Goal: Task Accomplishment & Management: Manage account settings

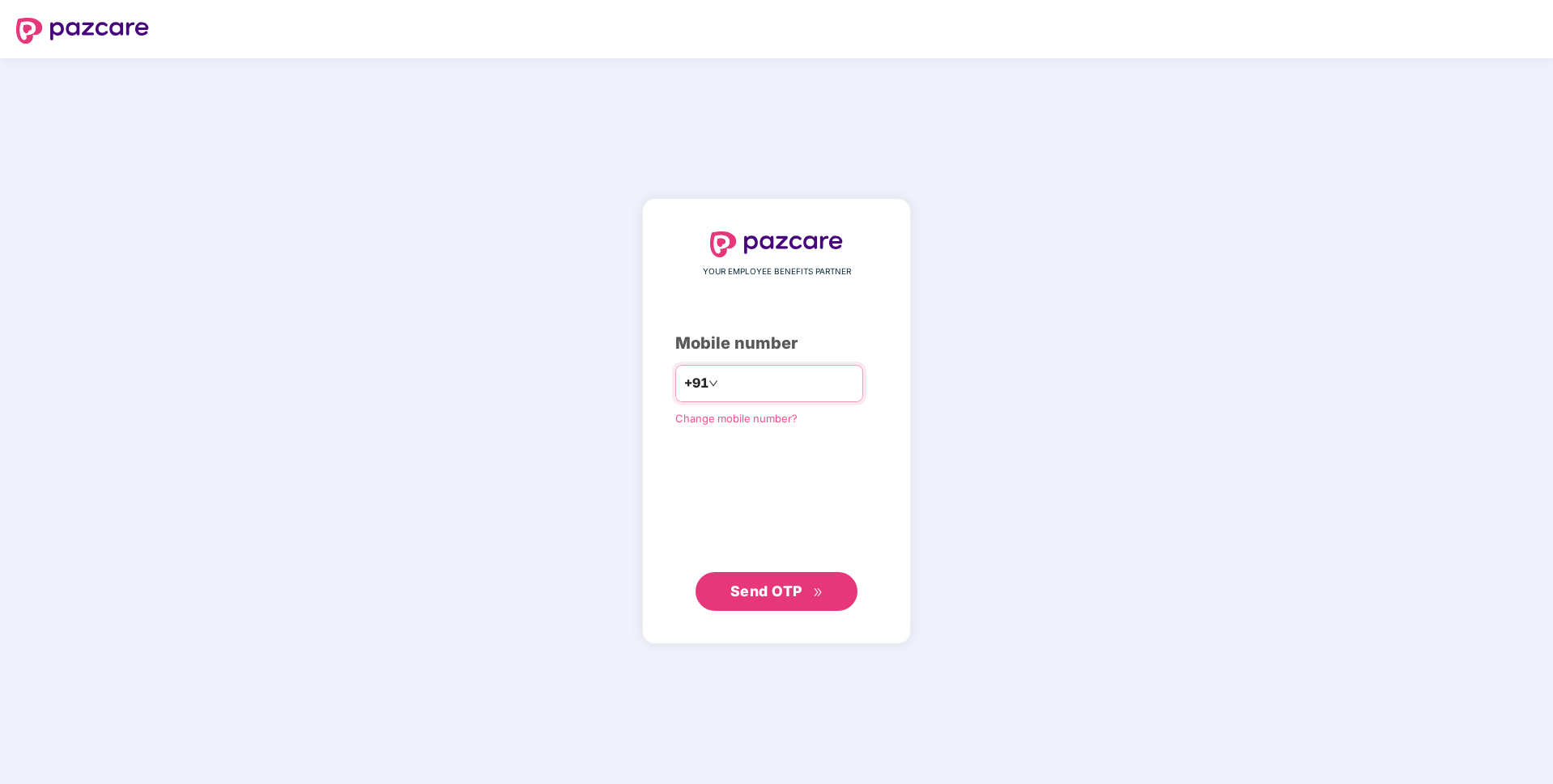
click at [757, 384] on input "number" at bounding box center [788, 384] width 133 height 25
type input "**********"
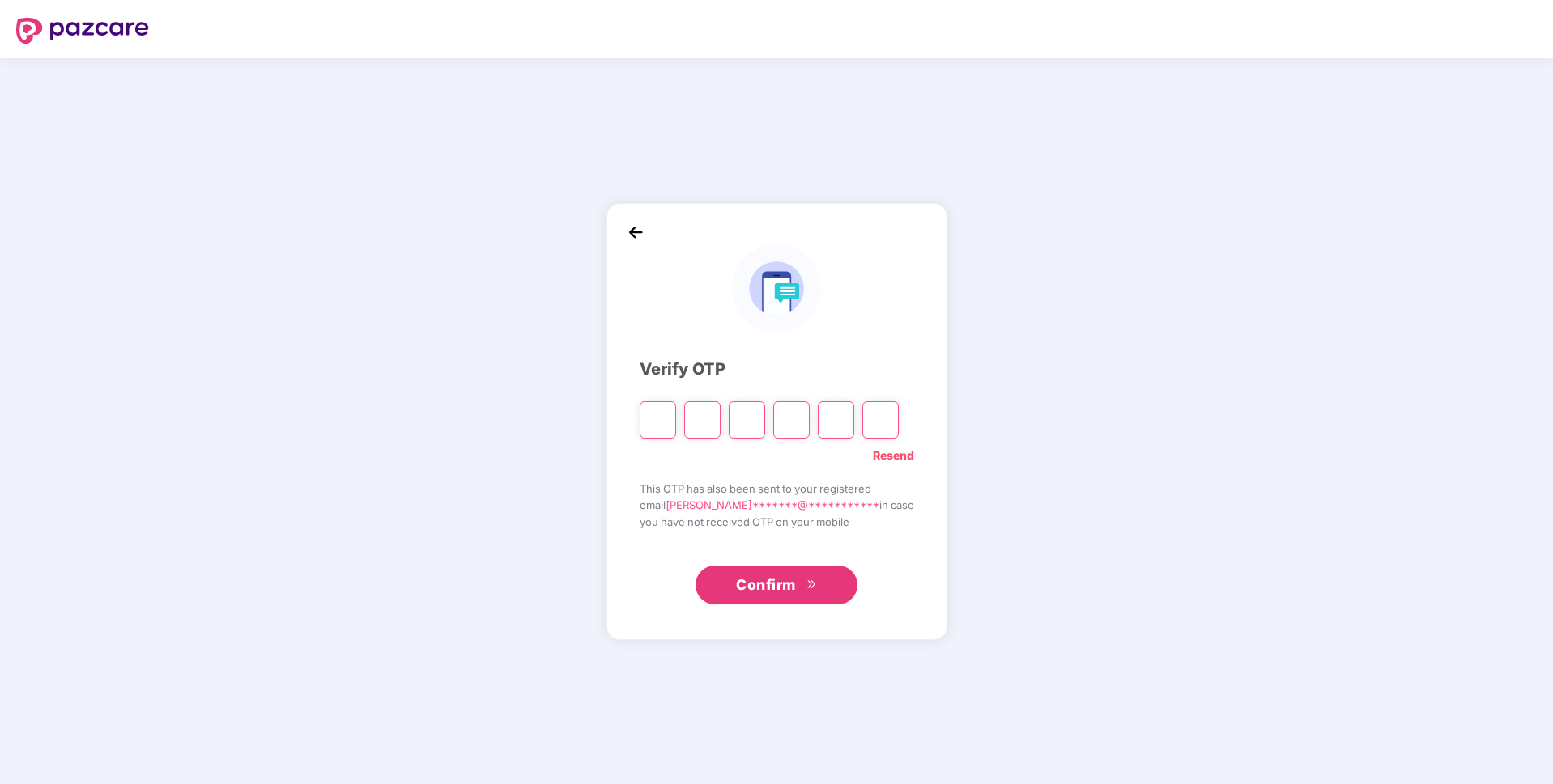
paste input "*"
type input "*"
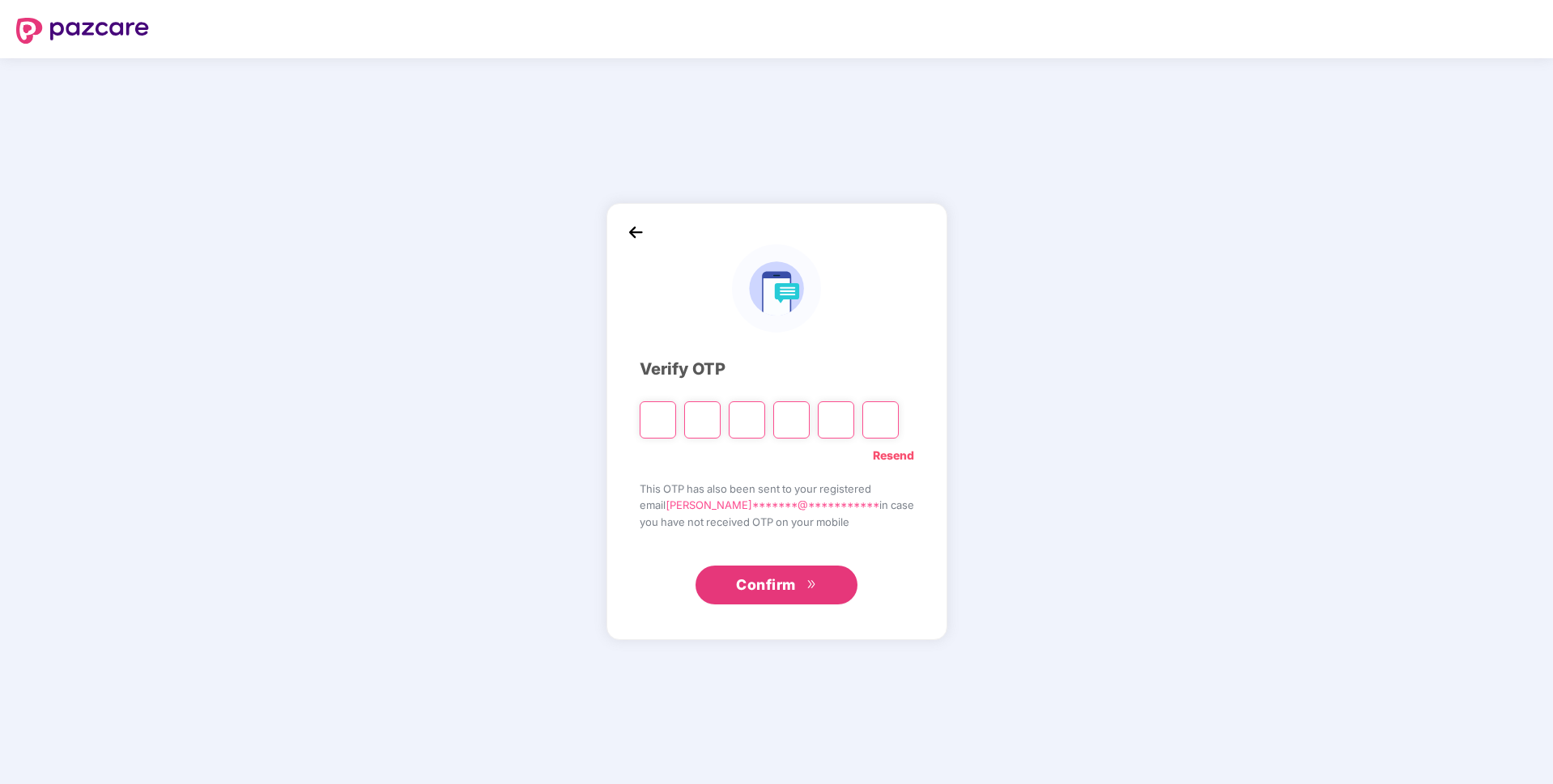
type input "*"
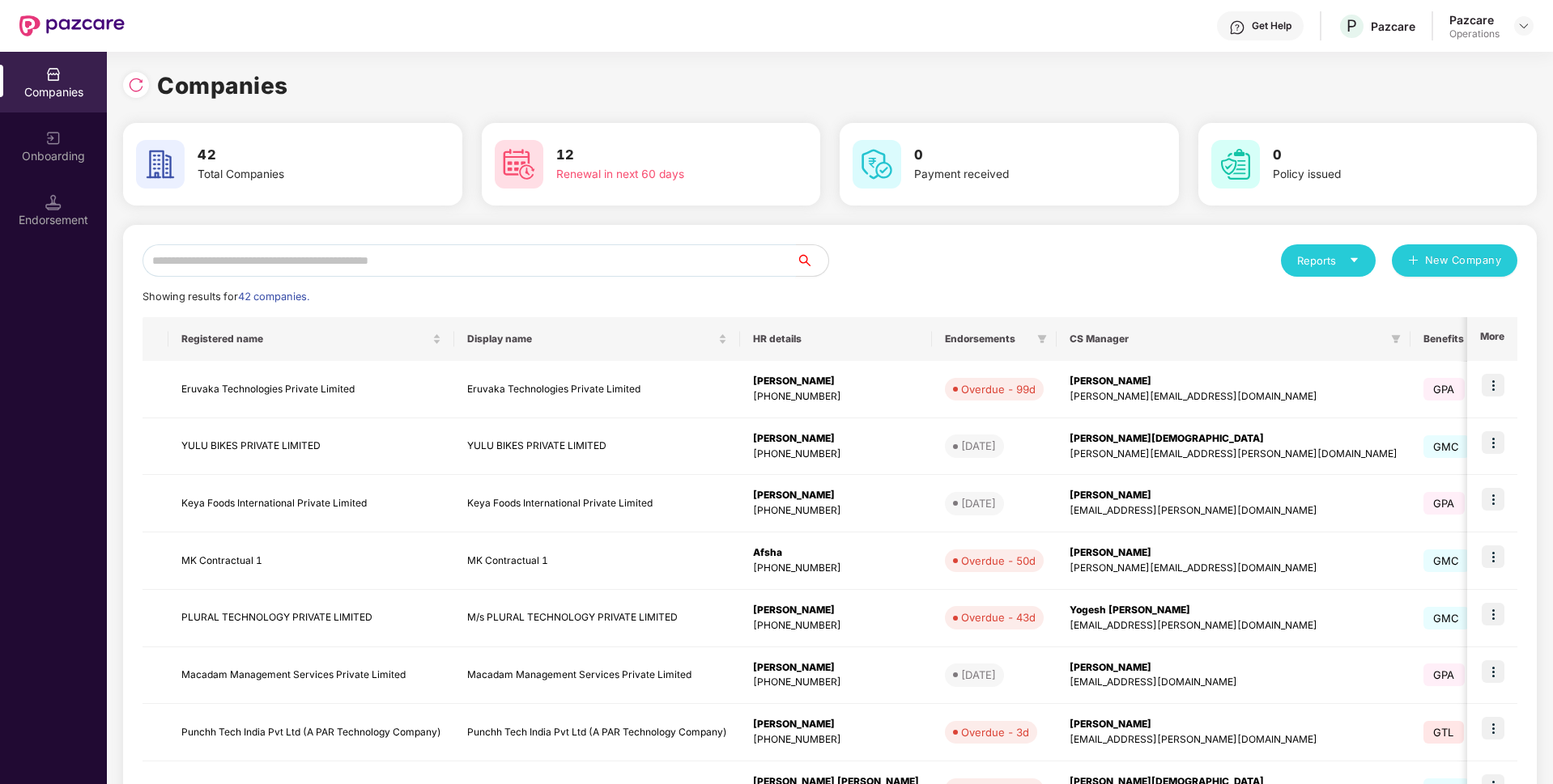
click at [526, 258] on input "text" at bounding box center [469, 260] width 653 height 32
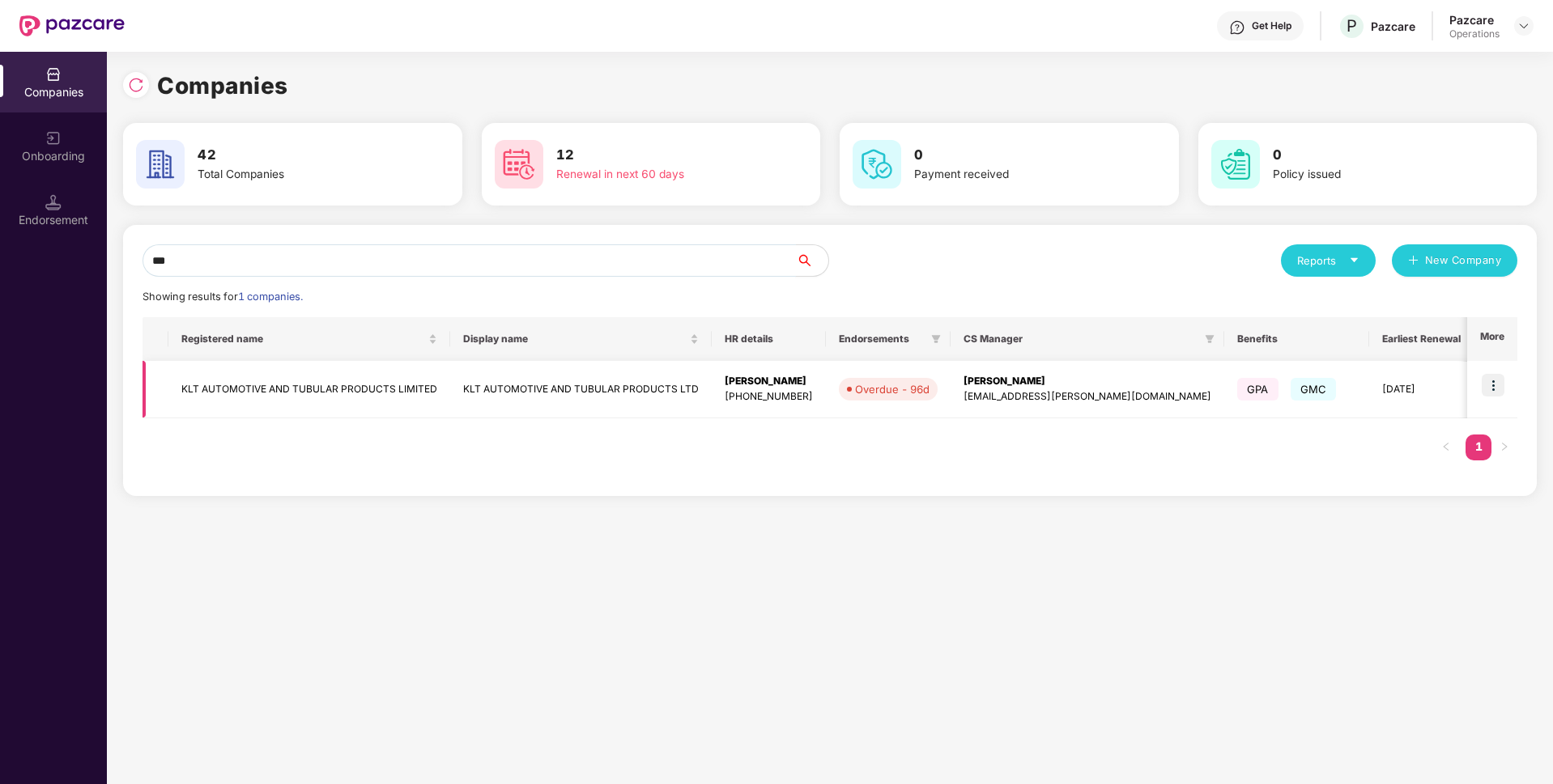
type input "***"
click at [1496, 386] on img at bounding box center [1492, 385] width 23 height 23
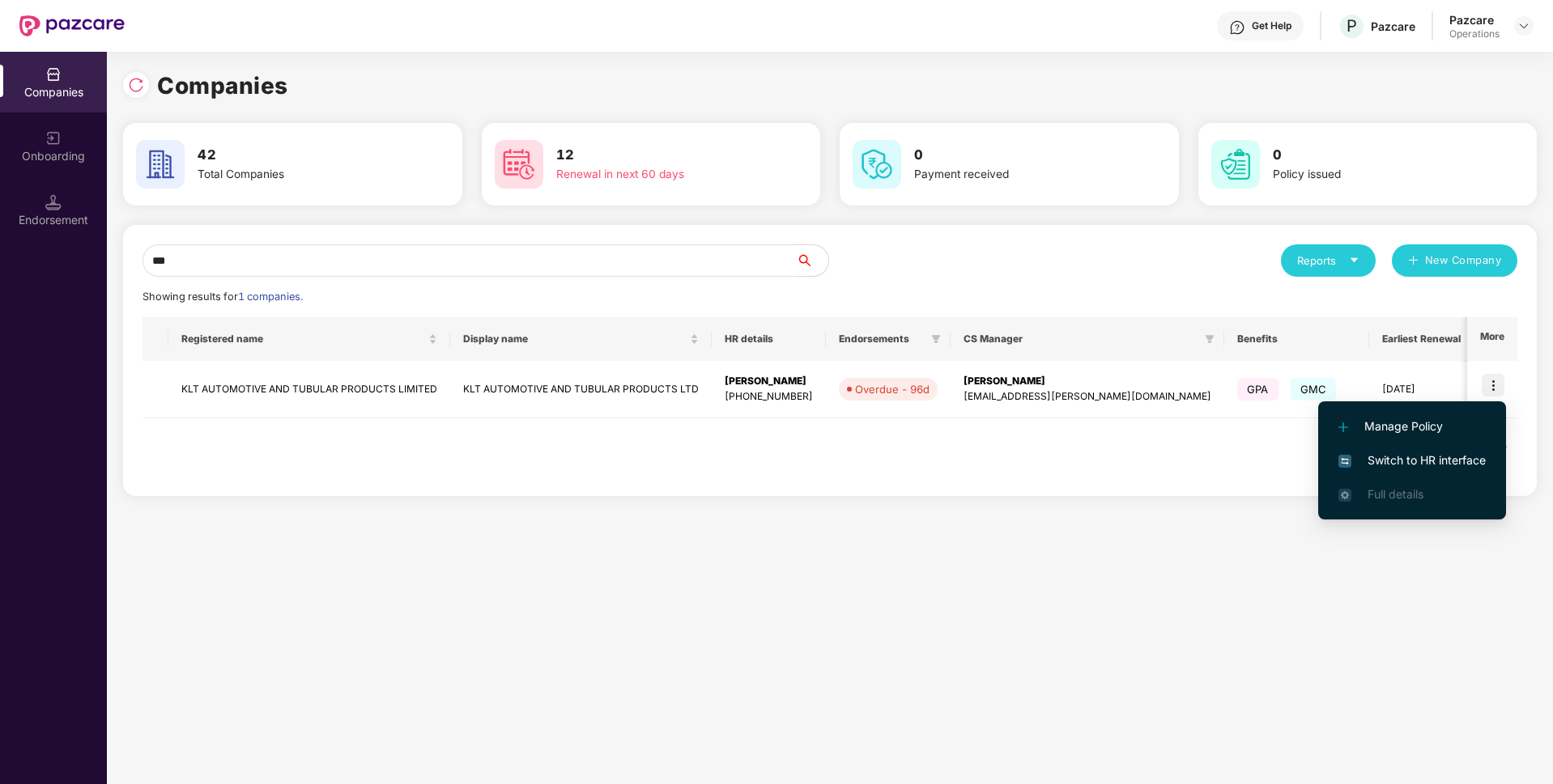
click at [1427, 452] on span "Switch to HR interface" at bounding box center [1412, 460] width 147 height 18
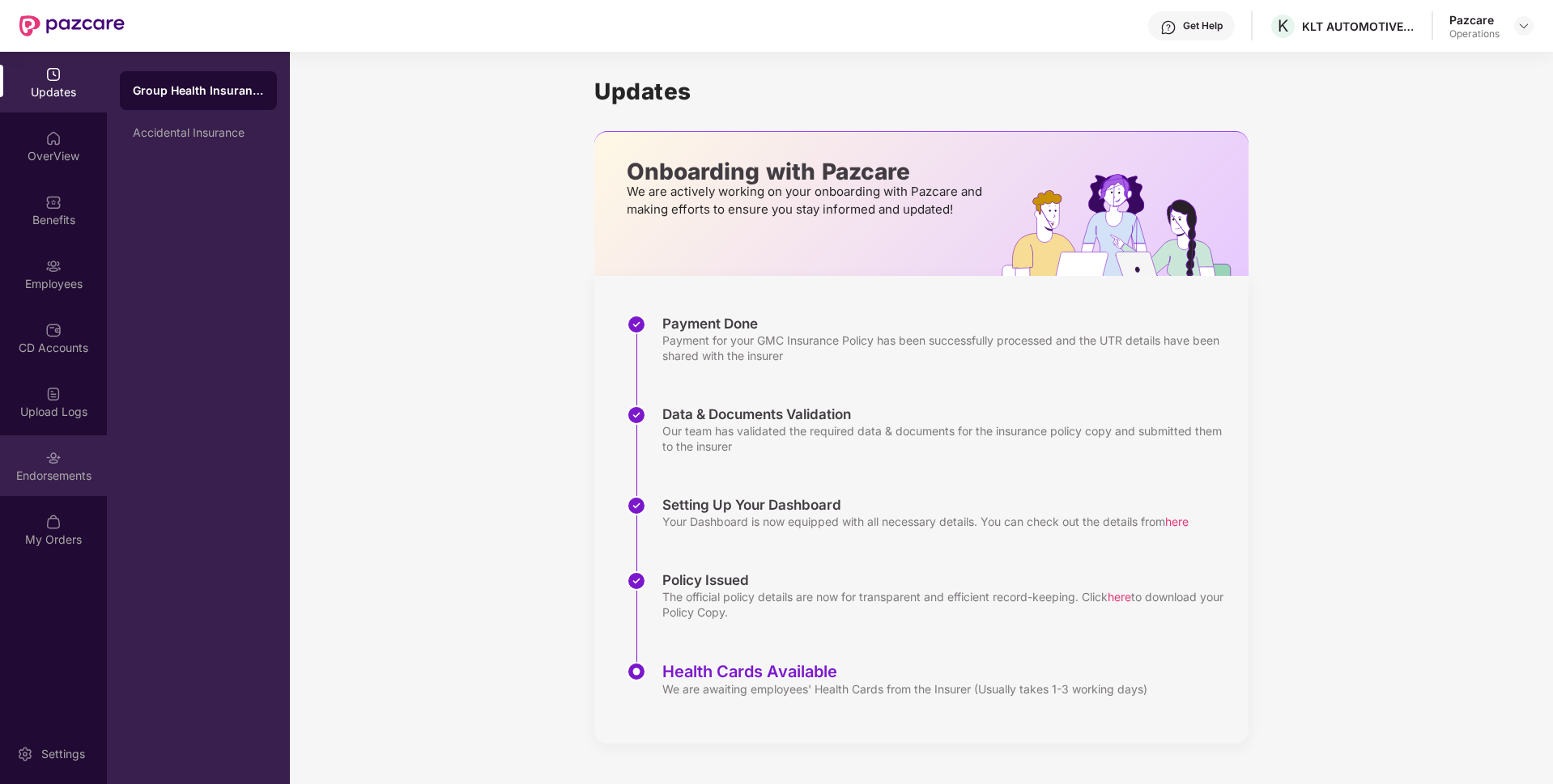
click at [58, 472] on div "Endorsements" at bounding box center [53, 476] width 107 height 17
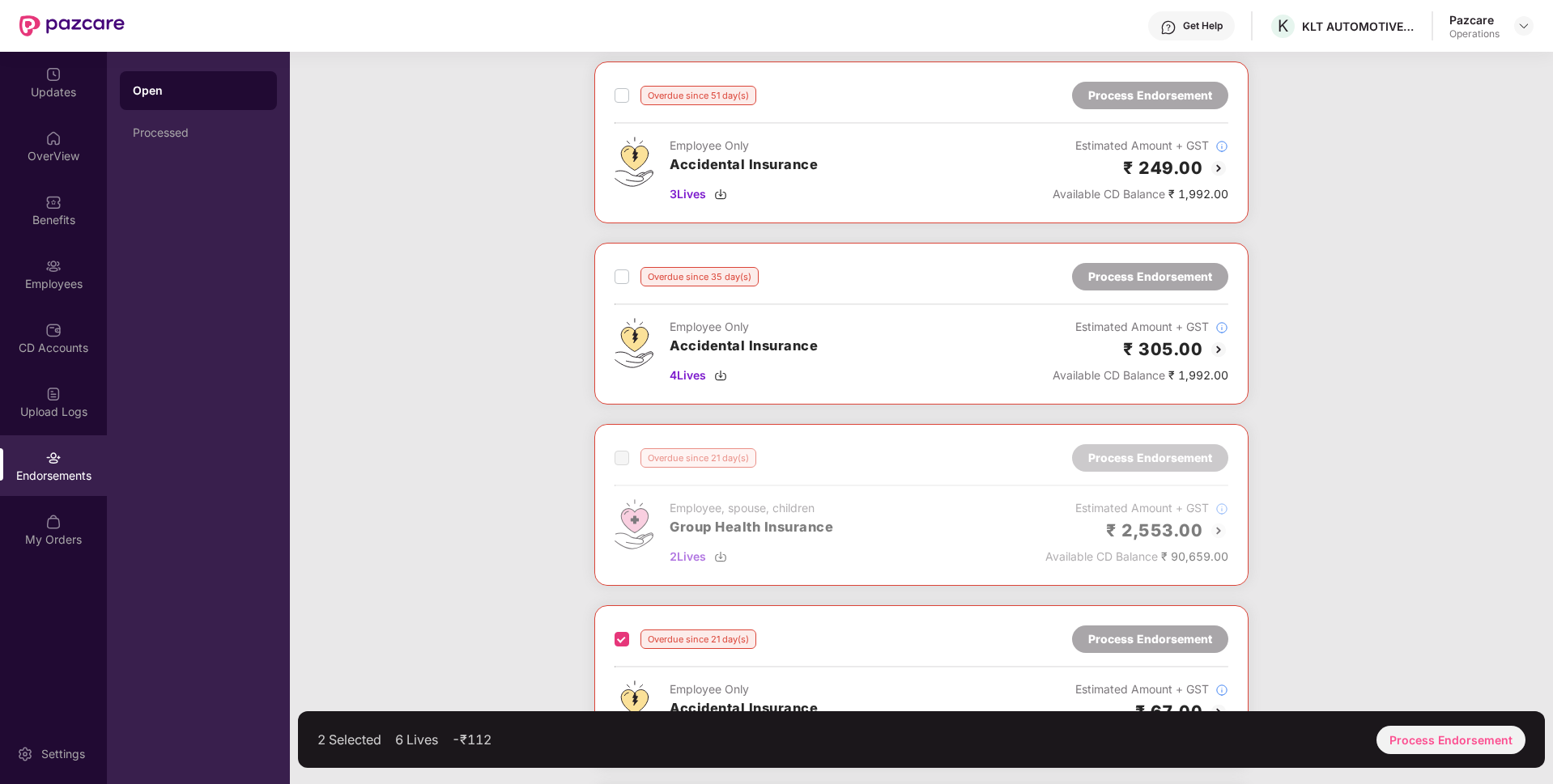
scroll to position [363, 0]
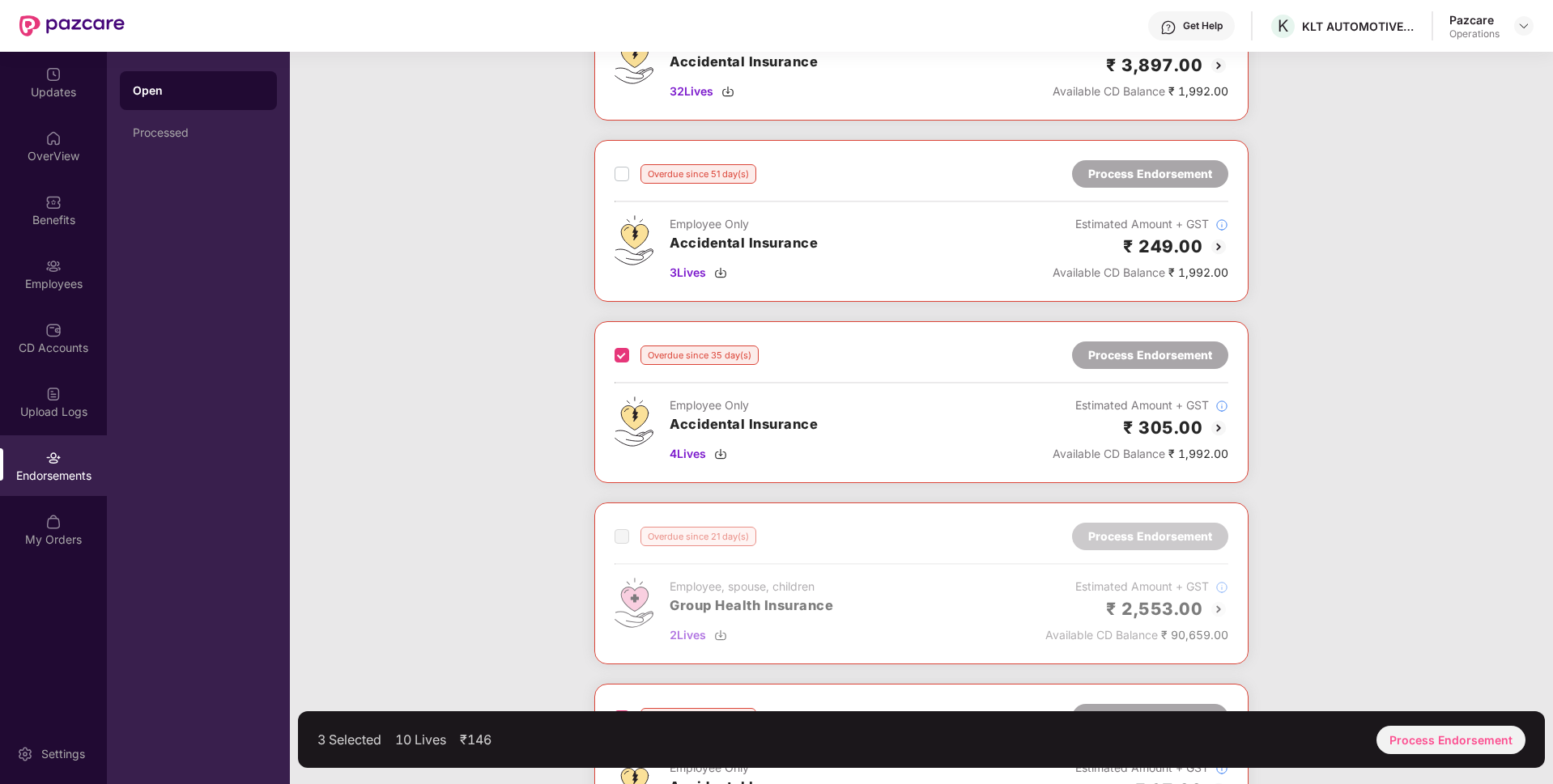
click at [619, 184] on div "Overdue since 51 day(s) Process Endorsement" at bounding box center [920, 174] width 614 height 27
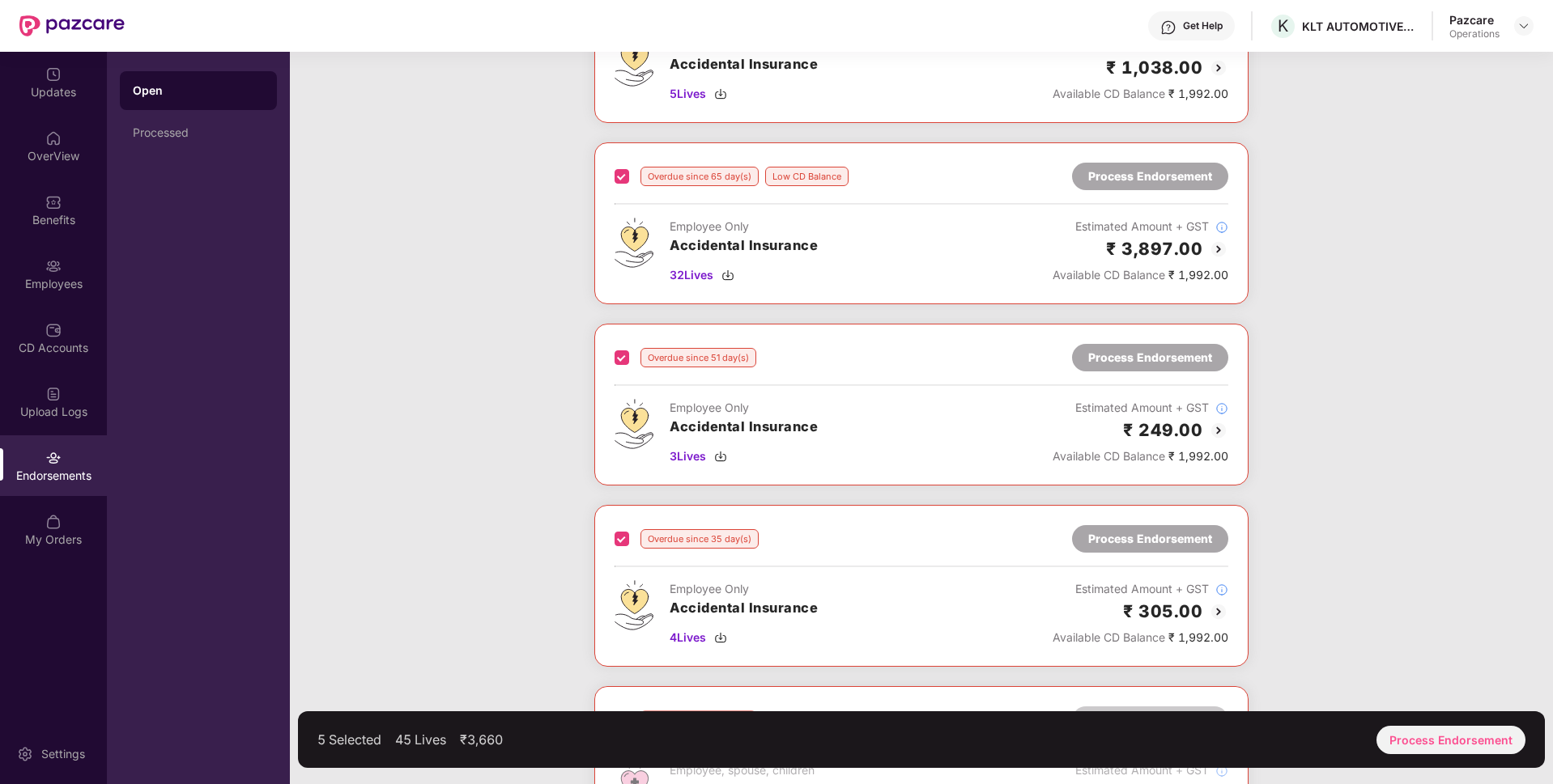
scroll to position [0, 0]
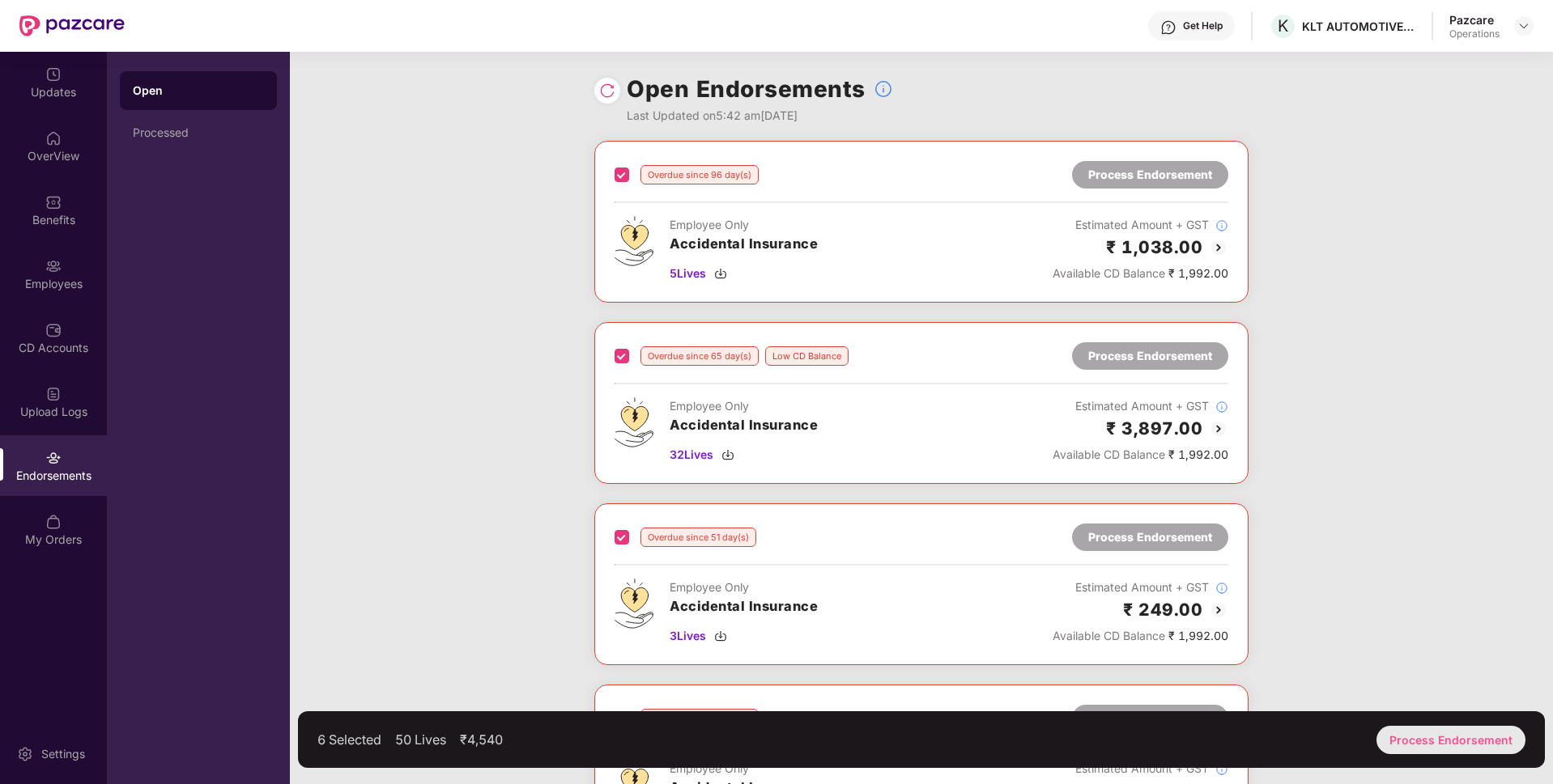
click at [1441, 740] on div "Process Endorsement" at bounding box center [1450, 740] width 149 height 28
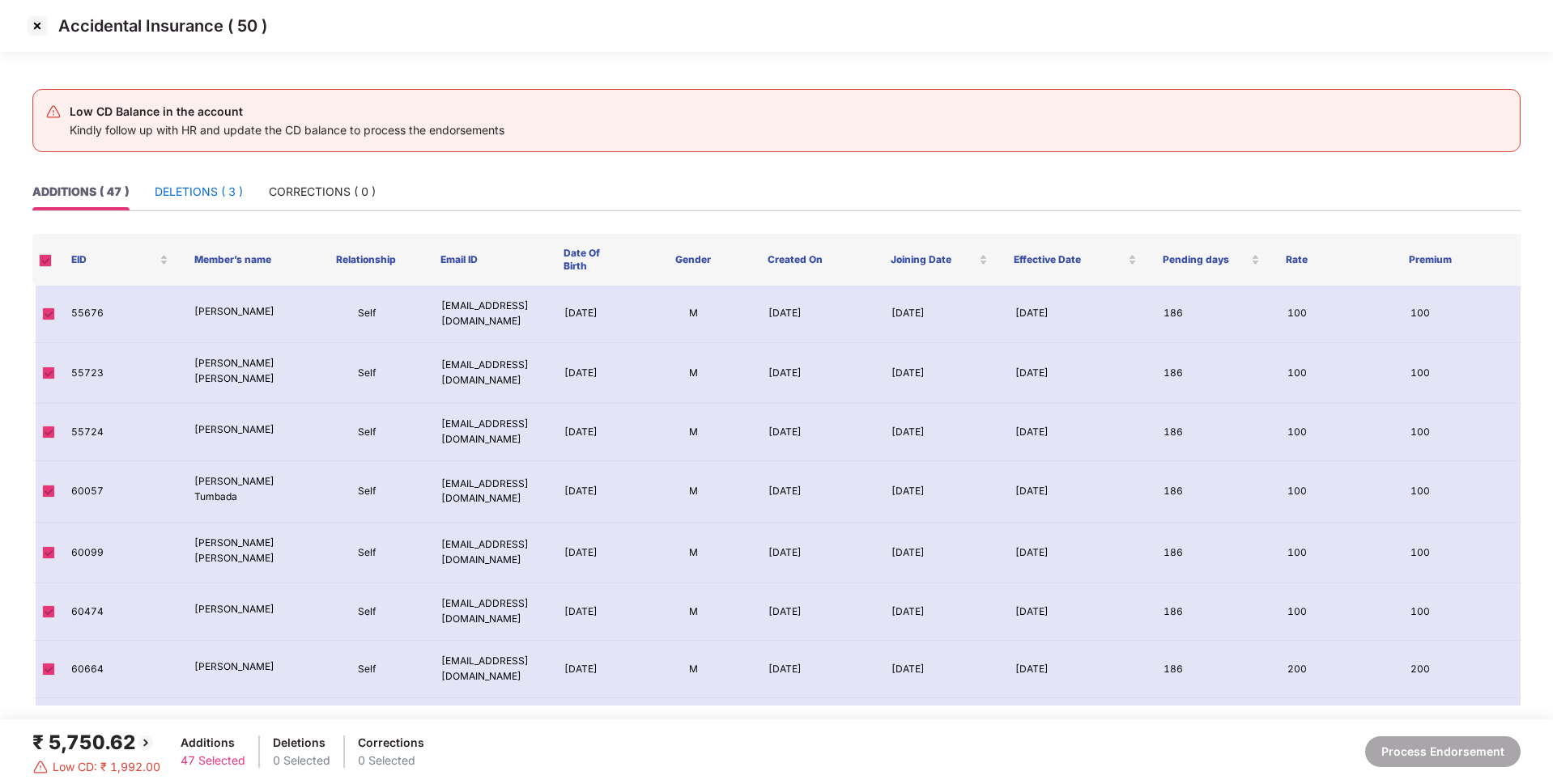
click at [208, 194] on div "DELETIONS ( 3 )" at bounding box center [199, 192] width 88 height 18
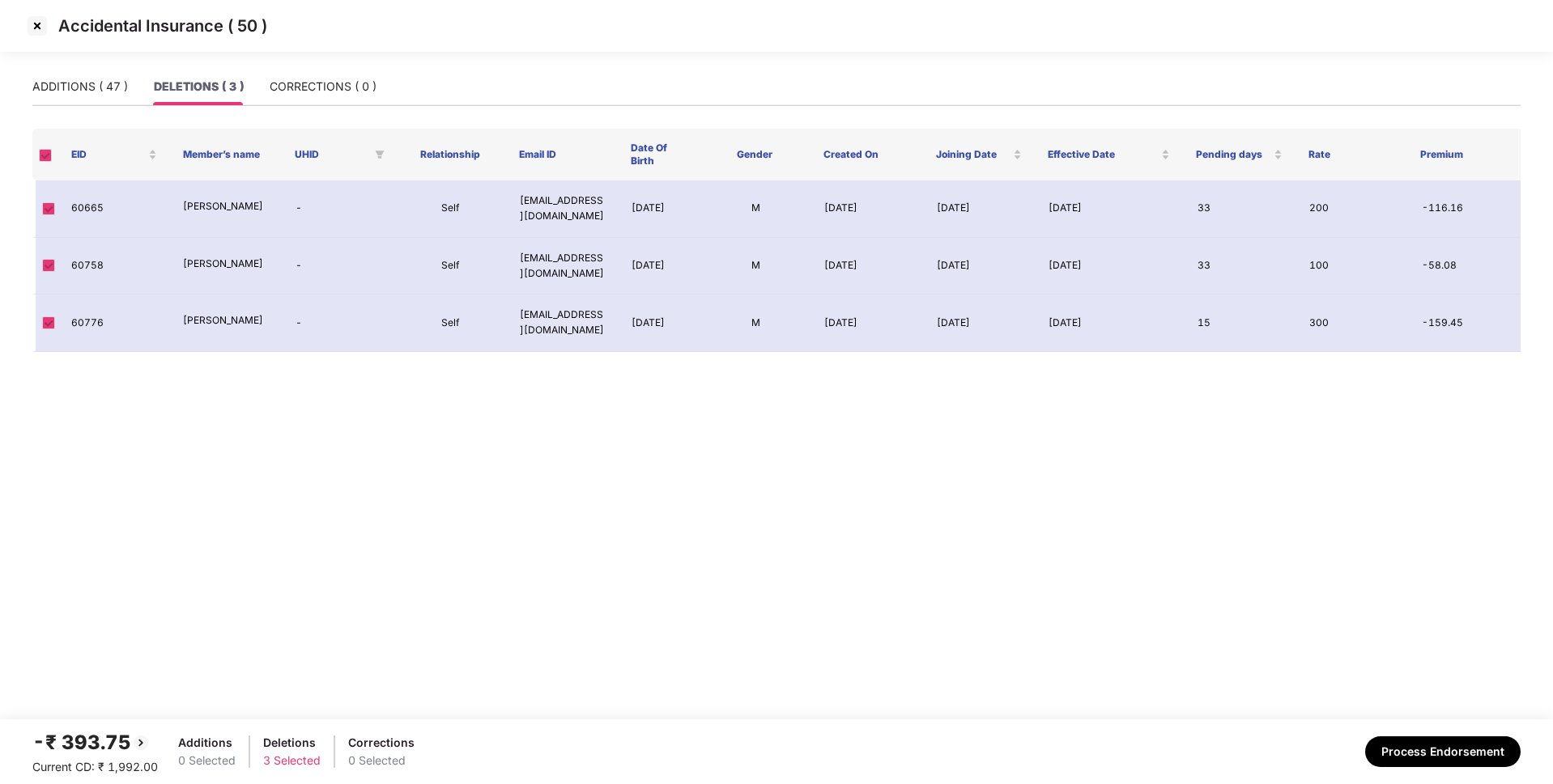
click at [36, 22] on img at bounding box center [37, 25] width 25 height 25
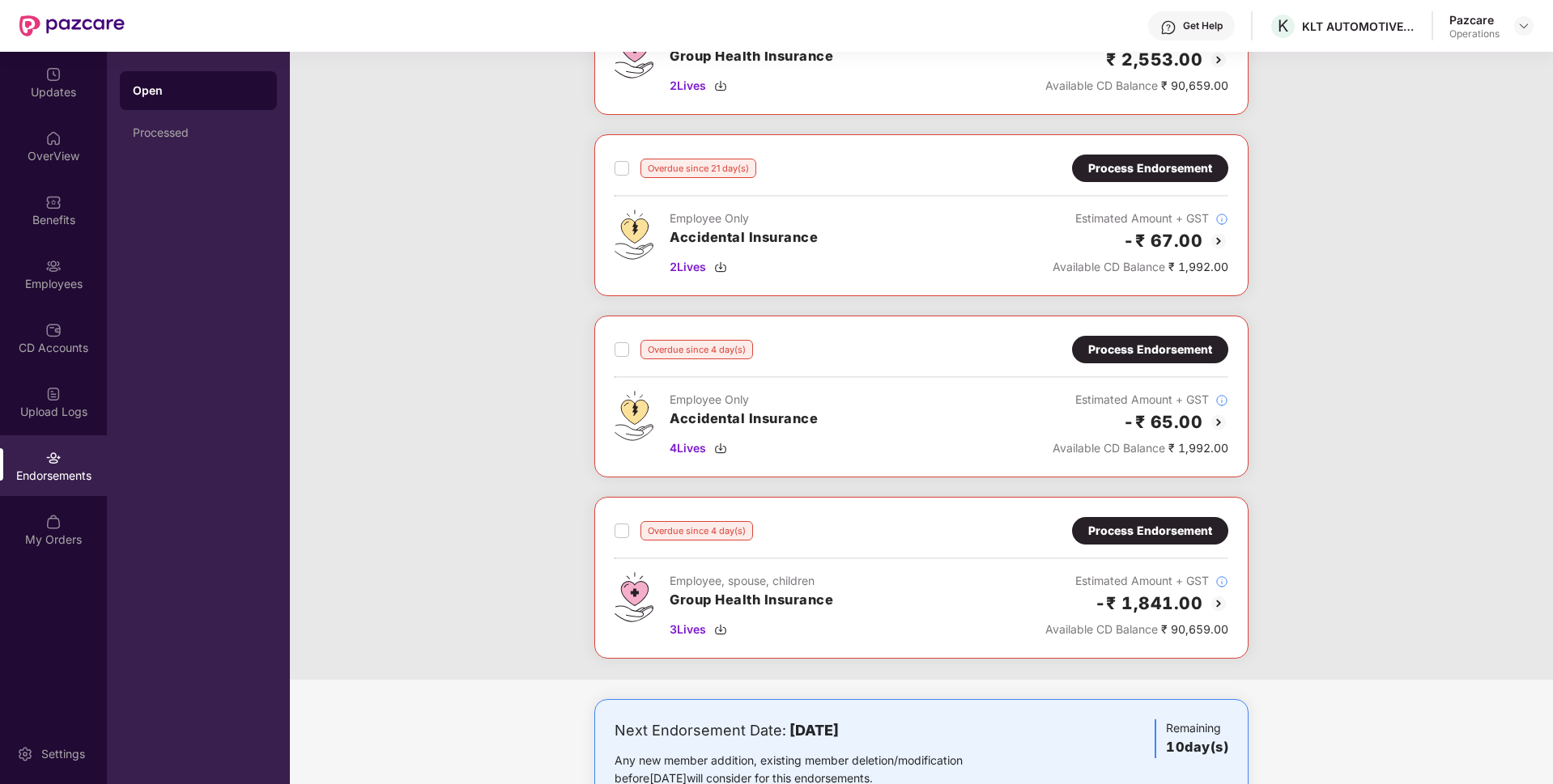
scroll to position [969, 0]
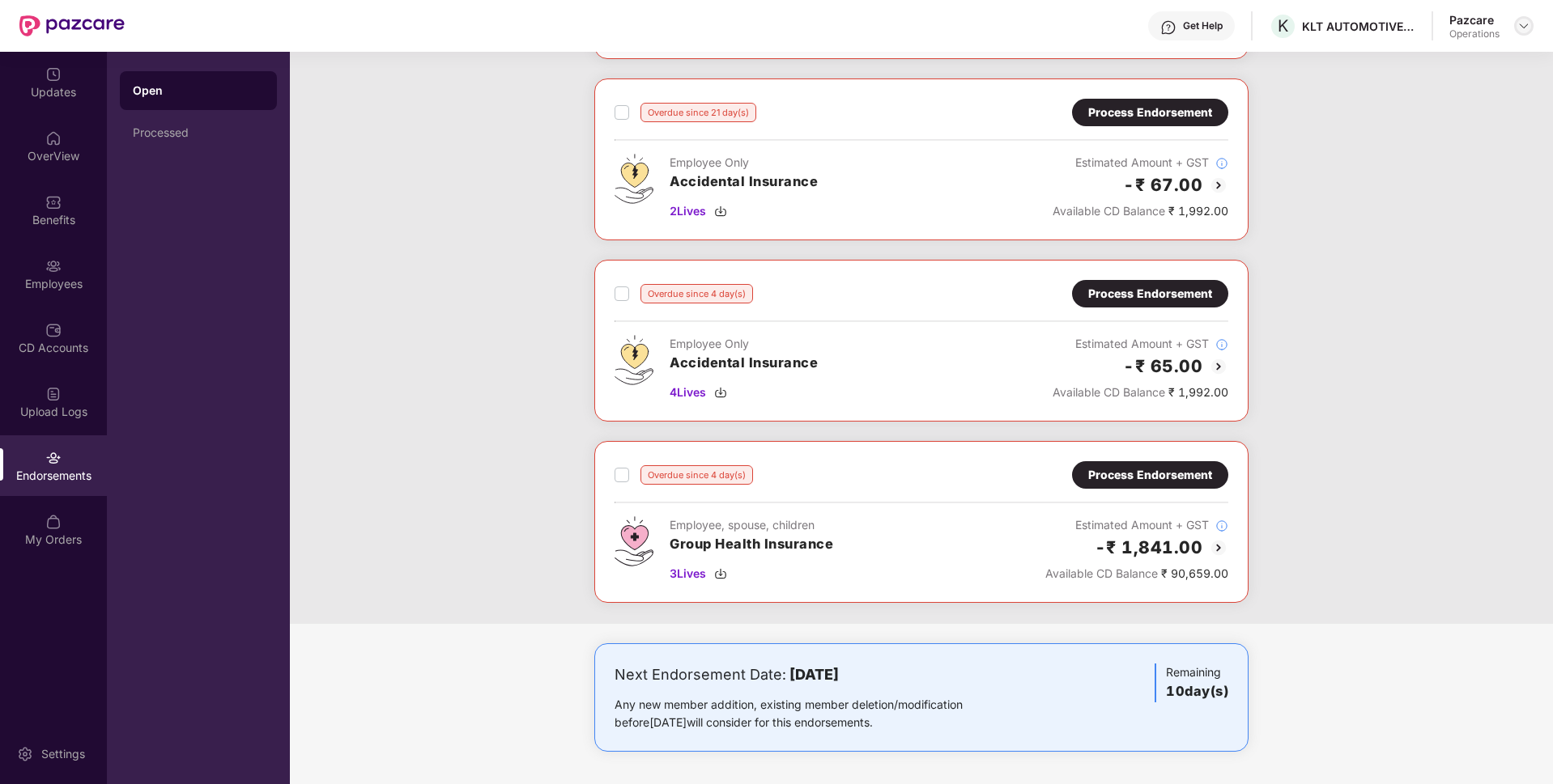
click at [1526, 34] on div at bounding box center [1524, 26] width 20 height 20
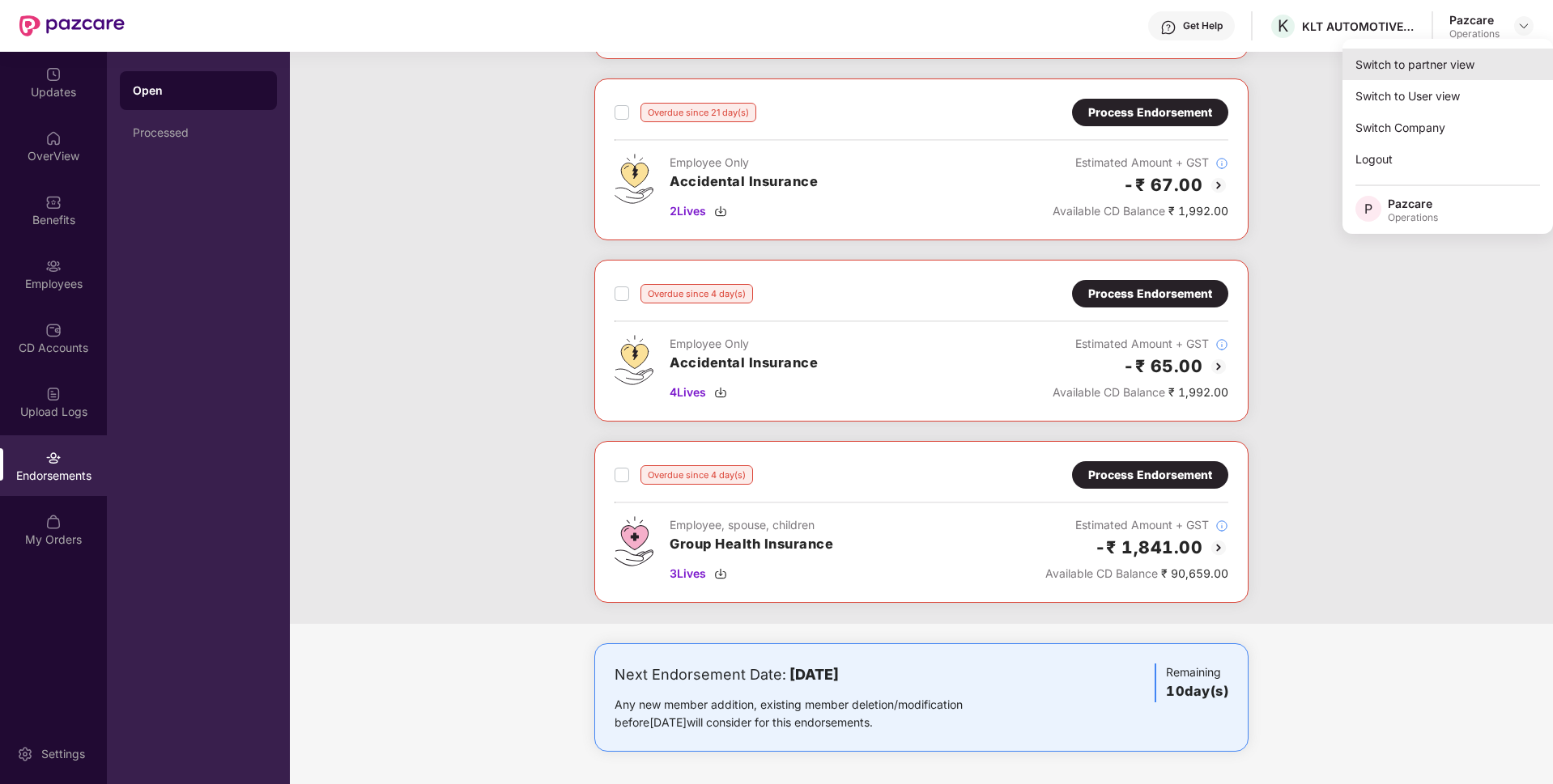
click at [1412, 63] on div "Switch to partner view" at bounding box center [1447, 65] width 211 height 31
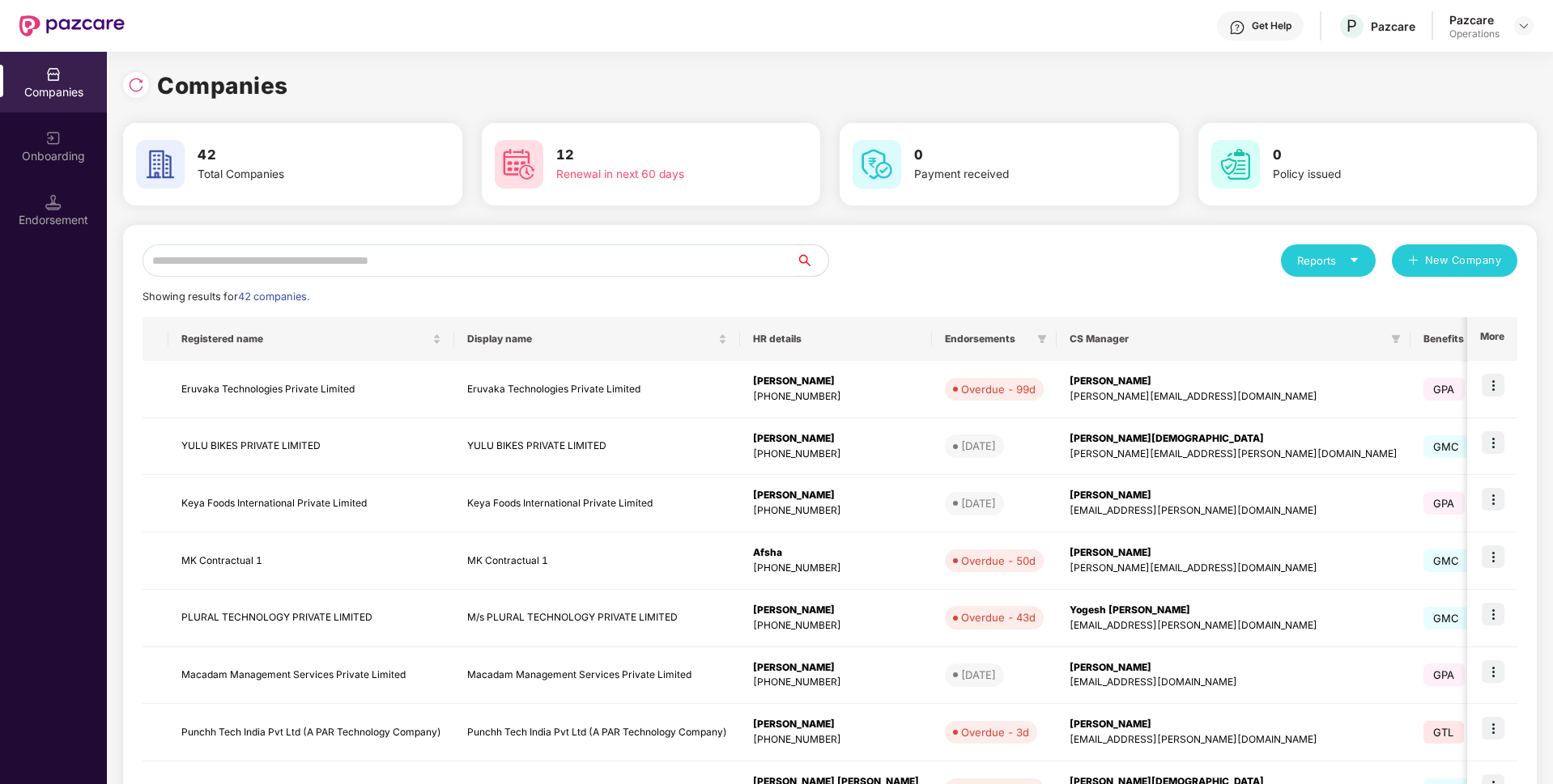
click at [517, 259] on input "text" at bounding box center [469, 260] width 653 height 32
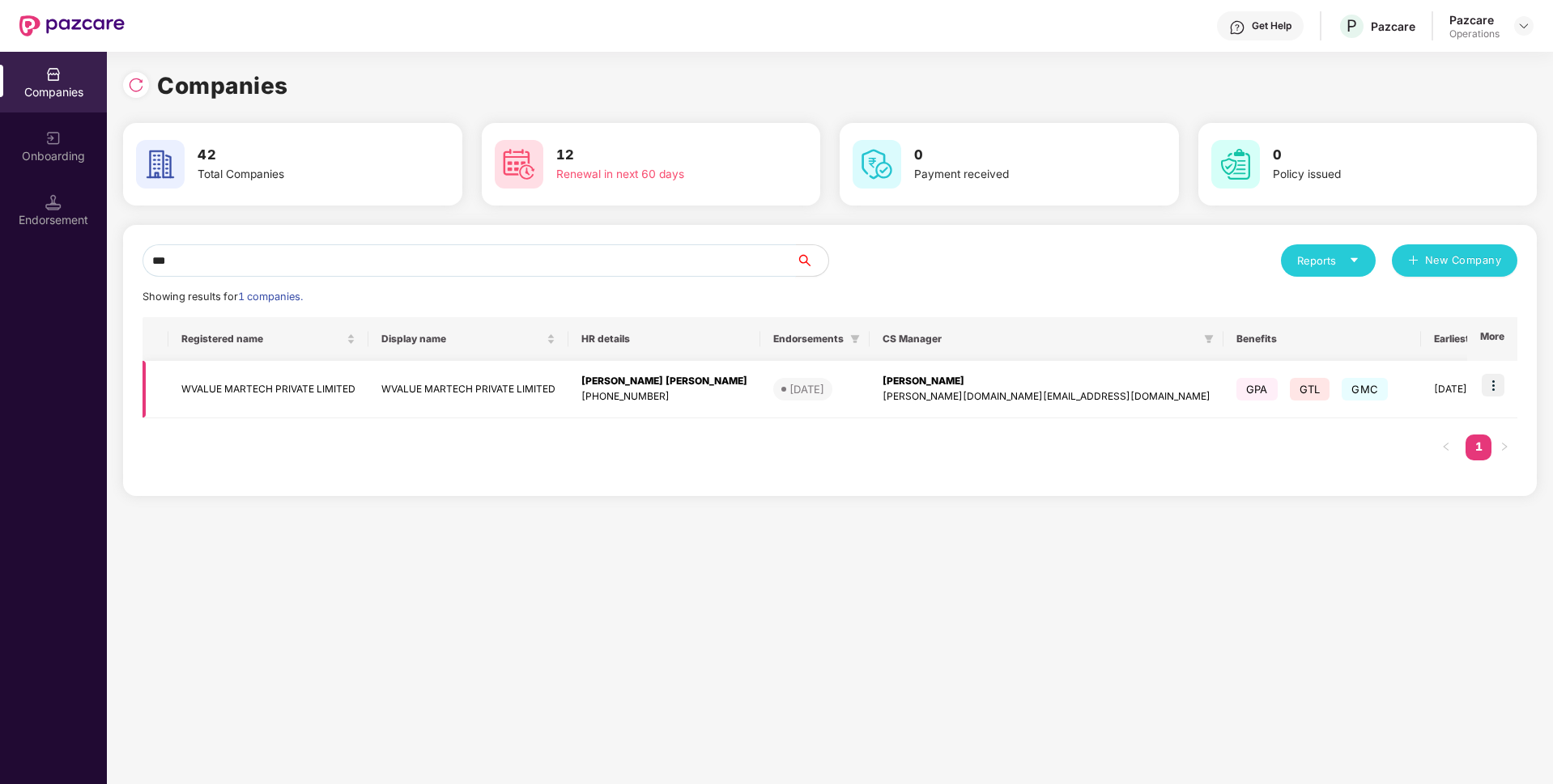
type input "***"
click at [1493, 378] on img at bounding box center [1492, 385] width 23 height 23
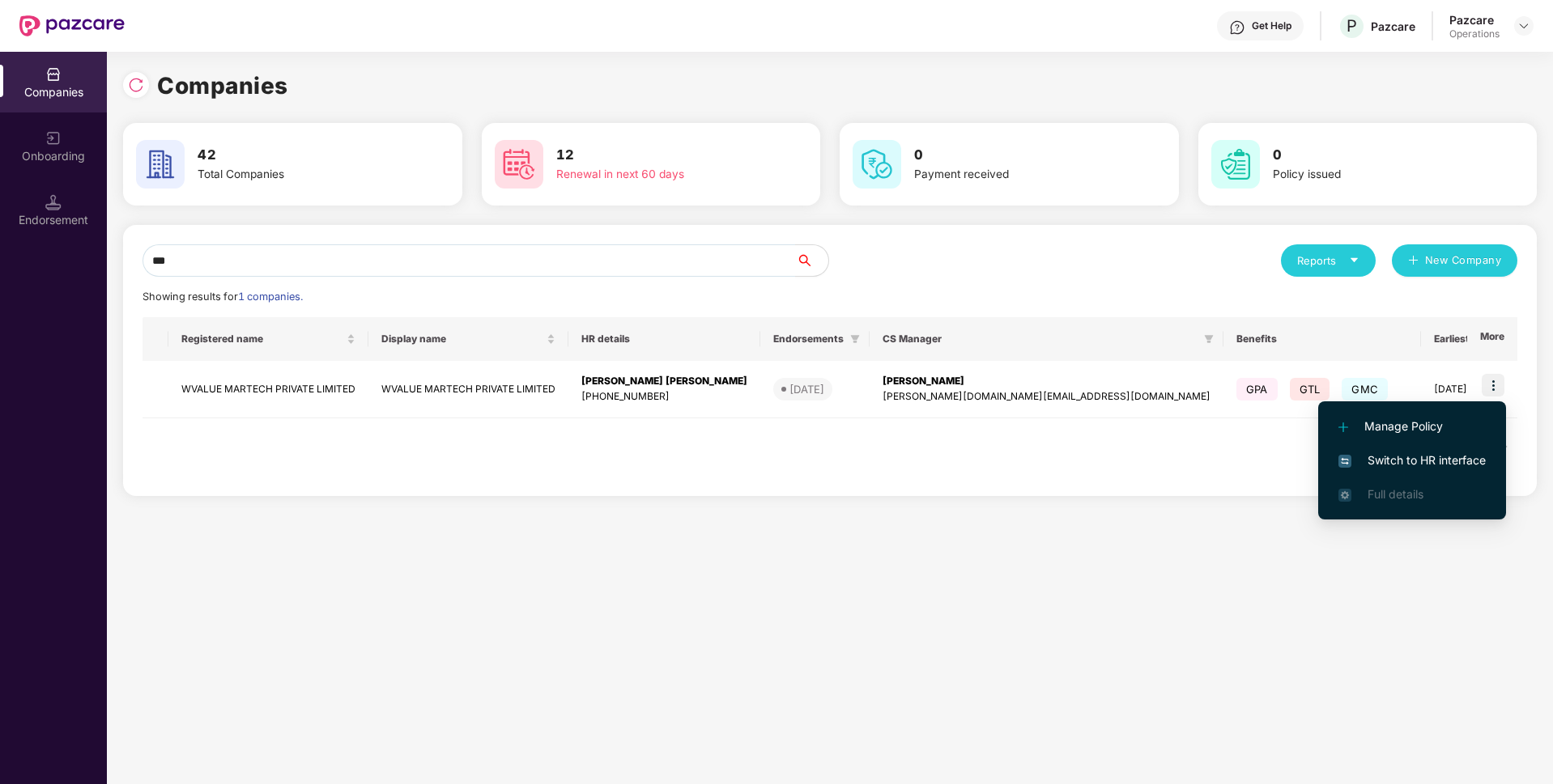
click at [1392, 450] on li "Switch to HR interface" at bounding box center [1412, 460] width 188 height 34
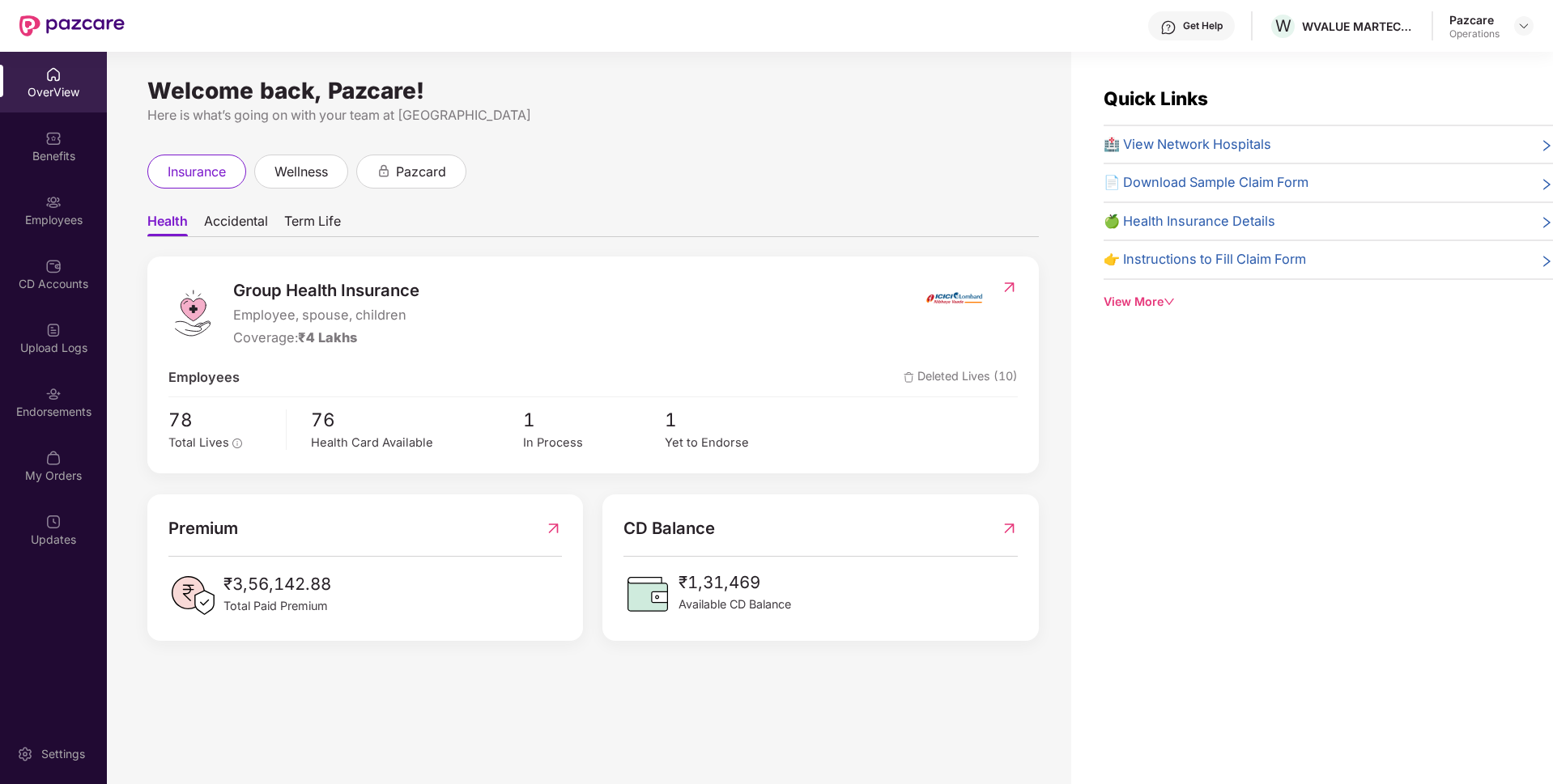
click at [47, 408] on div "Endorsements" at bounding box center [53, 412] width 107 height 17
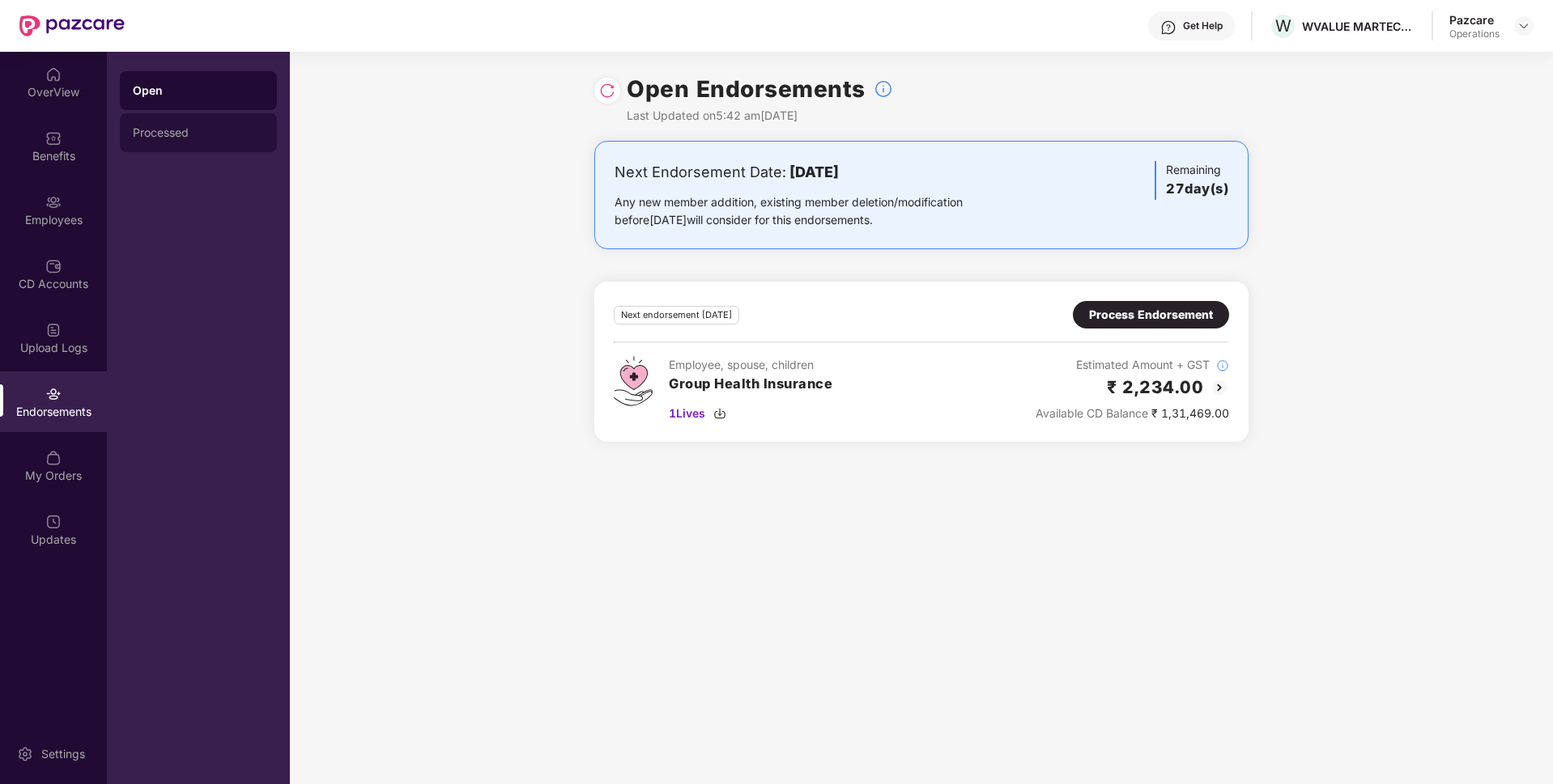
click at [189, 143] on div "Processed" at bounding box center [198, 133] width 157 height 39
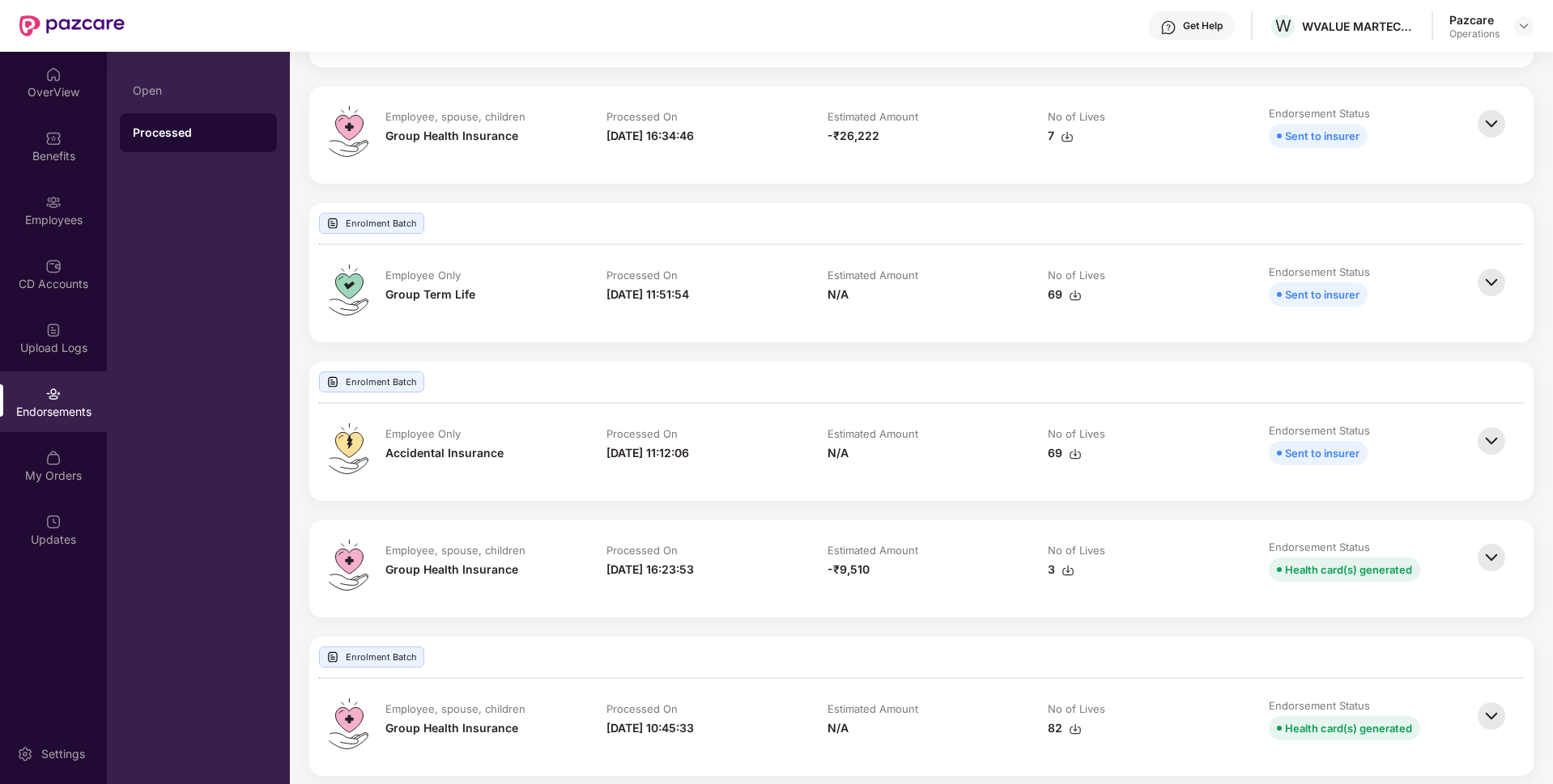
scroll to position [521, 0]
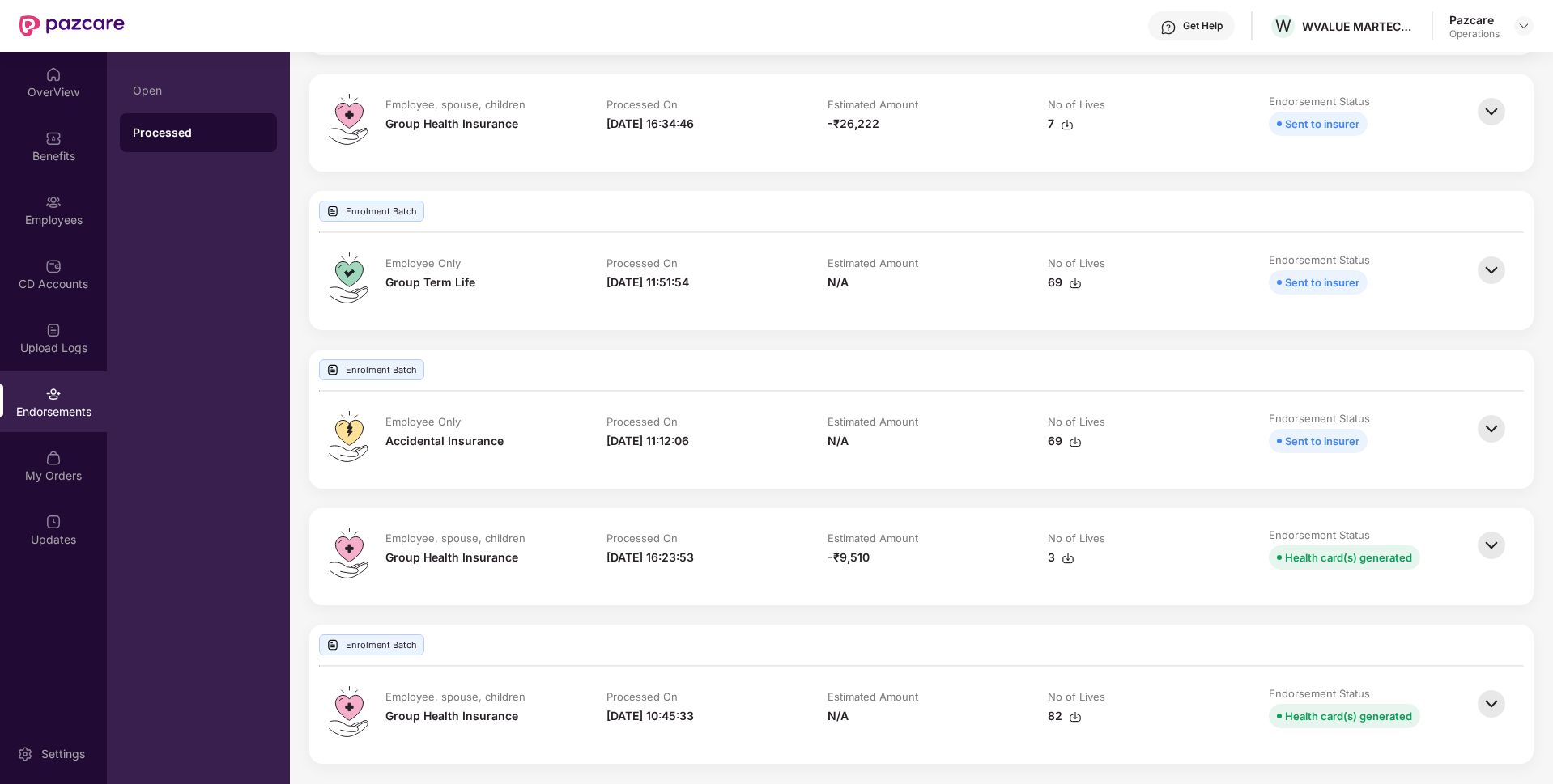
click at [1484, 541] on img at bounding box center [1491, 545] width 35 height 35
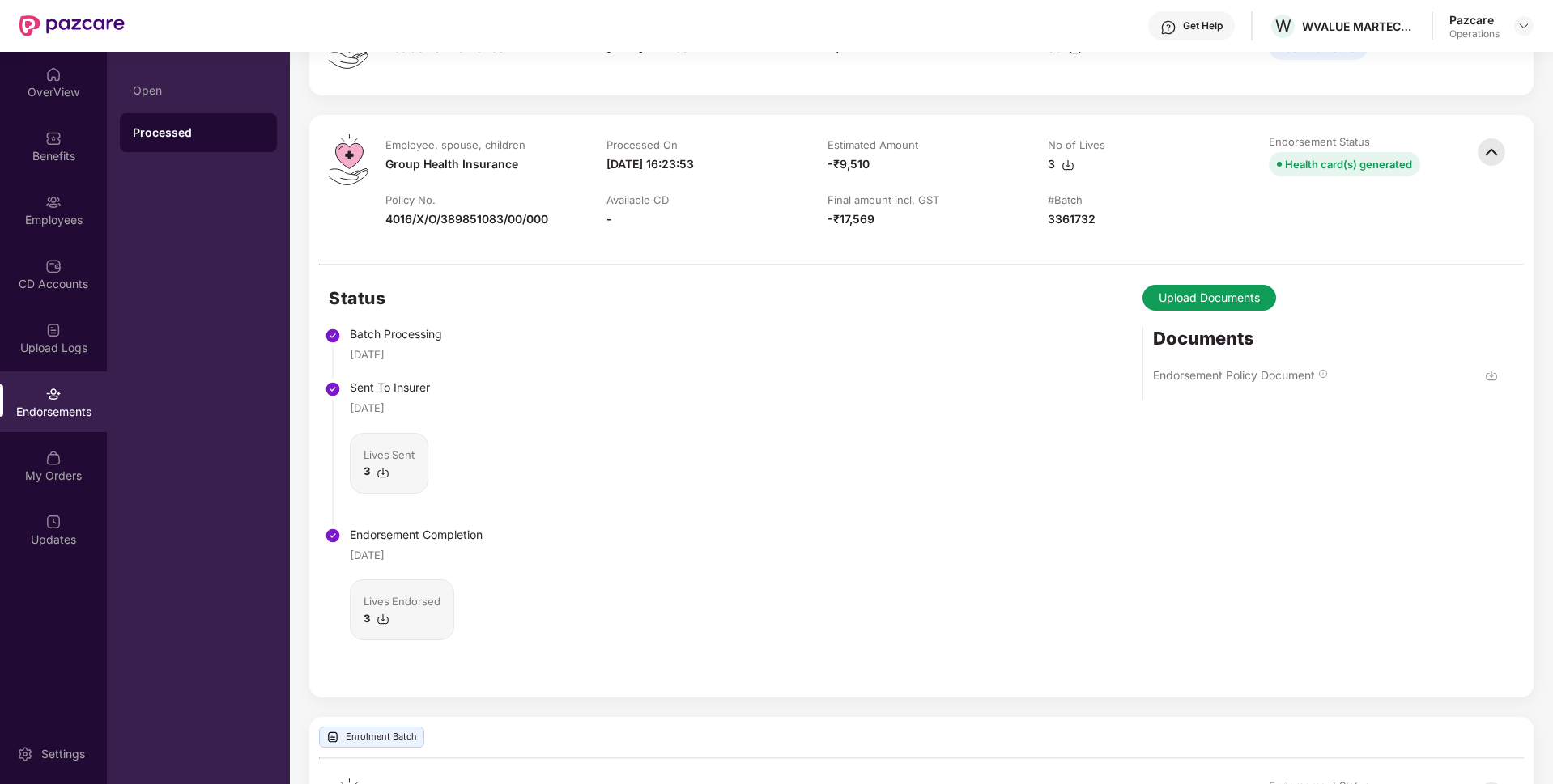
scroll to position [920, 0]
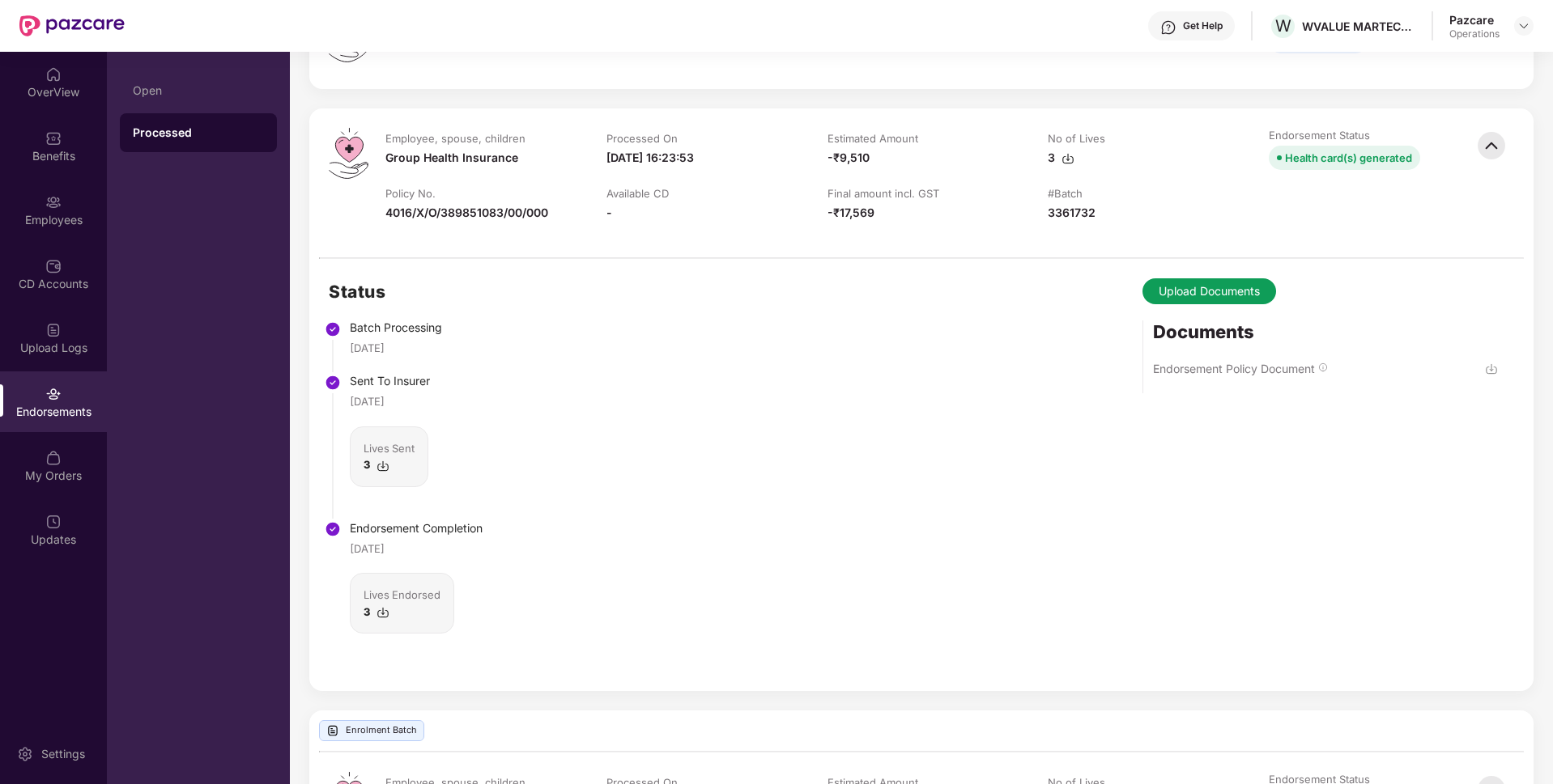
click at [1487, 367] on img at bounding box center [1490, 368] width 13 height 13
click at [1521, 30] on img at bounding box center [1523, 25] width 13 height 13
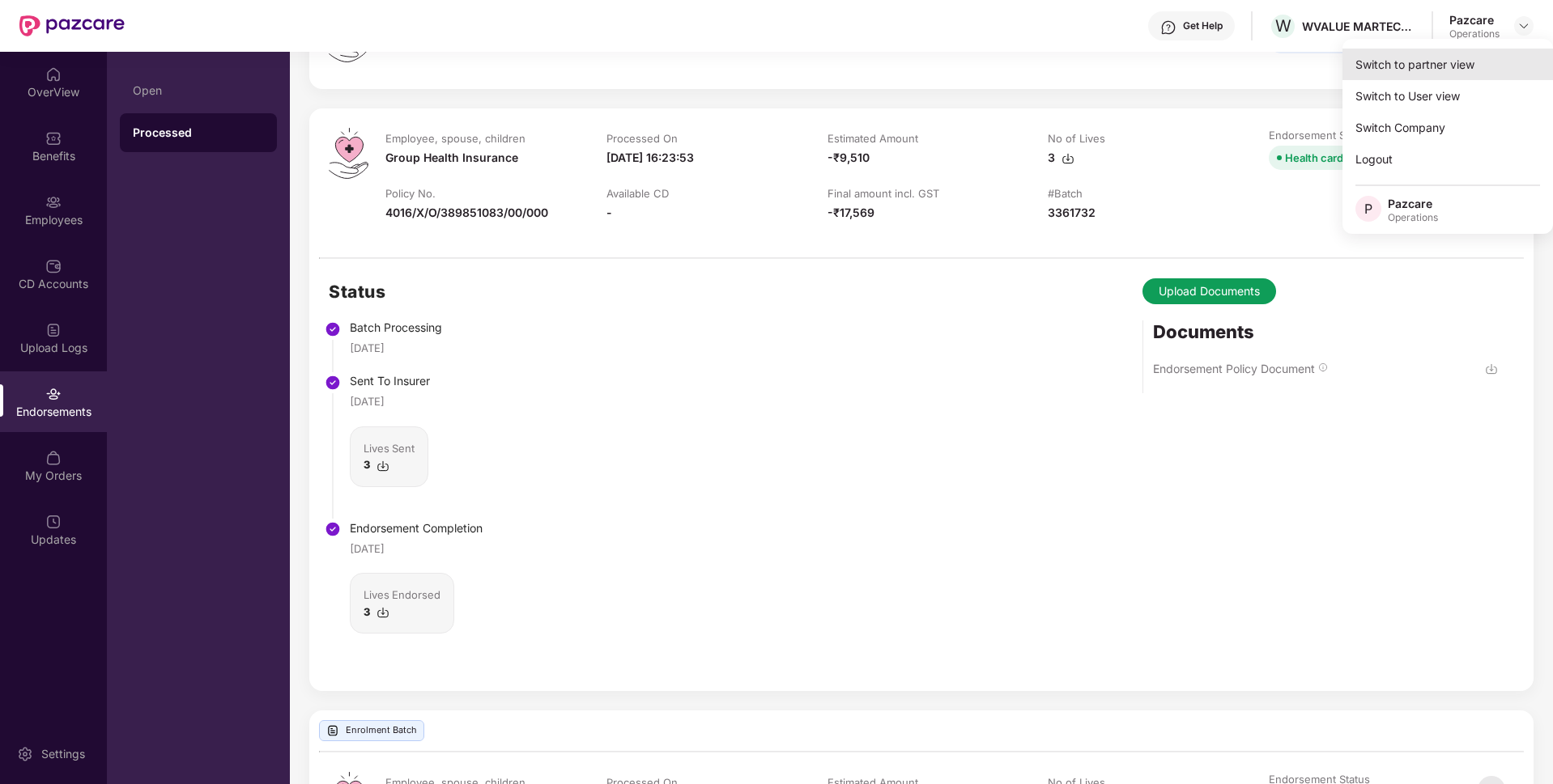
click at [1435, 66] on div "Switch to partner view" at bounding box center [1447, 65] width 211 height 31
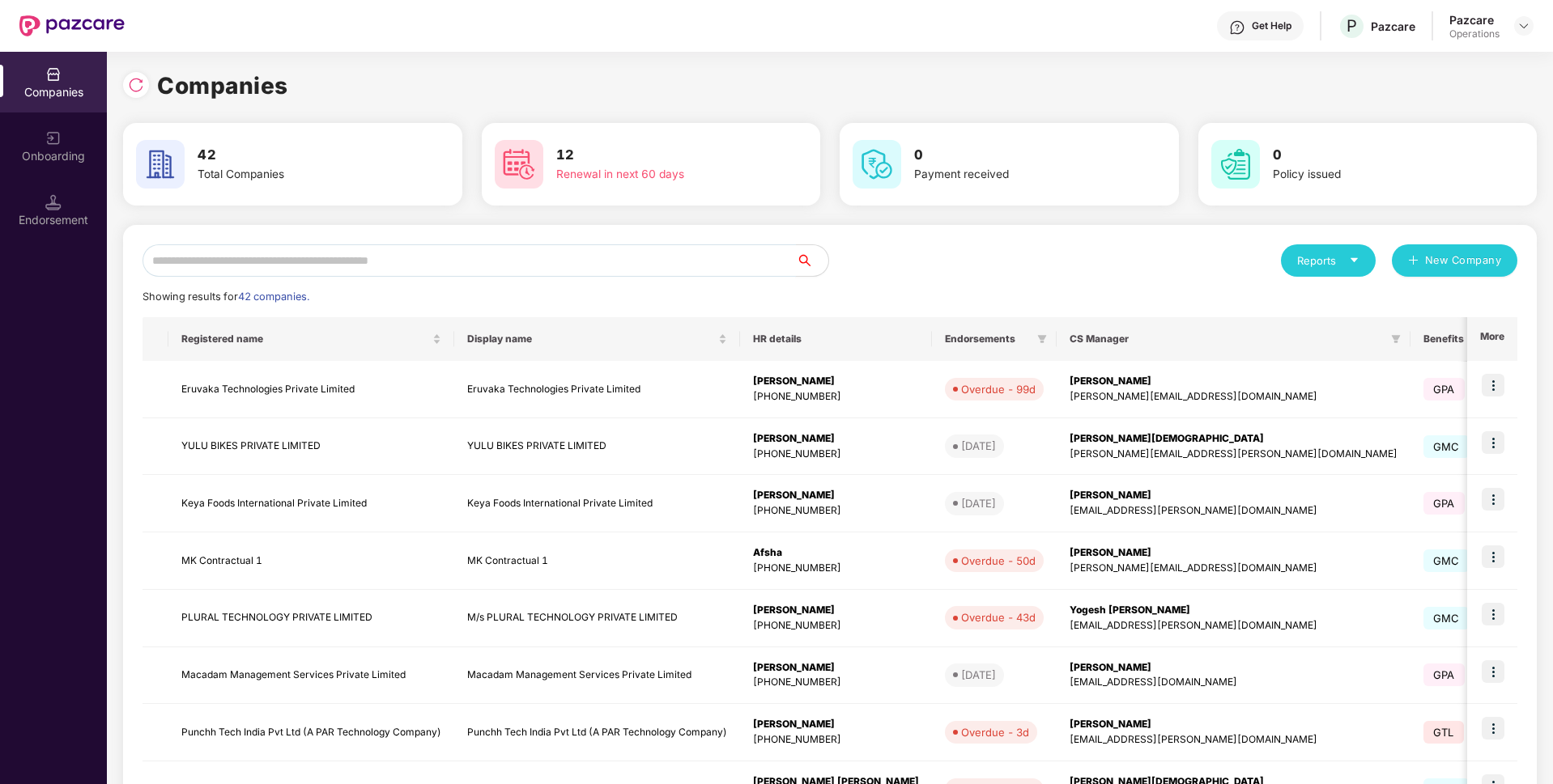
click at [735, 254] on input "text" at bounding box center [469, 260] width 653 height 32
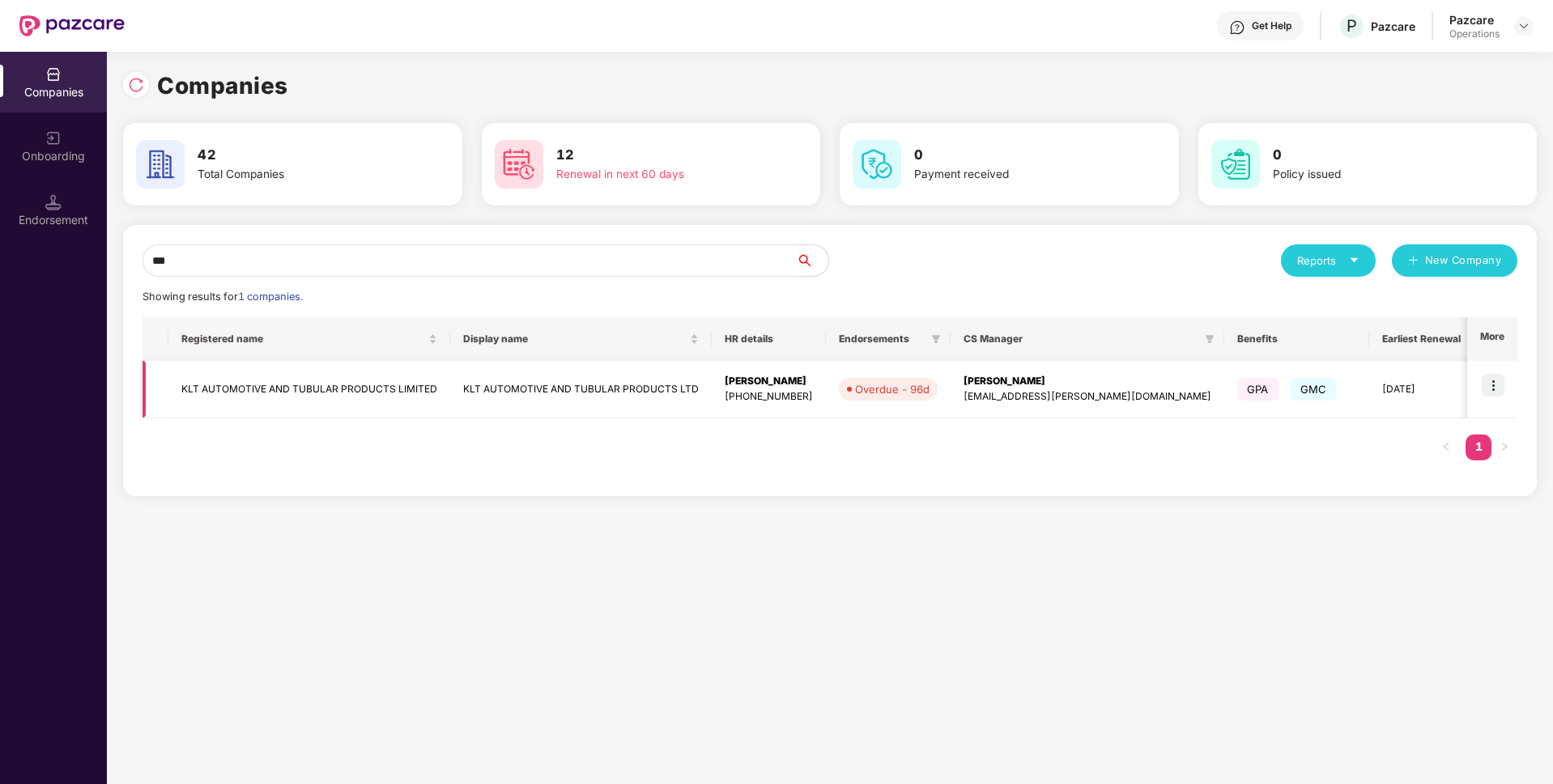
type input "***"
click at [1494, 392] on img at bounding box center [1492, 385] width 23 height 23
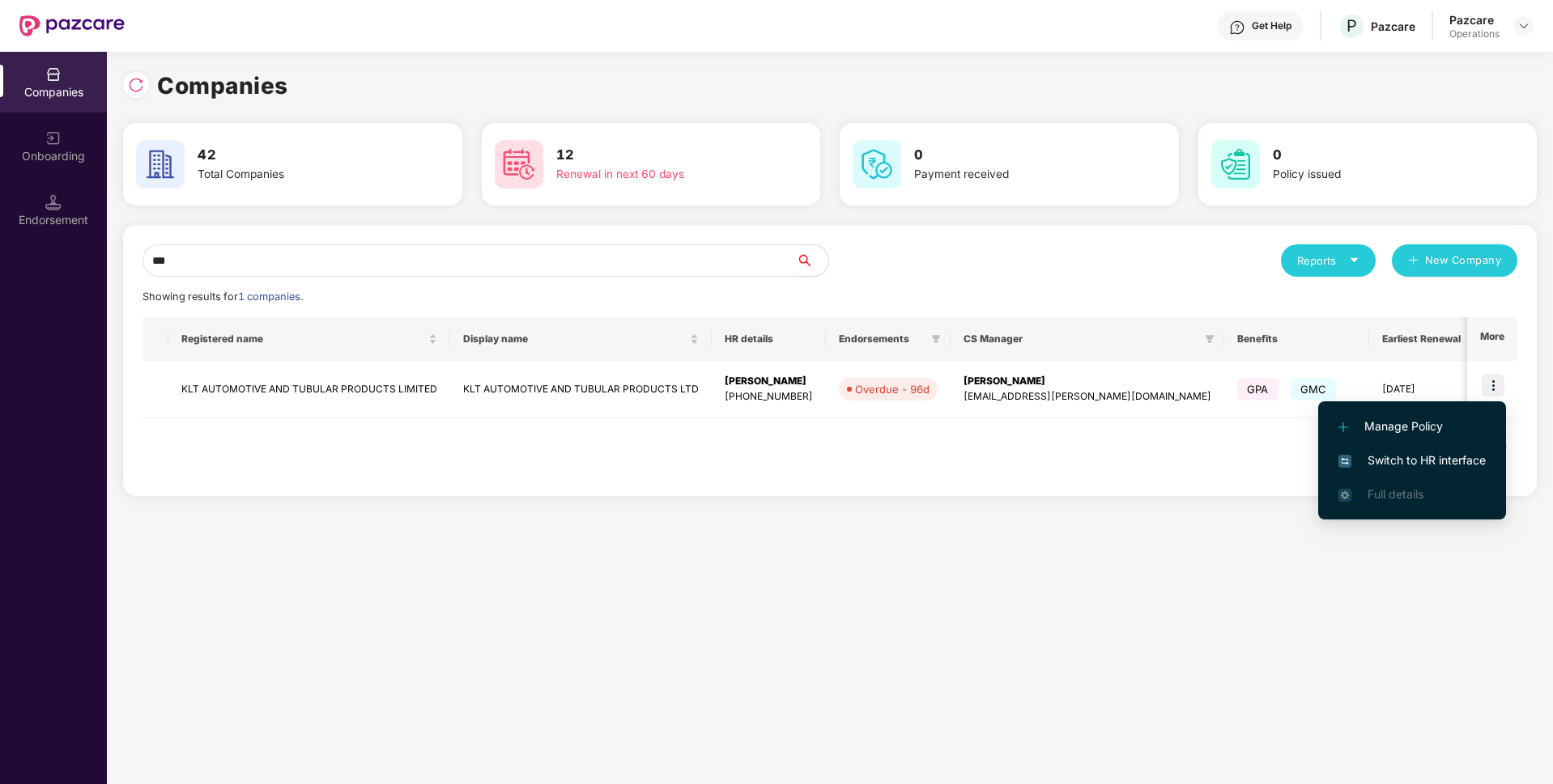
click at [1414, 461] on span "Switch to HR interface" at bounding box center [1412, 460] width 147 height 18
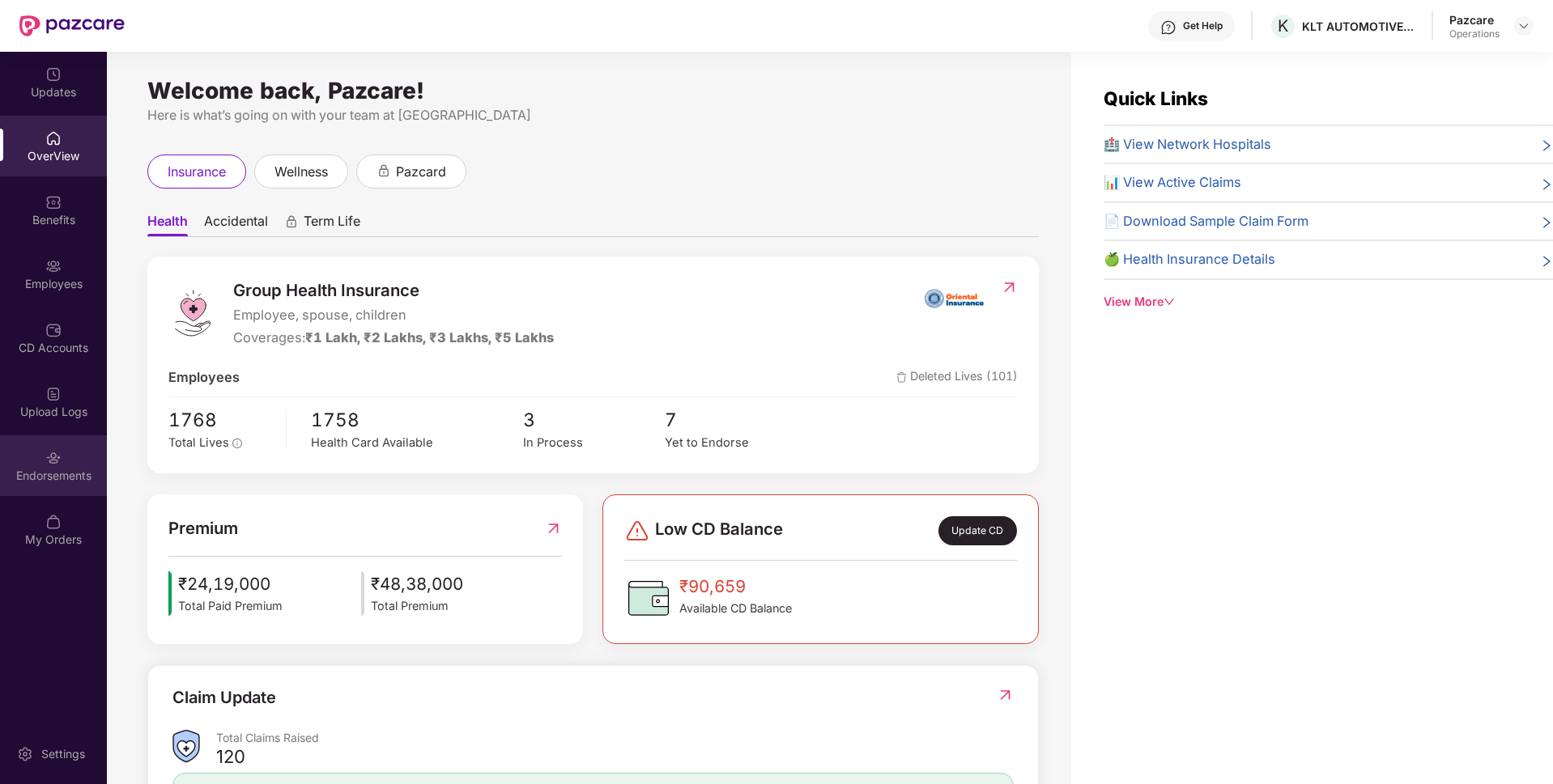
click at [64, 448] on div "Endorsements" at bounding box center [53, 466] width 107 height 61
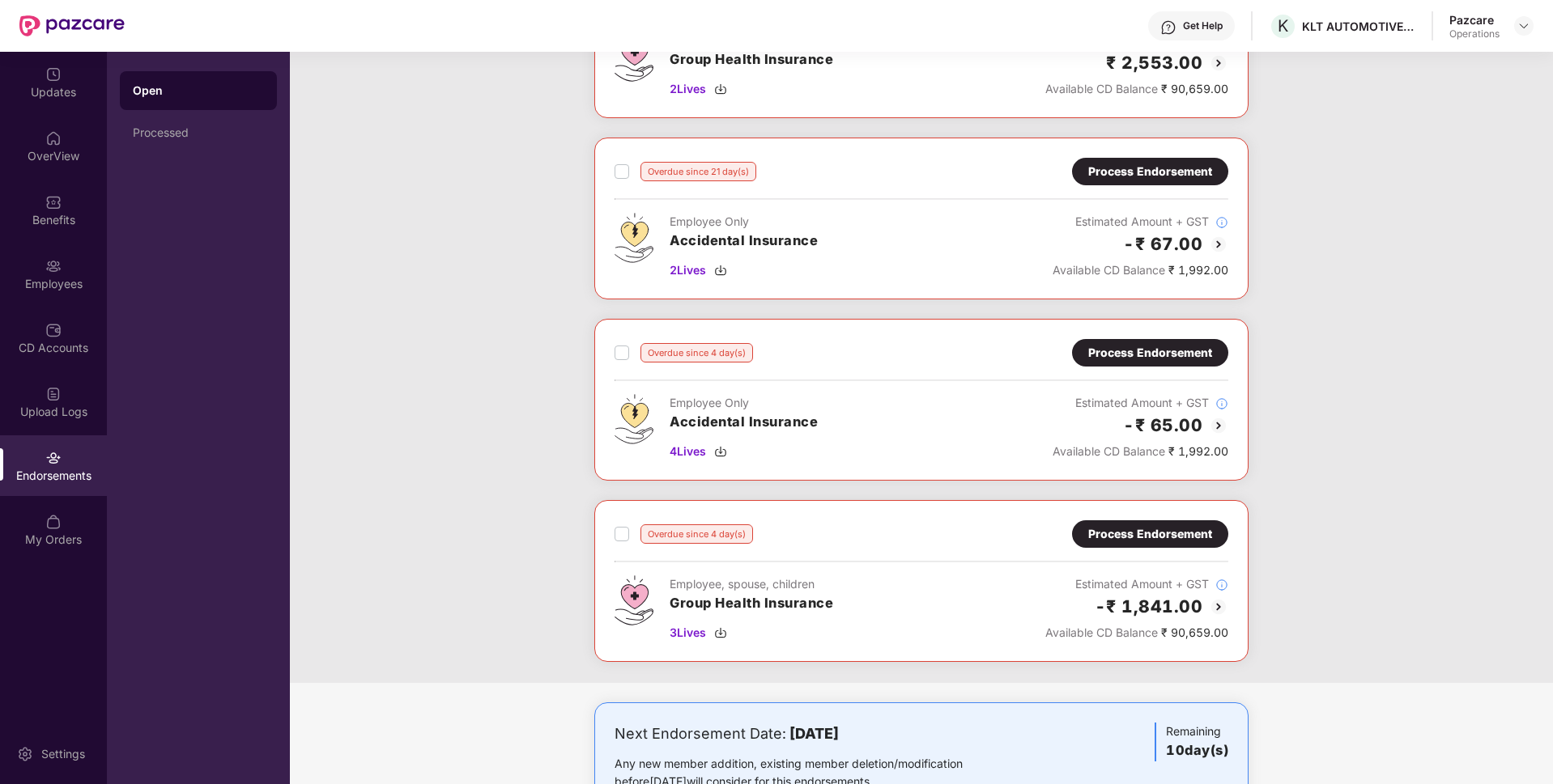
scroll to position [940, 0]
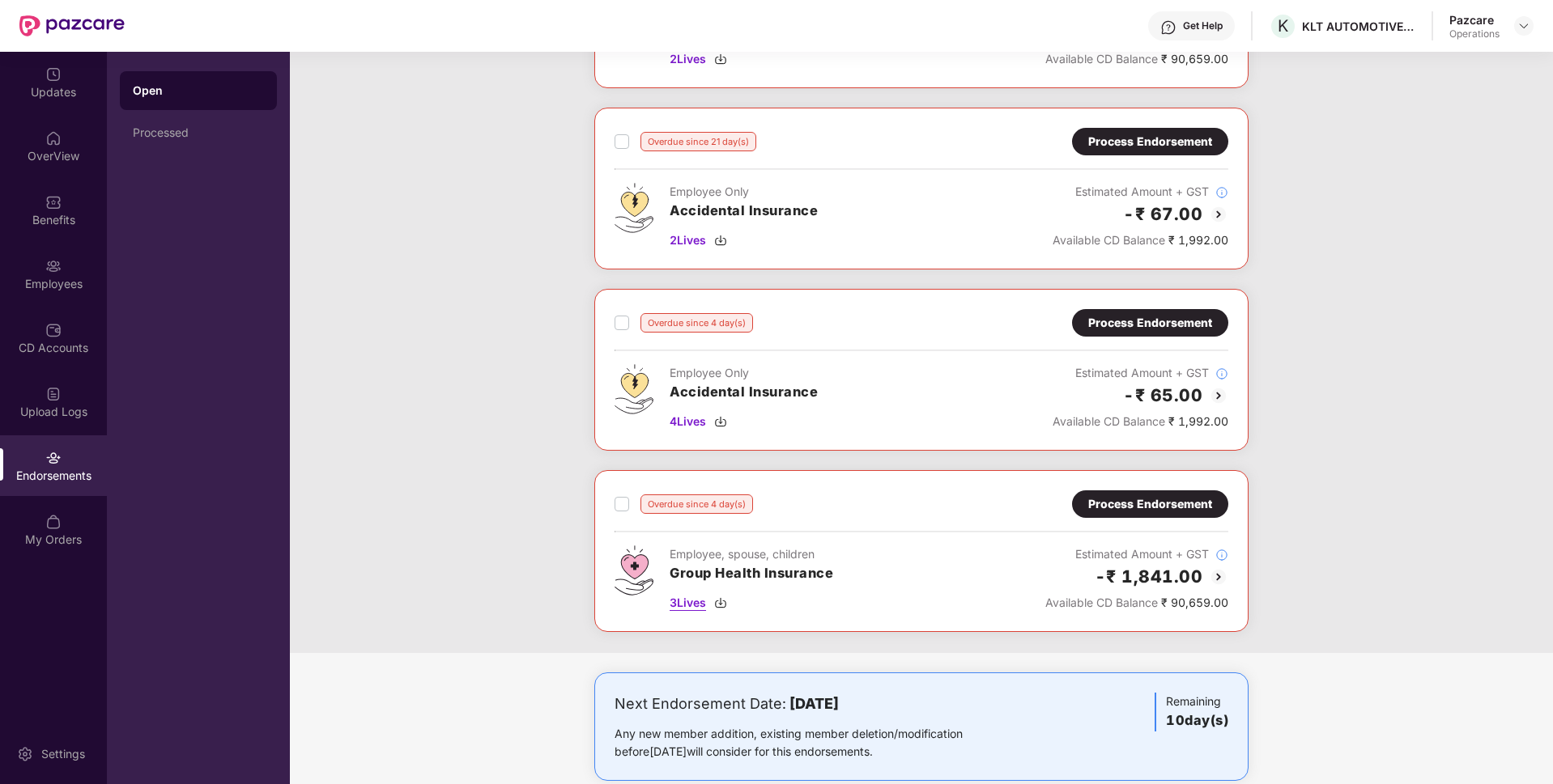
click at [681, 600] on span "3 Lives" at bounding box center [687, 603] width 36 height 18
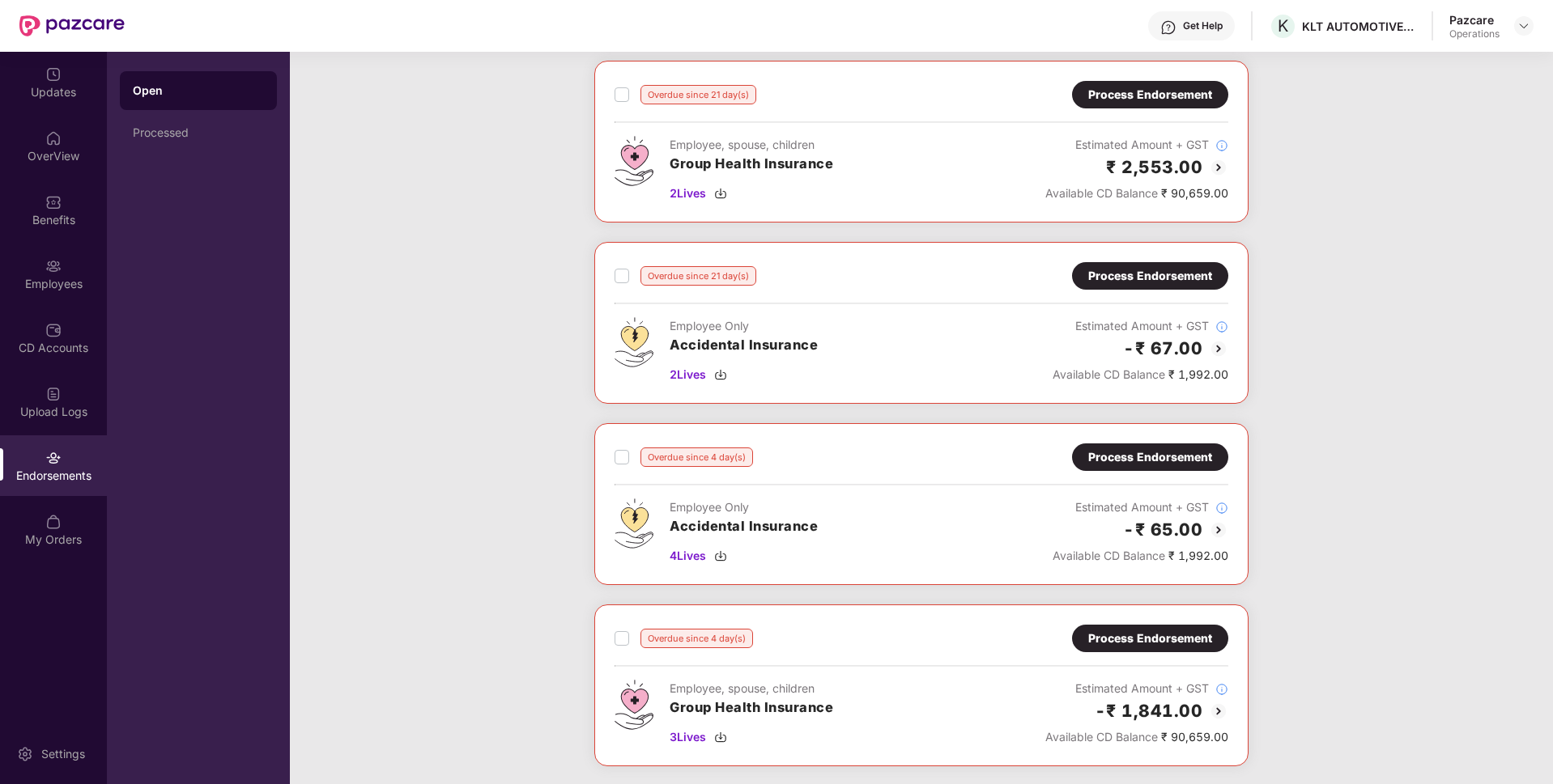
scroll to position [787, 0]
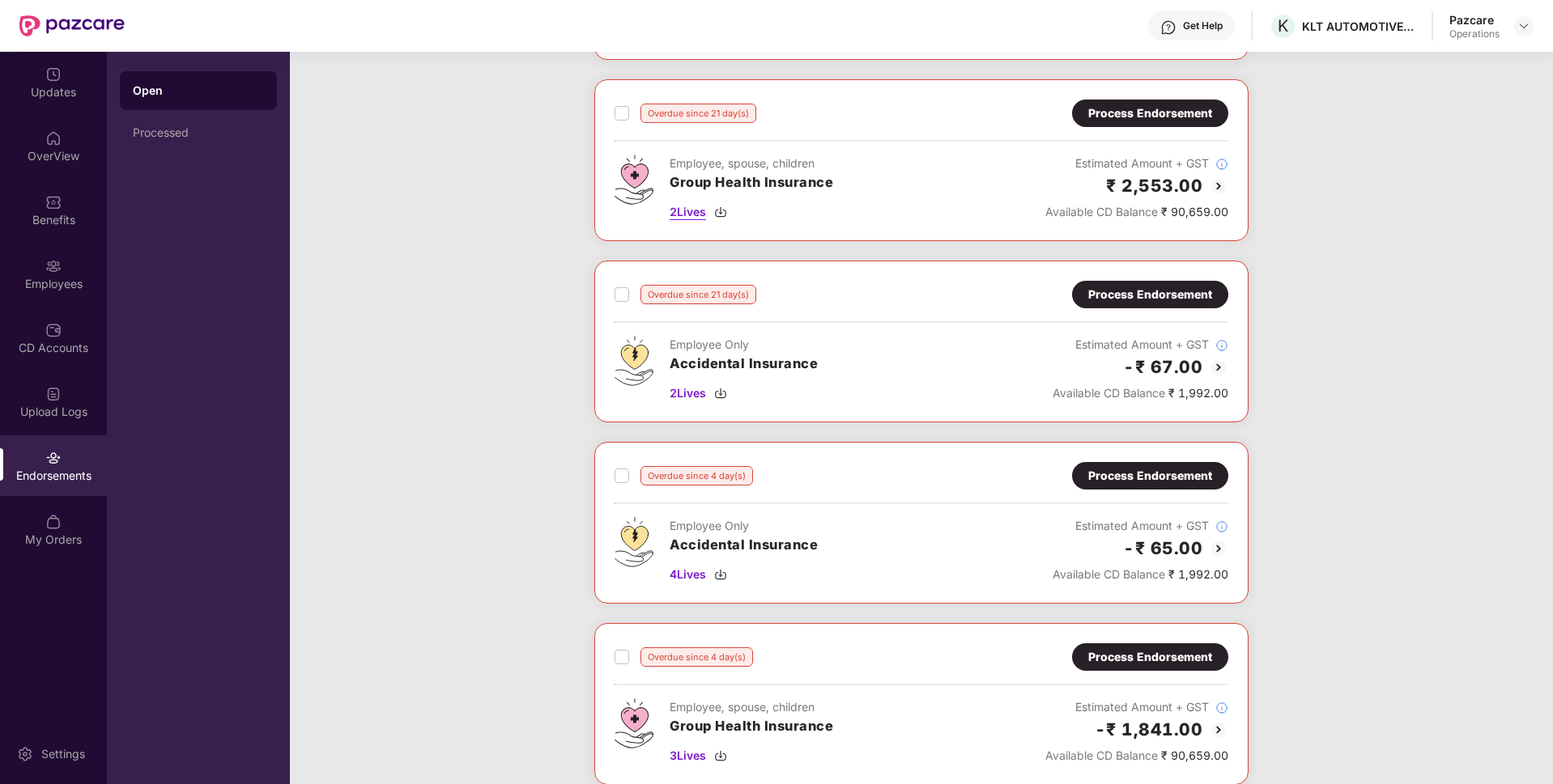
click at [693, 206] on span "2 Lives" at bounding box center [687, 212] width 36 height 18
click at [170, 133] on div "Processed" at bounding box center [199, 132] width 131 height 13
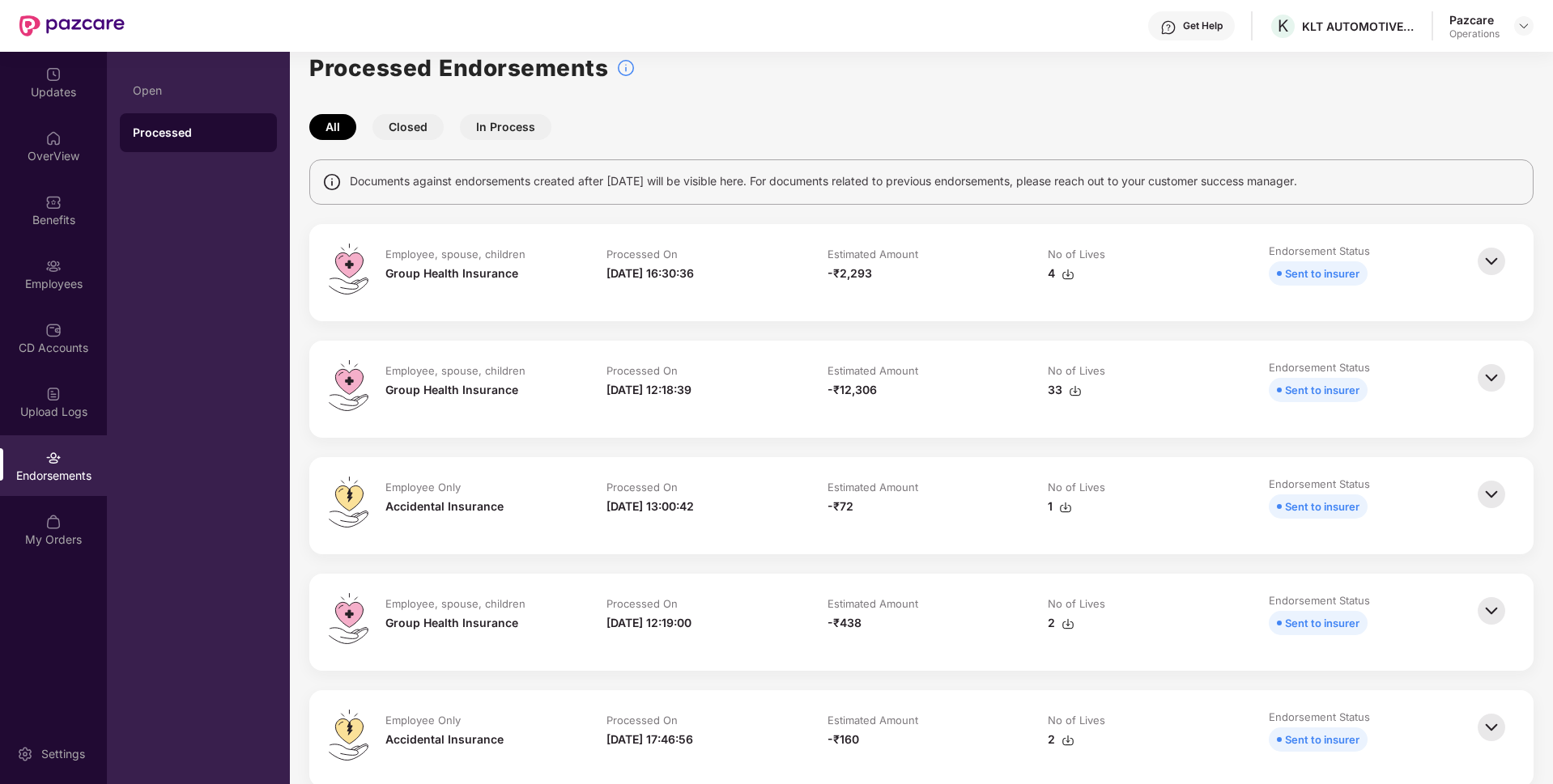
scroll to position [0, 0]
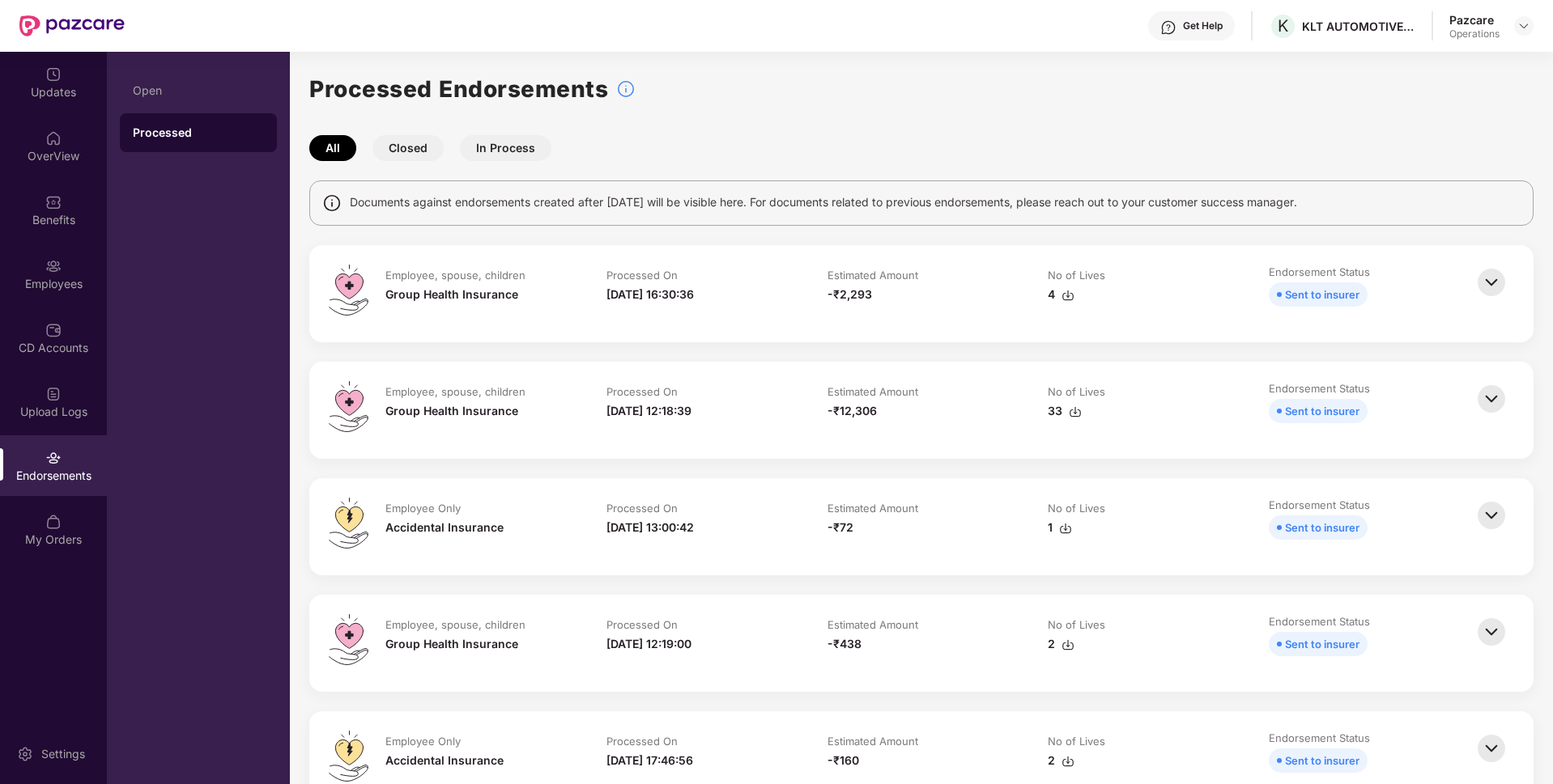
click at [1484, 284] on img at bounding box center [1491, 282] width 35 height 35
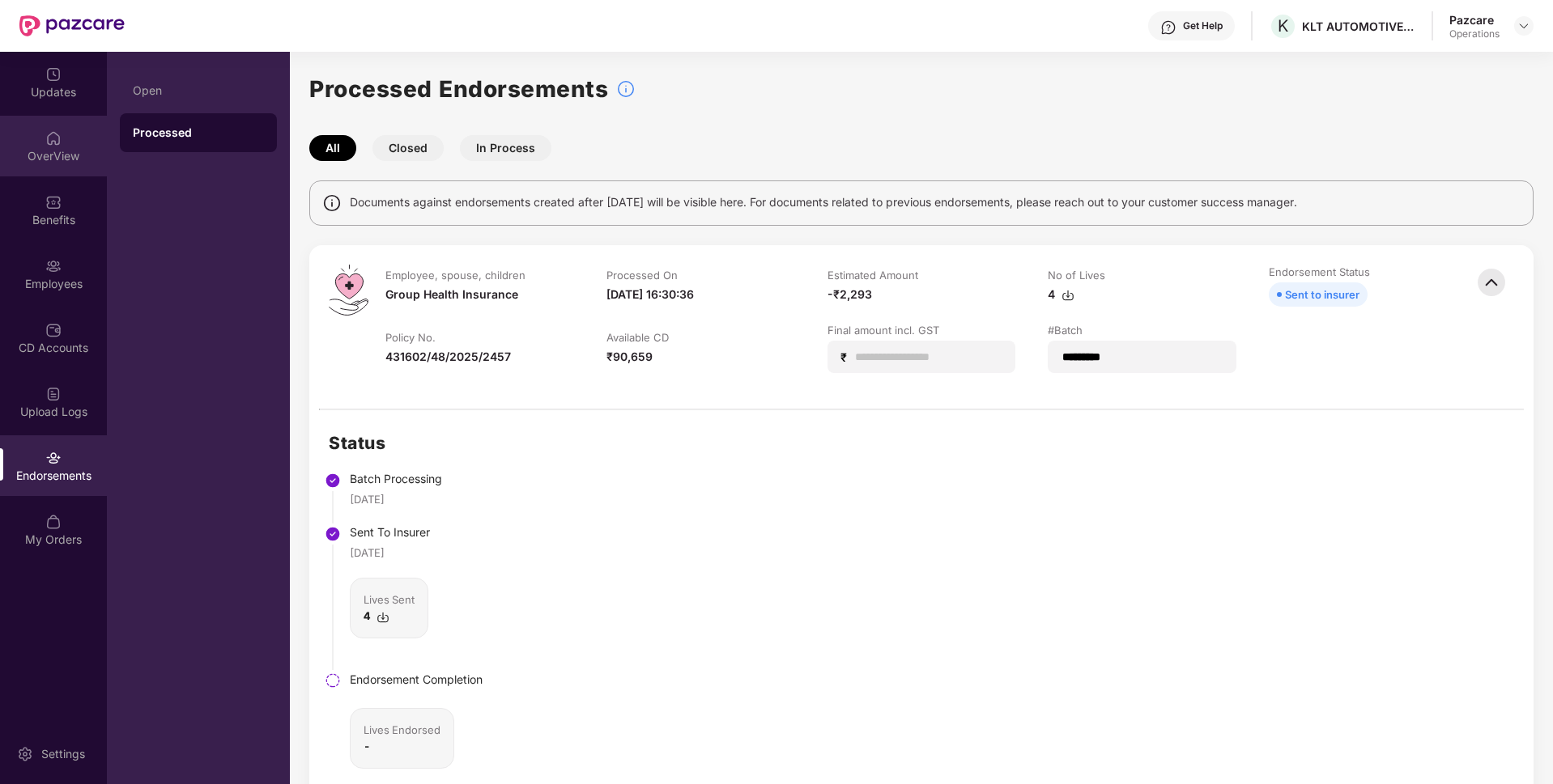
click at [60, 153] on div "OverView" at bounding box center [53, 156] width 107 height 17
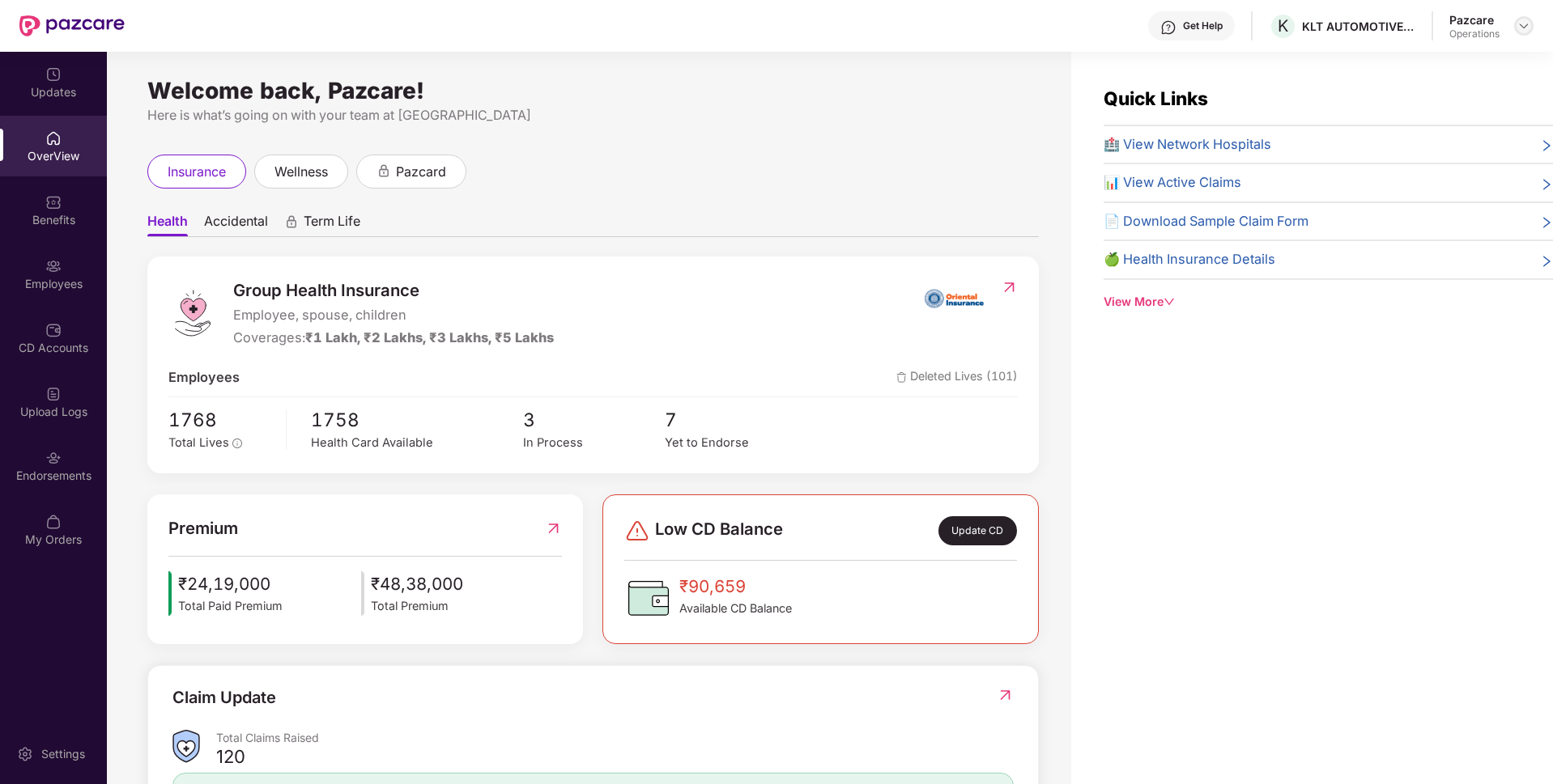
click at [1525, 25] on img at bounding box center [1523, 25] width 13 height 13
click at [1381, 79] on div "Switch to partner view" at bounding box center [1447, 65] width 211 height 31
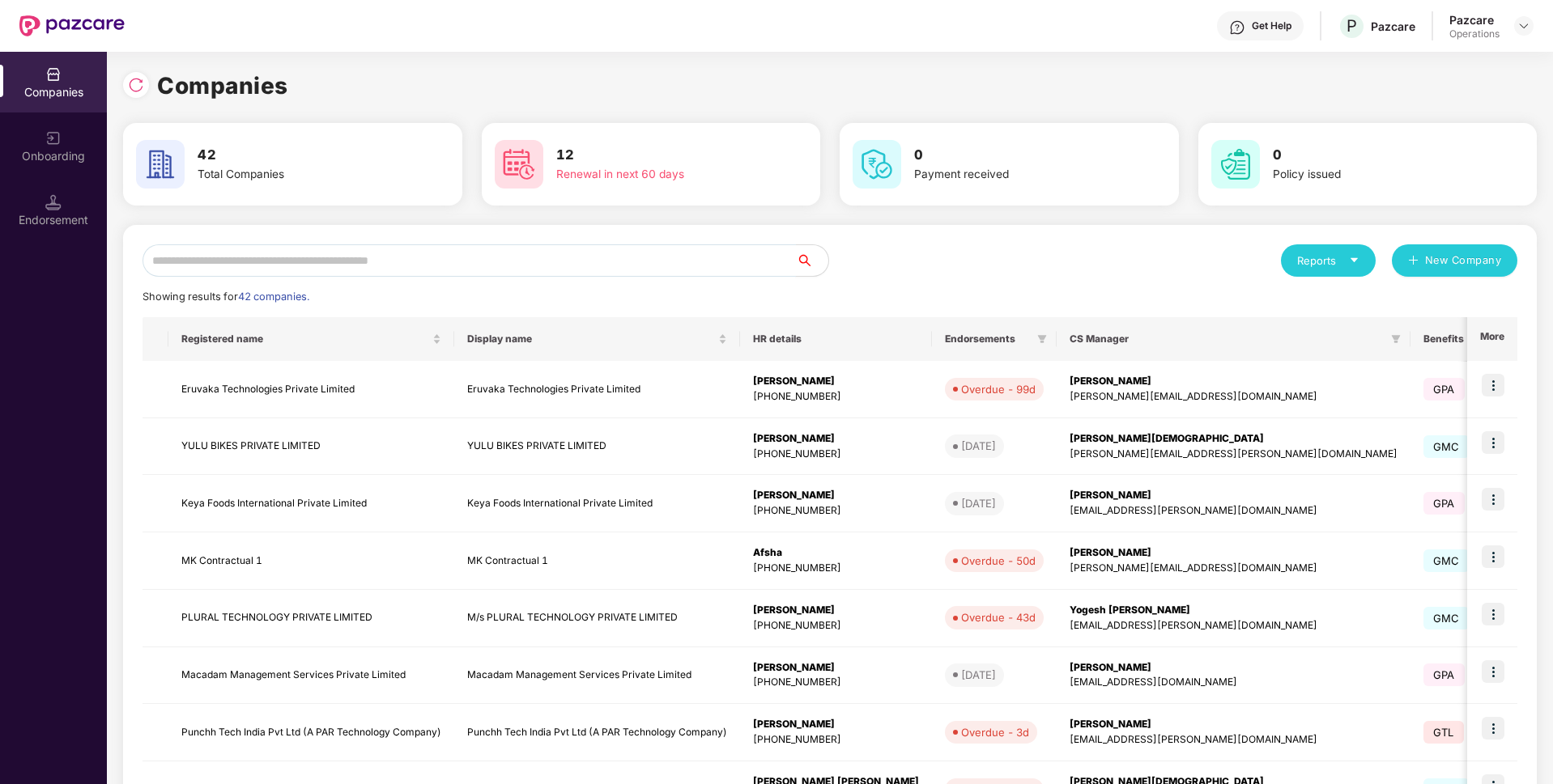
click at [648, 261] on input "text" at bounding box center [469, 260] width 653 height 32
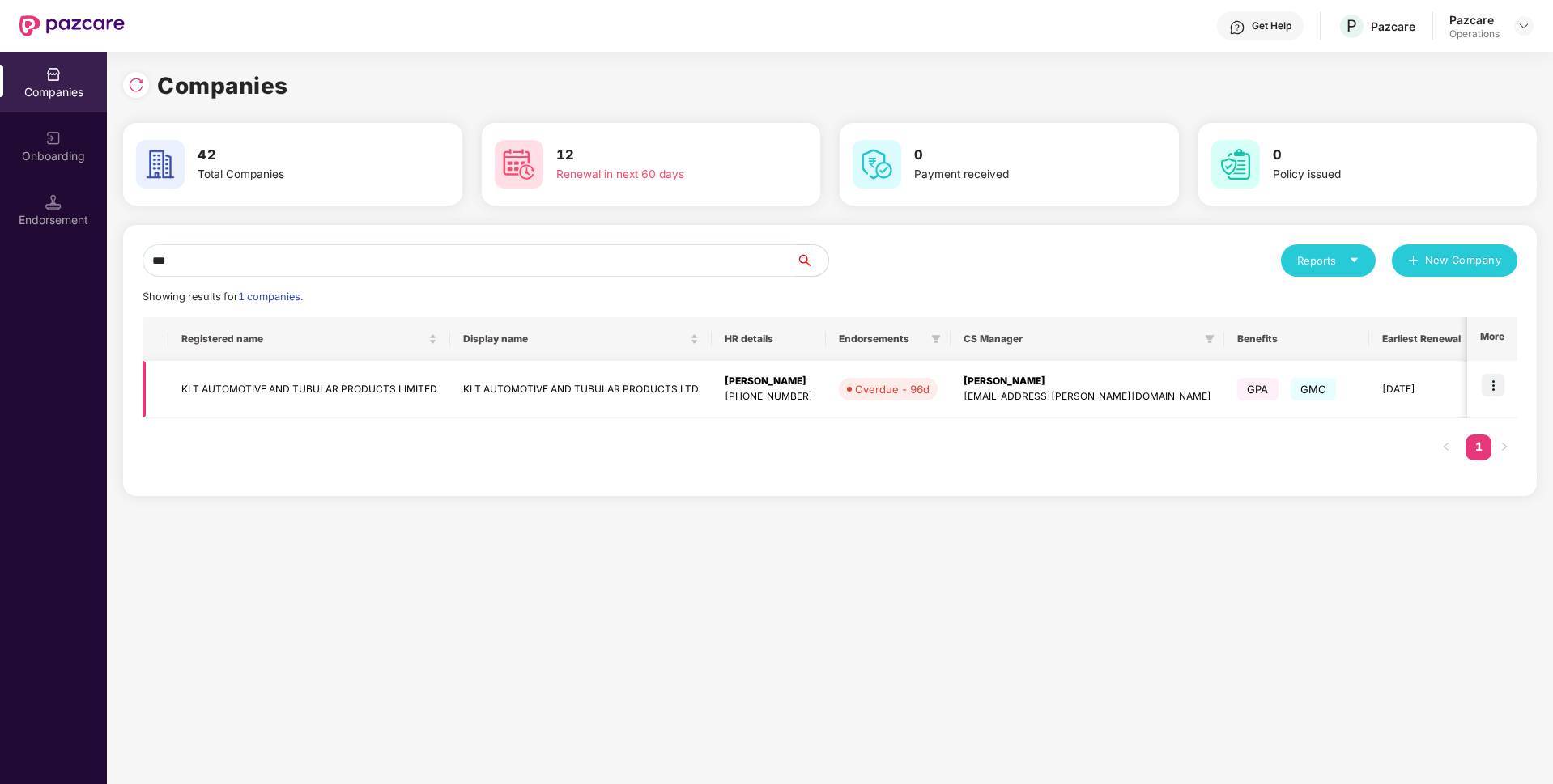
type input "***"
click at [453, 387] on td "KLT AUTOMOTIVE AND TUBULAR PRODUCTS LTD" at bounding box center [581, 390] width 261 height 58
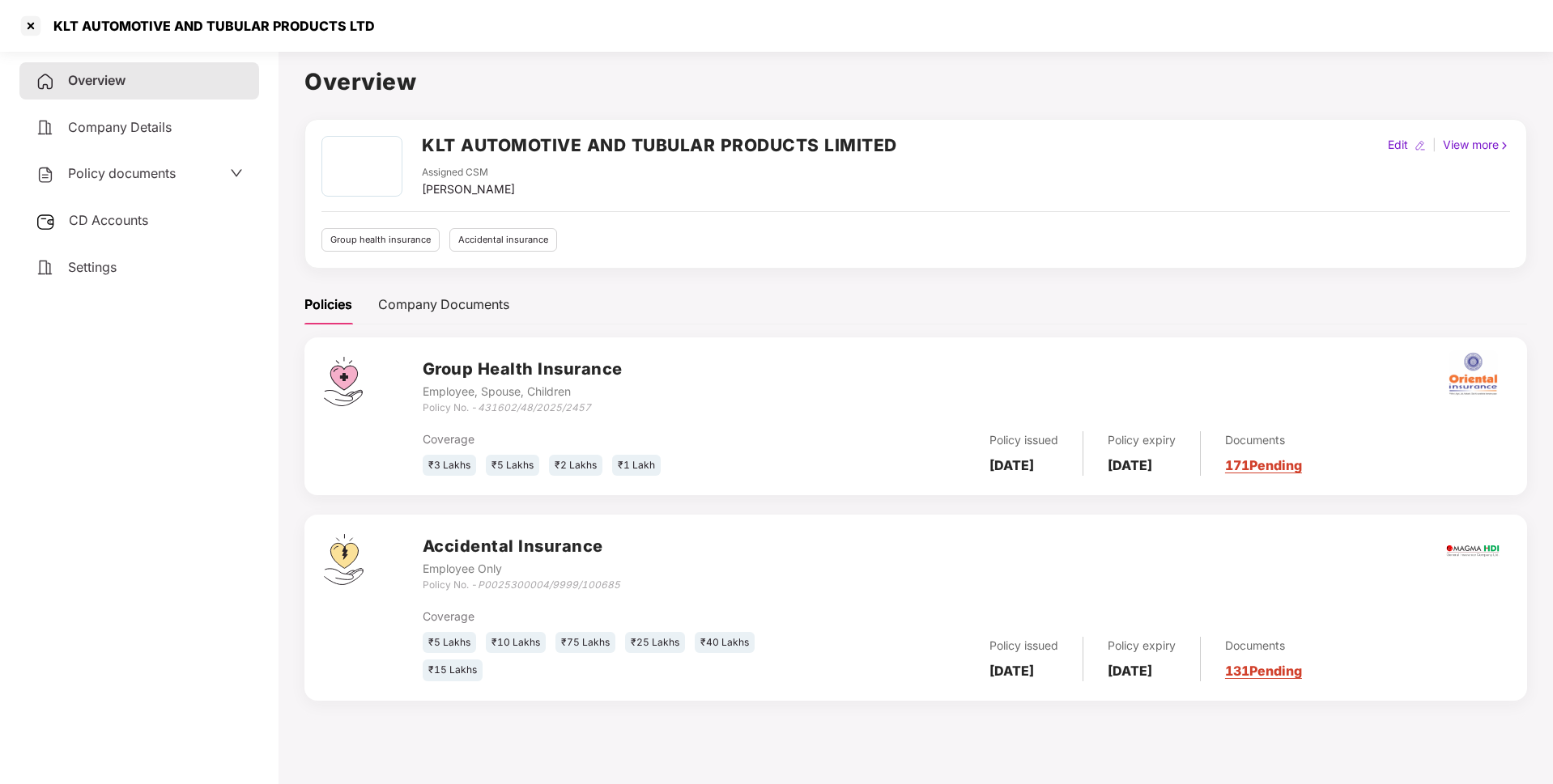
click at [140, 176] on span "Policy documents" at bounding box center [121, 173] width 108 height 17
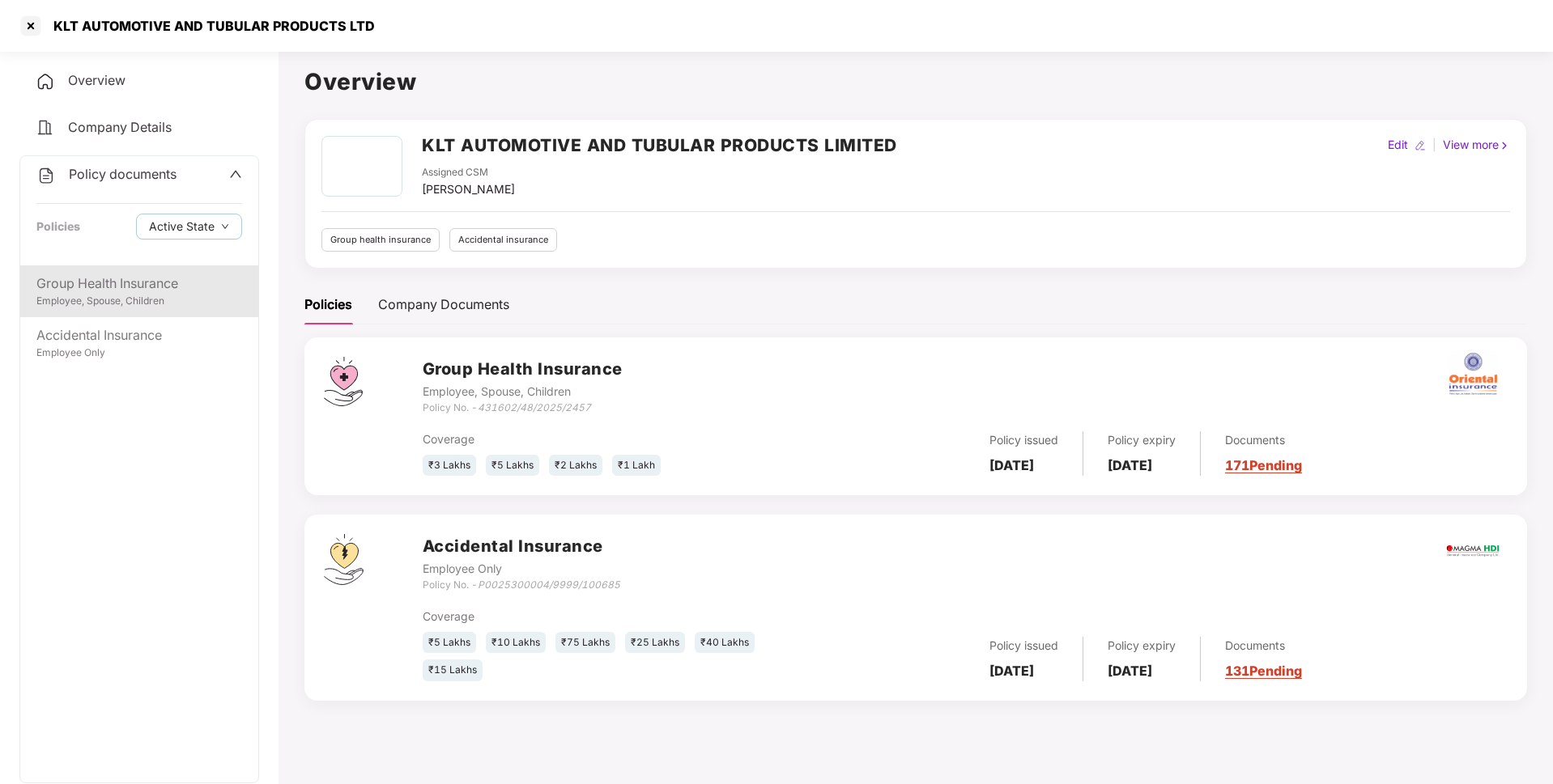
click at [128, 284] on div "Group Health Insurance" at bounding box center [139, 283] width 206 height 21
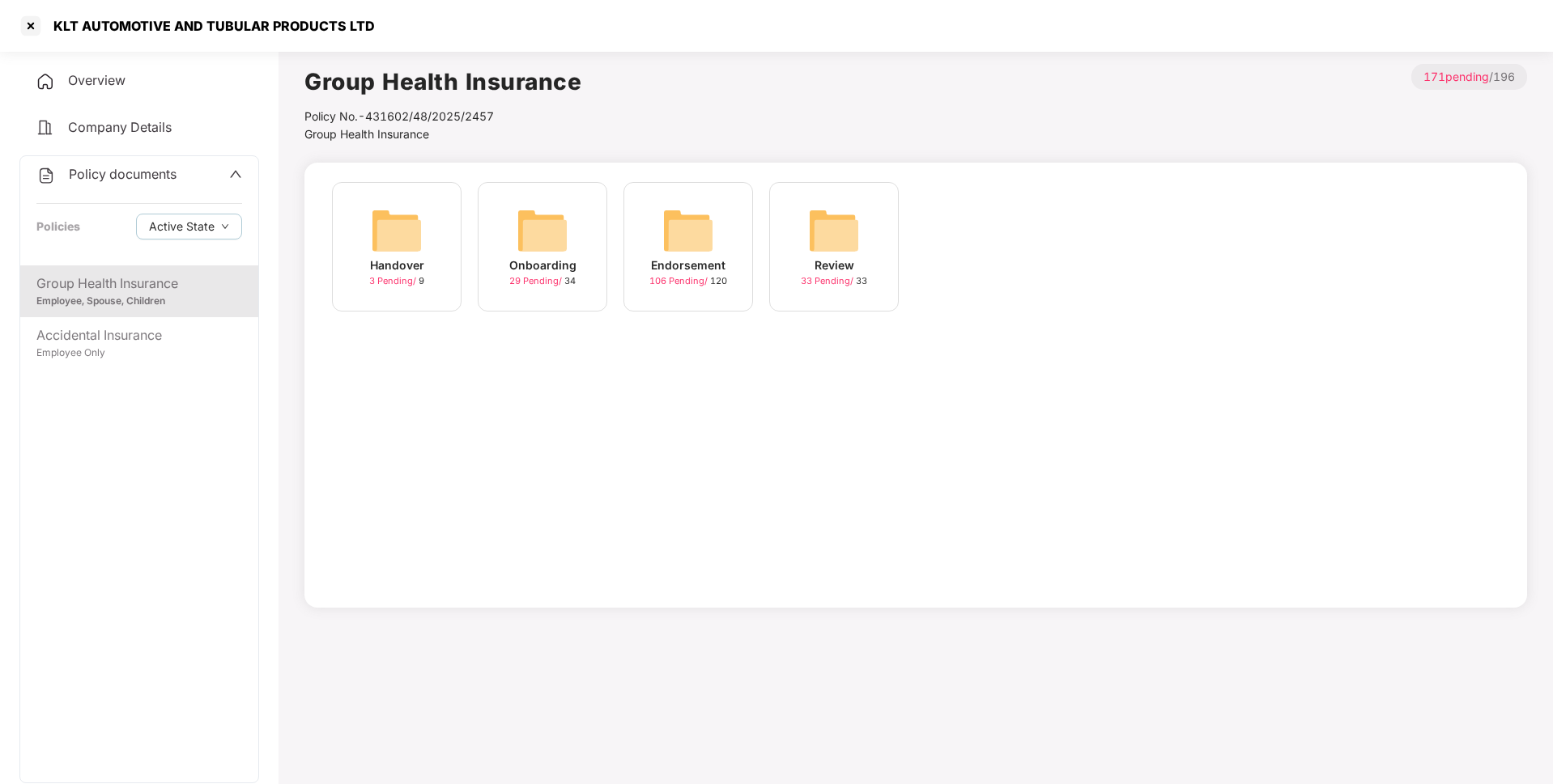
click at [687, 254] on img at bounding box center [687, 230] width 52 height 52
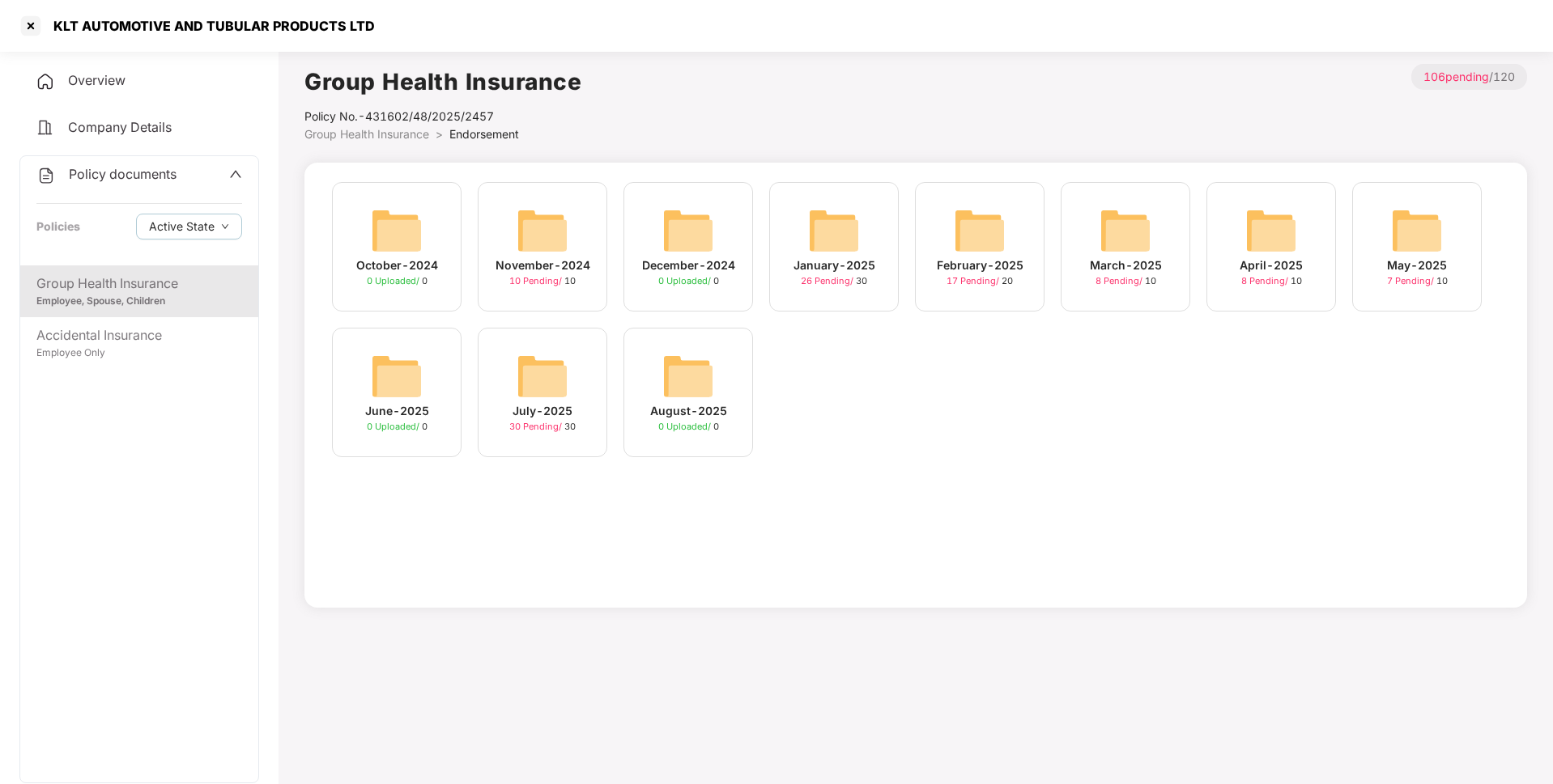
click at [553, 384] on img at bounding box center [541, 376] width 52 height 52
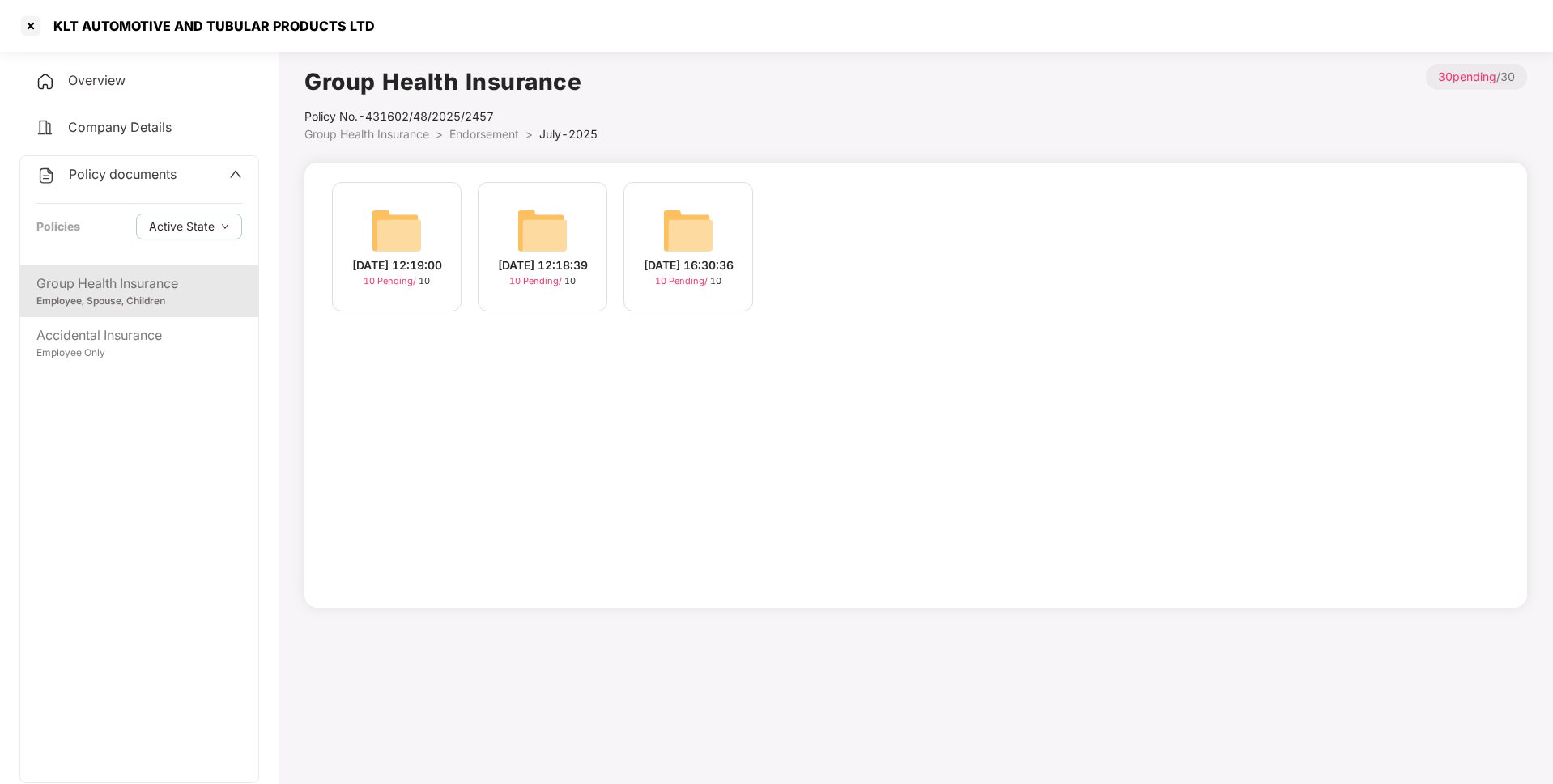
click at [403, 241] on img at bounding box center [397, 230] width 52 height 52
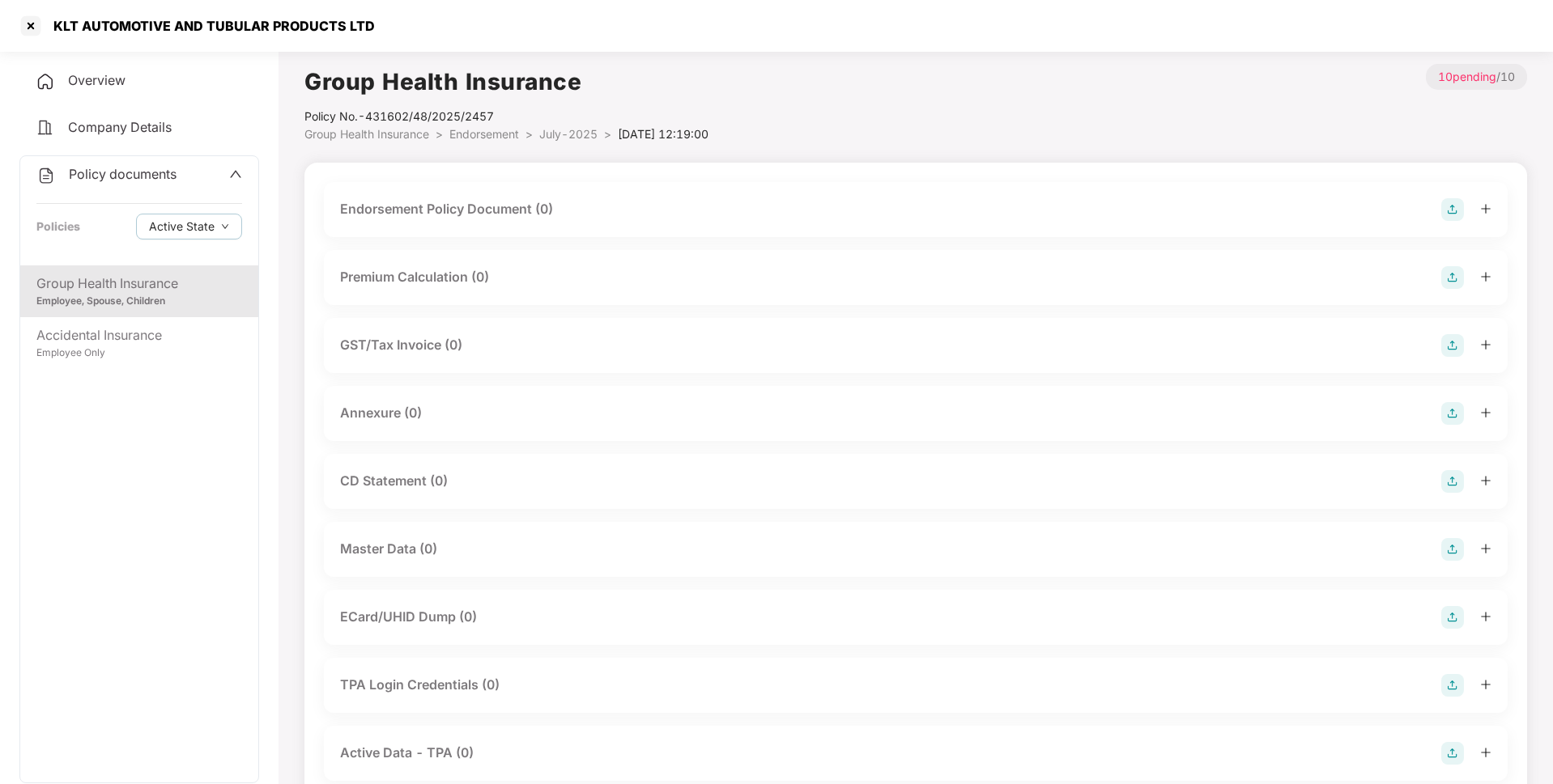
click at [1452, 208] on img at bounding box center [1452, 209] width 23 height 23
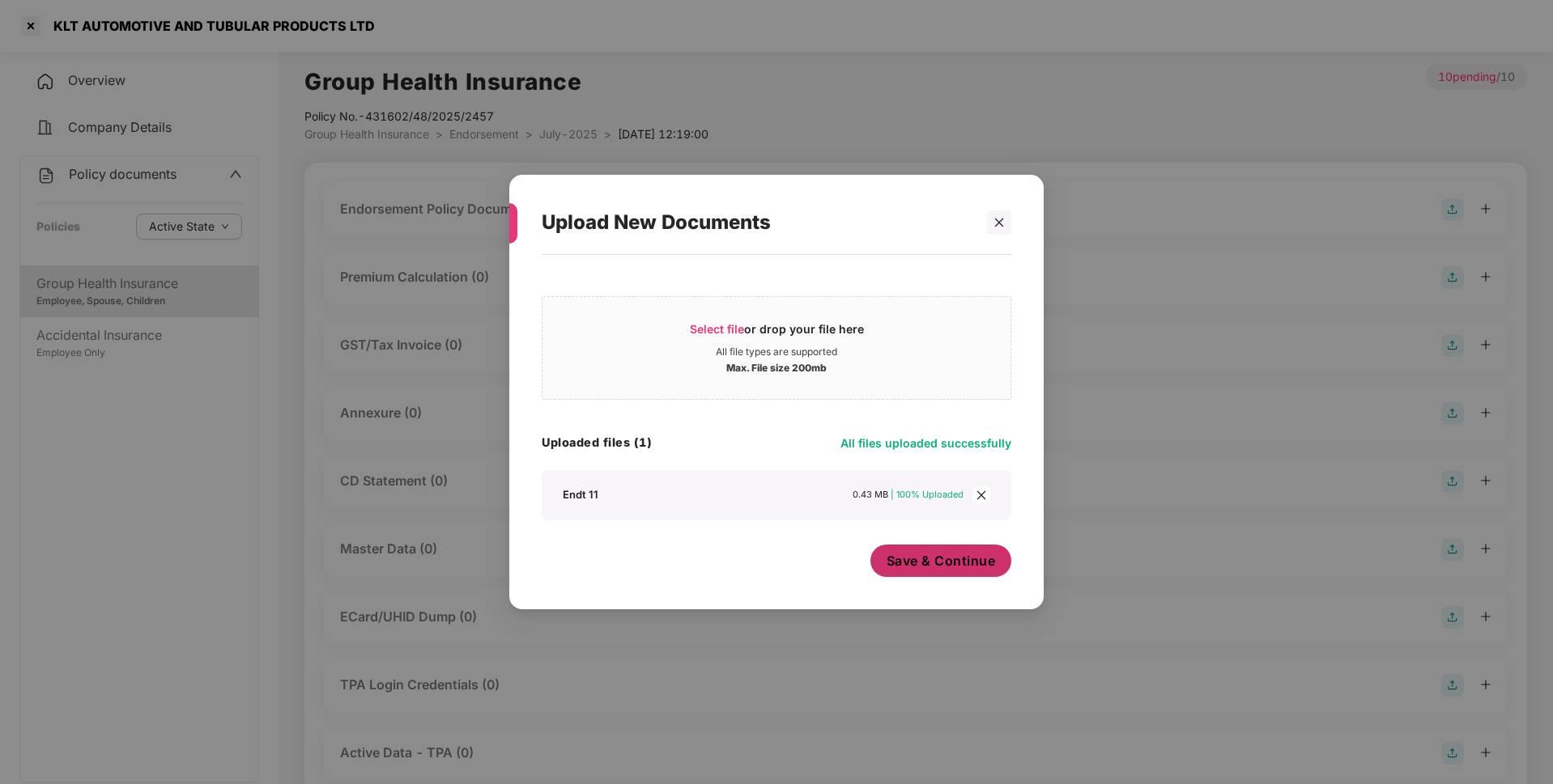
click at [951, 577] on div "Save & Continue" at bounding box center [941, 564] width 142 height 40
click at [951, 563] on span "Save & Continue" at bounding box center [941, 561] width 110 height 18
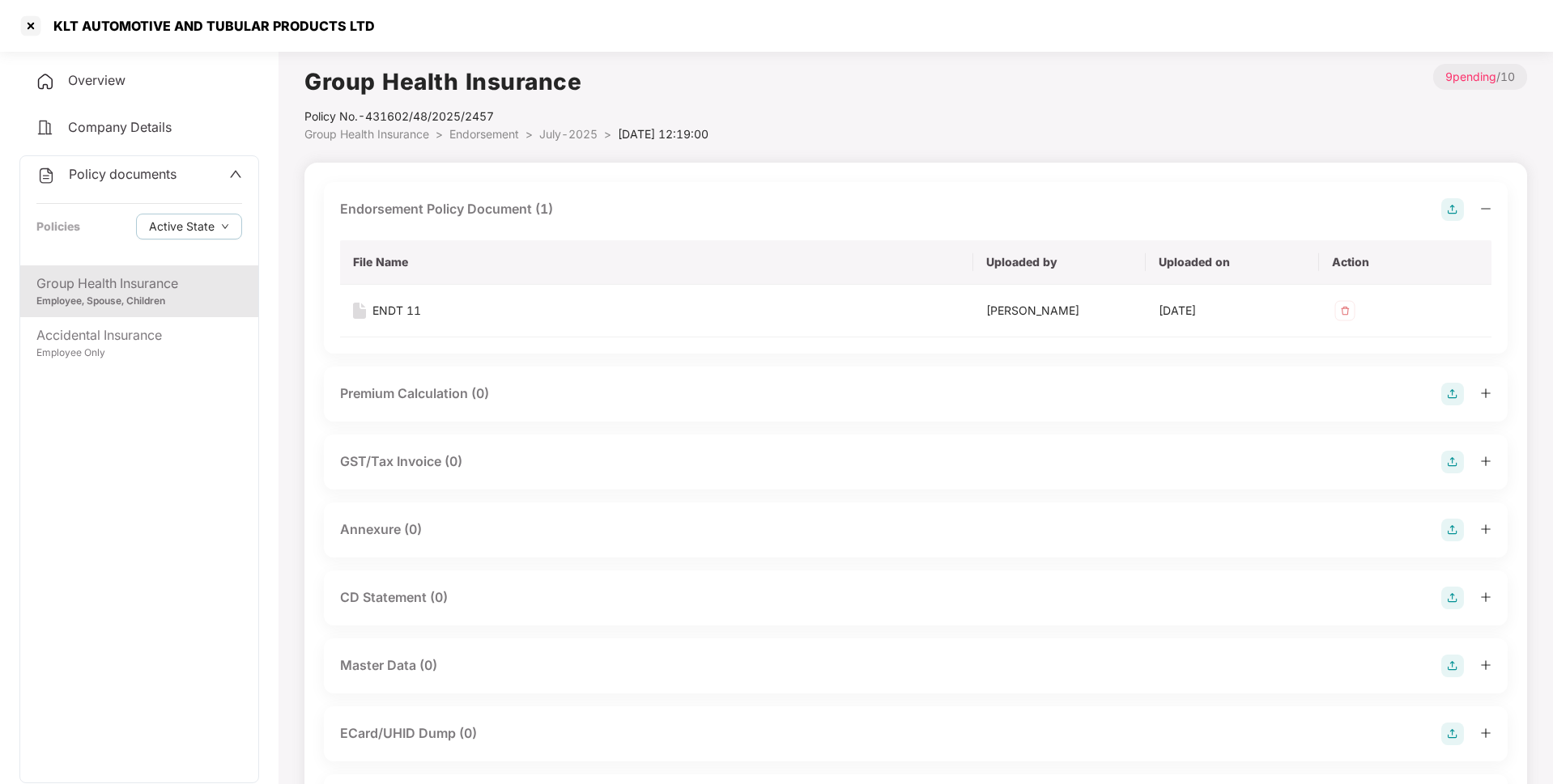
click at [1455, 533] on img at bounding box center [1452, 530] width 23 height 23
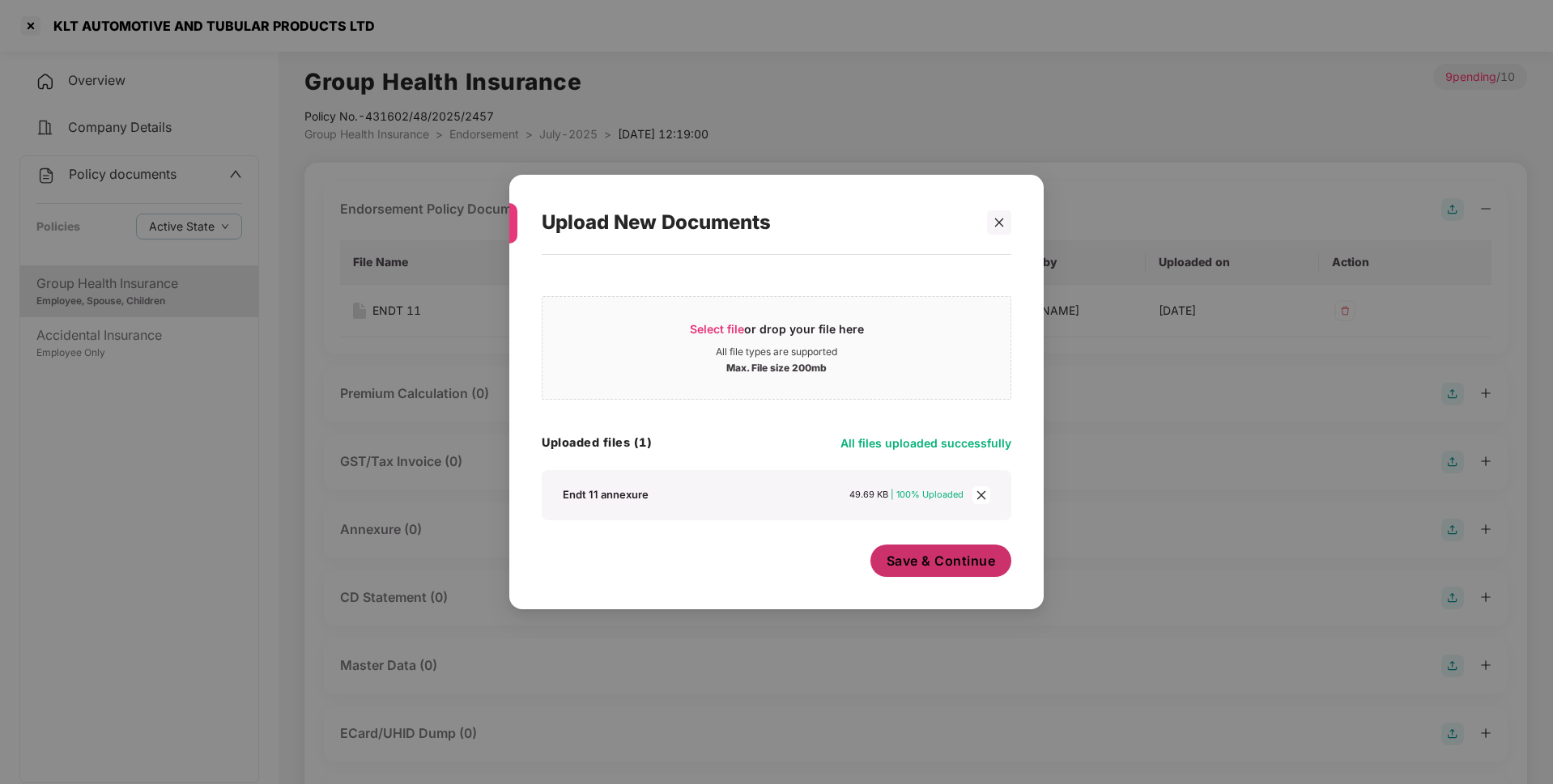
click at [932, 565] on span "Save & Continue" at bounding box center [941, 561] width 110 height 18
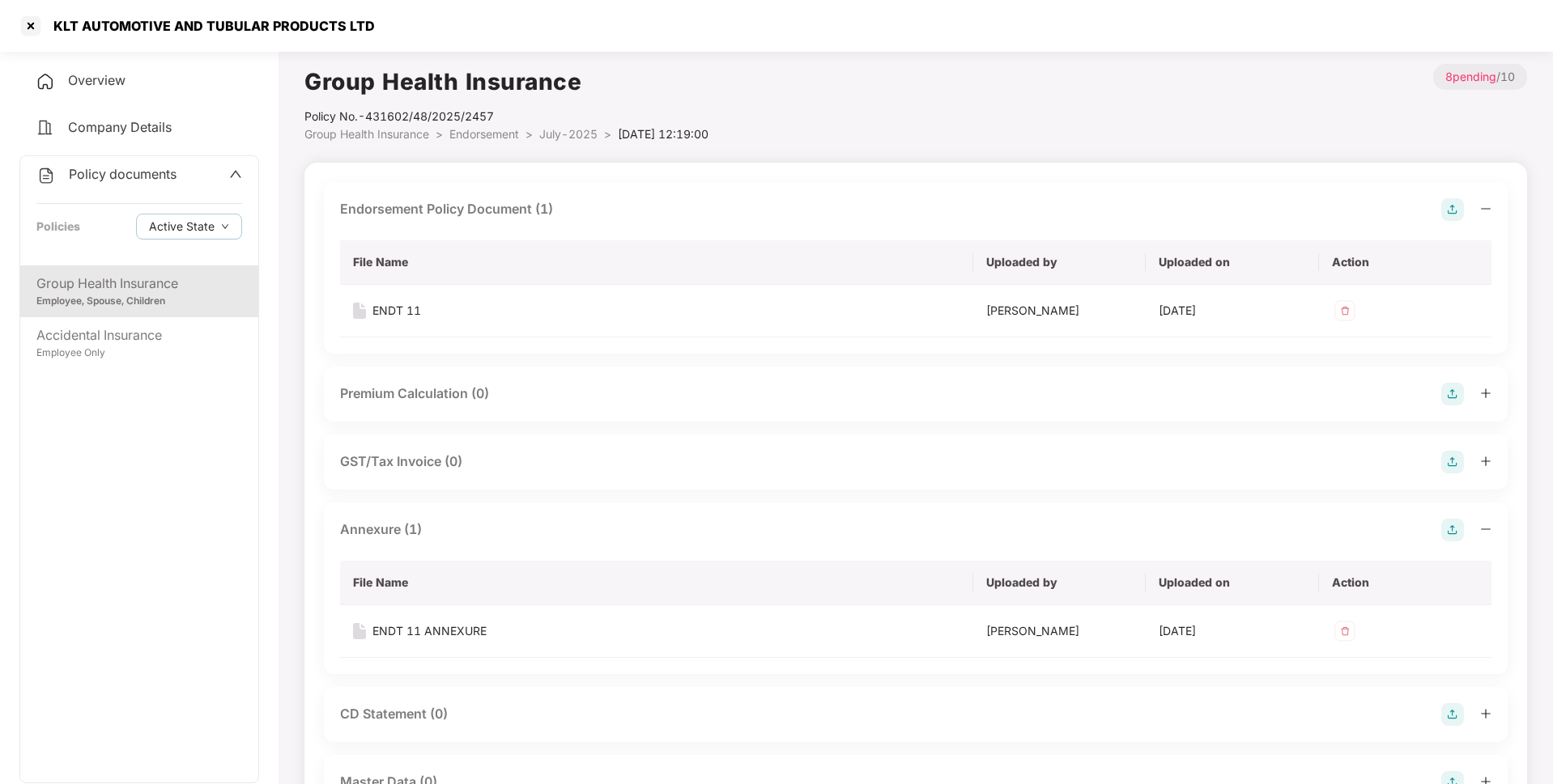
click at [573, 138] on span "July-2025" at bounding box center [569, 134] width 59 height 14
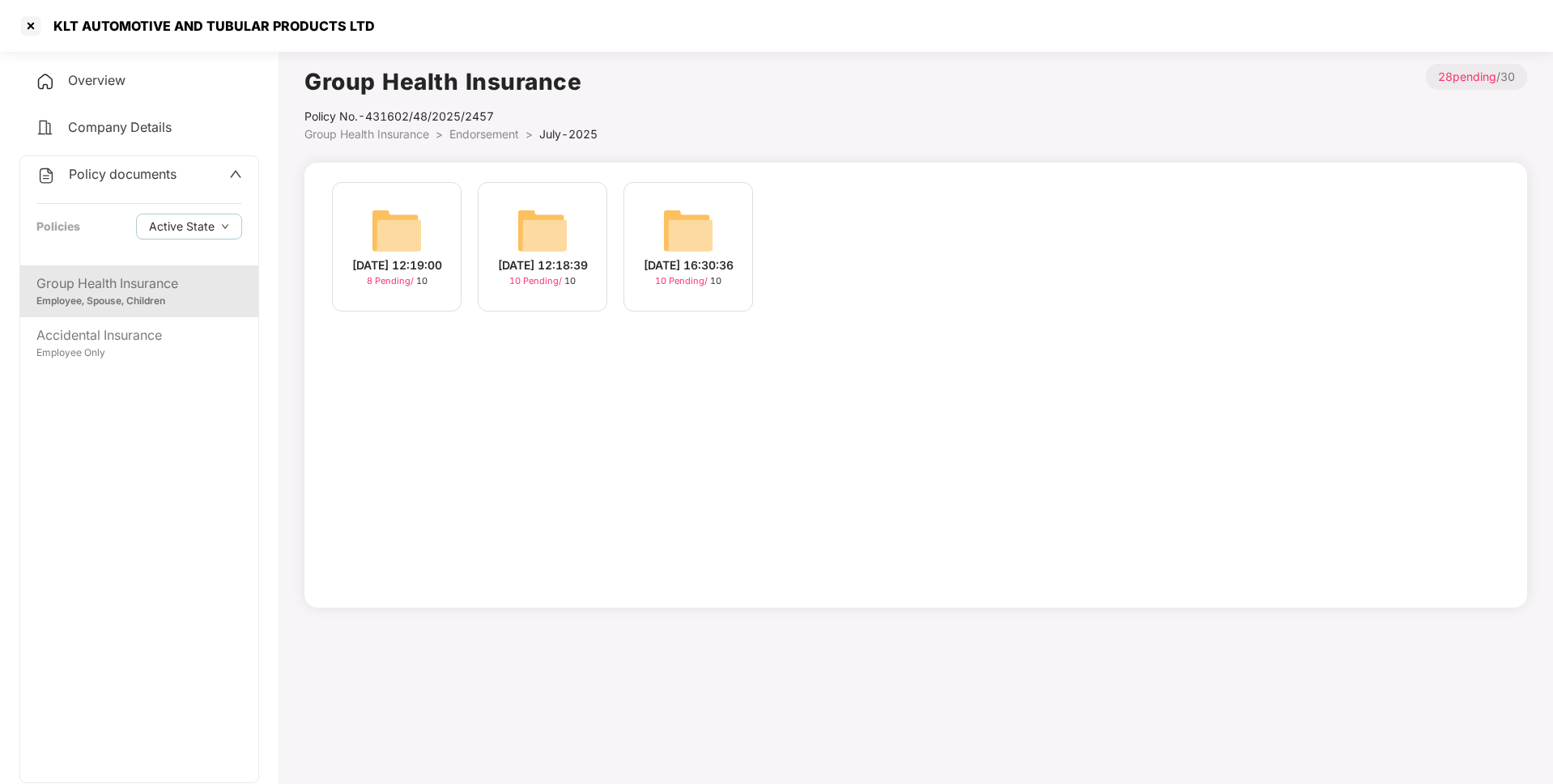
click at [530, 254] on img at bounding box center [541, 230] width 52 height 52
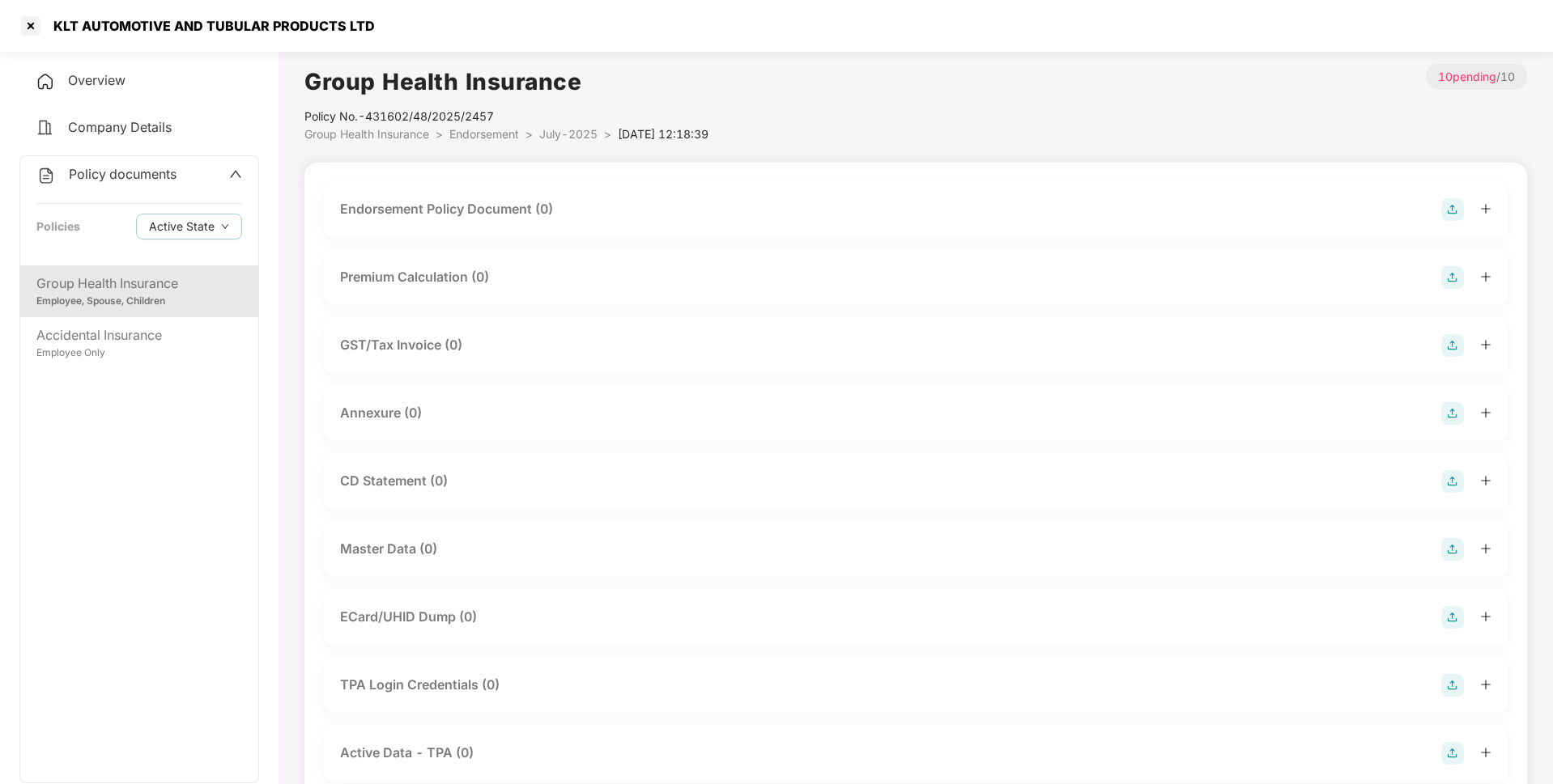
click at [1443, 208] on img at bounding box center [1452, 209] width 23 height 23
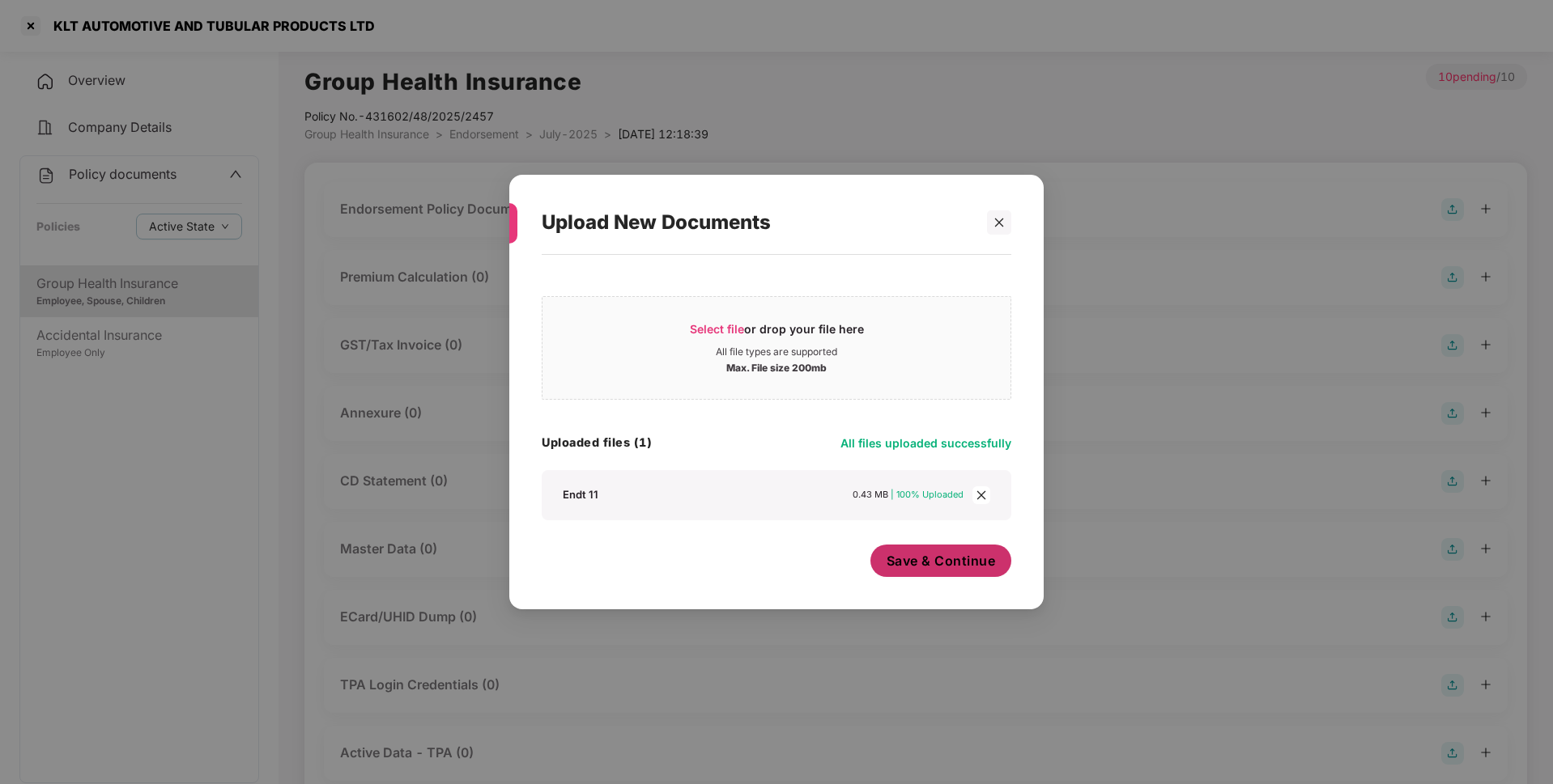
click at [952, 569] on span "Save & Continue" at bounding box center [941, 561] width 110 height 18
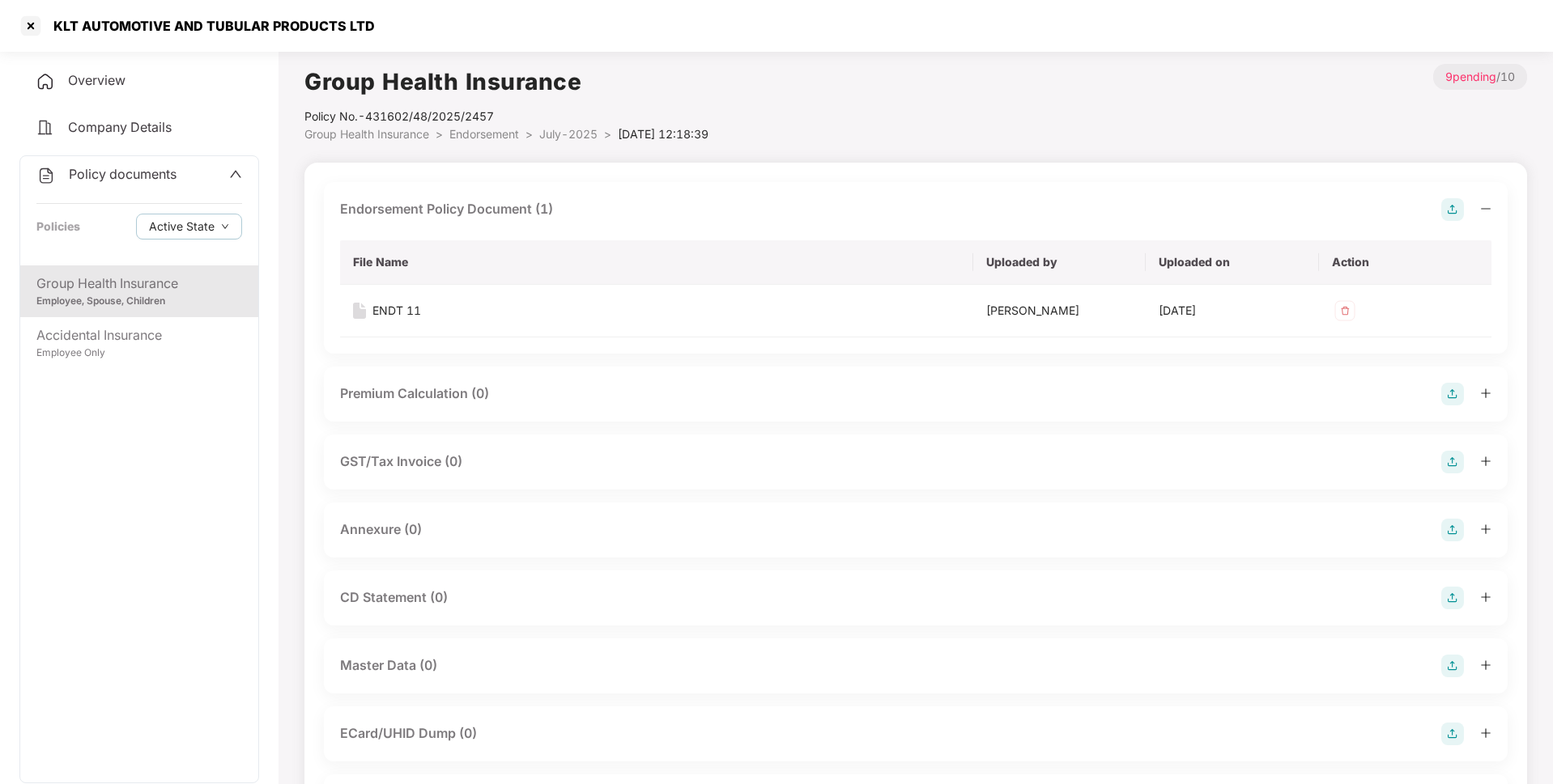
click at [1448, 530] on img at bounding box center [1452, 530] width 23 height 23
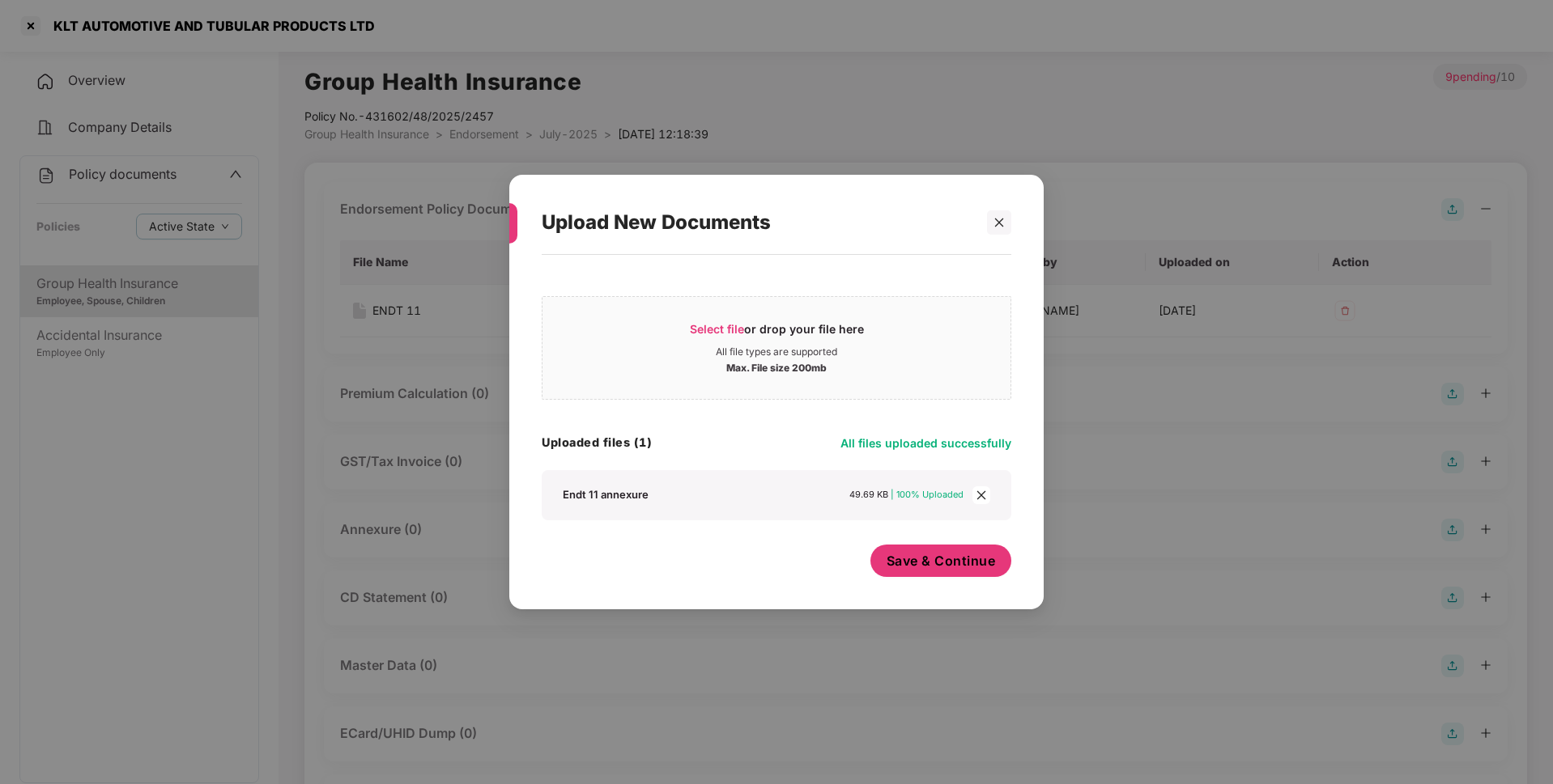
click at [917, 552] on span "Save & Continue" at bounding box center [941, 561] width 110 height 18
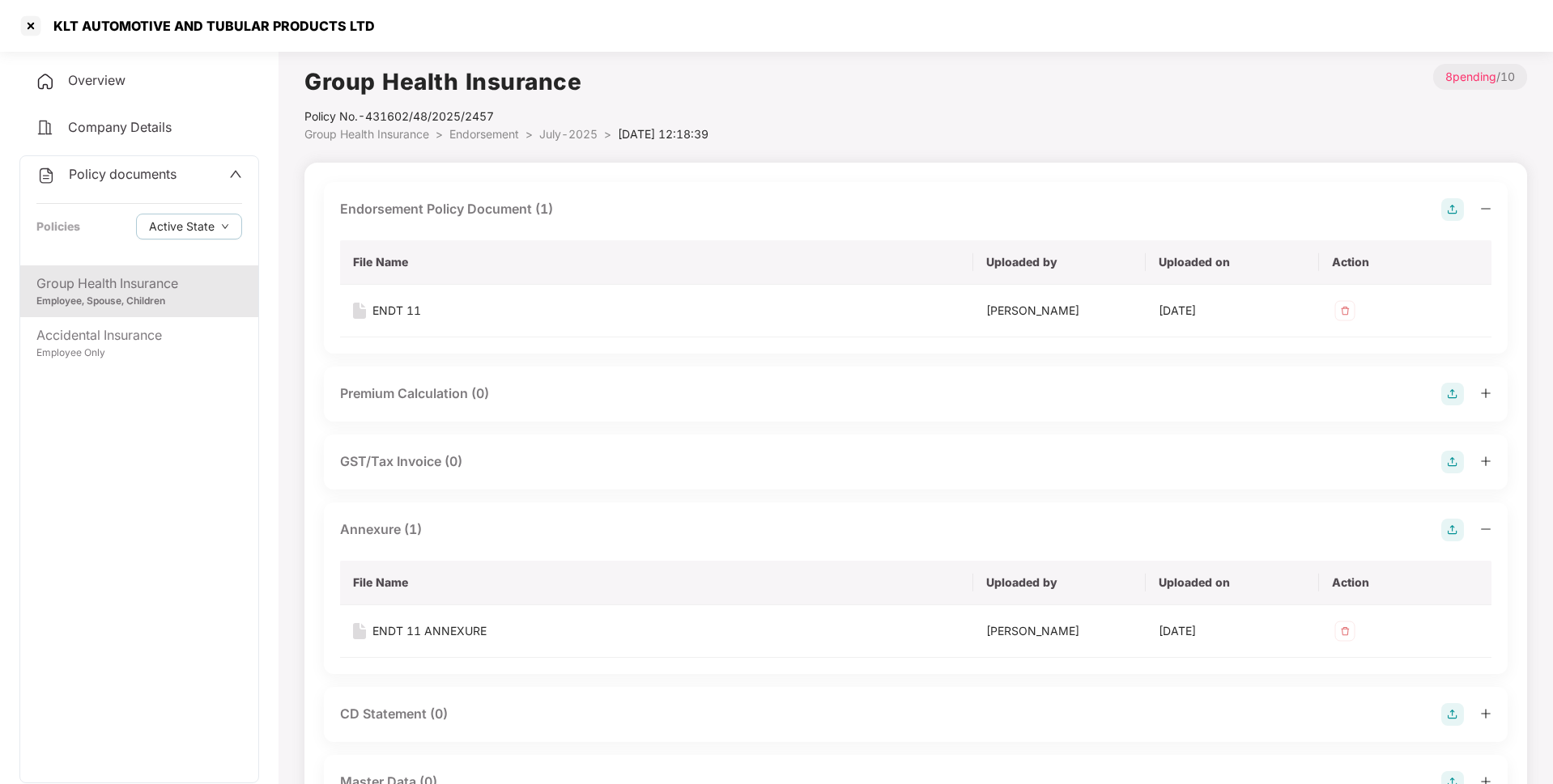
click at [558, 133] on span "July-2025" at bounding box center [569, 134] width 59 height 14
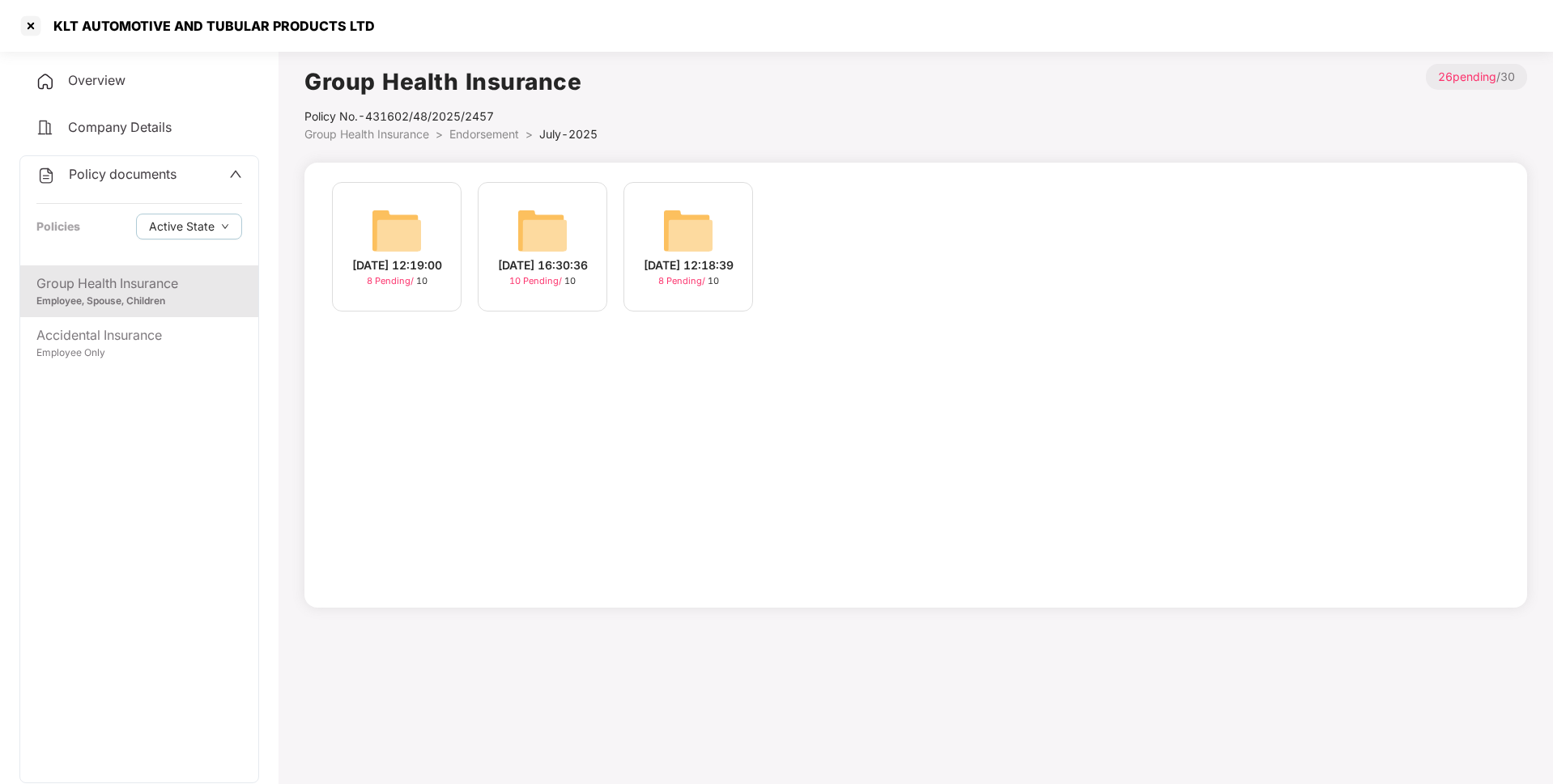
click at [553, 230] on img at bounding box center [541, 230] width 52 height 52
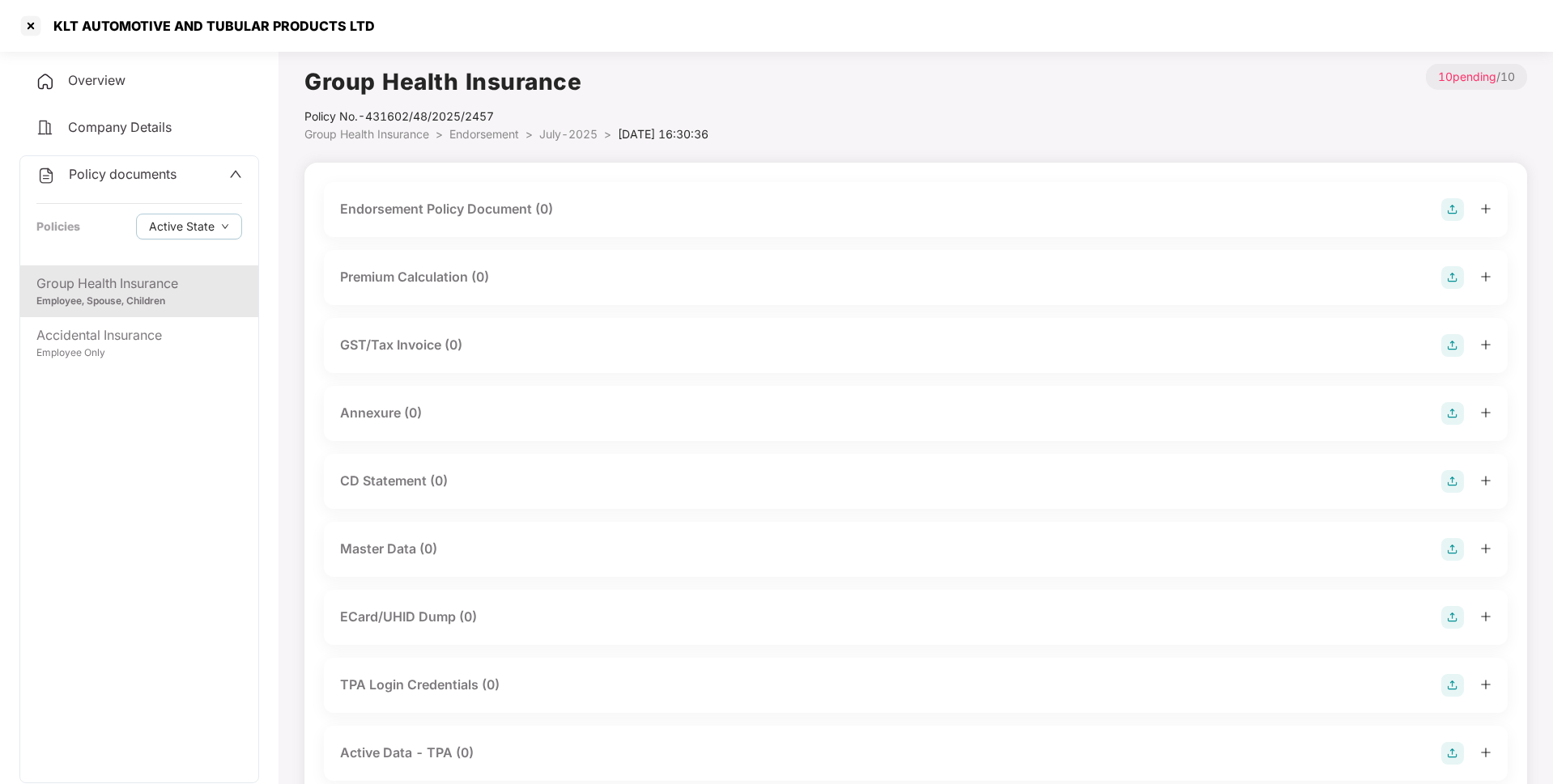
click at [1447, 208] on img at bounding box center [1452, 209] width 23 height 23
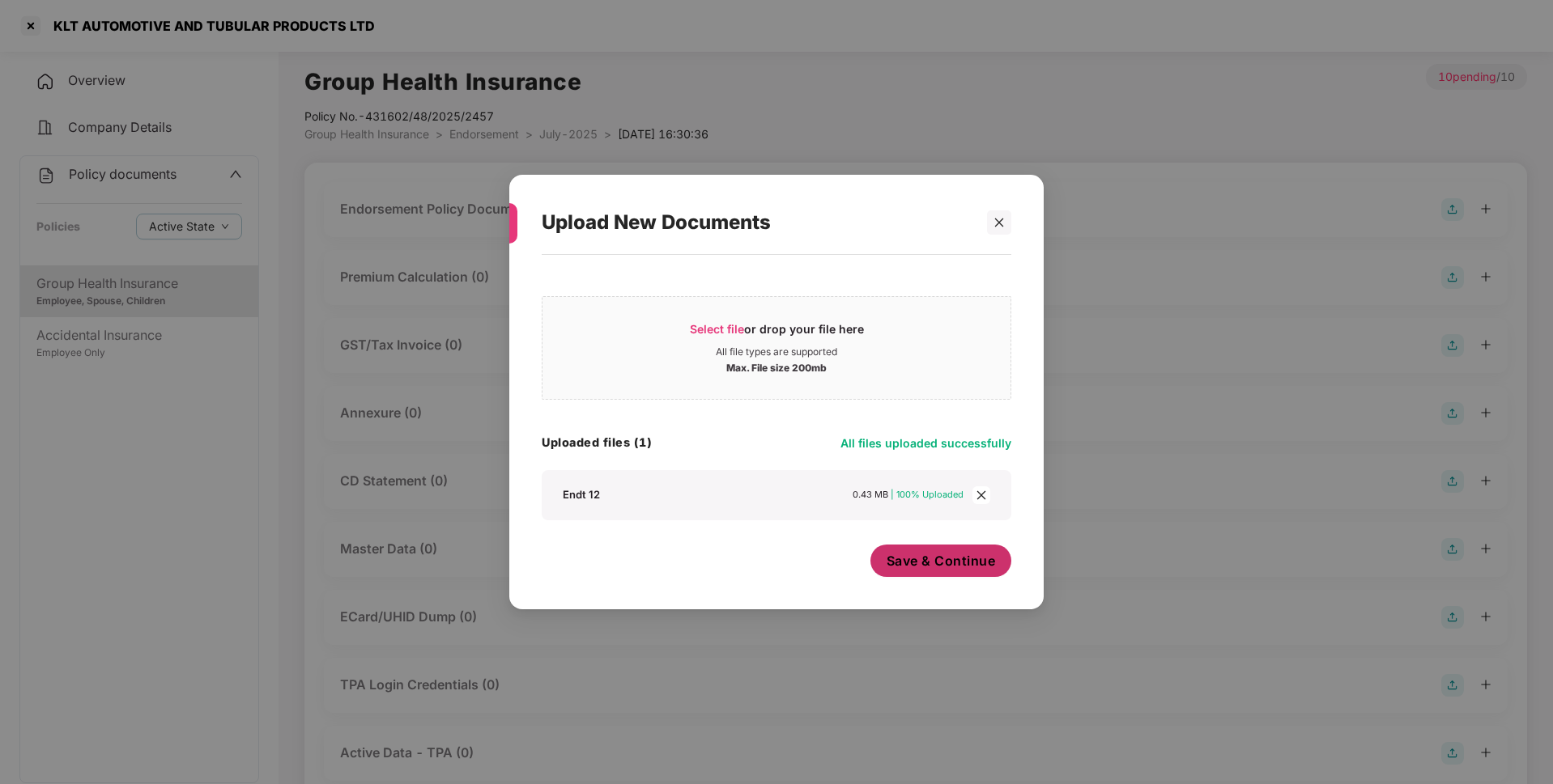
click at [961, 572] on button "Save & Continue" at bounding box center [941, 560] width 142 height 32
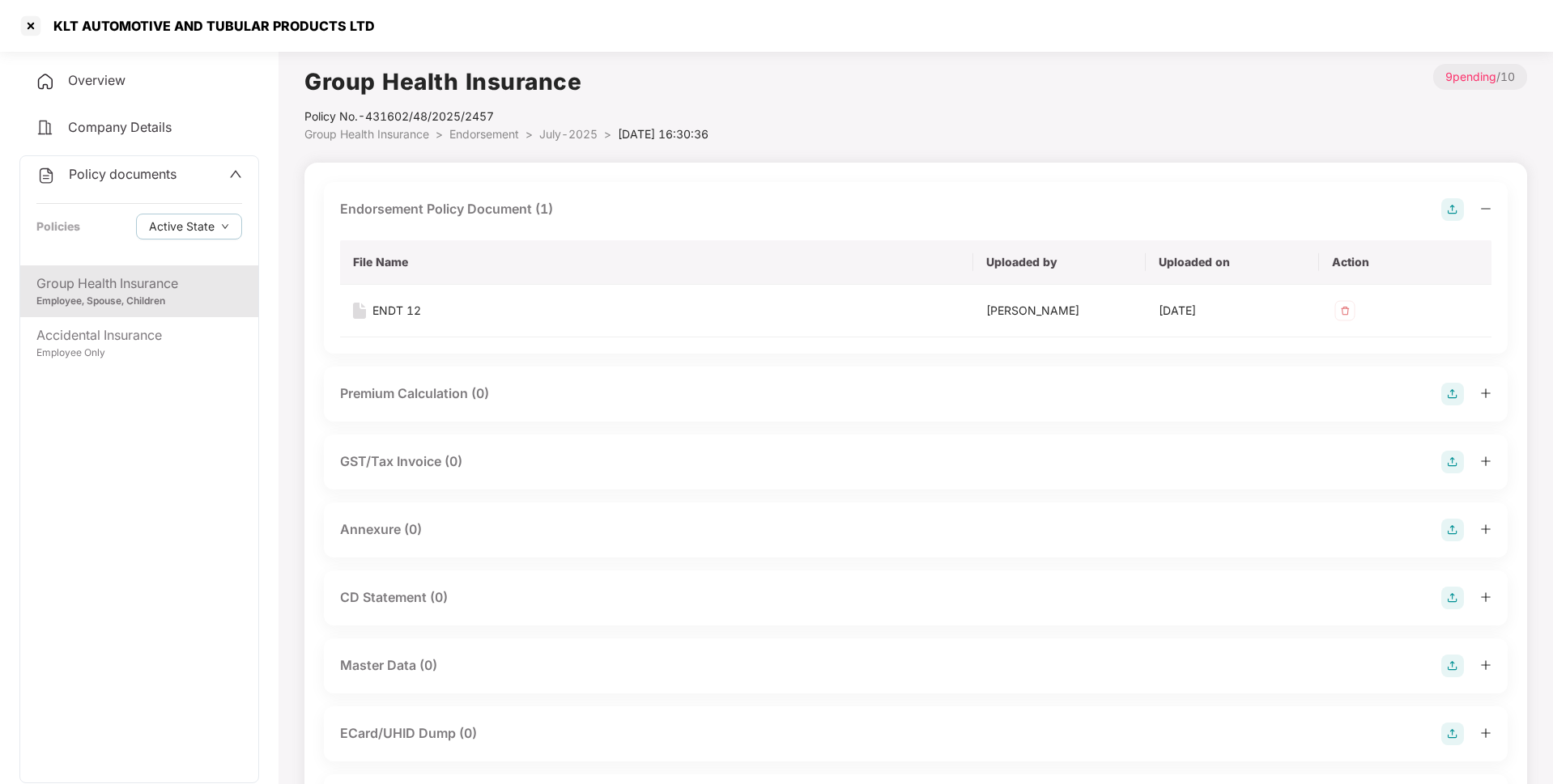
click at [1445, 525] on img at bounding box center [1452, 530] width 23 height 23
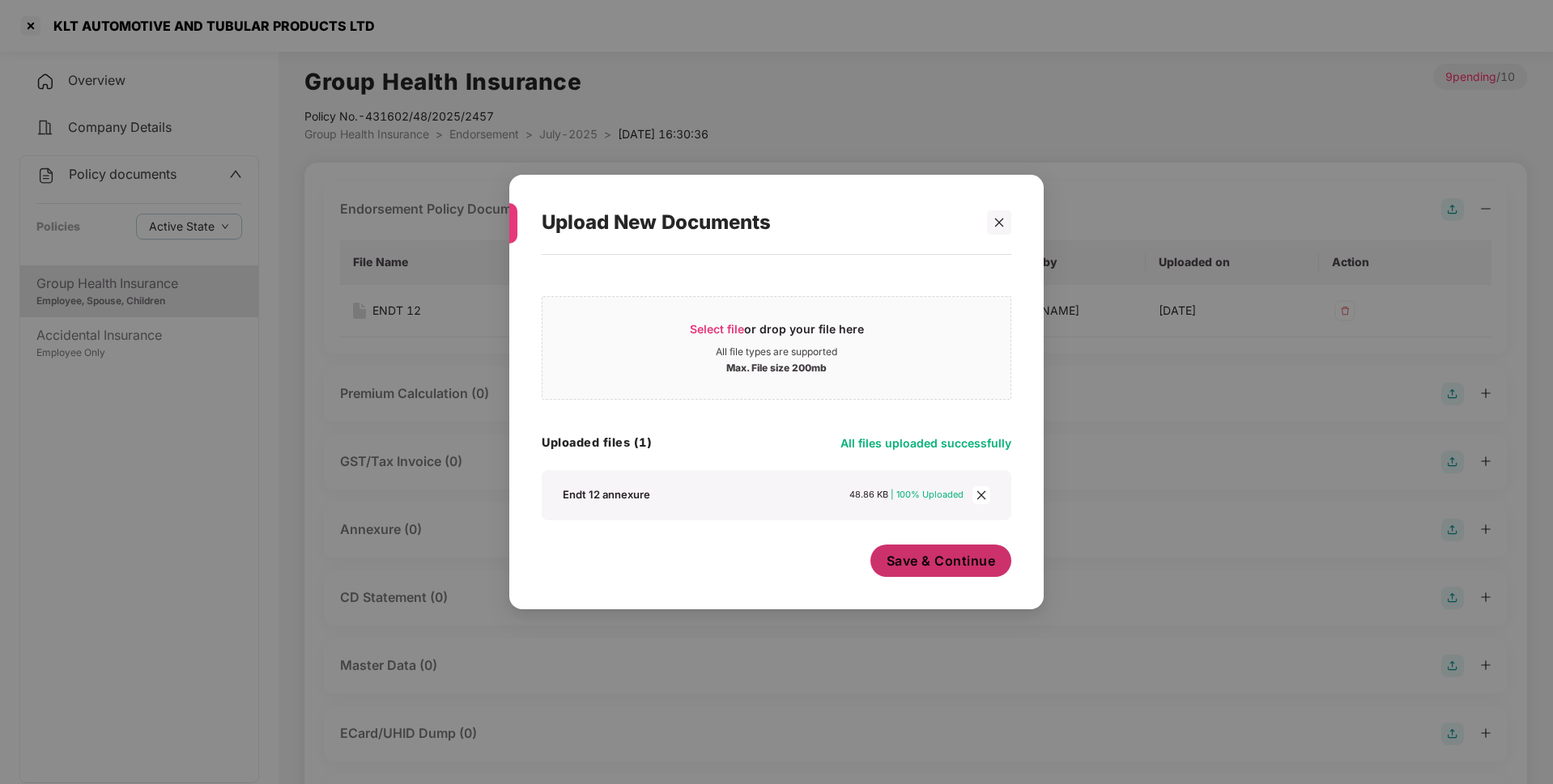
click at [932, 558] on span "Save & Continue" at bounding box center [941, 561] width 110 height 18
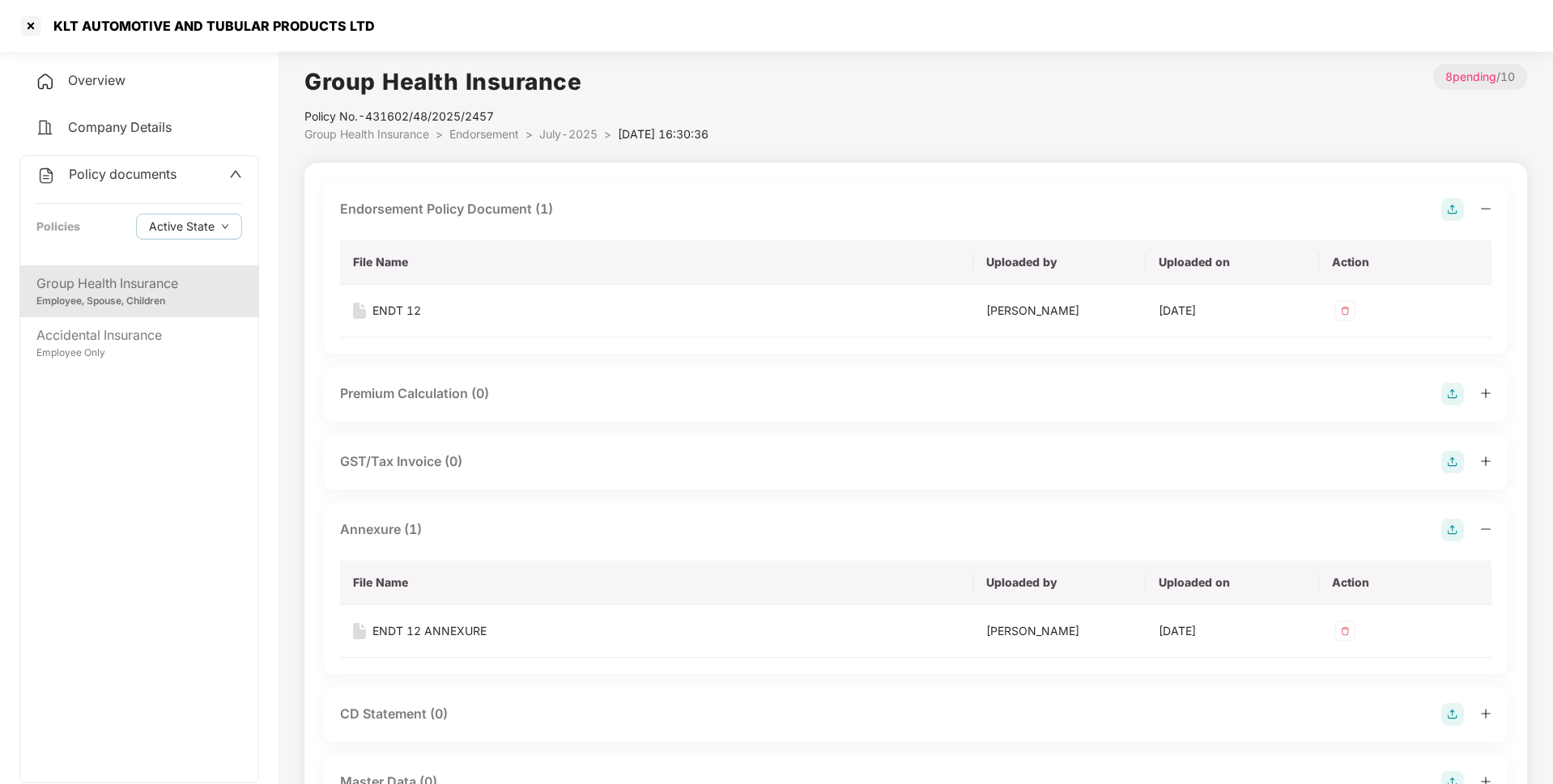
click at [484, 134] on span "Endorsement" at bounding box center [484, 134] width 70 height 14
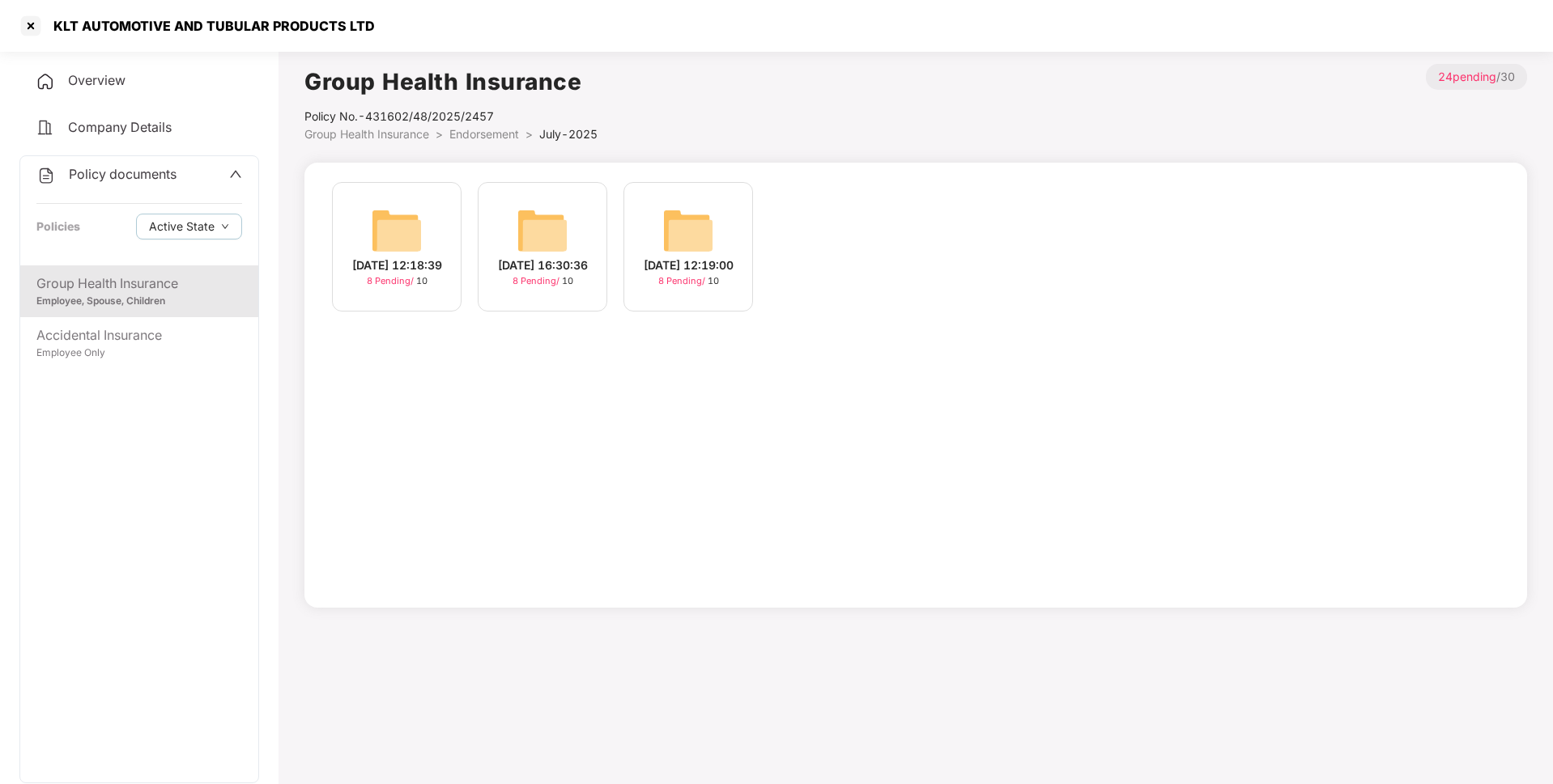
click at [118, 170] on span "Policy documents" at bounding box center [122, 173] width 108 height 17
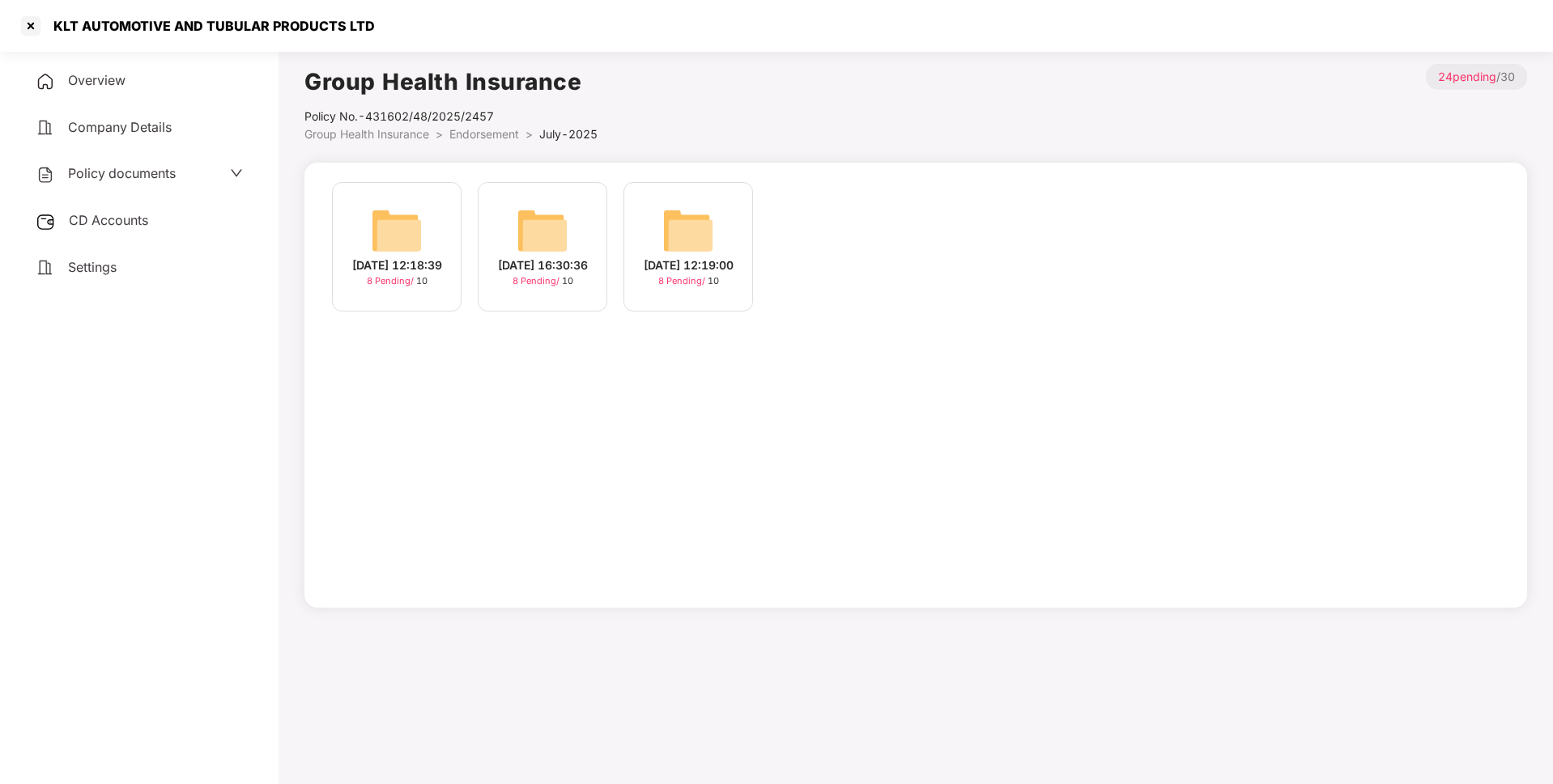
click at [108, 212] on span "CD Accounts" at bounding box center [108, 220] width 79 height 17
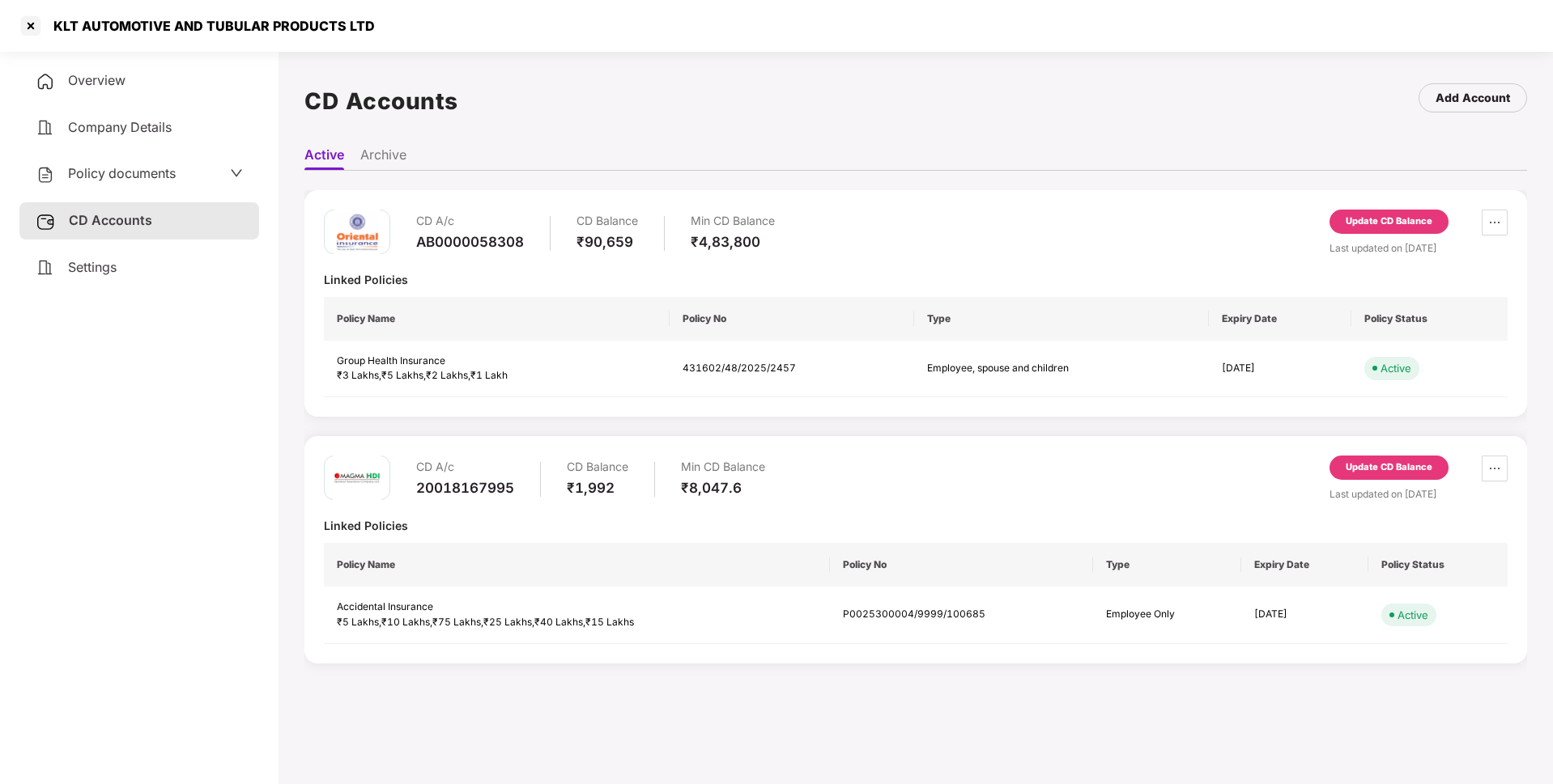
click at [1395, 230] on div "Update CD Balance" at bounding box center [1389, 221] width 119 height 24
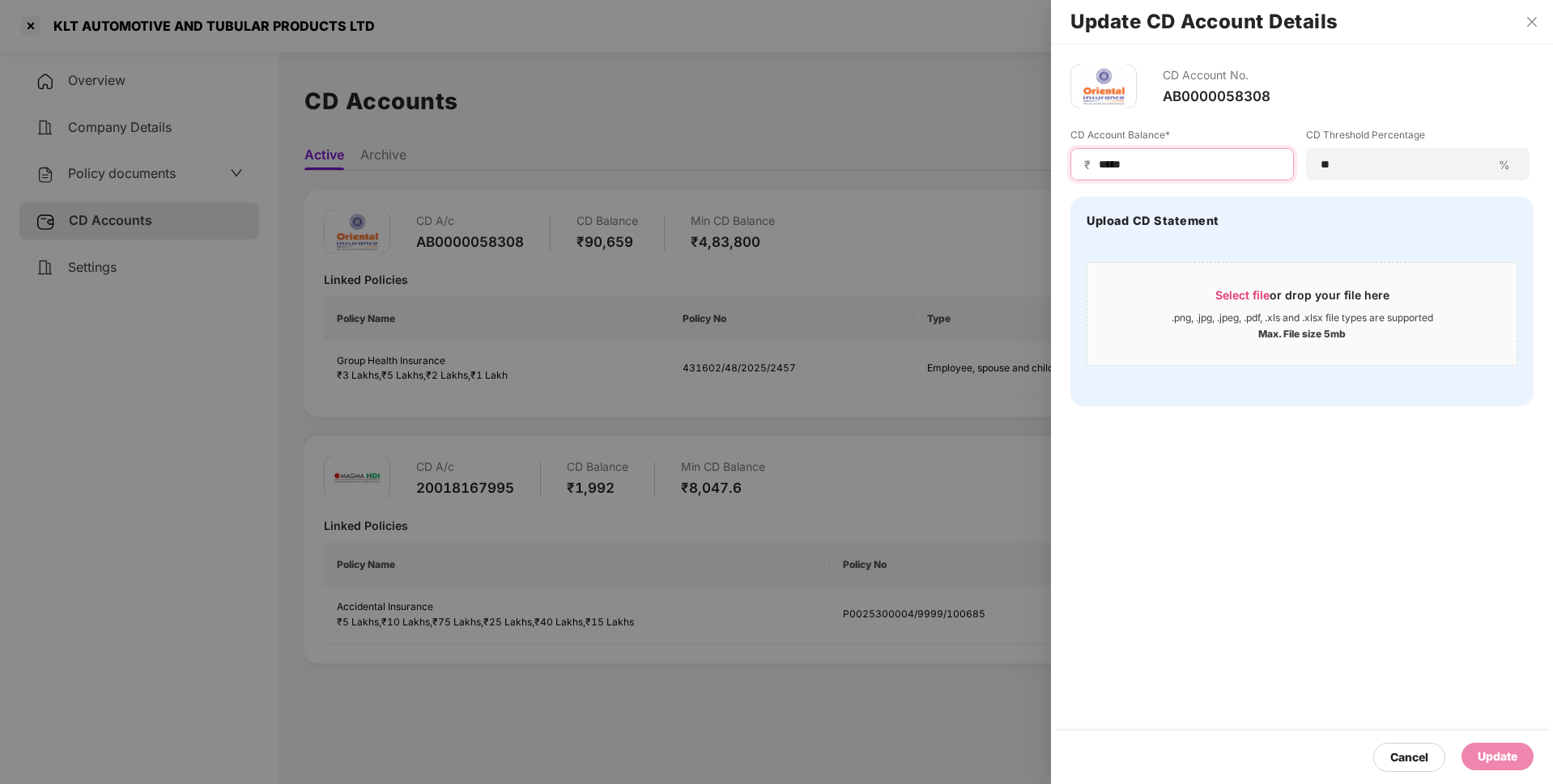
click at [1140, 167] on input "*****" at bounding box center [1188, 164] width 183 height 17
type input "*****"
click at [1502, 751] on div "Update" at bounding box center [1497, 757] width 40 height 18
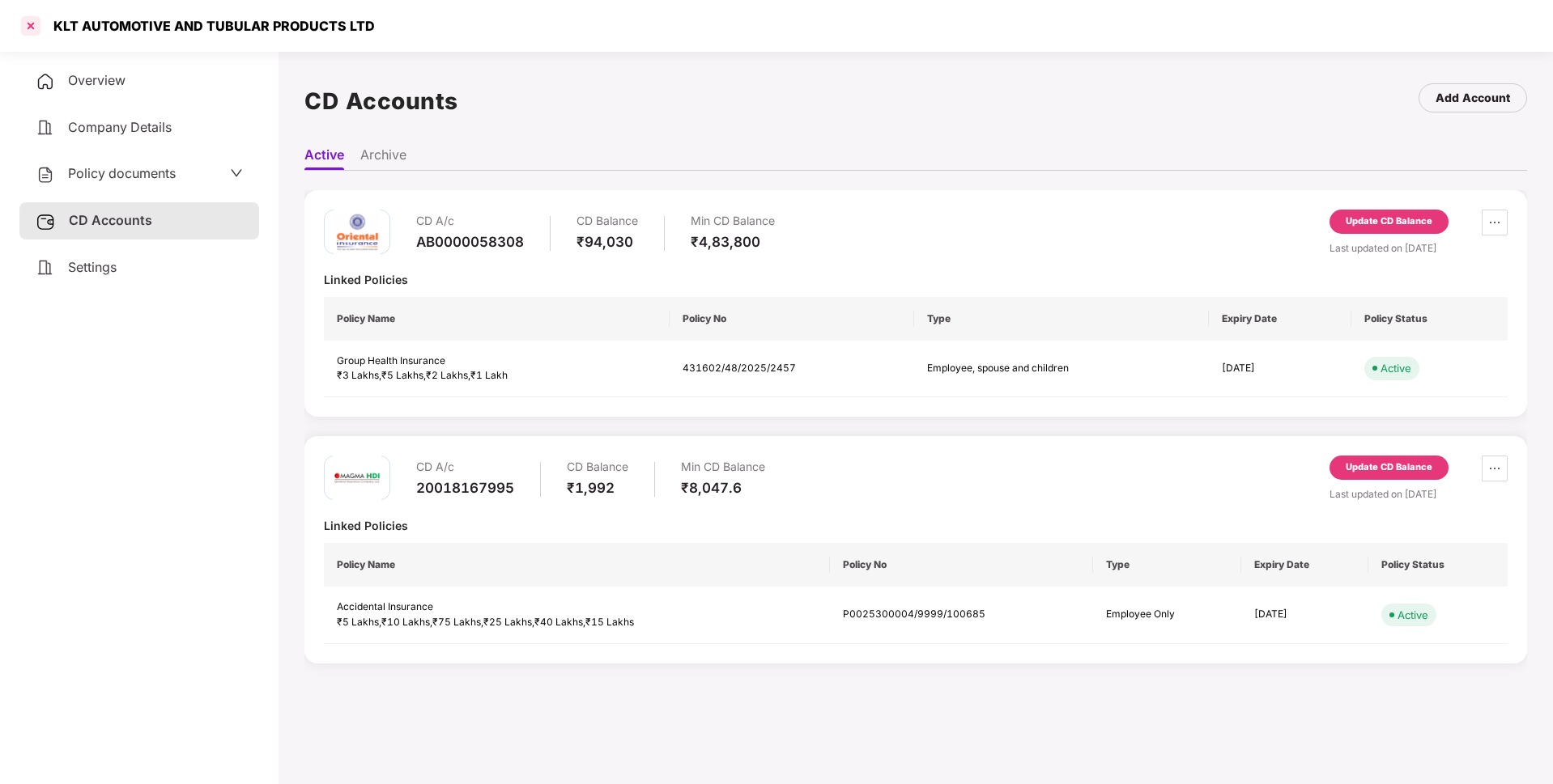
click at [24, 27] on div at bounding box center [30, 25] width 25 height 25
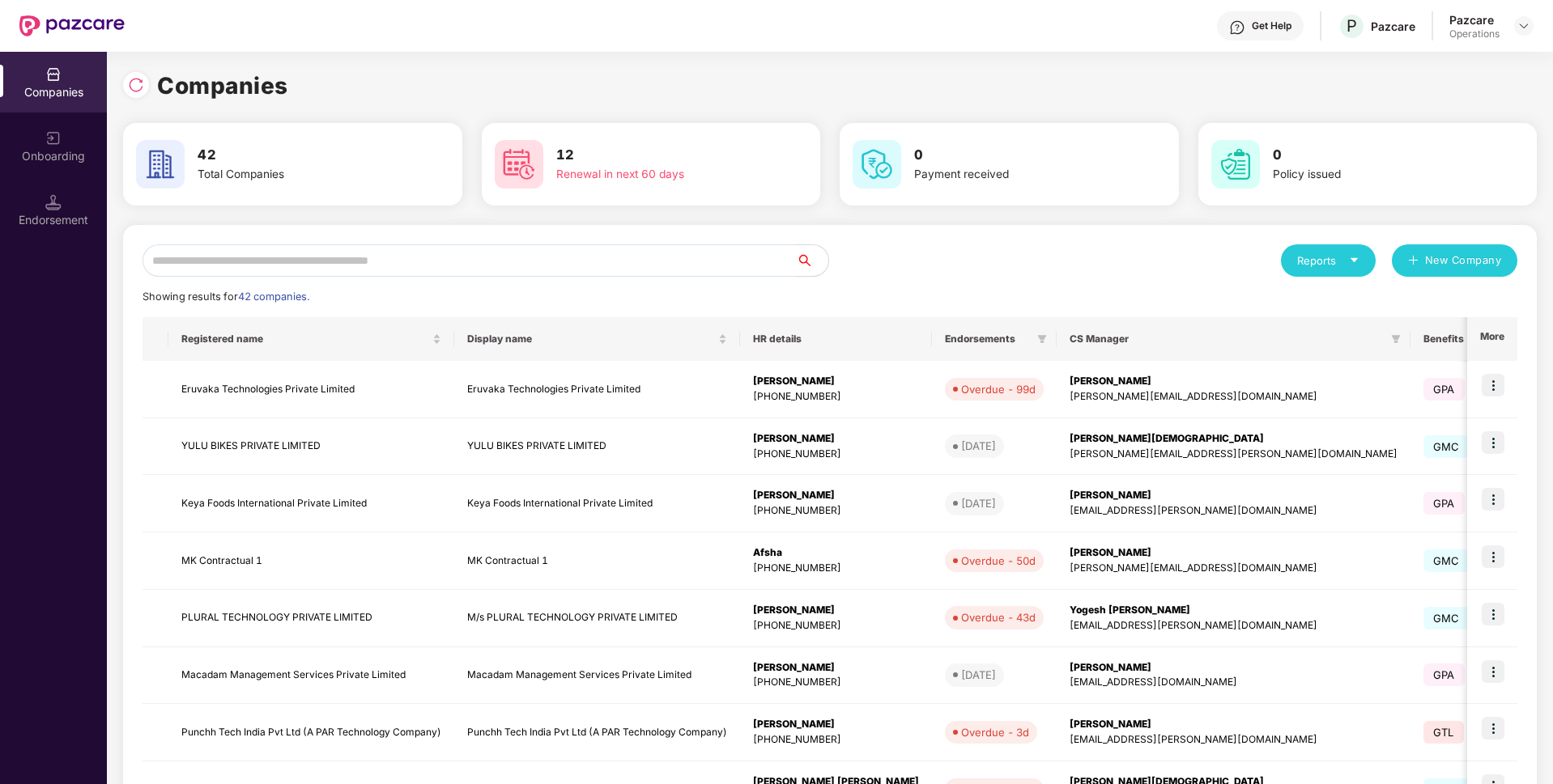
click at [287, 258] on input "text" at bounding box center [469, 260] width 653 height 32
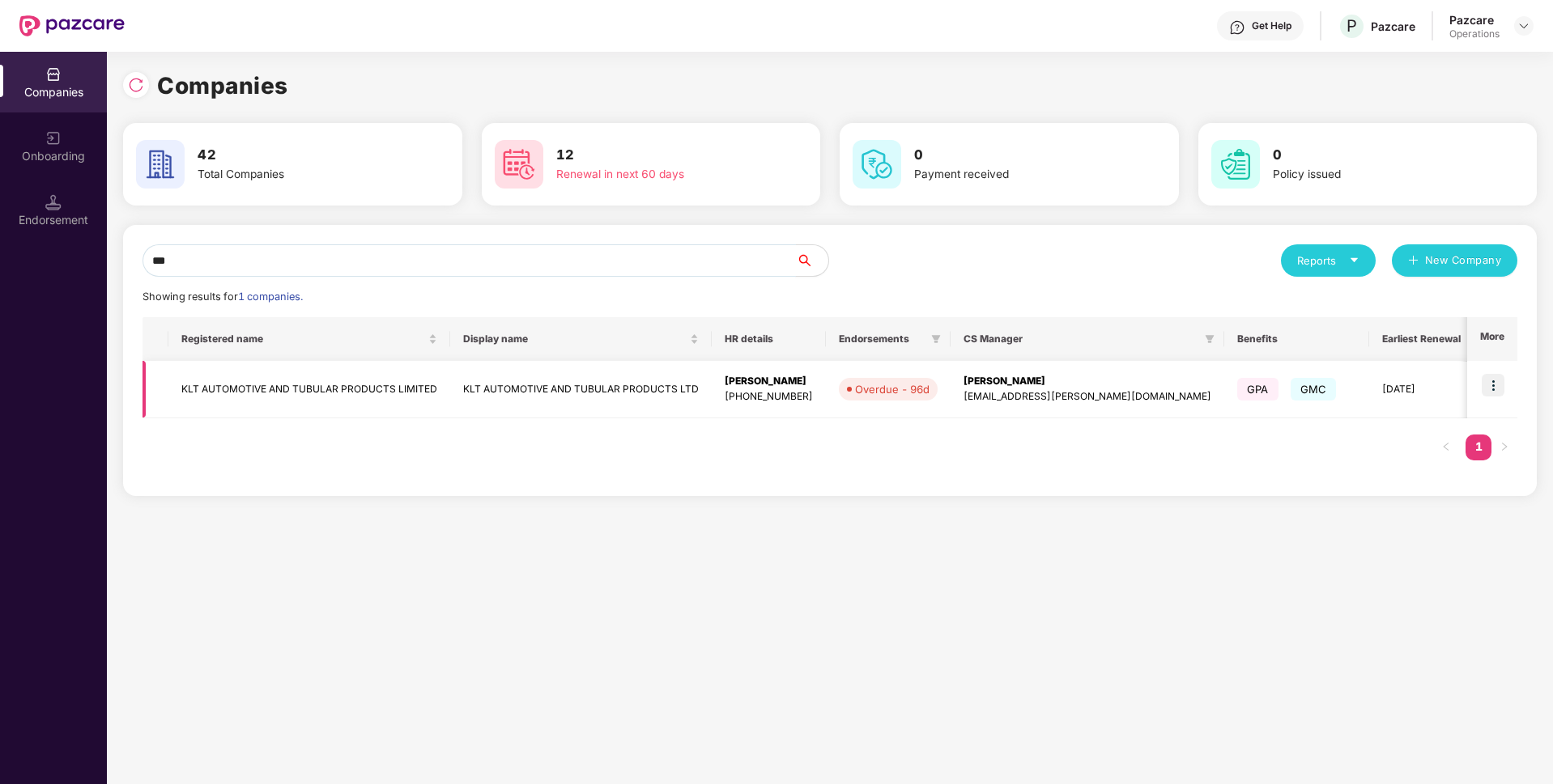
type input "***"
click at [1491, 385] on img at bounding box center [1492, 385] width 23 height 23
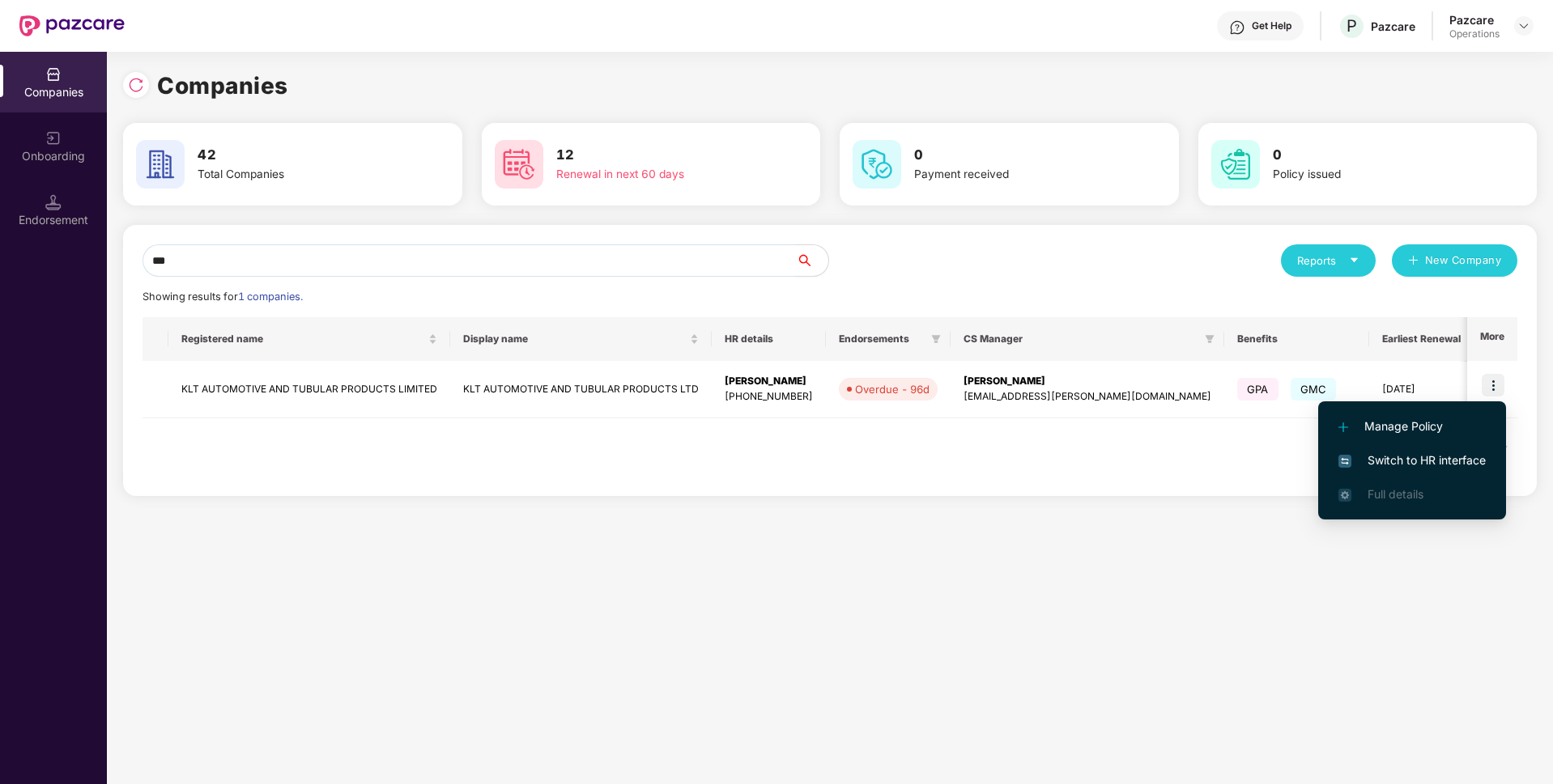
click at [1367, 472] on li "Switch to HR interface" at bounding box center [1412, 460] width 188 height 34
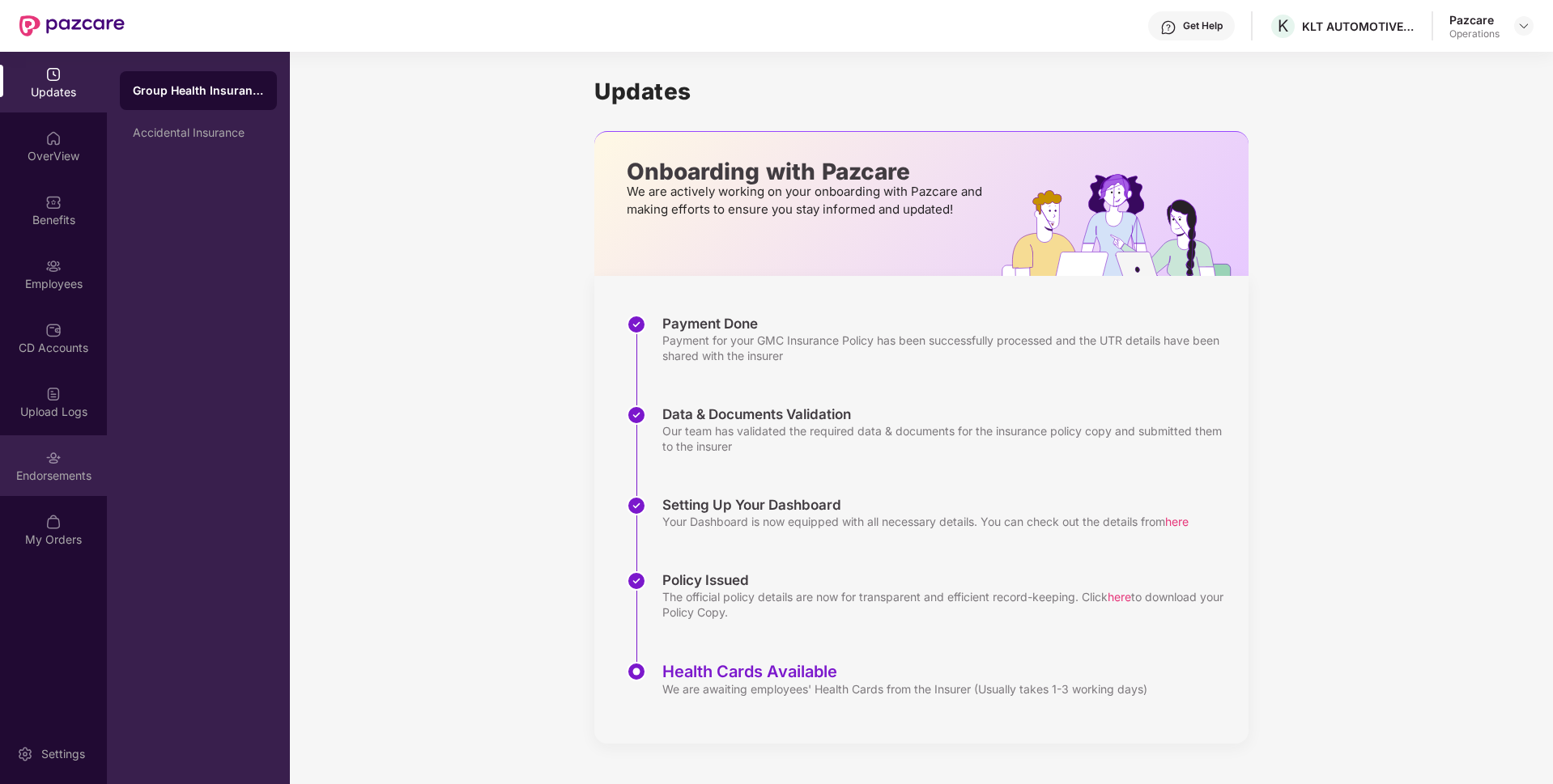
click at [95, 484] on div "Endorsements" at bounding box center [53, 466] width 107 height 61
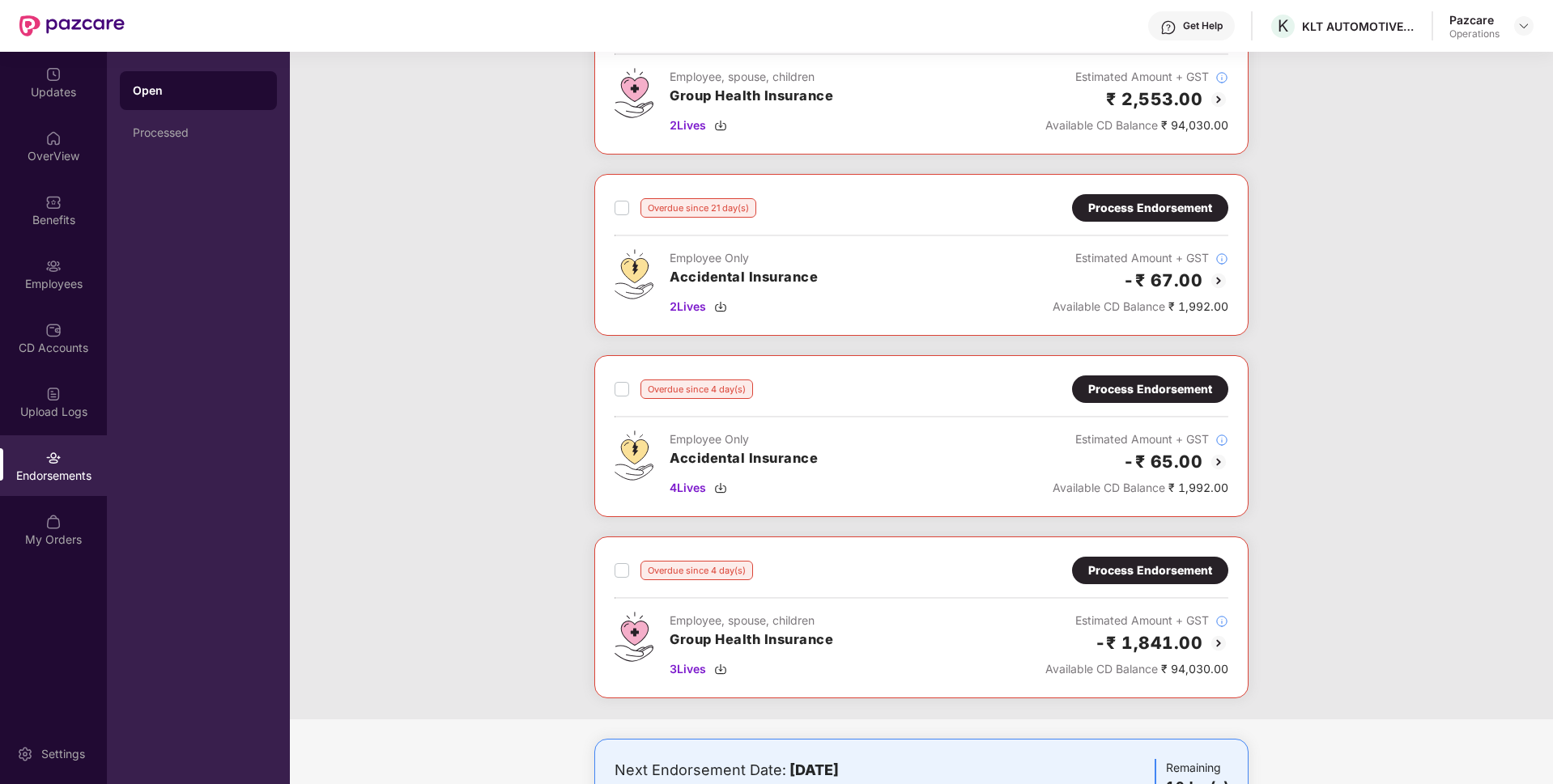
scroll to position [969, 0]
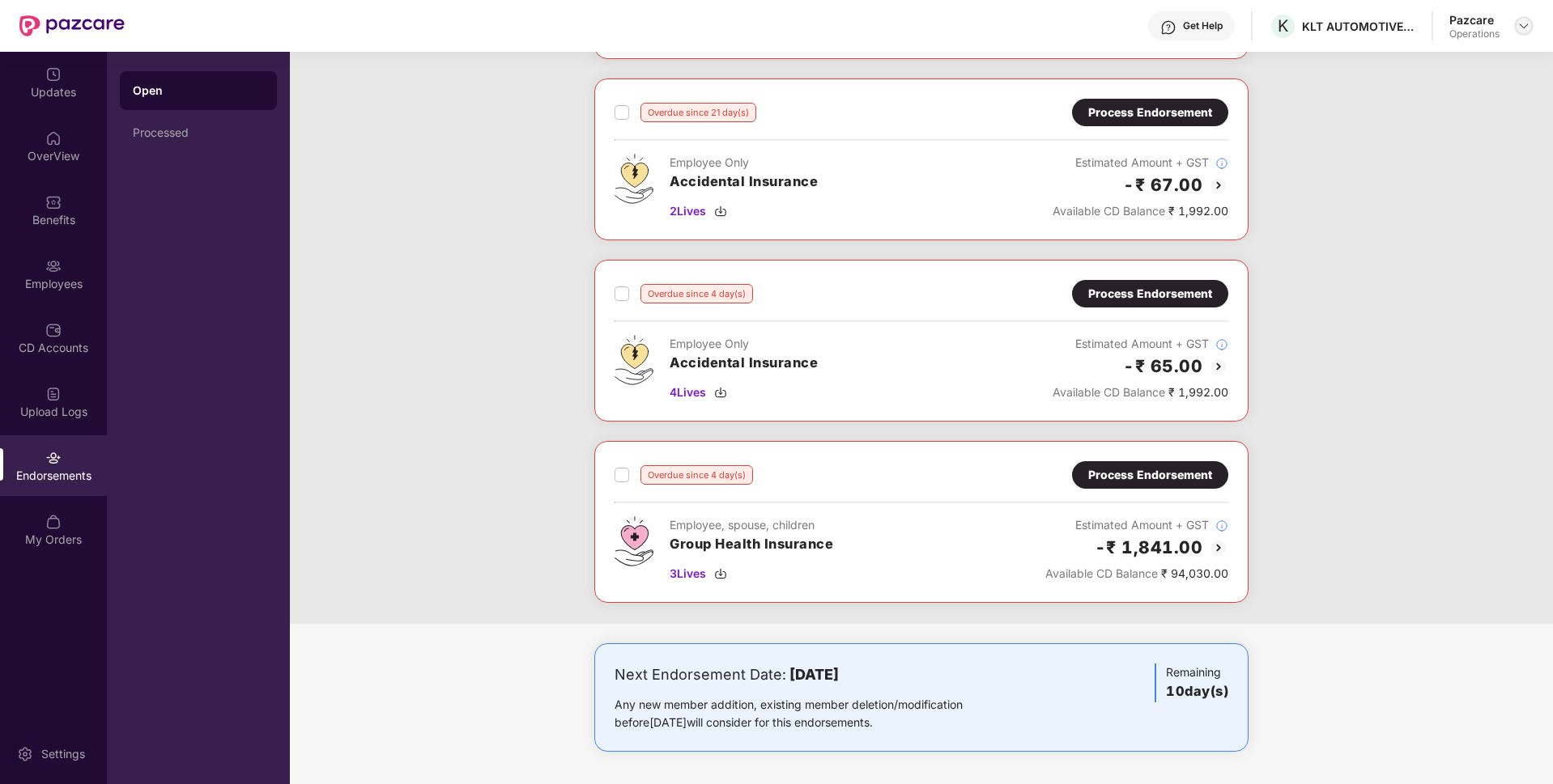
click at [1522, 34] on div at bounding box center [1524, 26] width 20 height 20
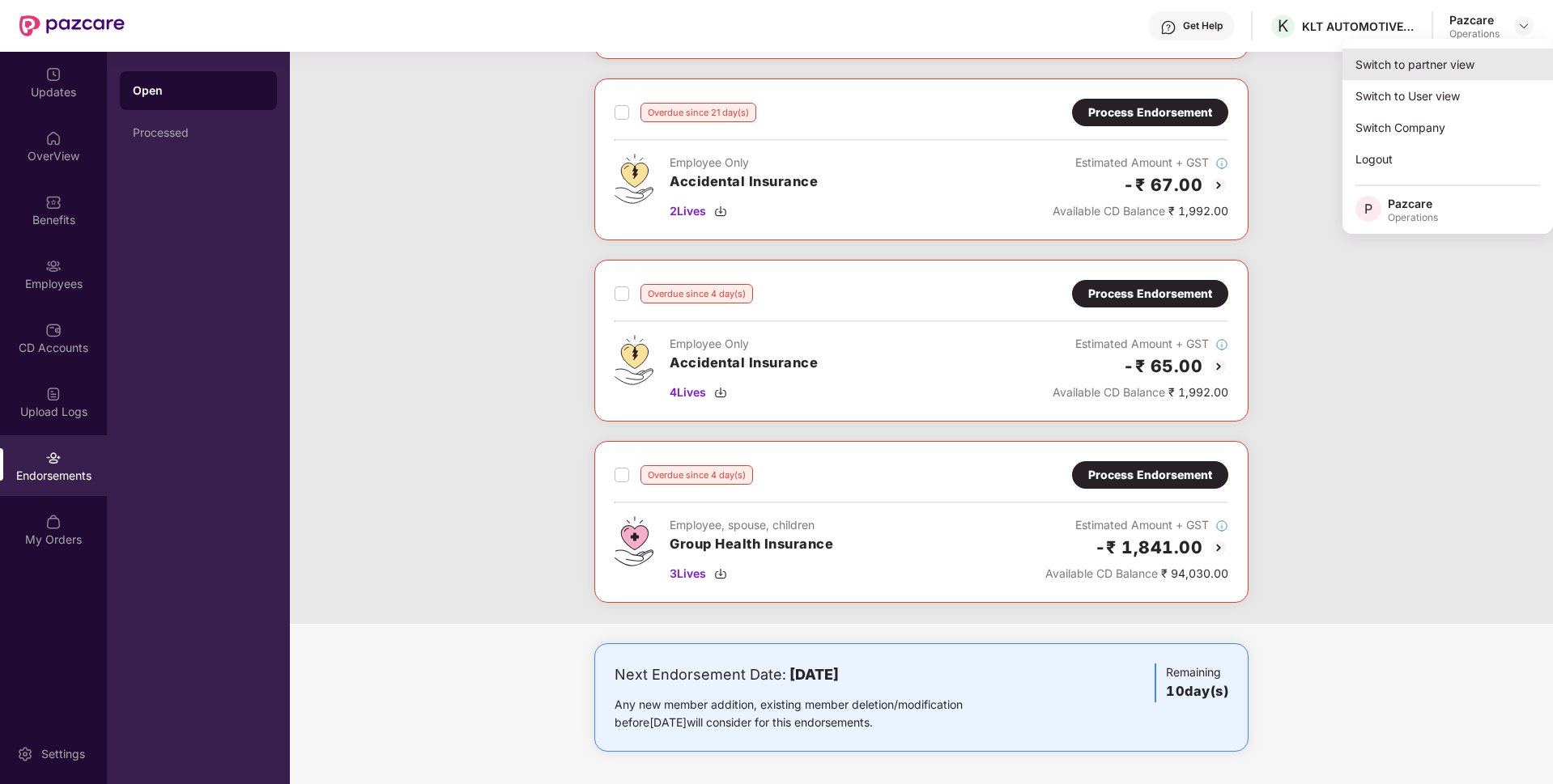
click at [1416, 72] on div "Switch to partner view" at bounding box center [1447, 65] width 211 height 31
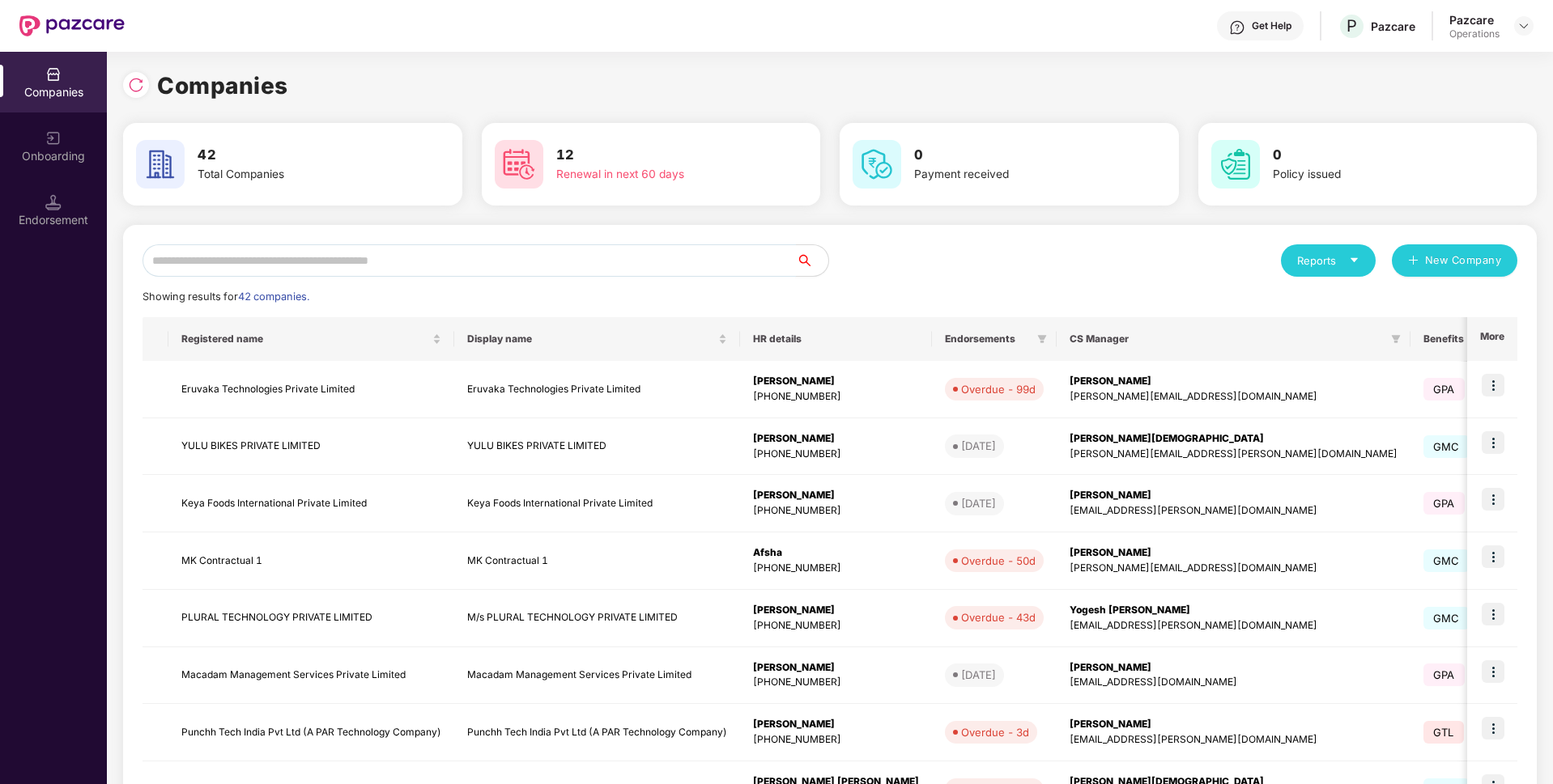
click at [399, 258] on input "text" at bounding box center [469, 260] width 653 height 32
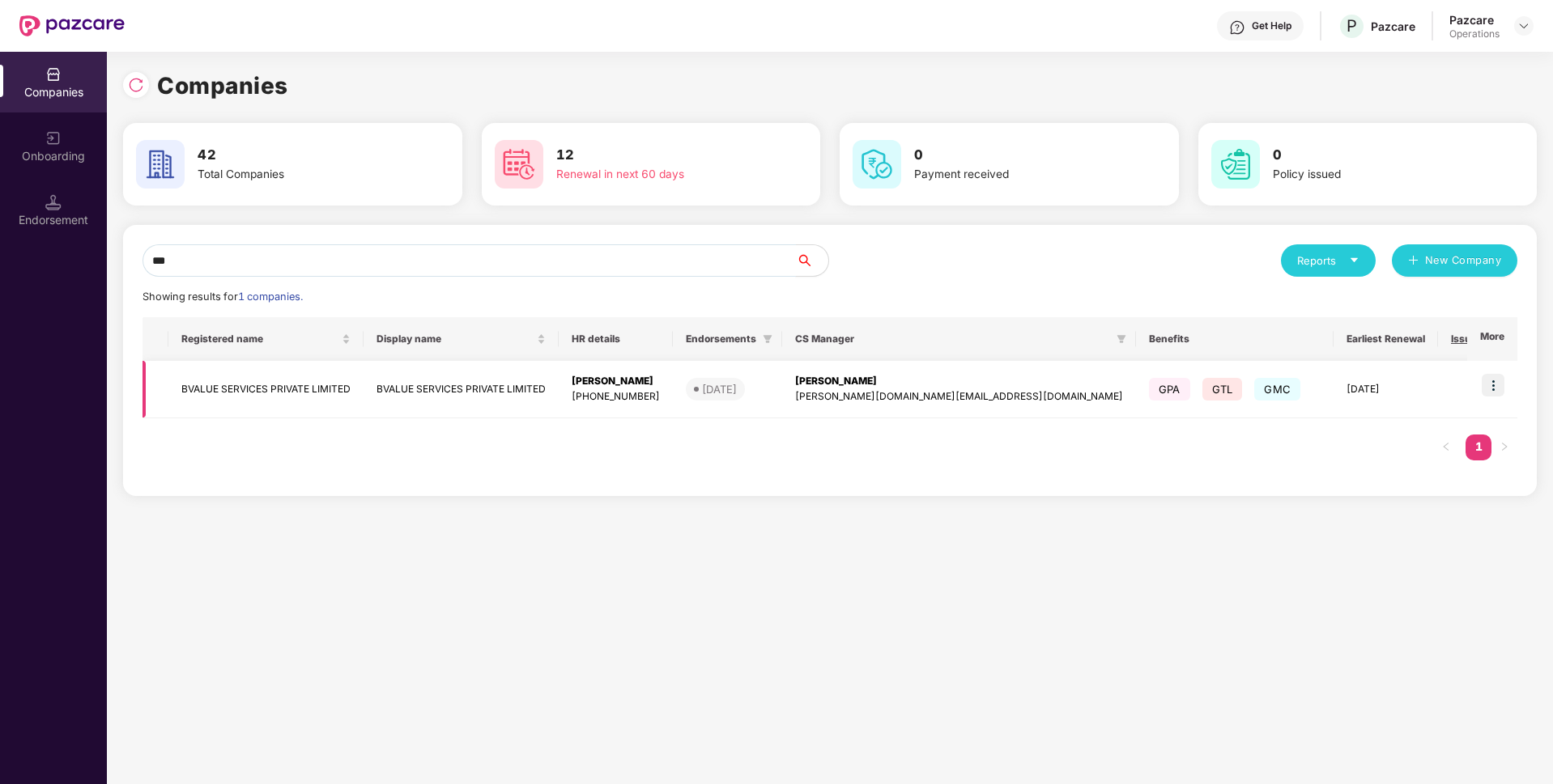
type input "***"
click at [1504, 387] on img at bounding box center [1492, 385] width 23 height 23
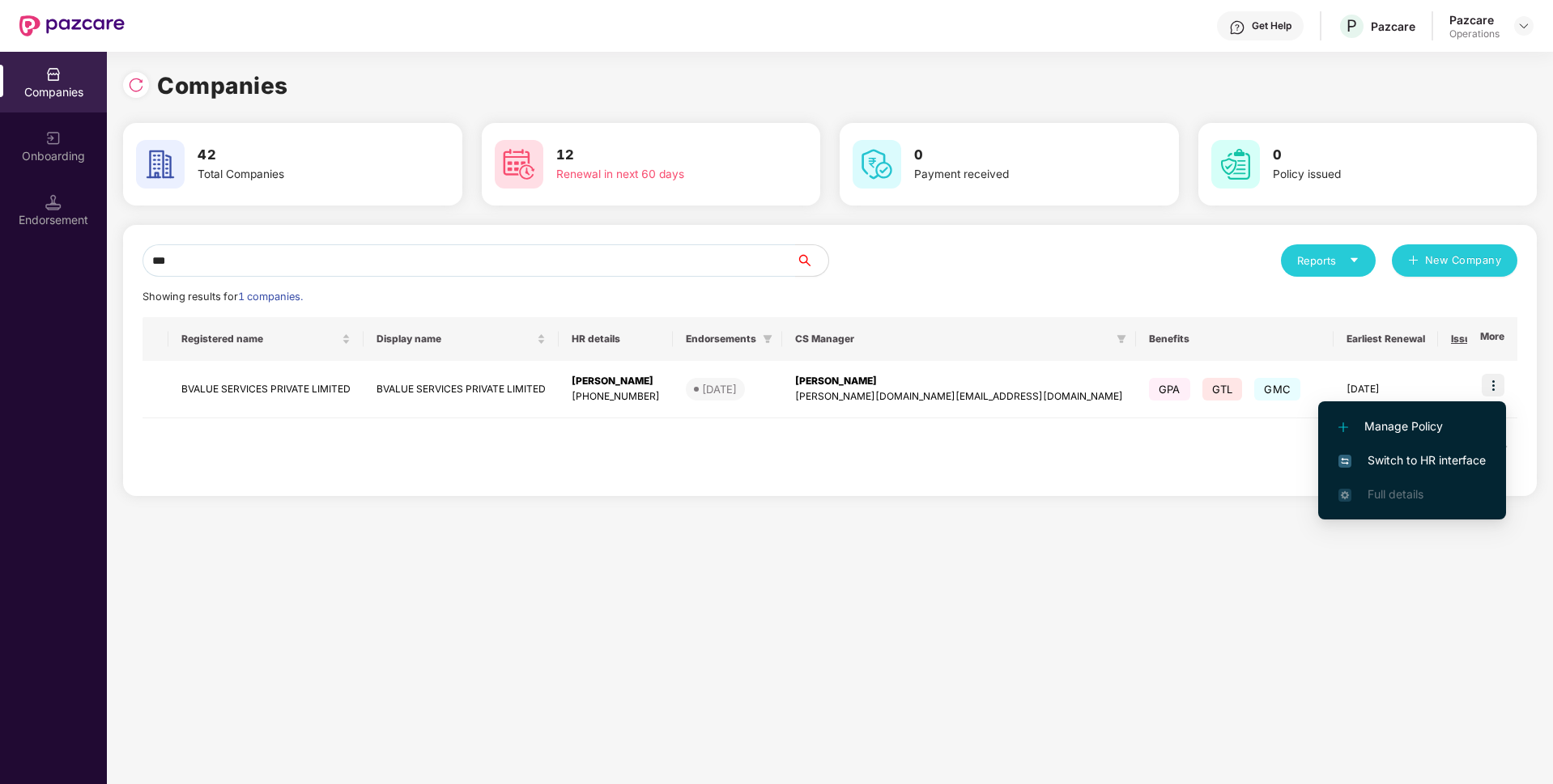
click at [1417, 455] on span "Switch to HR interface" at bounding box center [1412, 460] width 147 height 18
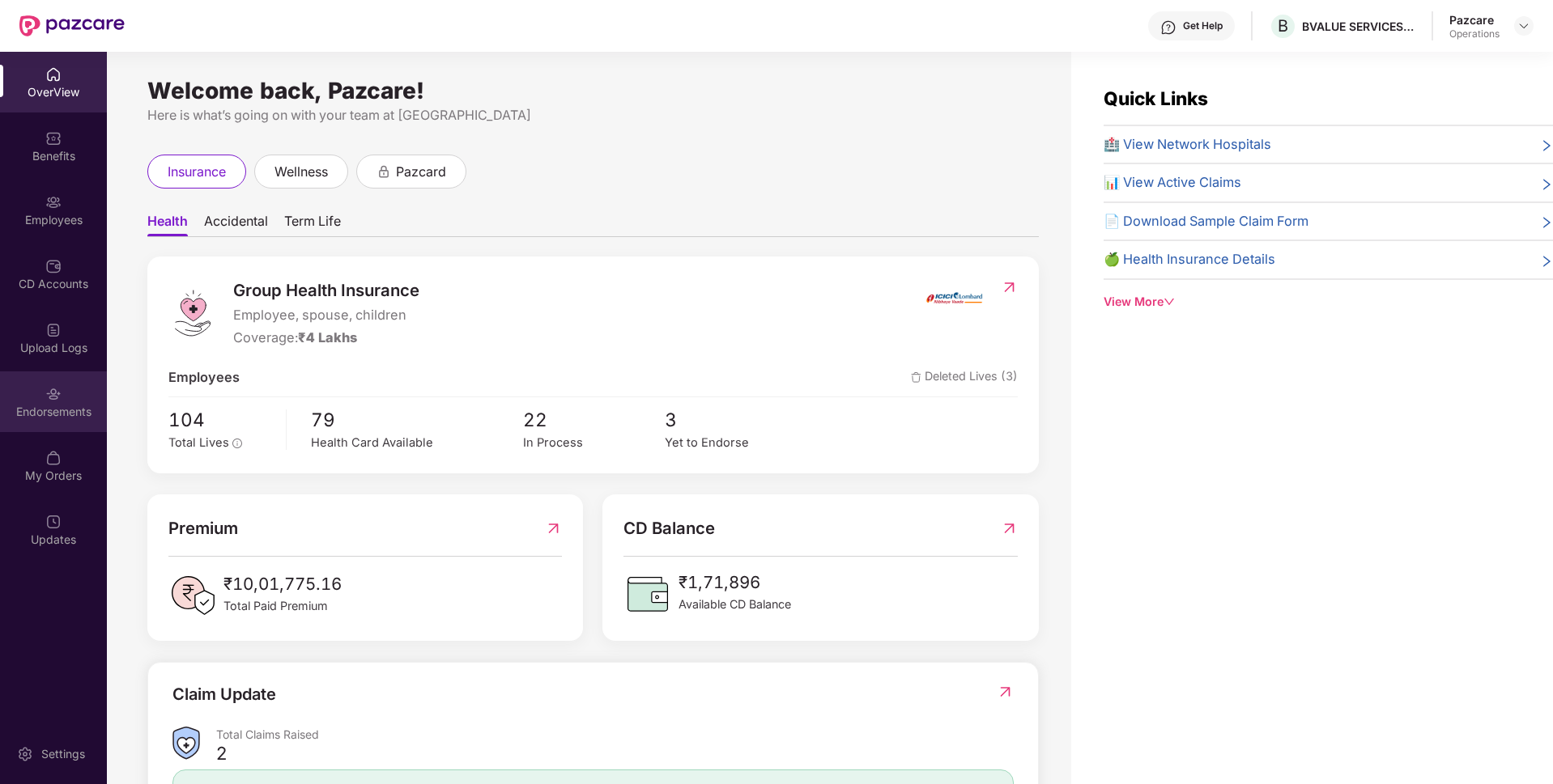
click at [71, 423] on div "Endorsements" at bounding box center [53, 401] width 107 height 61
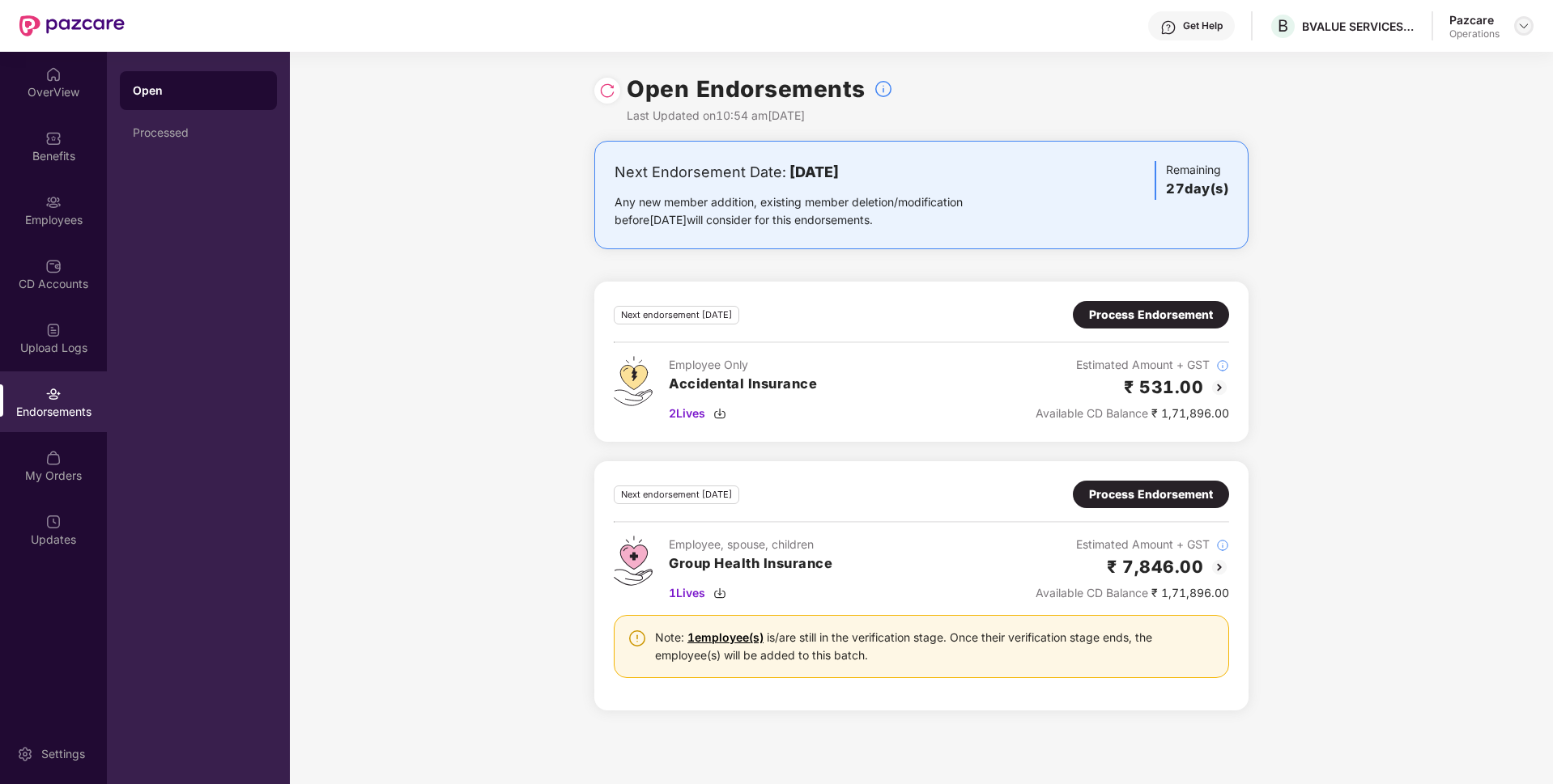
click at [1517, 30] on img at bounding box center [1523, 25] width 13 height 13
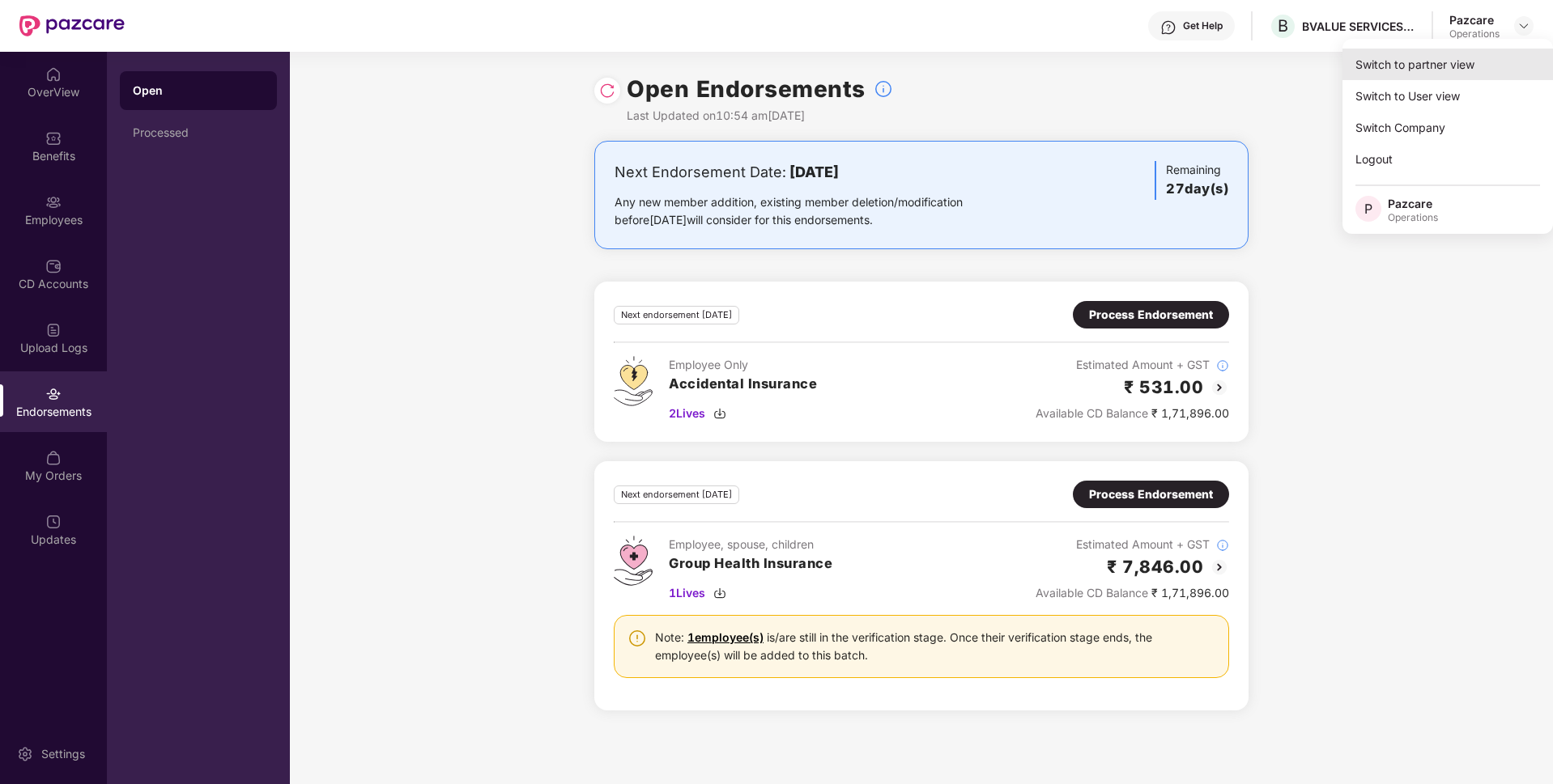
click at [1464, 56] on div "Switch to partner view" at bounding box center [1447, 65] width 211 height 31
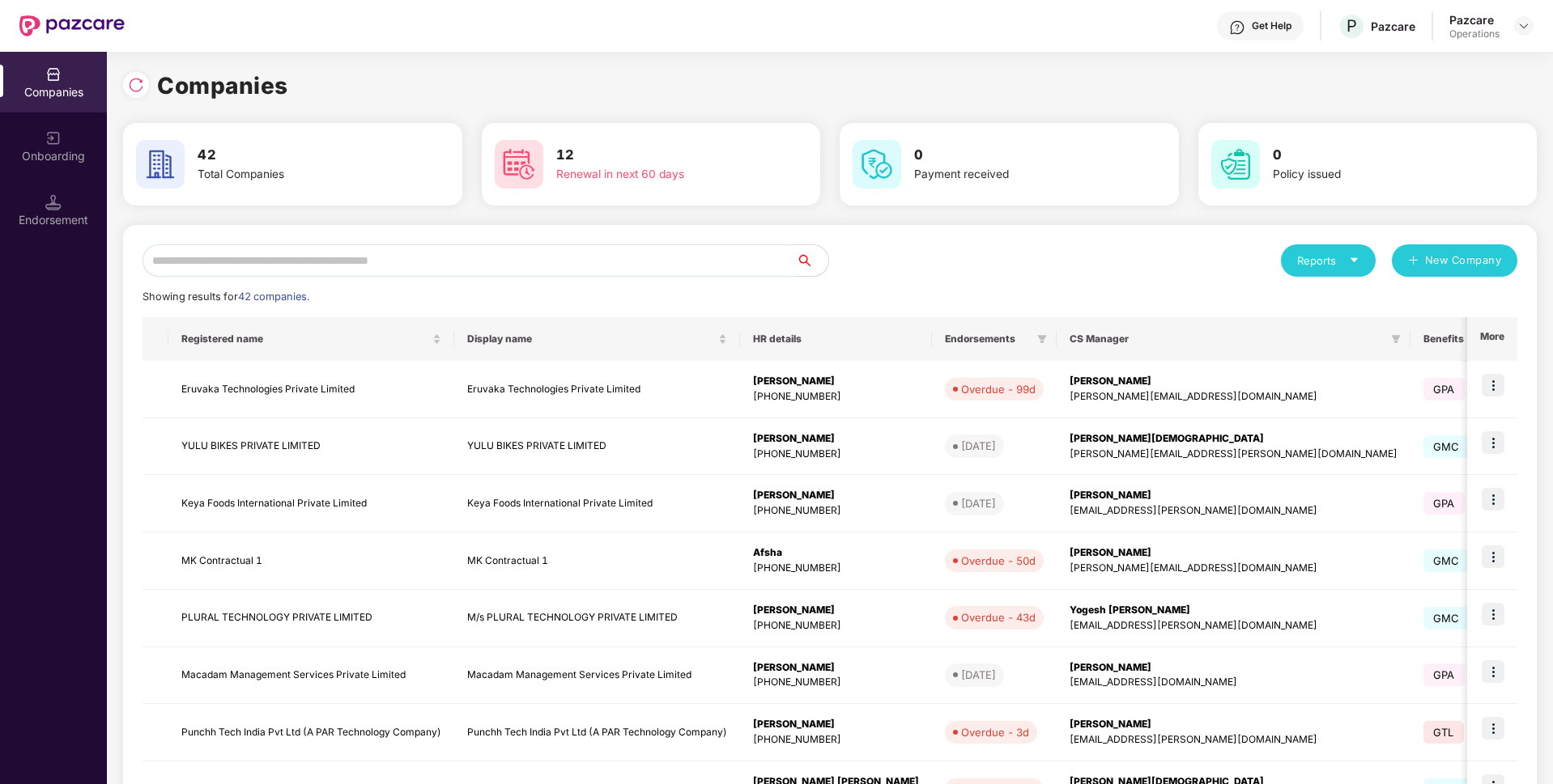
click at [208, 258] on input "text" at bounding box center [469, 260] width 653 height 32
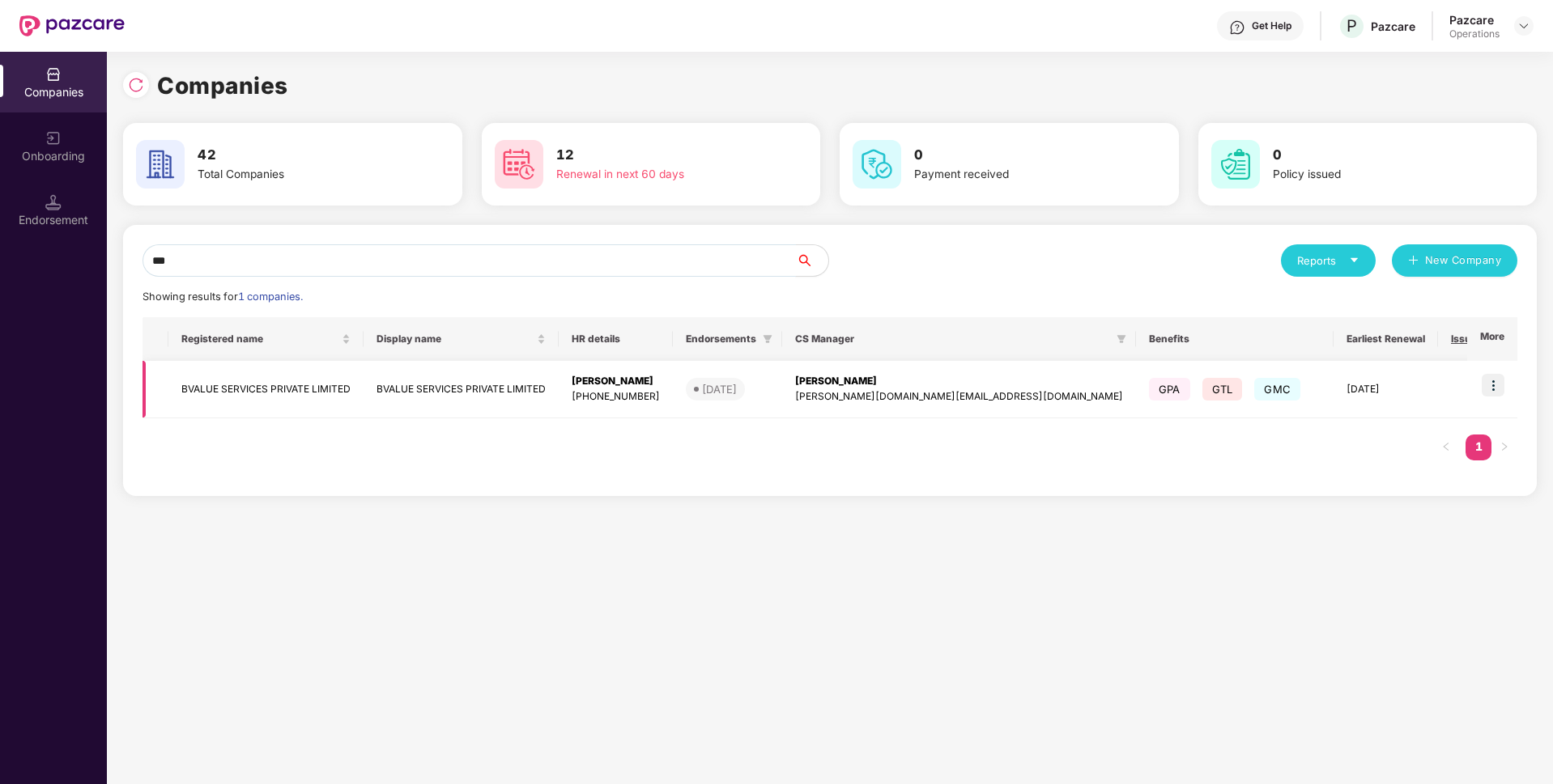
type input "***"
click at [1498, 379] on img at bounding box center [1492, 385] width 23 height 23
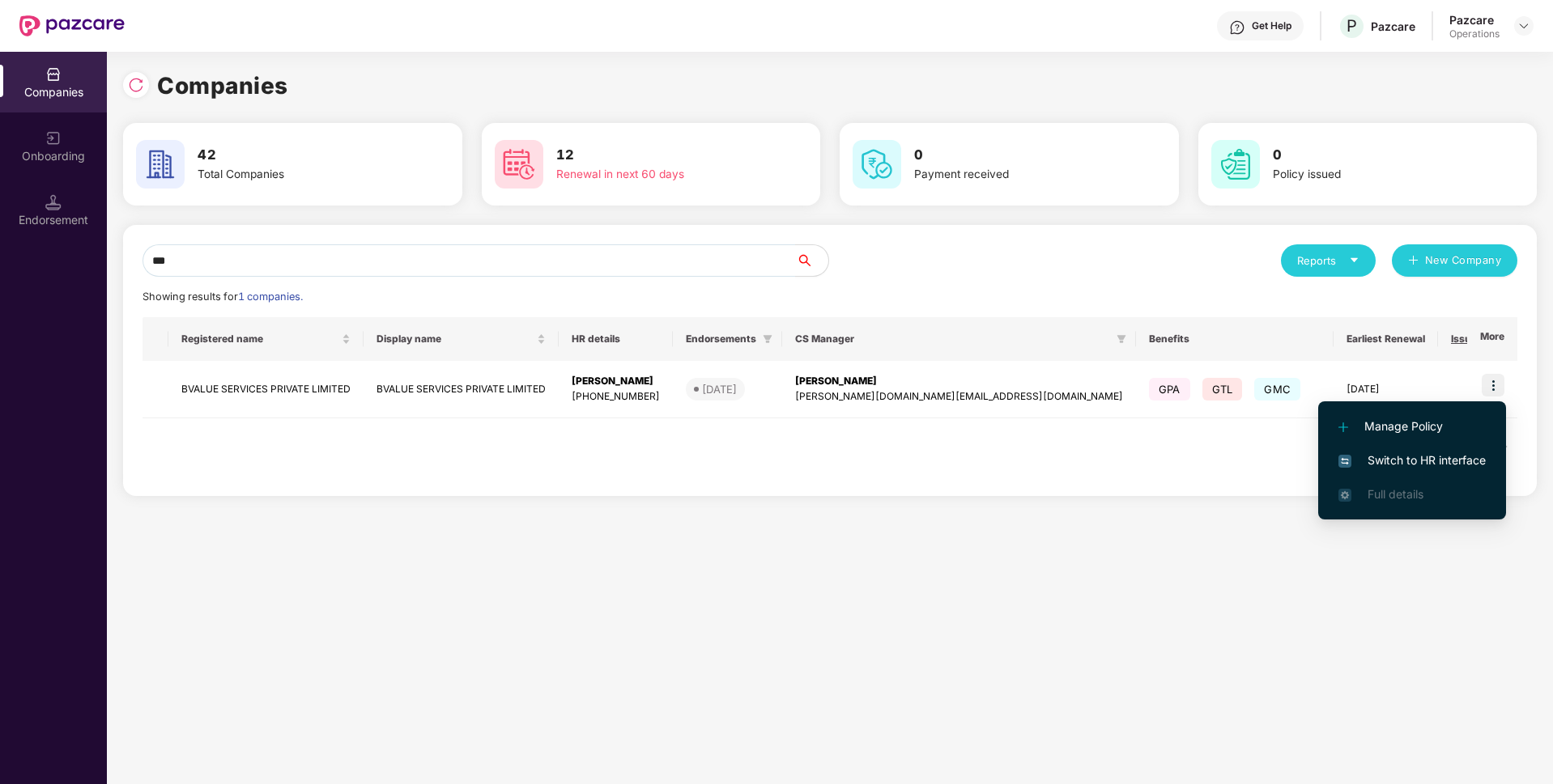
click at [1353, 460] on span "Switch to HR interface" at bounding box center [1412, 460] width 147 height 18
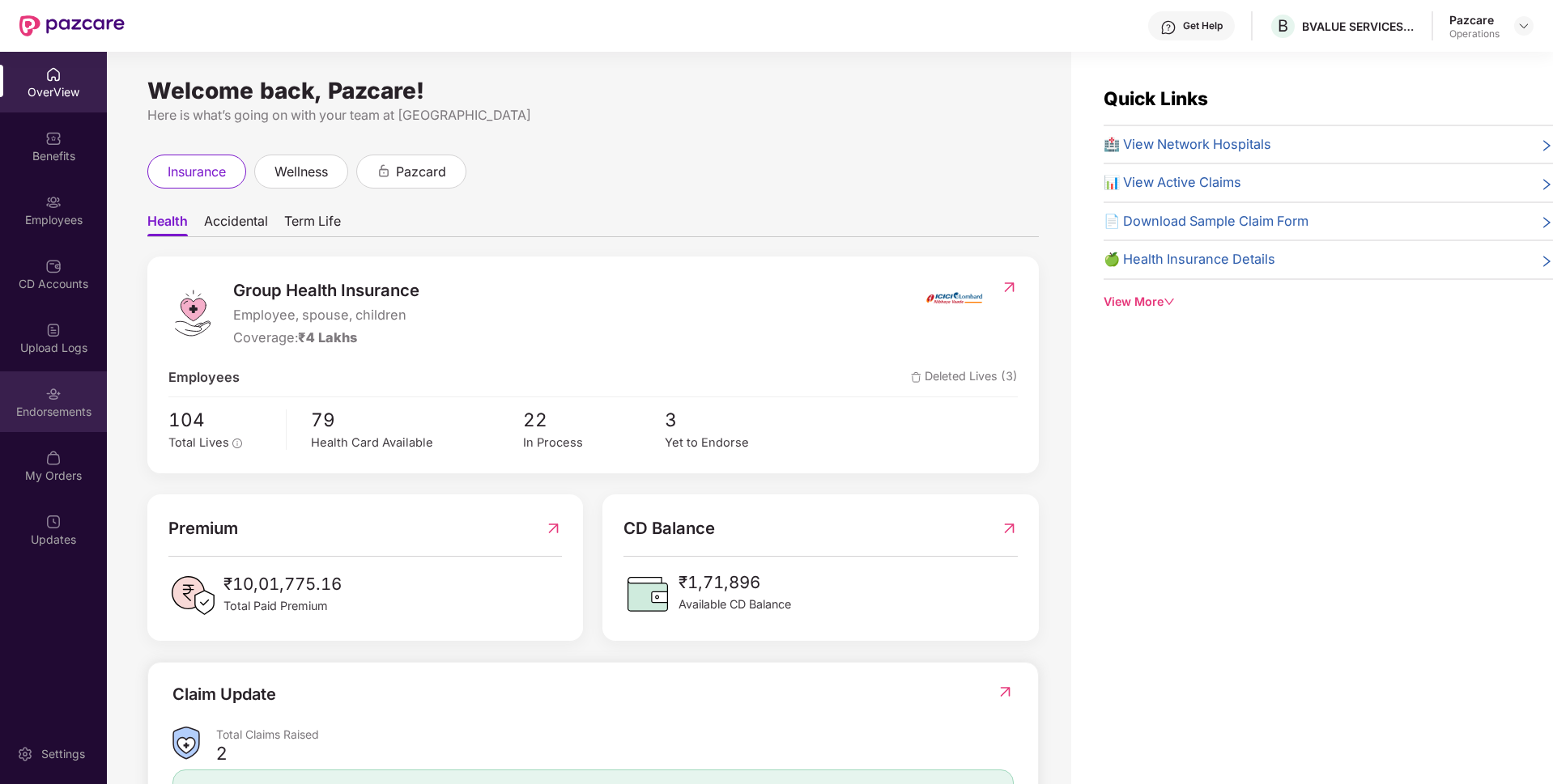
click at [30, 401] on div "Endorsements" at bounding box center [53, 401] width 107 height 61
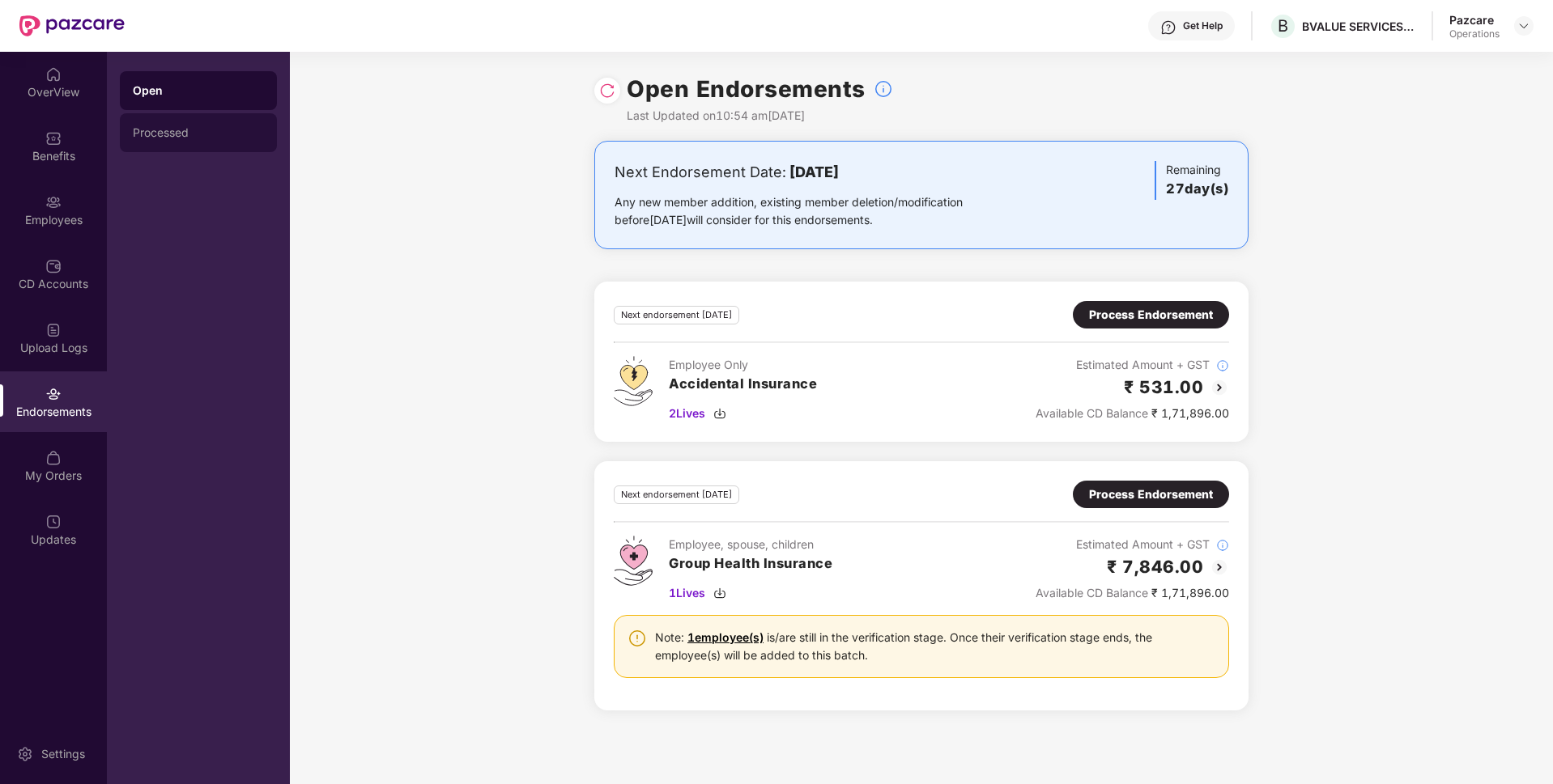
click at [237, 147] on div "Processed" at bounding box center [198, 133] width 157 height 39
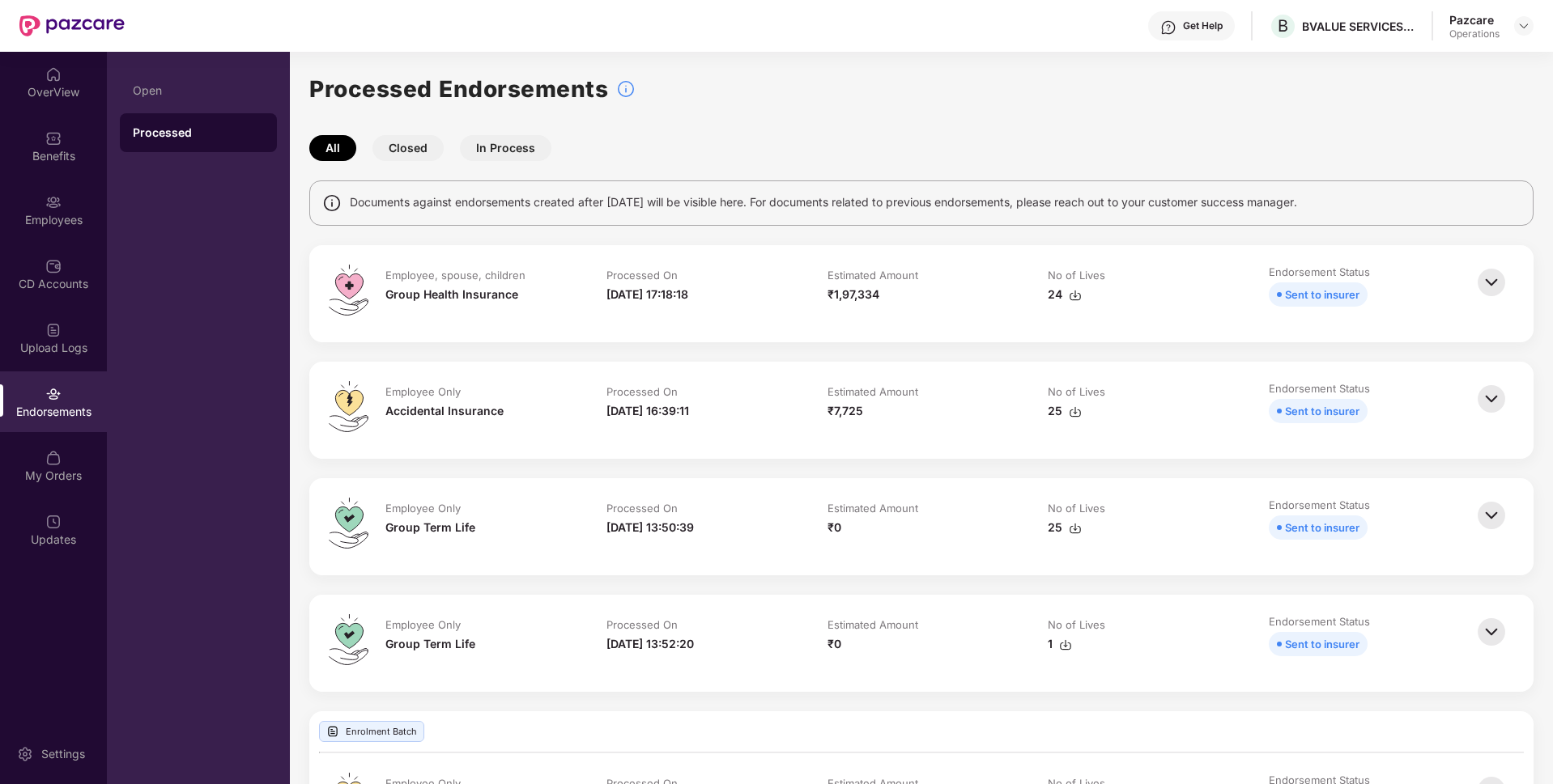
click at [1485, 278] on img at bounding box center [1491, 282] width 35 height 35
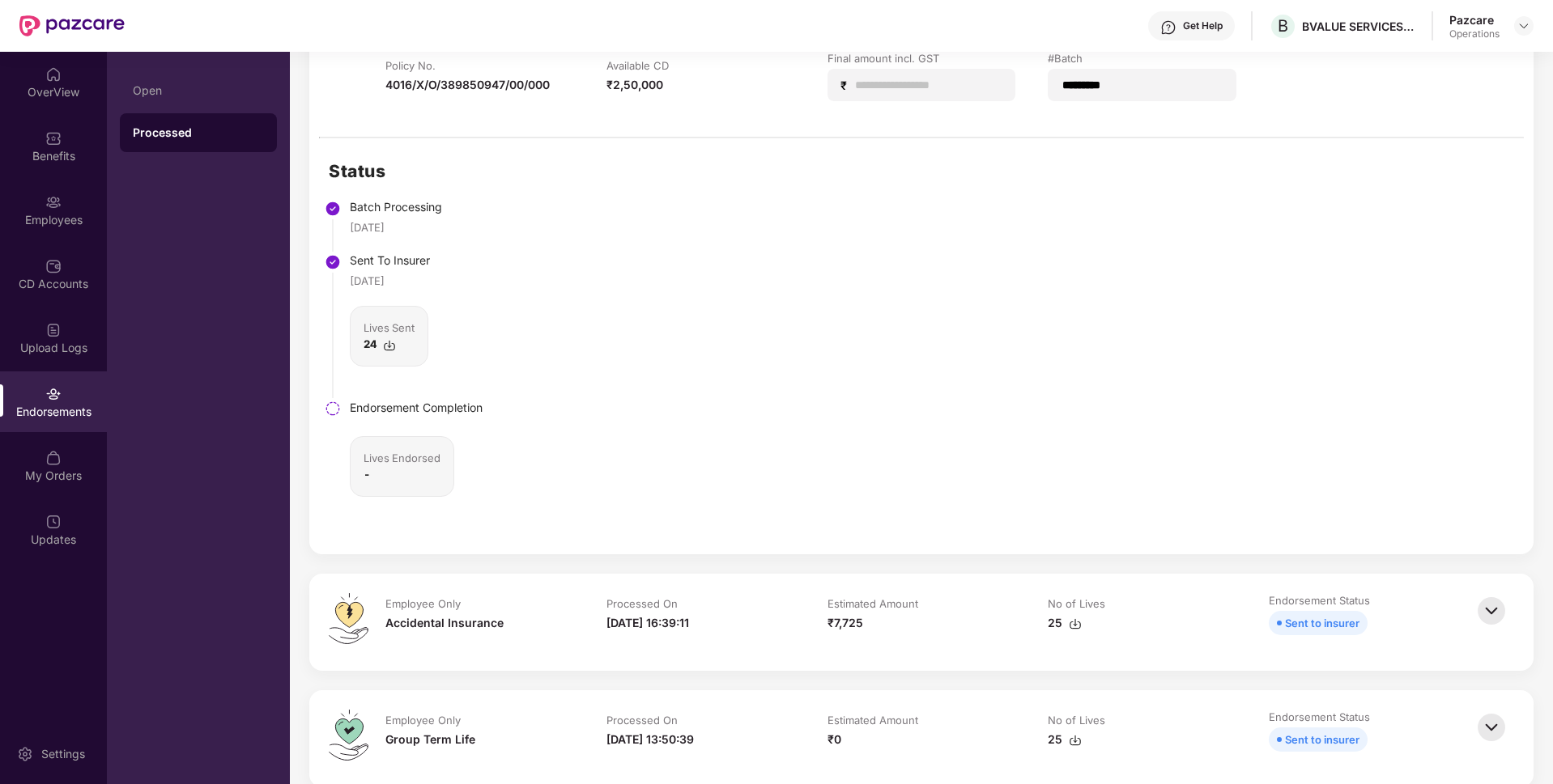
scroll to position [308, 0]
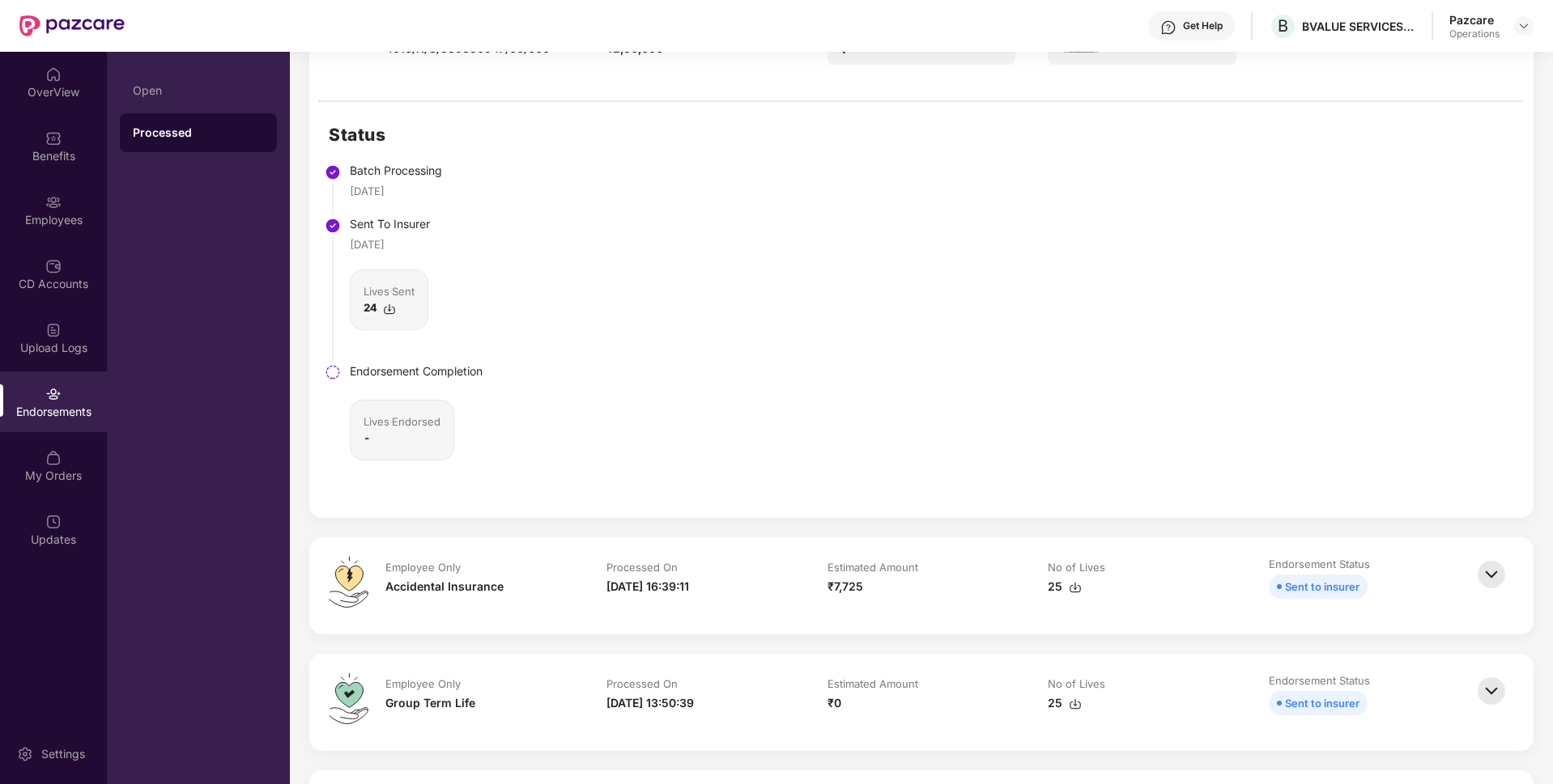
click at [392, 311] on img at bounding box center [389, 308] width 13 height 13
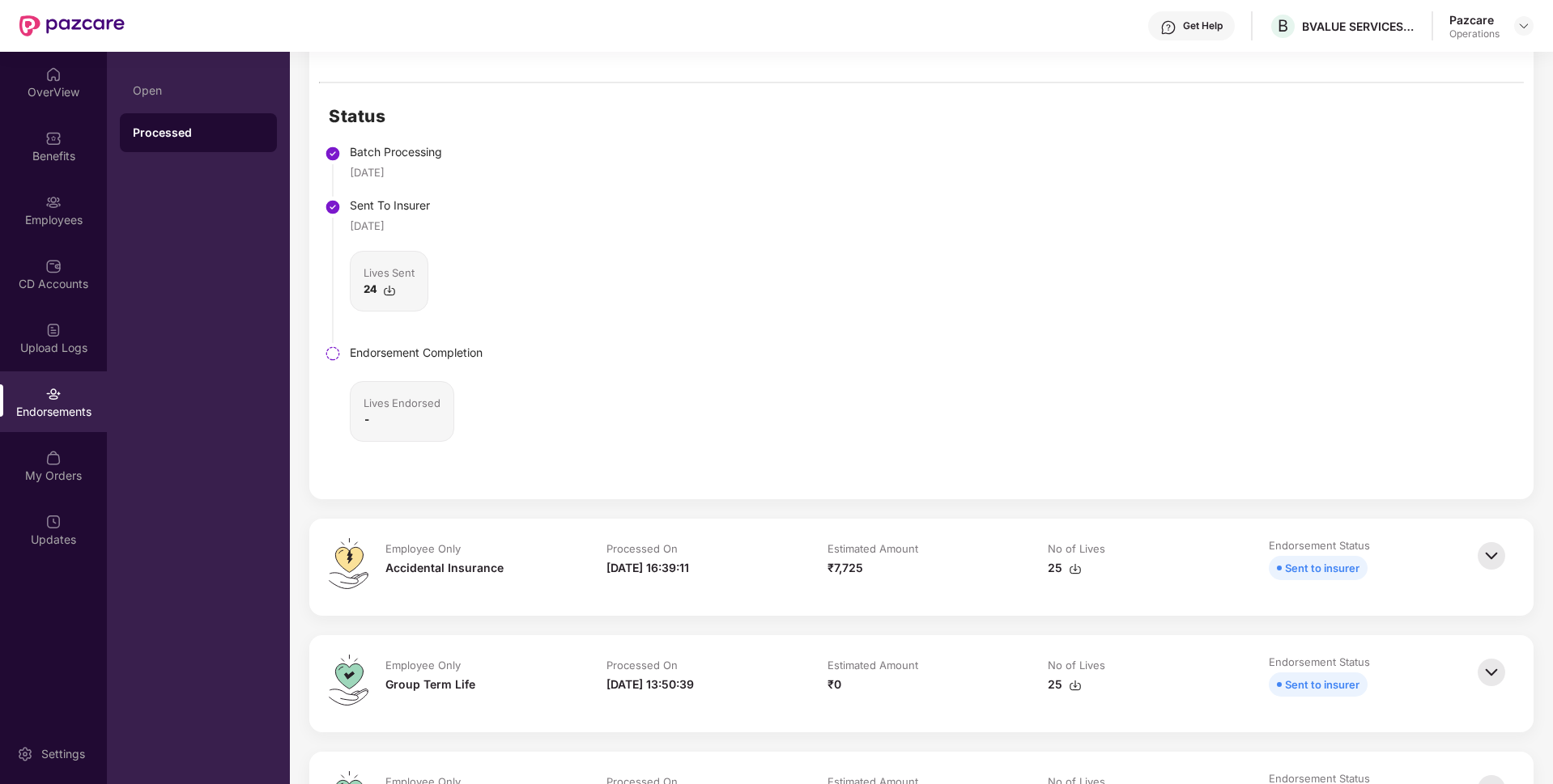
scroll to position [328, 0]
click at [162, 96] on div "Open" at bounding box center [199, 90] width 131 height 13
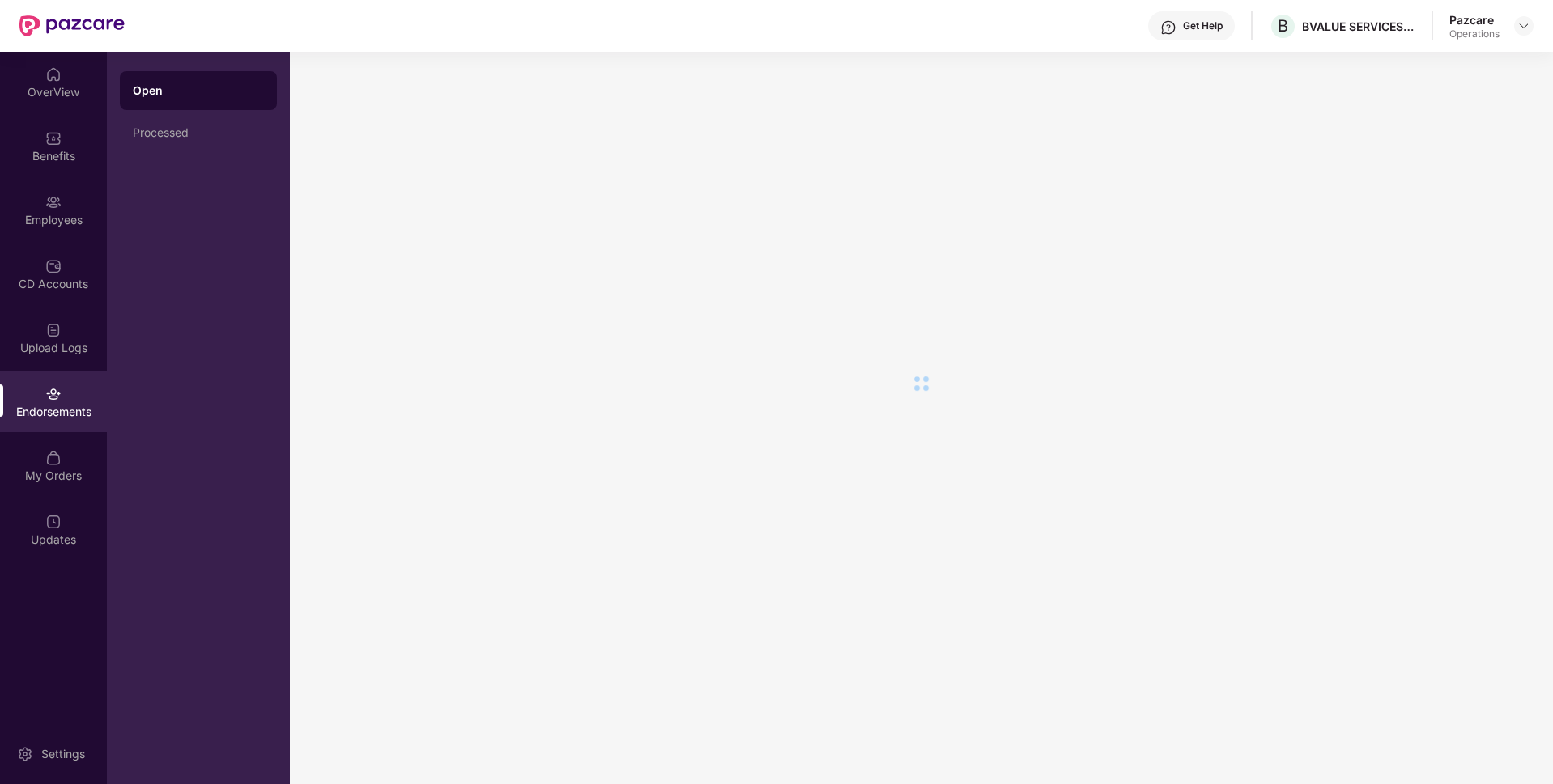
scroll to position [0, 0]
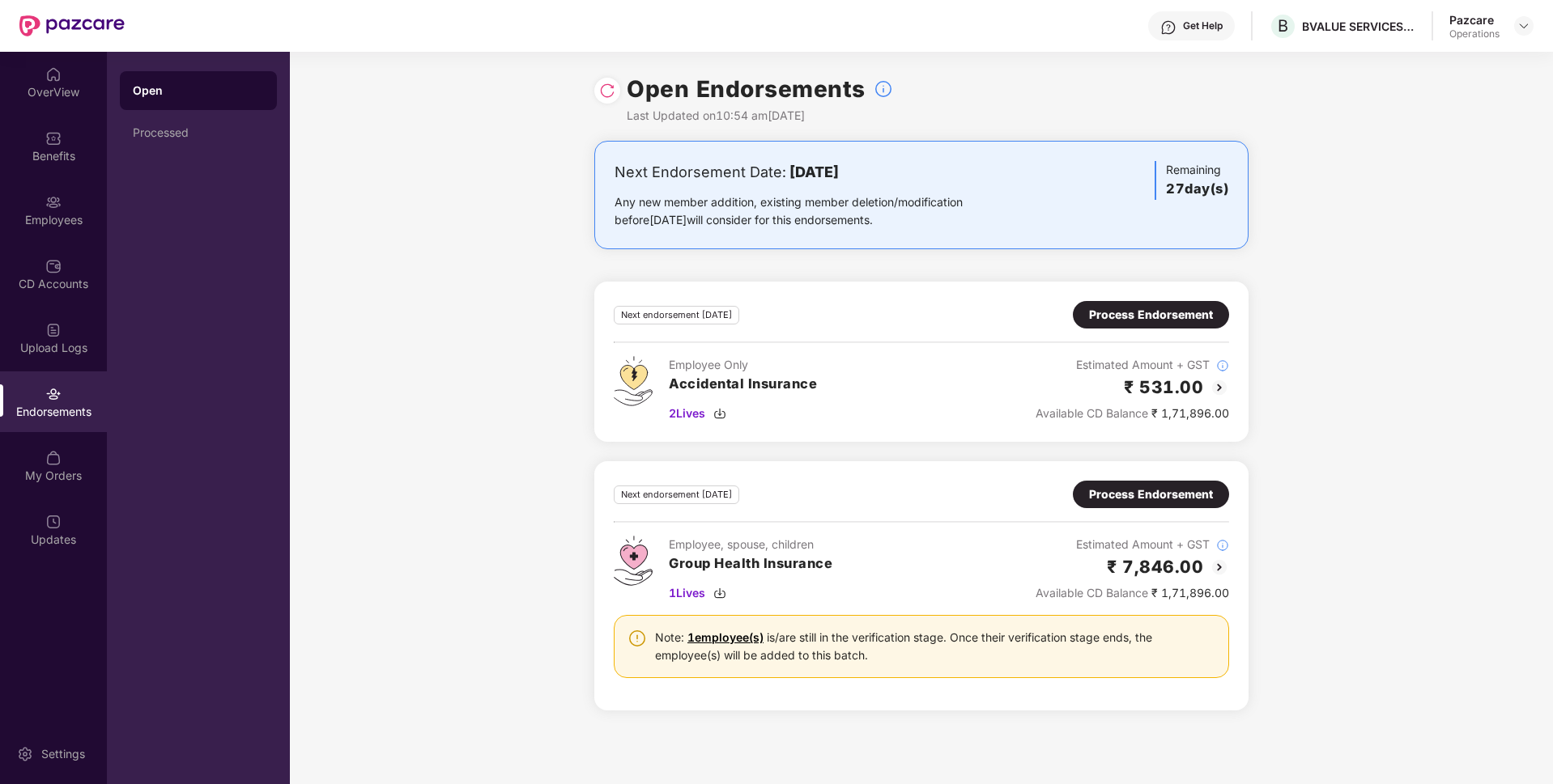
click at [1153, 496] on div "Process Endorsement" at bounding box center [1151, 494] width 123 height 18
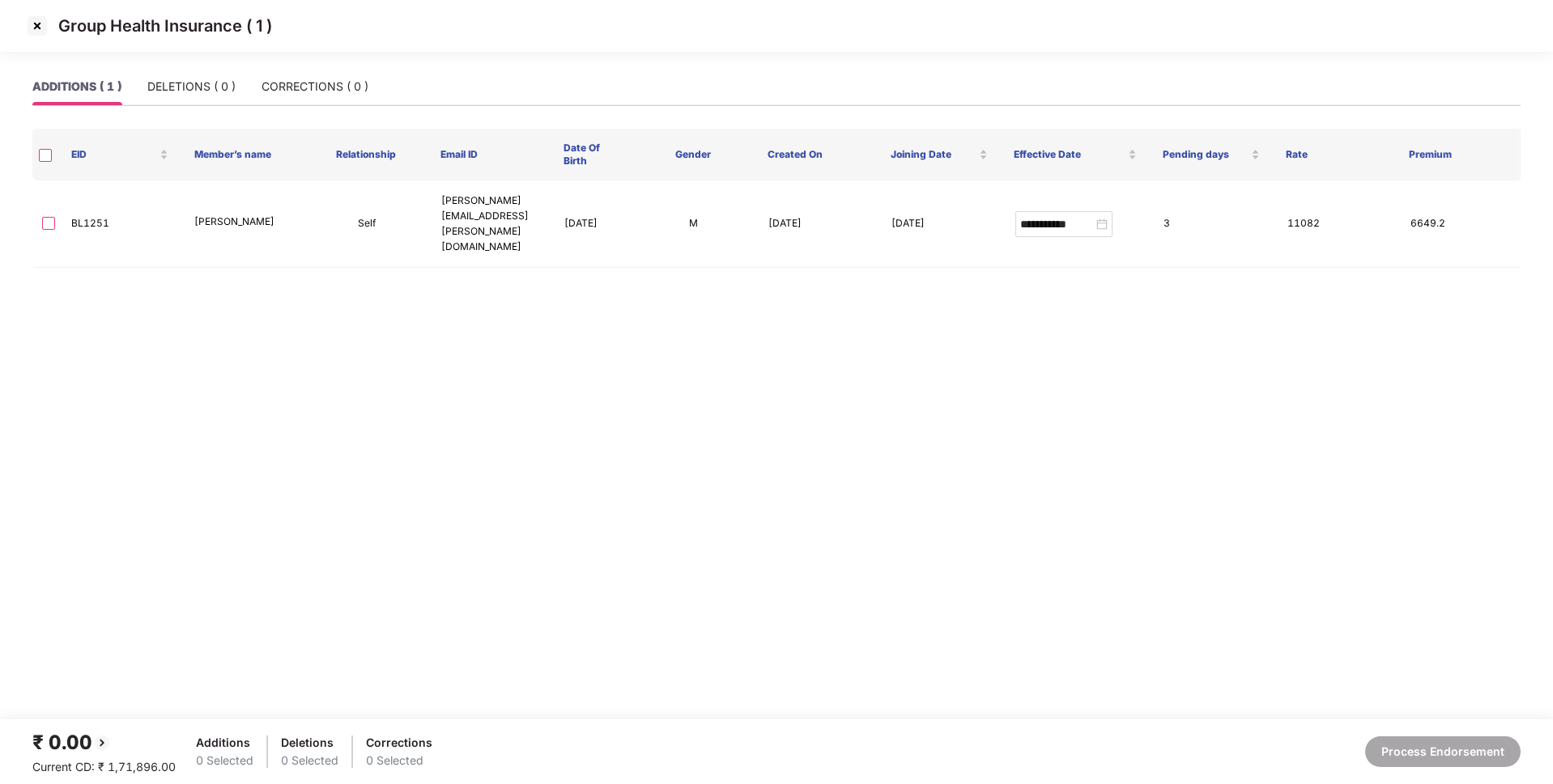
click at [38, 23] on img at bounding box center [37, 25] width 25 height 25
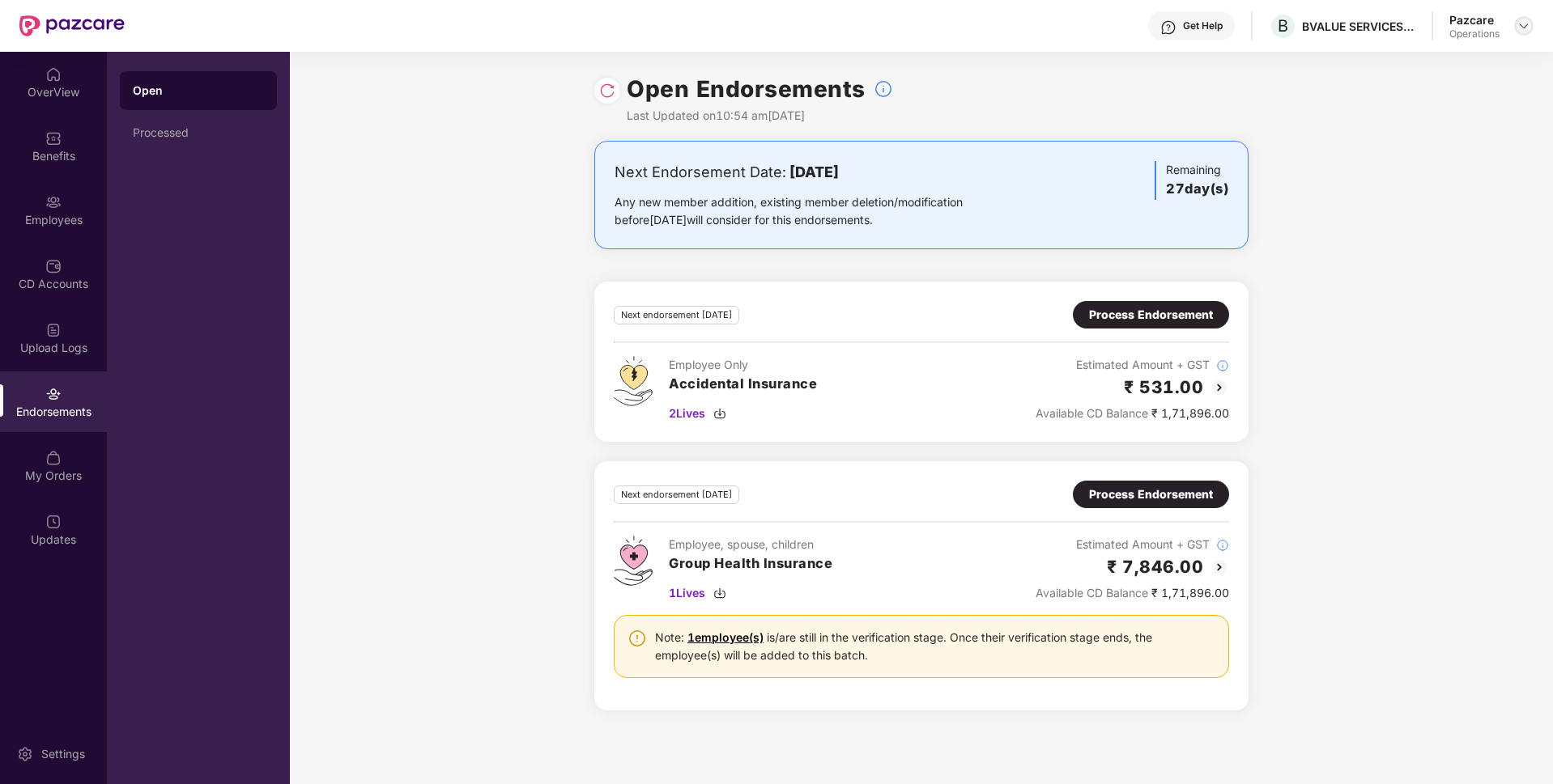
click at [1524, 25] on img at bounding box center [1523, 25] width 13 height 13
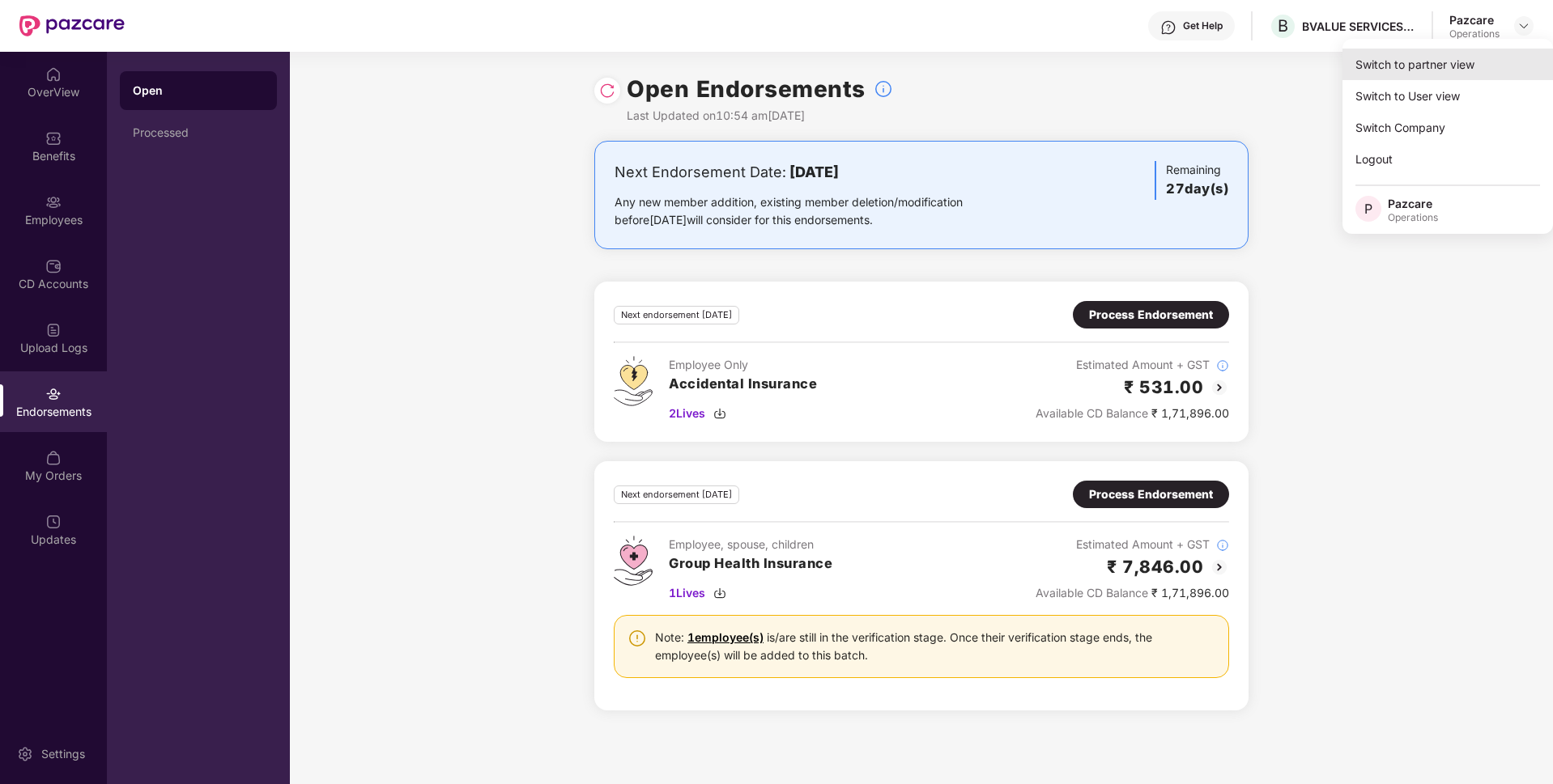
click at [1451, 63] on div "Switch to partner view" at bounding box center [1447, 65] width 211 height 31
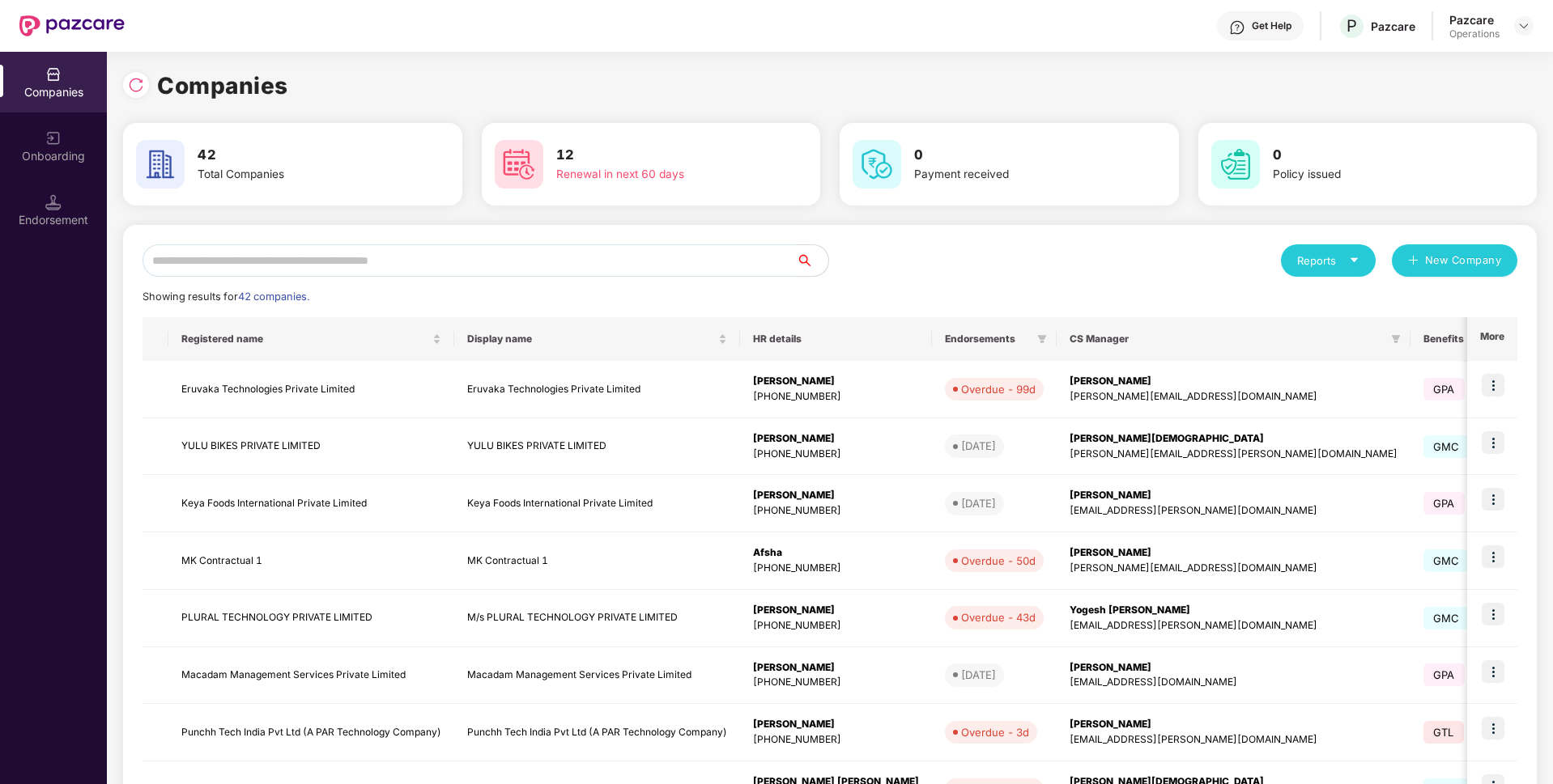
click at [708, 255] on input "text" at bounding box center [469, 260] width 653 height 32
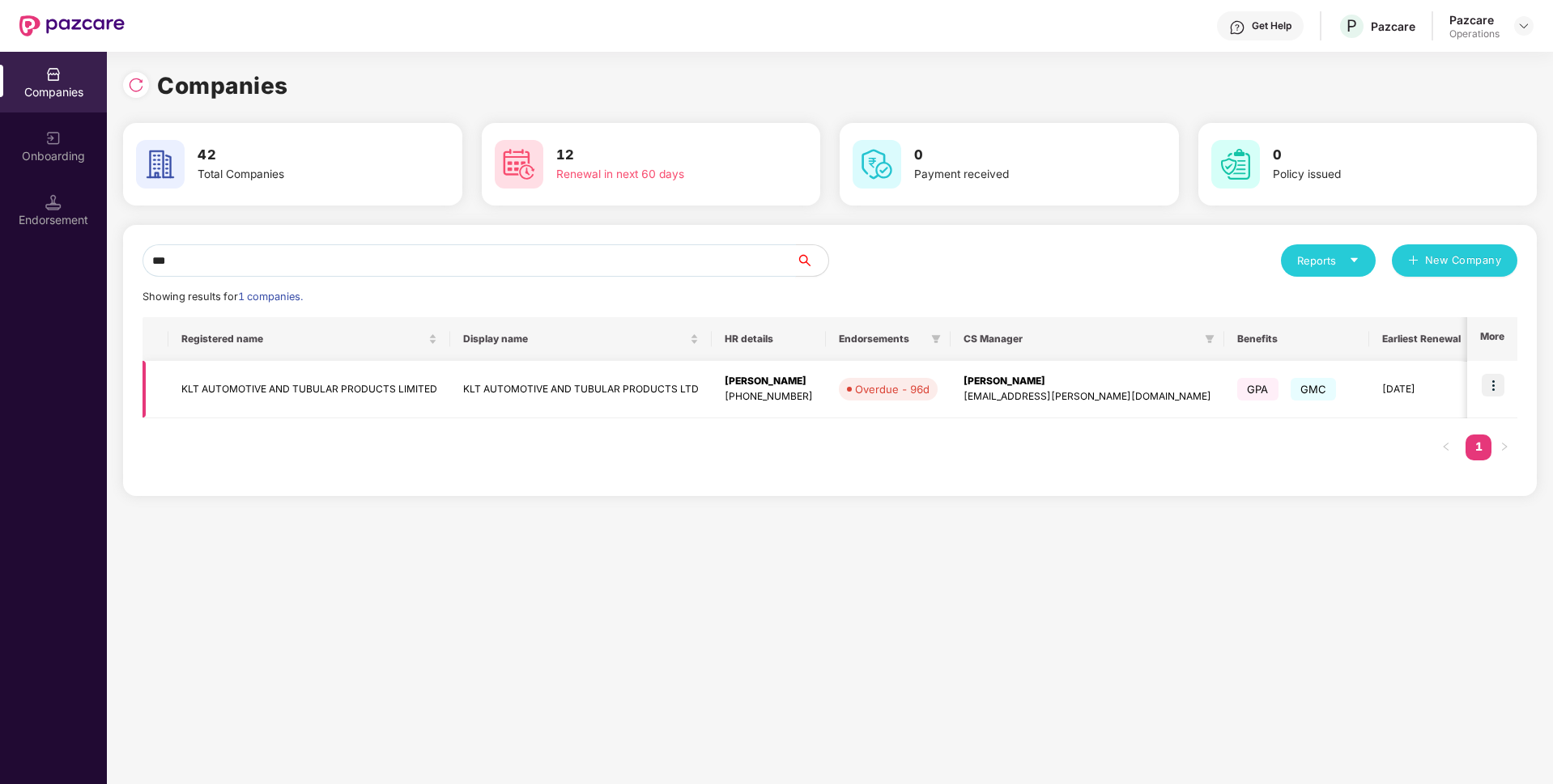
type input "***"
click at [1491, 384] on img at bounding box center [1492, 385] width 23 height 23
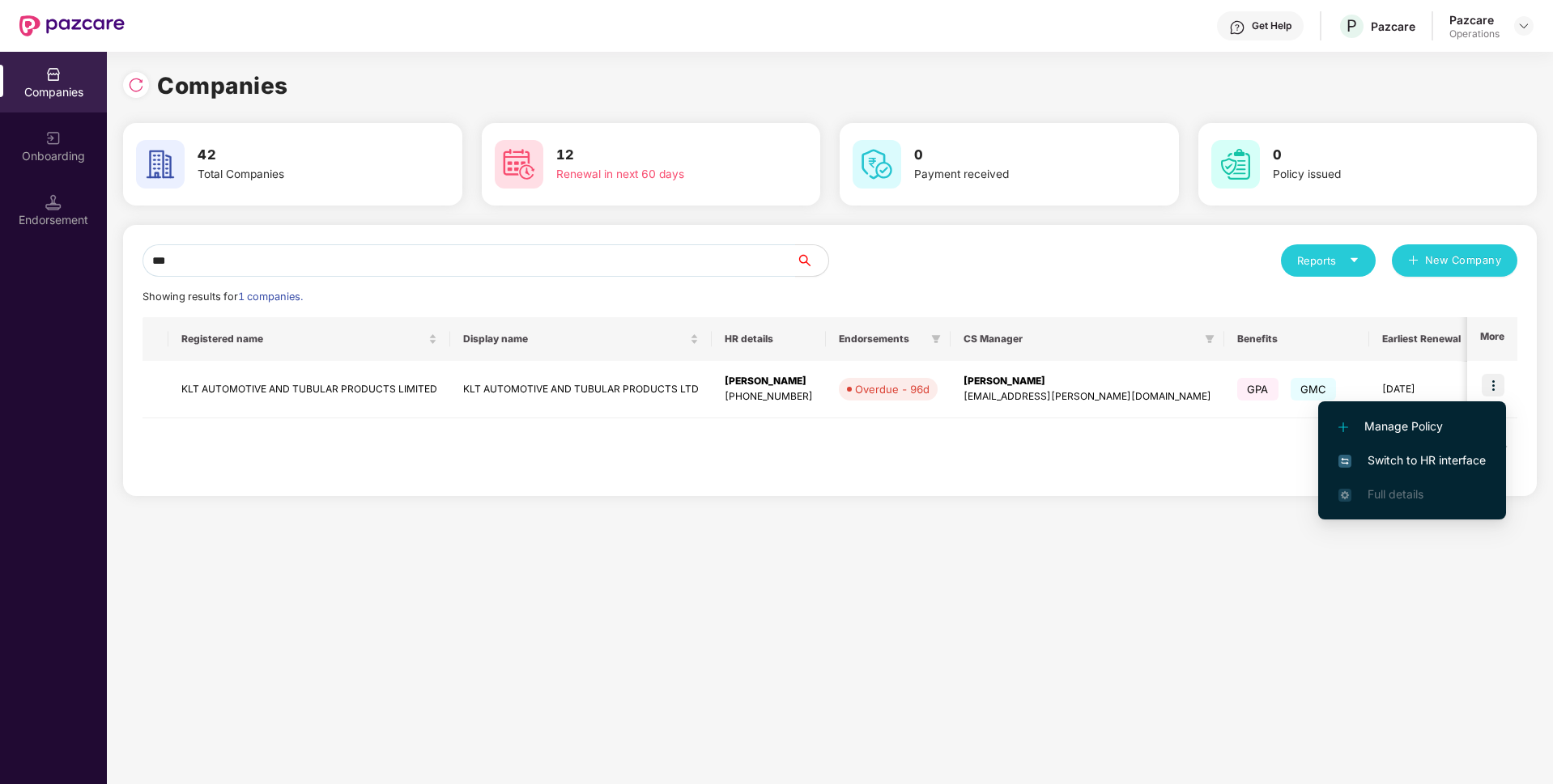
click at [1382, 457] on span "Switch to HR interface" at bounding box center [1412, 460] width 147 height 18
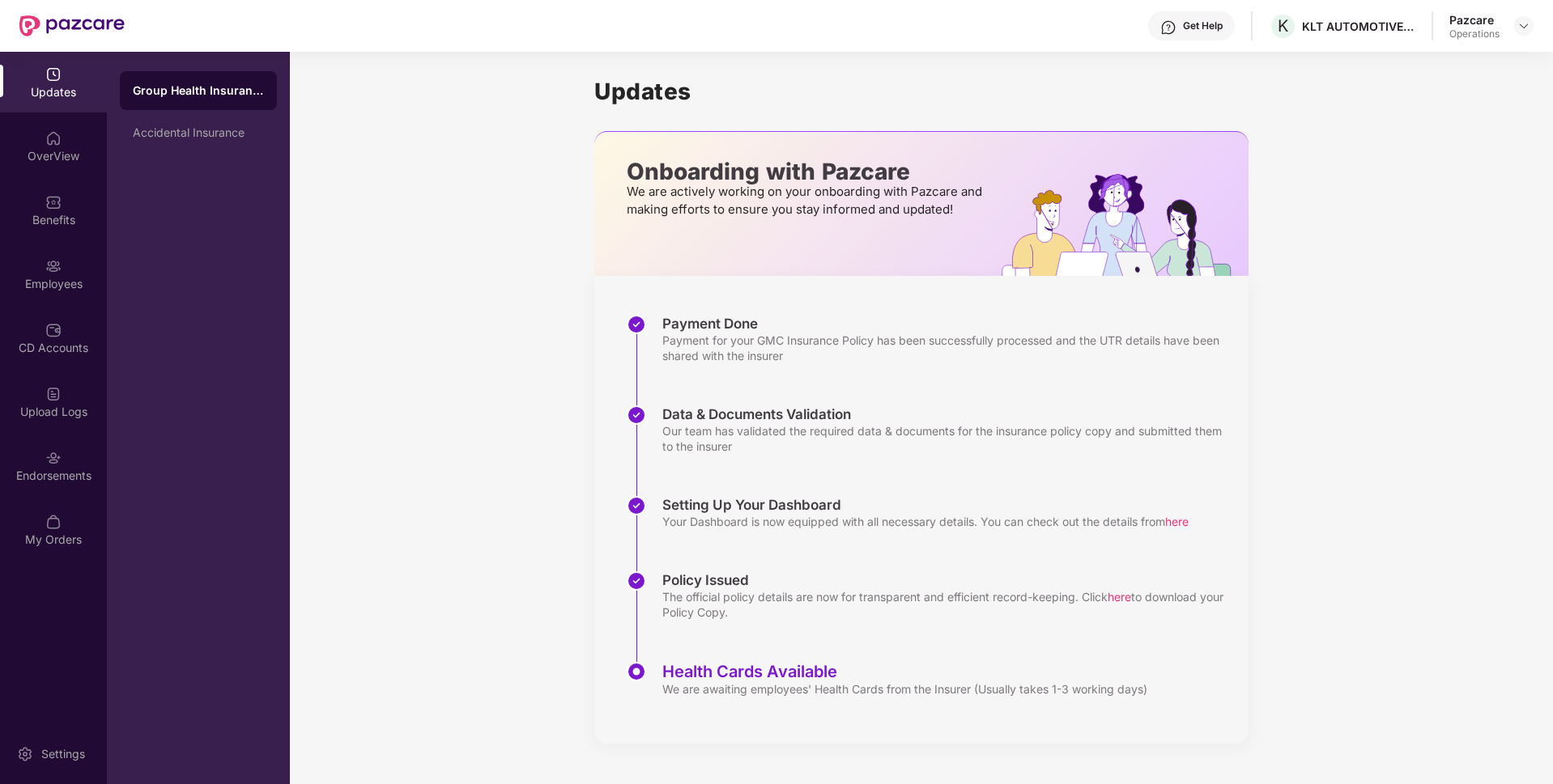
click at [51, 456] on img at bounding box center [53, 458] width 17 height 17
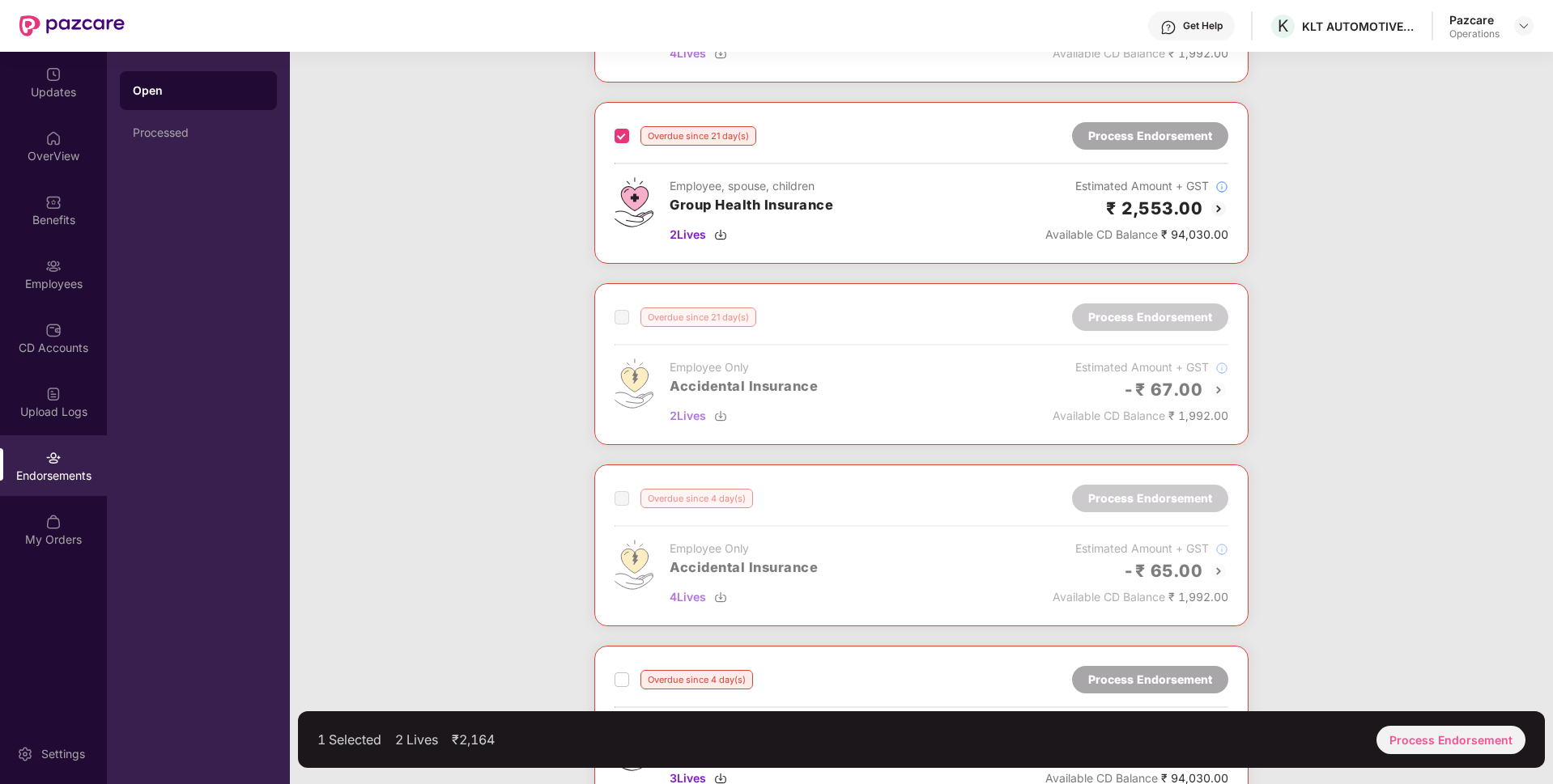
scroll to position [969, 0]
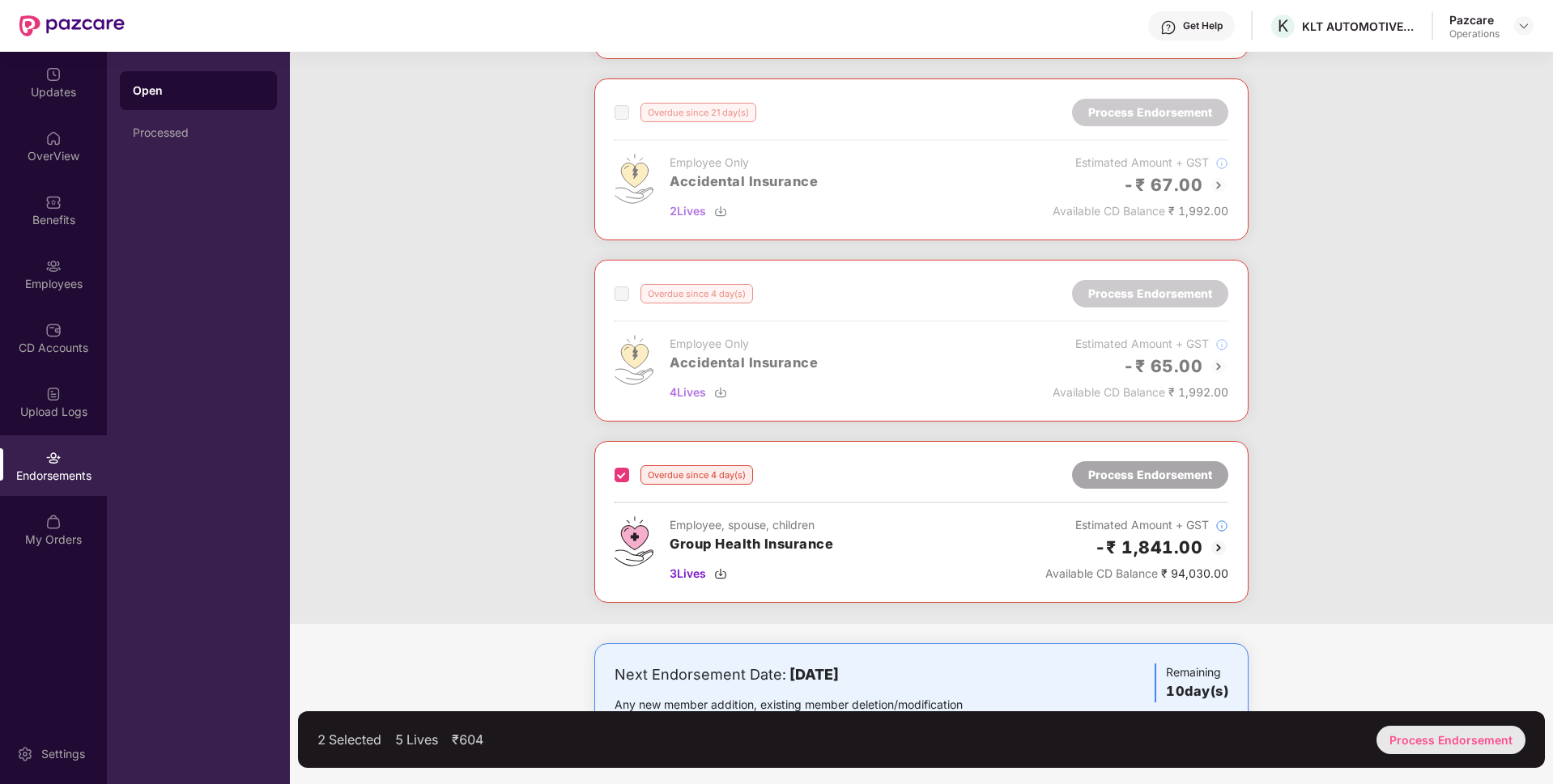
click at [1440, 736] on div "Process Endorsement" at bounding box center [1450, 740] width 149 height 28
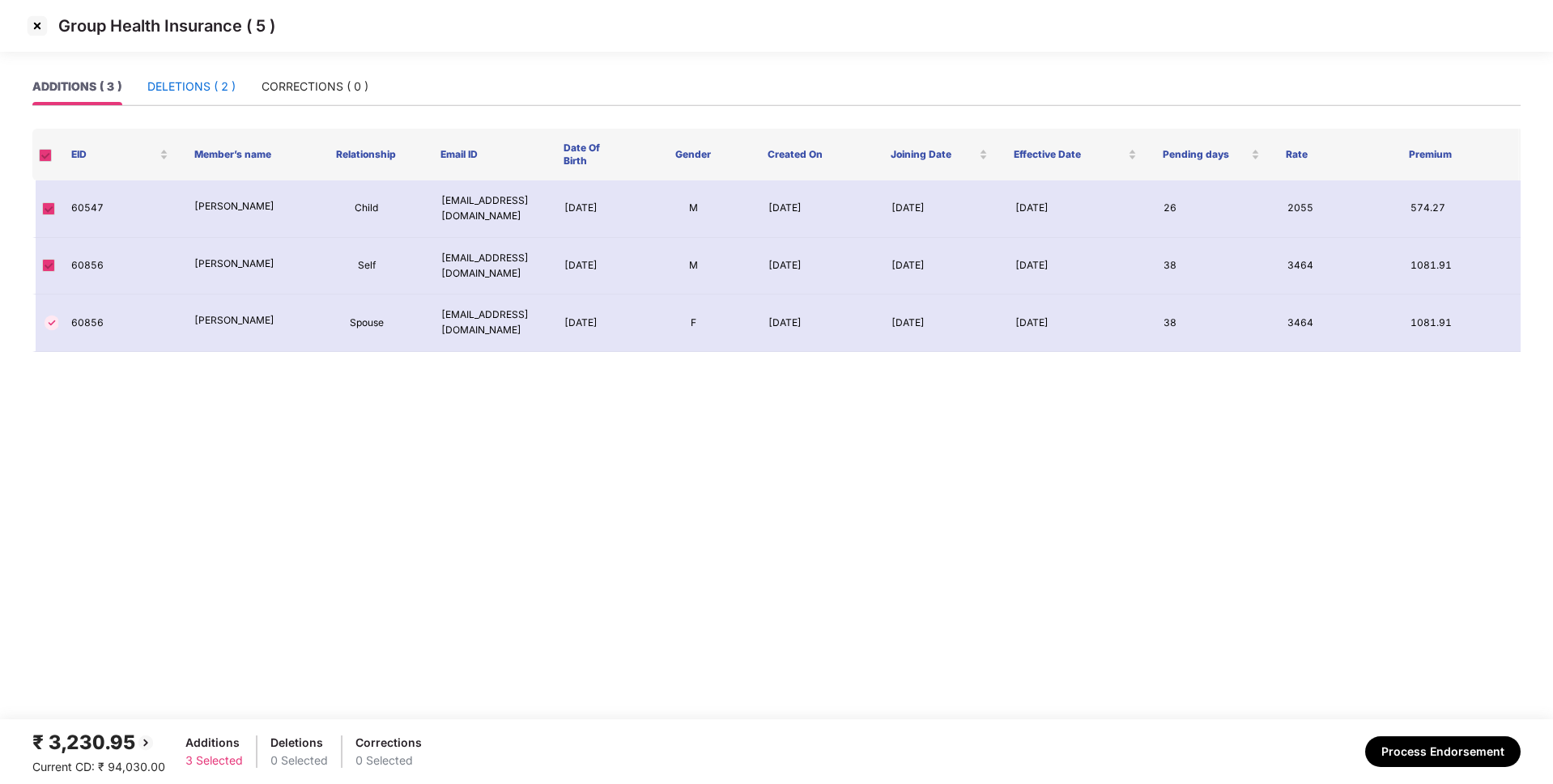
click at [200, 89] on div "DELETIONS ( 2 )" at bounding box center [191, 86] width 88 height 18
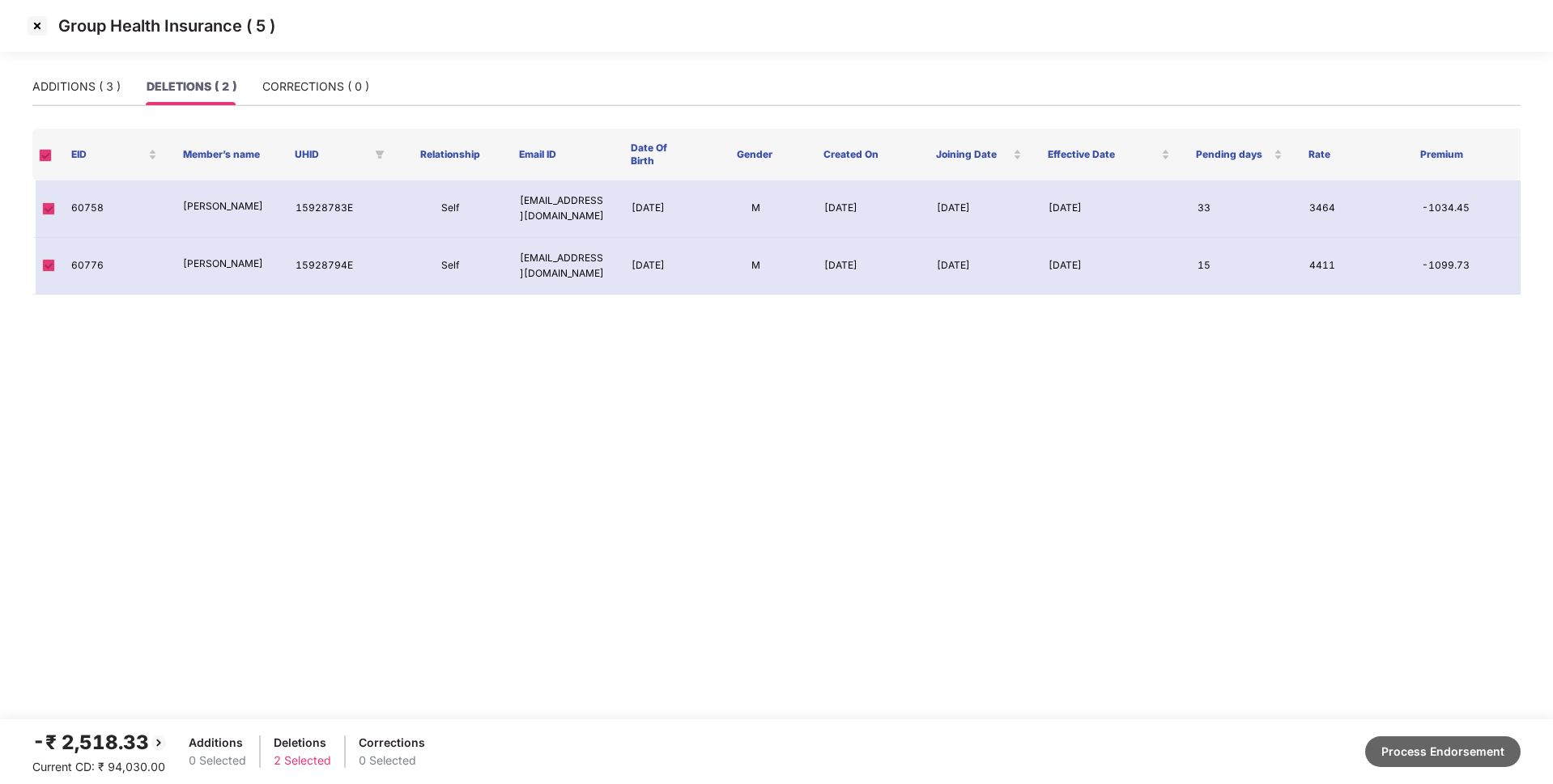
click at [1448, 750] on button "Process Endorsement" at bounding box center [1442, 751] width 156 height 30
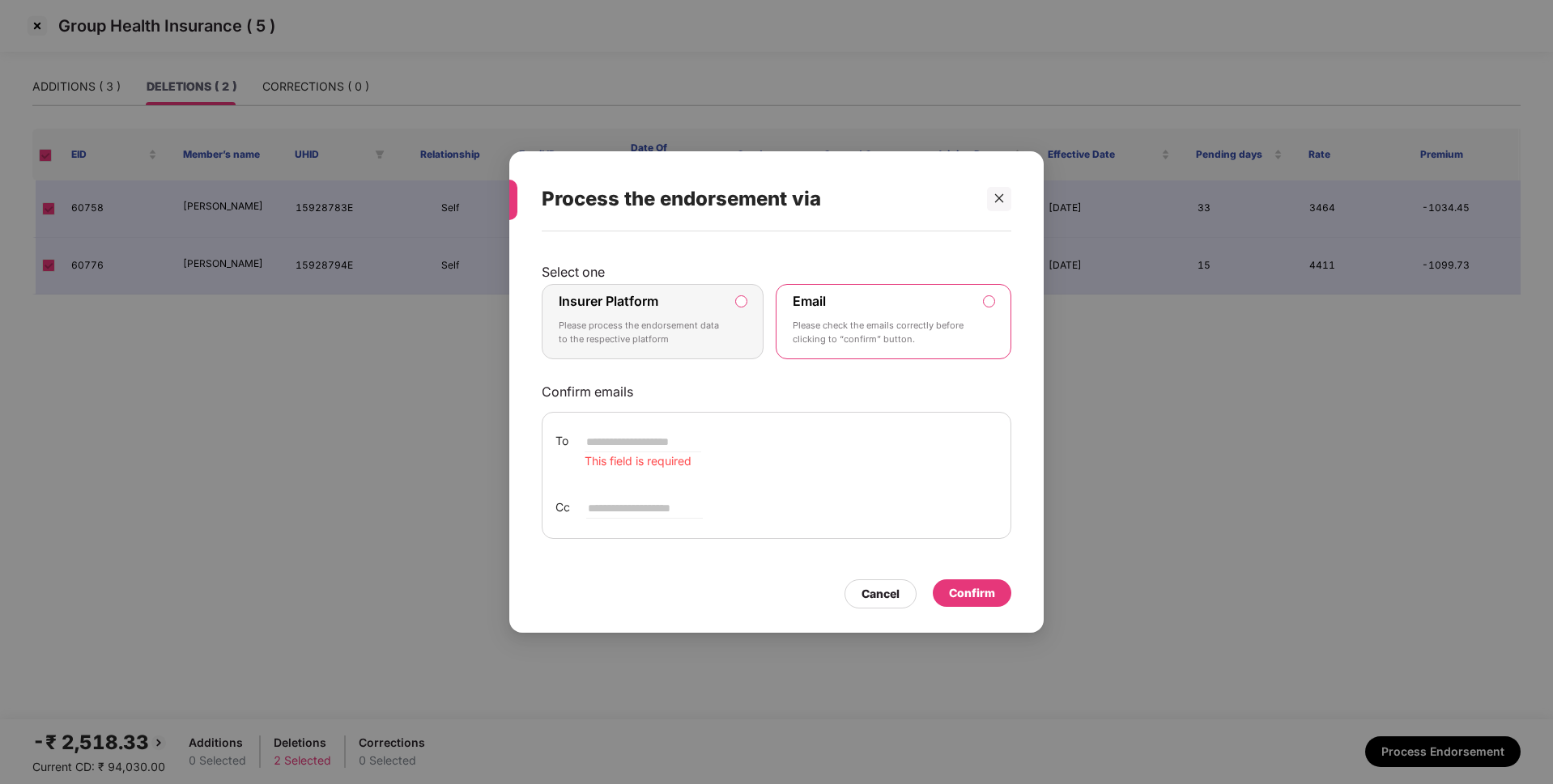
click at [741, 334] on label "Insurer Platform Please process the endorsement data to the respective platform" at bounding box center [652, 322] width 222 height 76
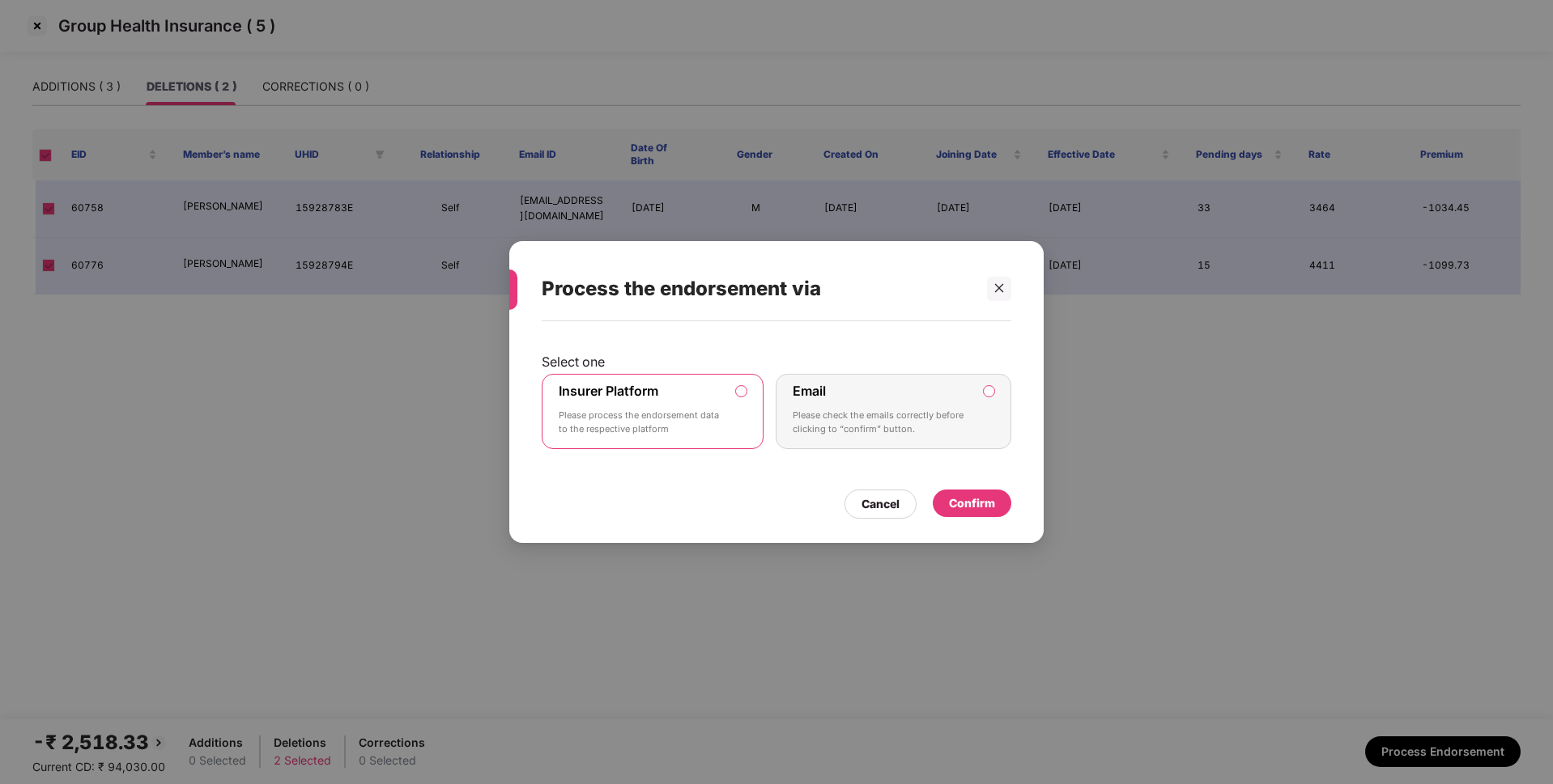
click at [986, 504] on div "Confirm" at bounding box center [971, 503] width 46 height 18
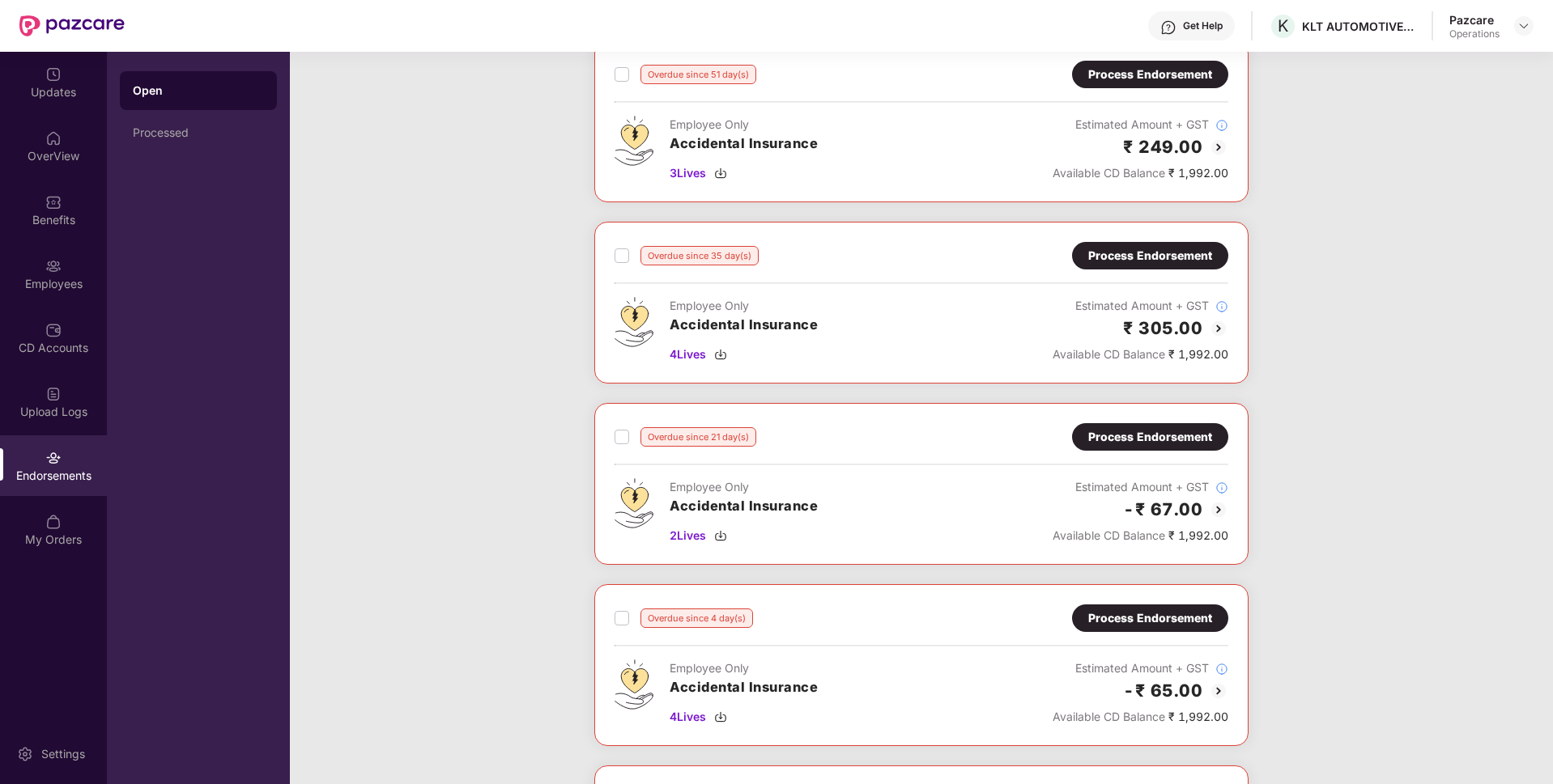
scroll to position [464, 0]
click at [49, 278] on div "Employees" at bounding box center [53, 284] width 107 height 17
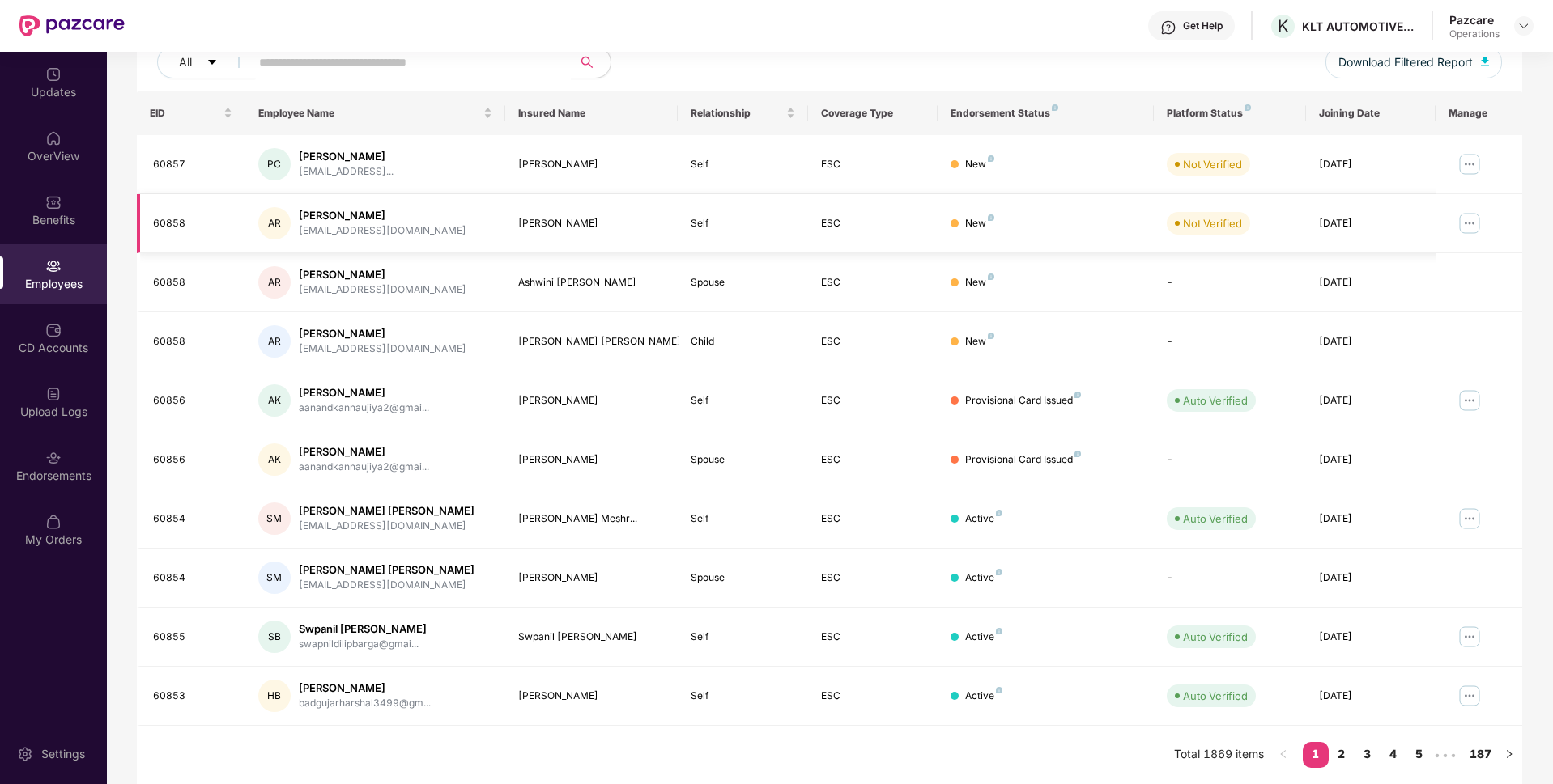
scroll to position [0, 0]
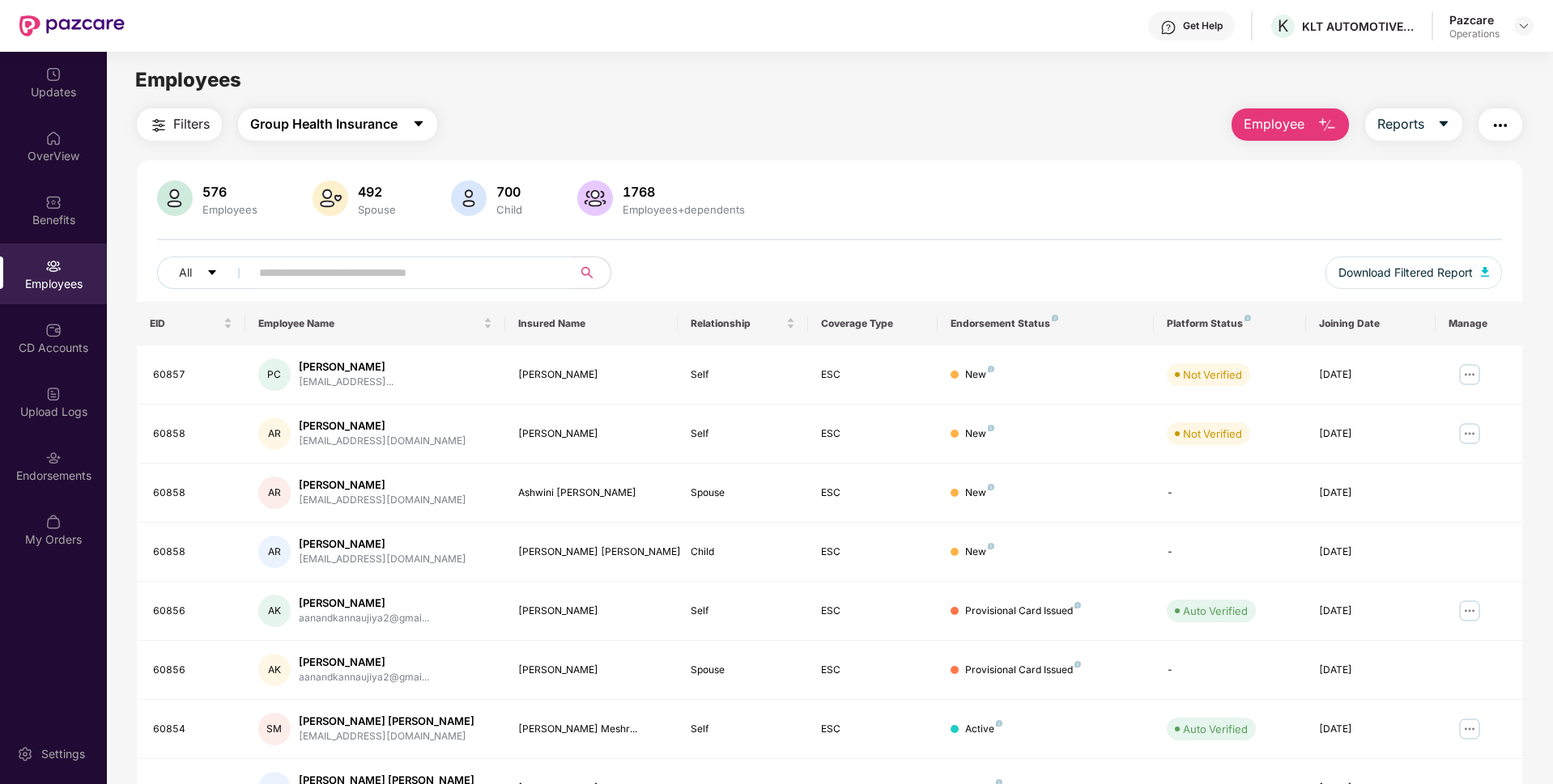
click at [323, 120] on span "Group Health Insurance" at bounding box center [323, 124] width 147 height 21
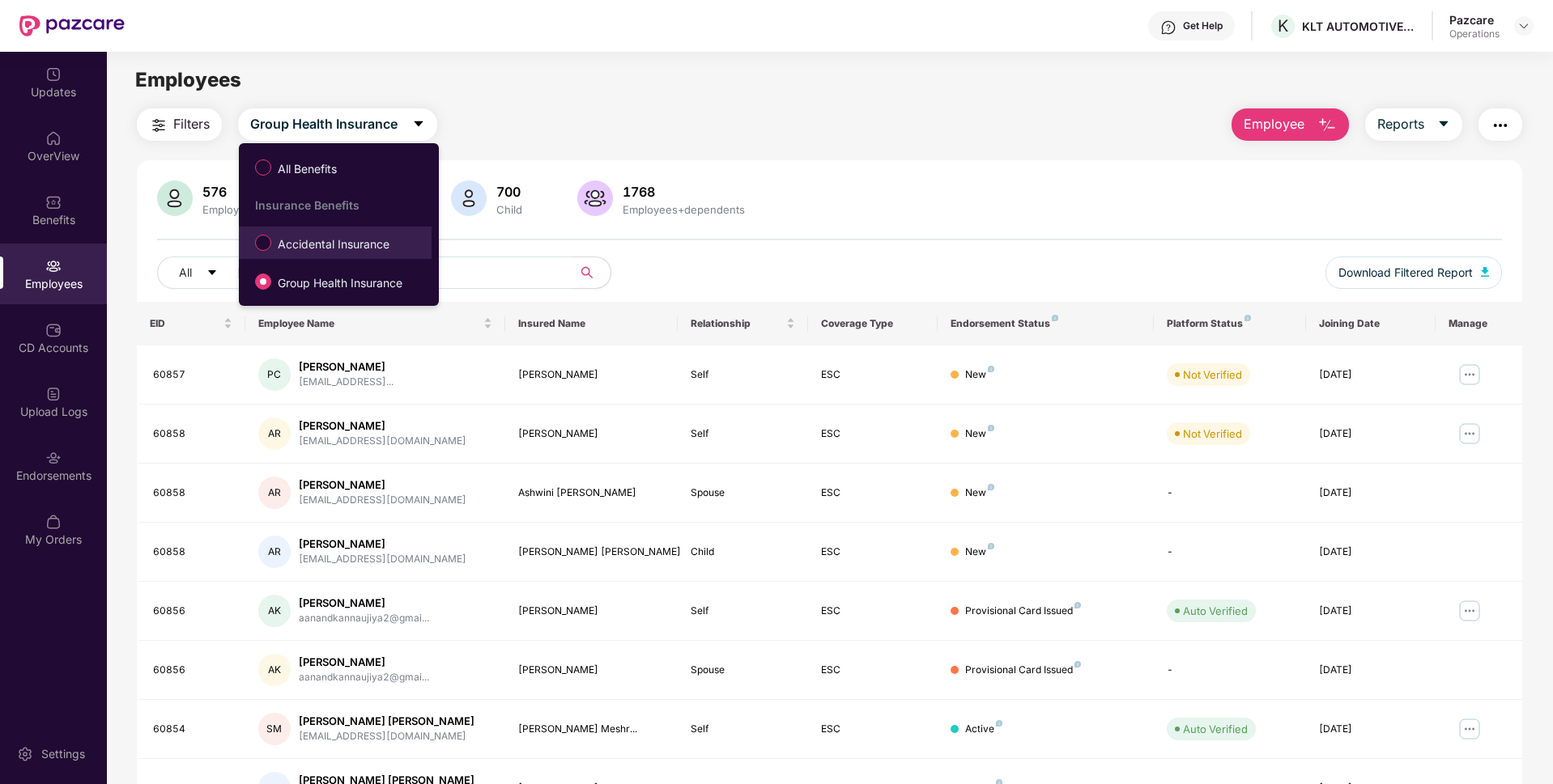
click at [312, 244] on span "Accidental Insurance" at bounding box center [333, 245] width 124 height 18
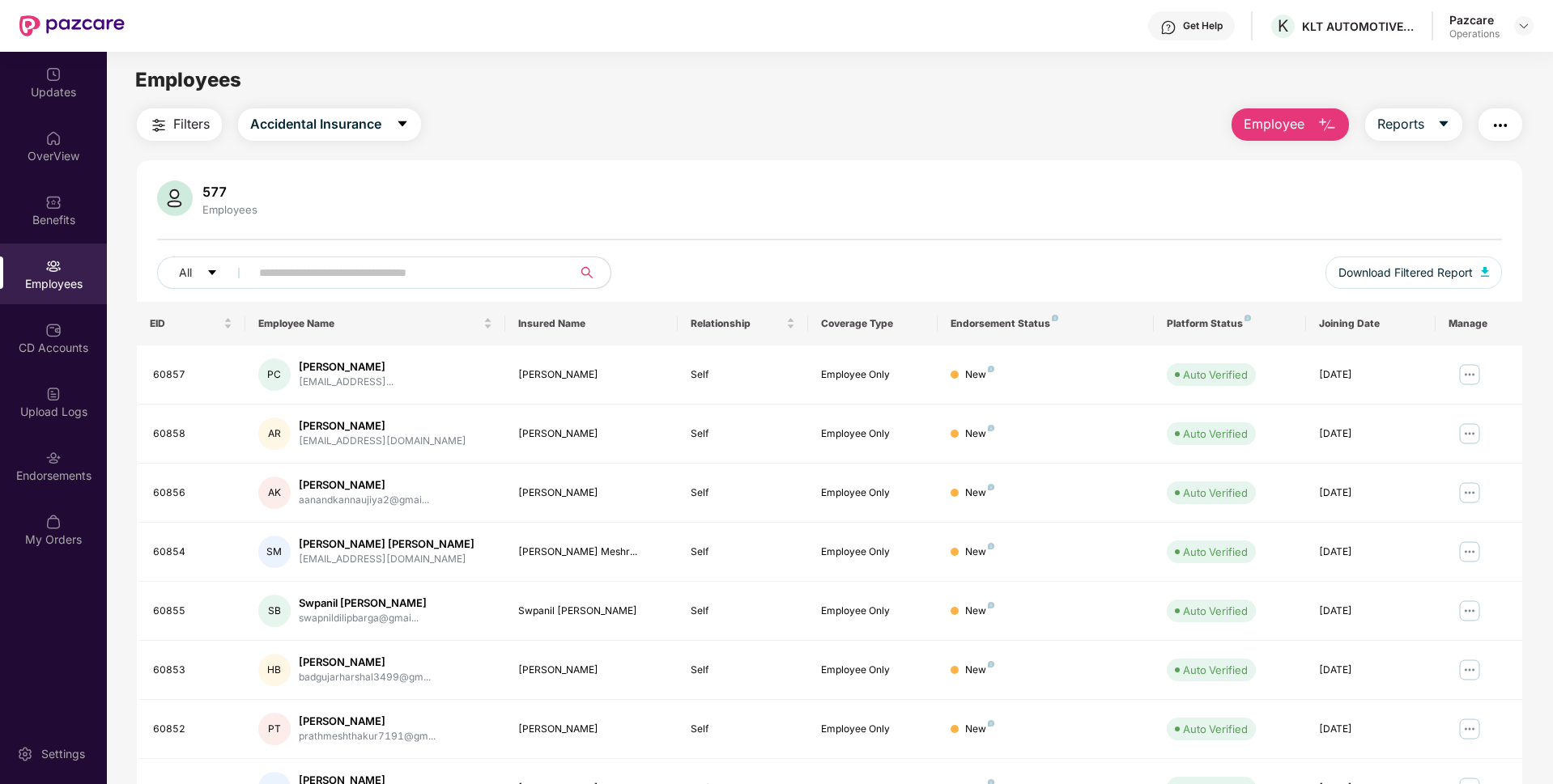
click at [201, 122] on span "Filters" at bounding box center [191, 124] width 36 height 21
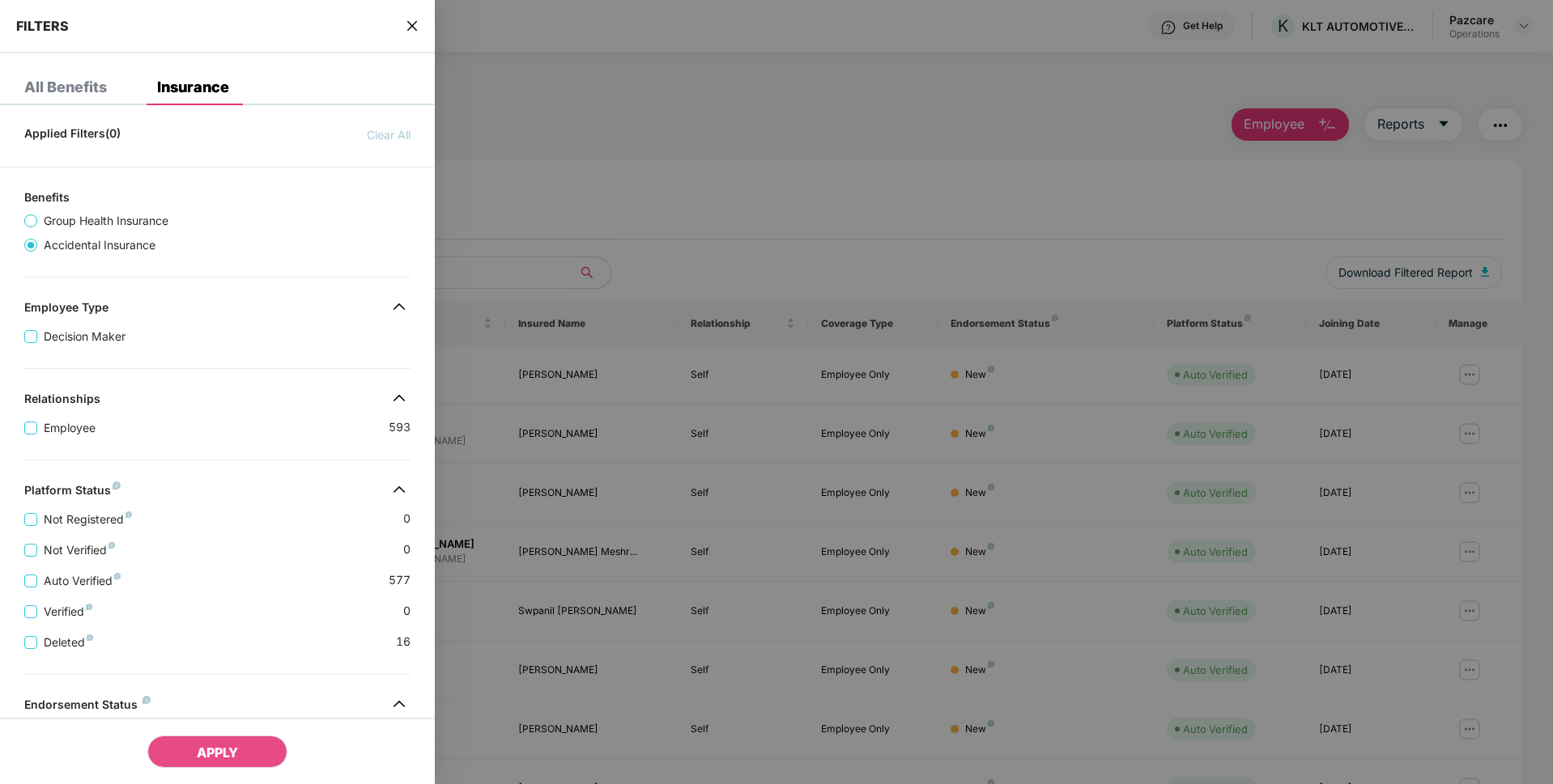
scroll to position [204, 0]
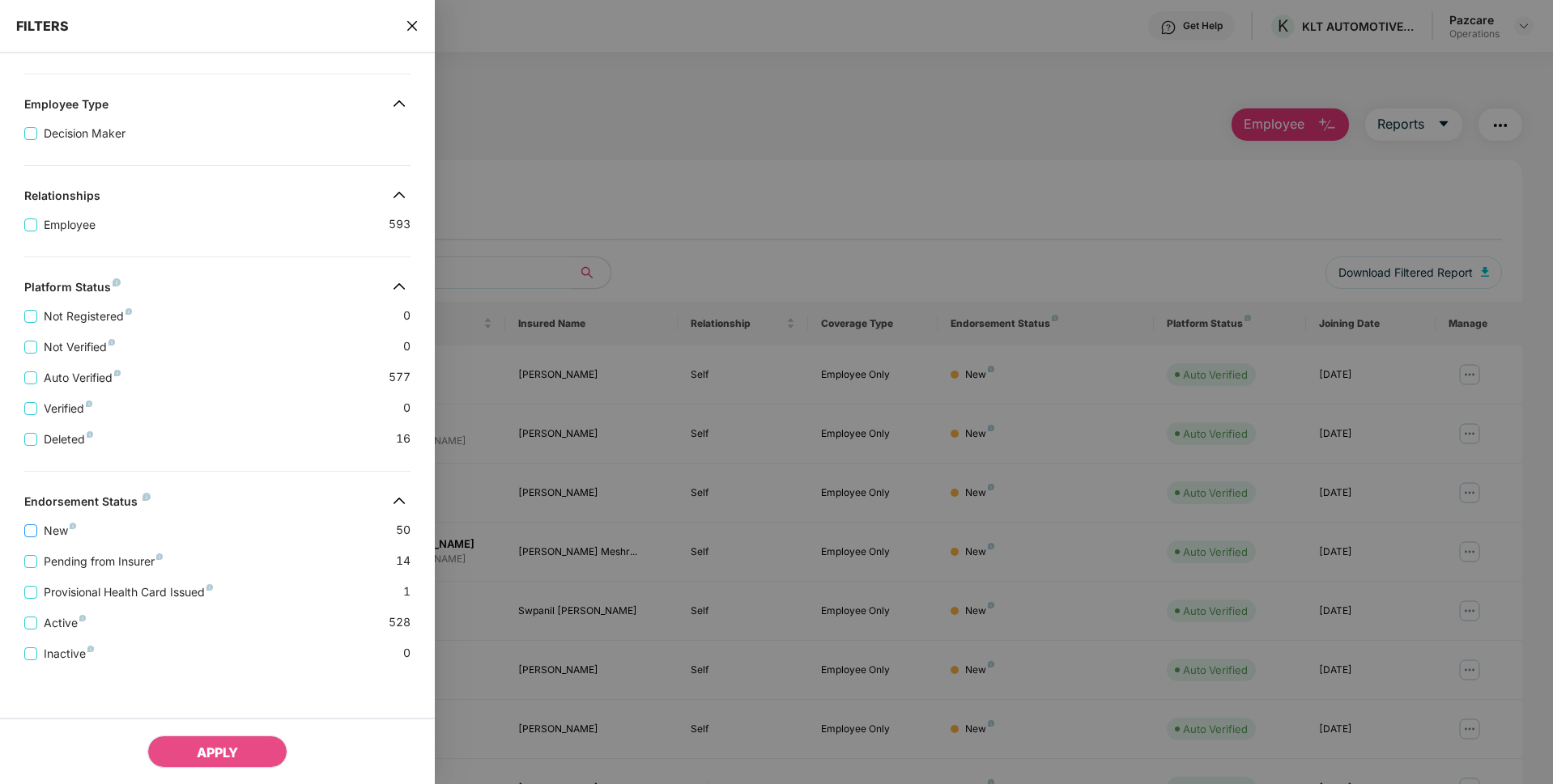
click at [61, 530] on span "New" at bounding box center [60, 530] width 45 height 18
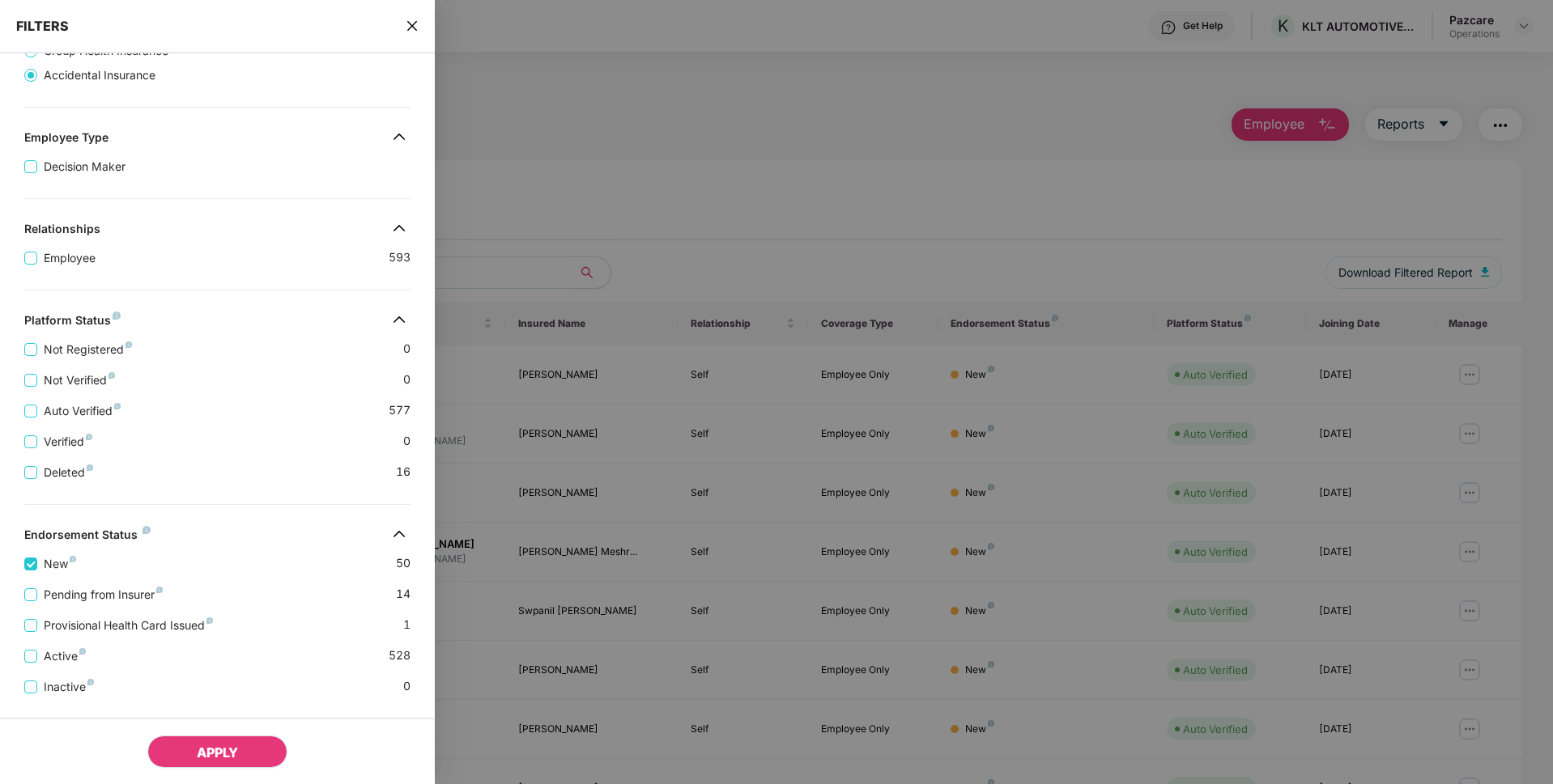
click at [208, 750] on span "APPLY" at bounding box center [217, 753] width 41 height 17
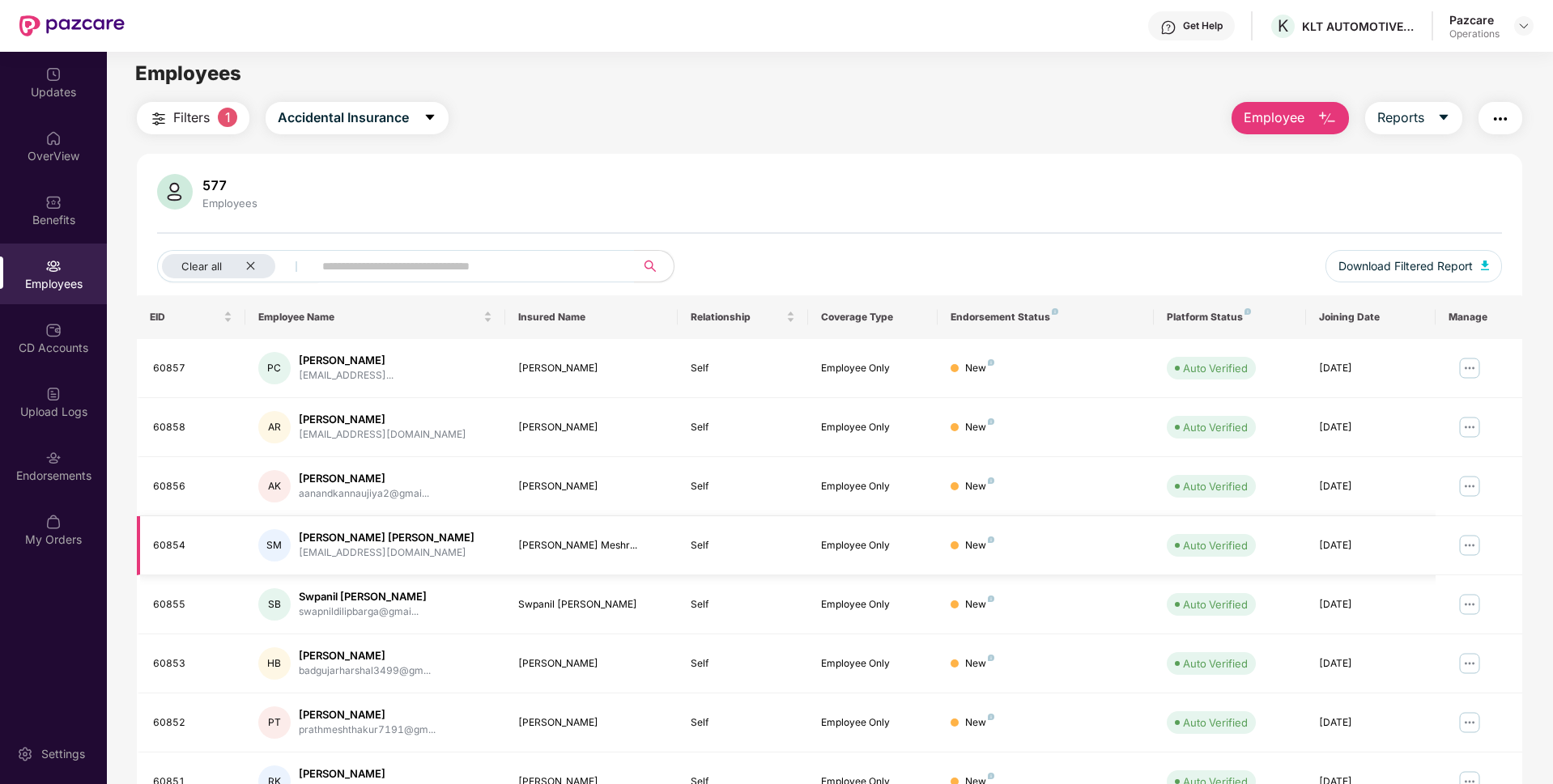
scroll to position [0, 0]
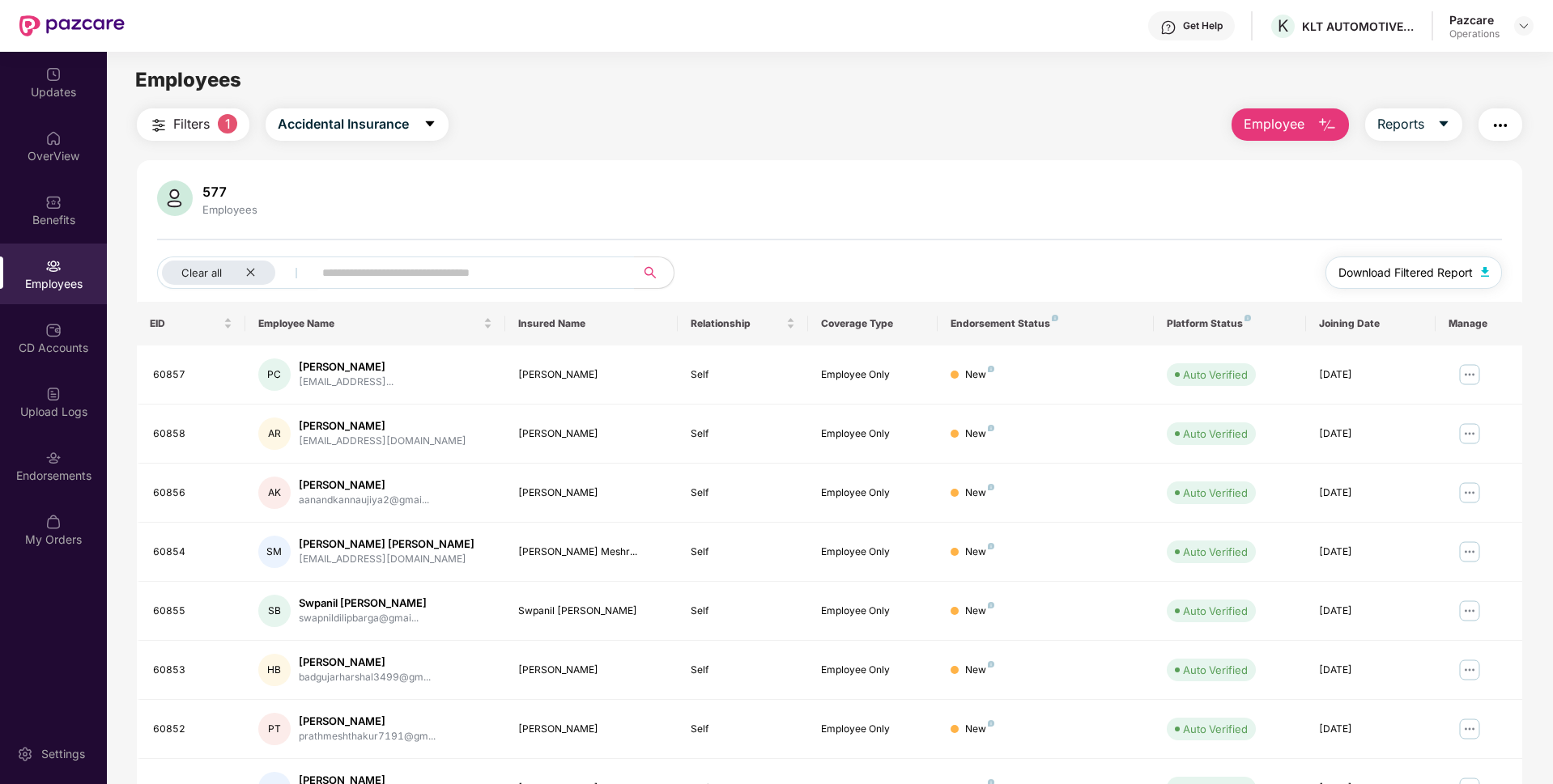
click at [1425, 261] on button "Download Filtered Report" at bounding box center [1413, 272] width 176 height 32
click at [70, 476] on div "Endorsements" at bounding box center [53, 476] width 107 height 17
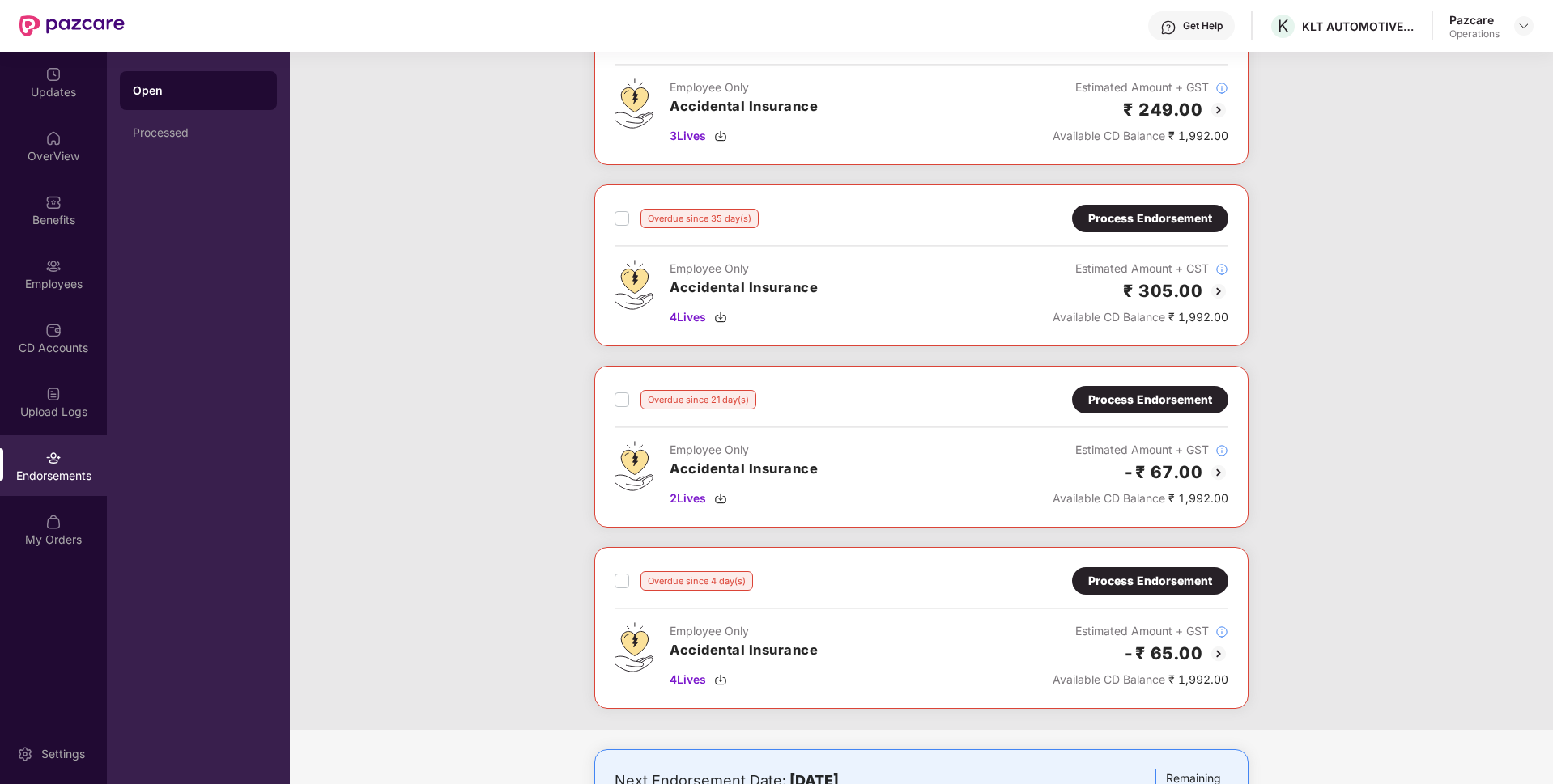
scroll to position [502, 0]
click at [1137, 217] on div "Process Endorsement" at bounding box center [1150, 216] width 123 height 18
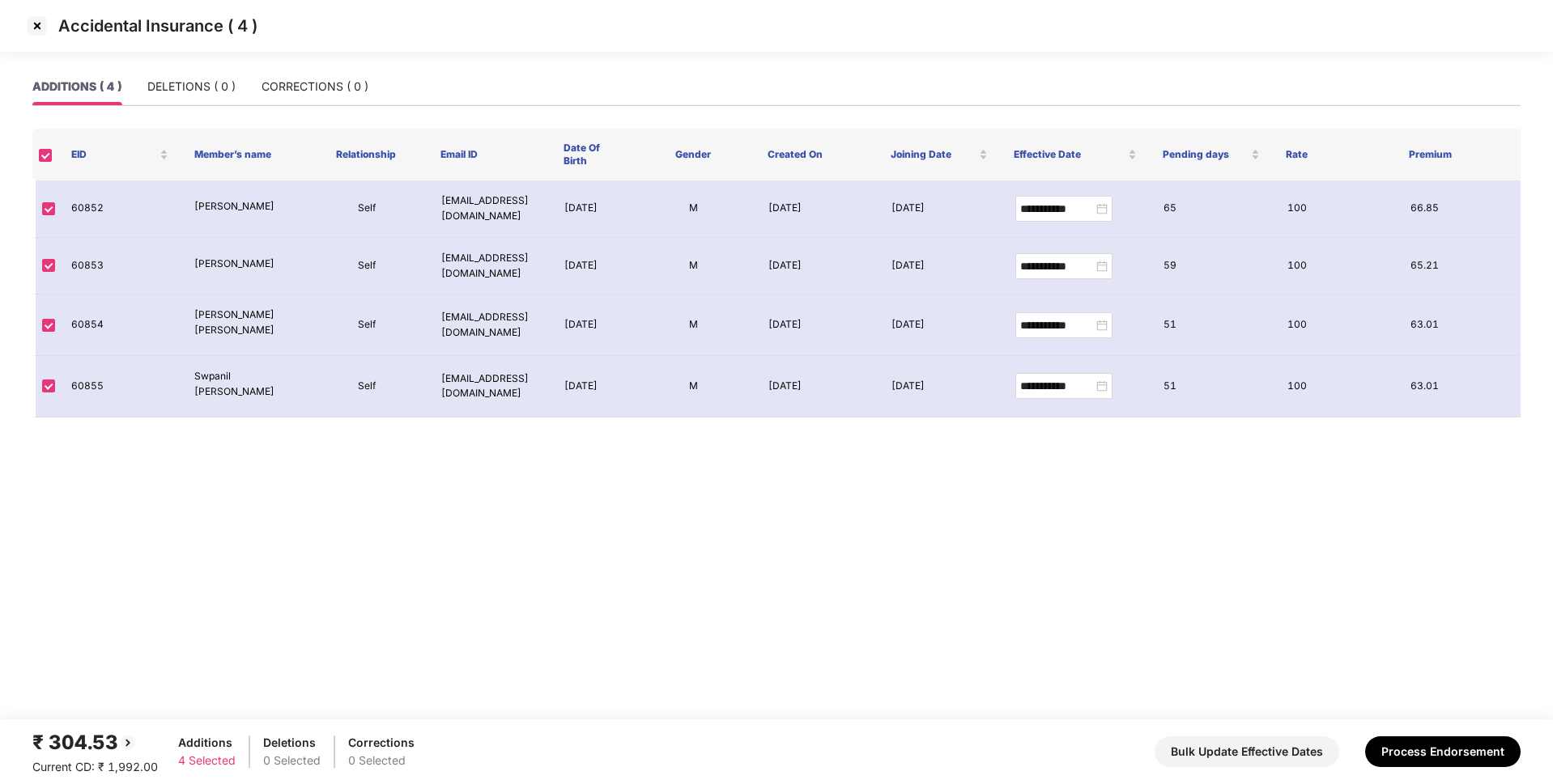
click at [42, 31] on img at bounding box center [37, 25] width 25 height 25
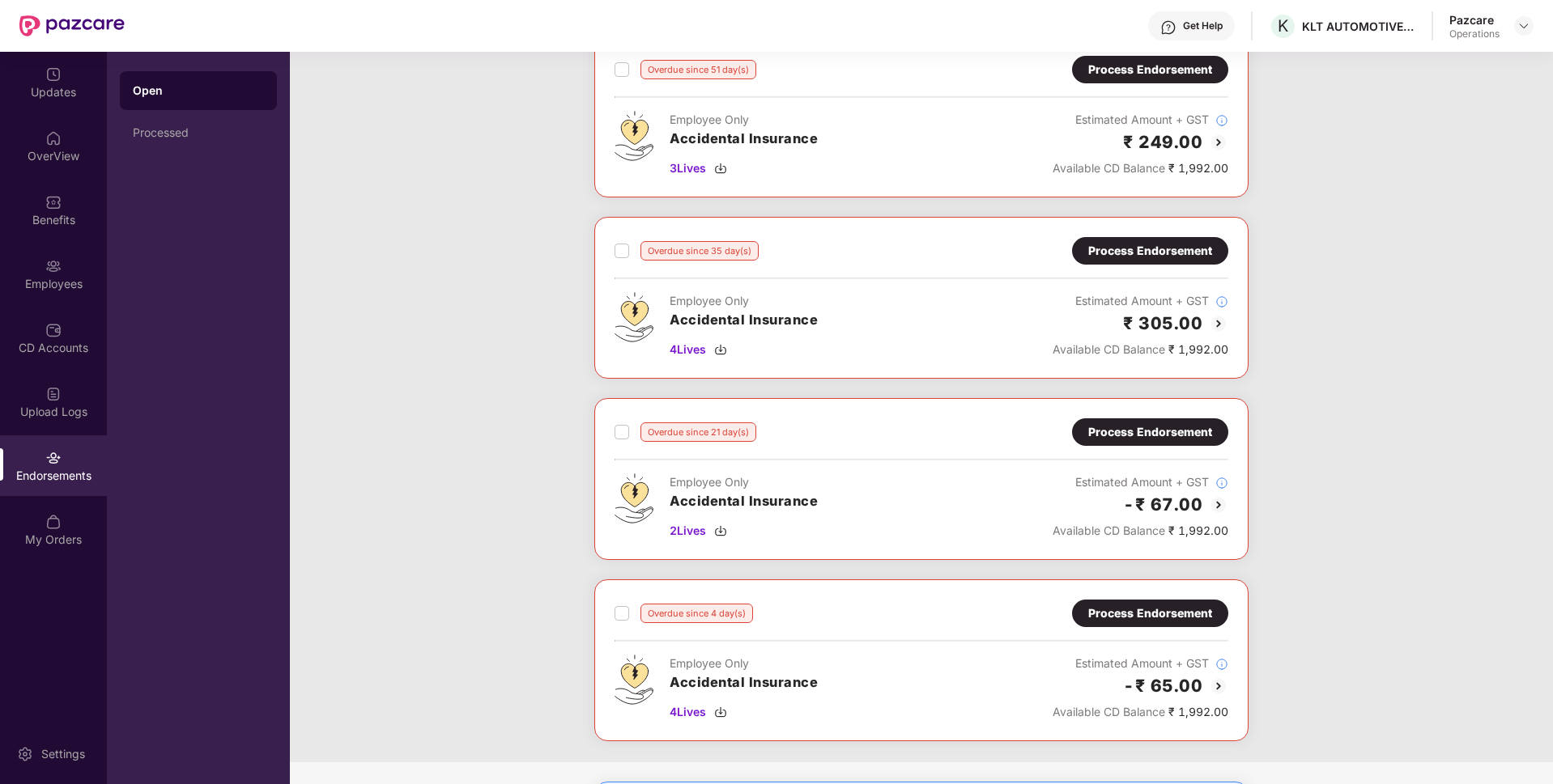
scroll to position [474, 0]
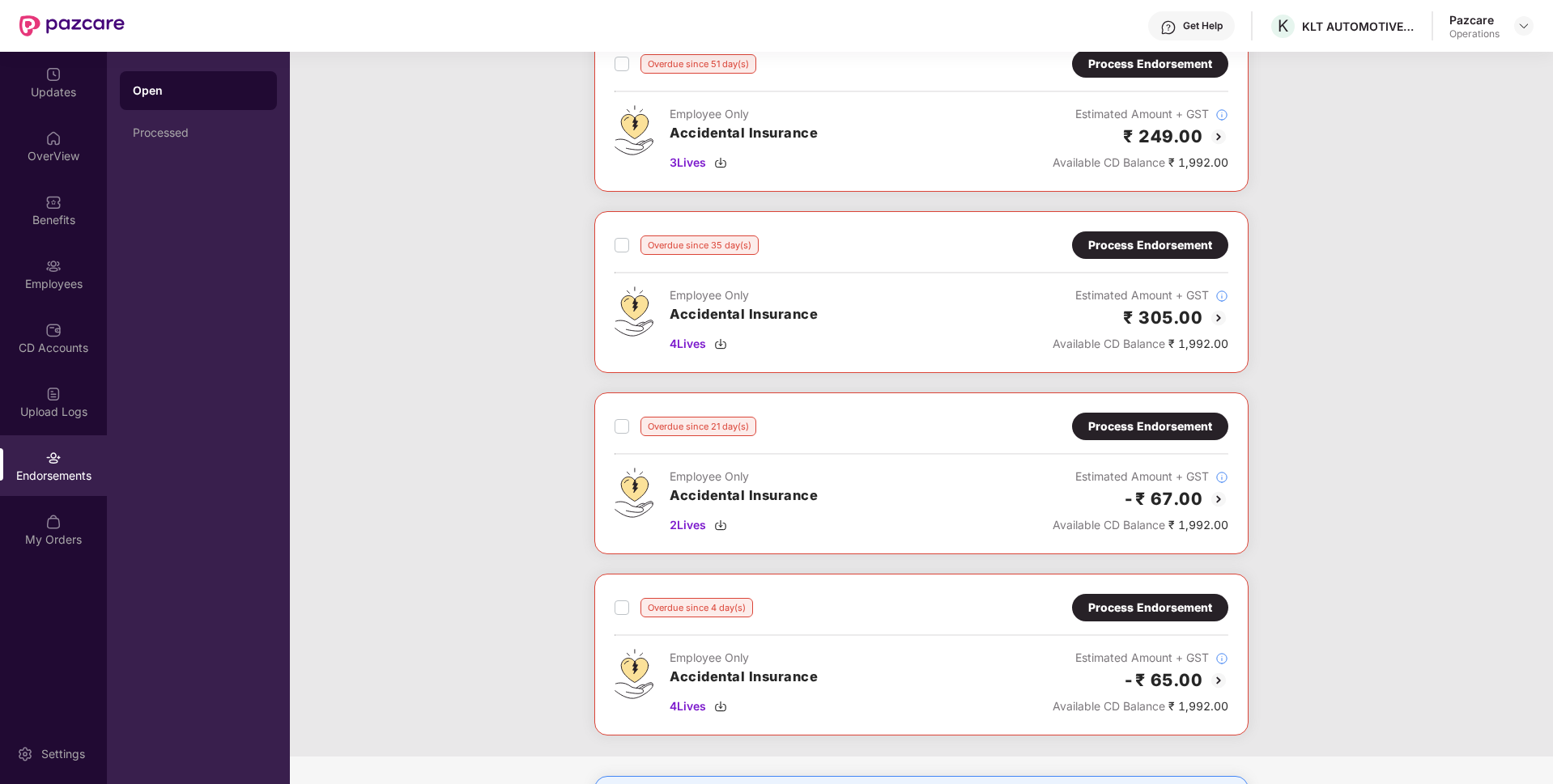
click at [1195, 418] on div "Process Endorsement" at bounding box center [1150, 427] width 123 height 18
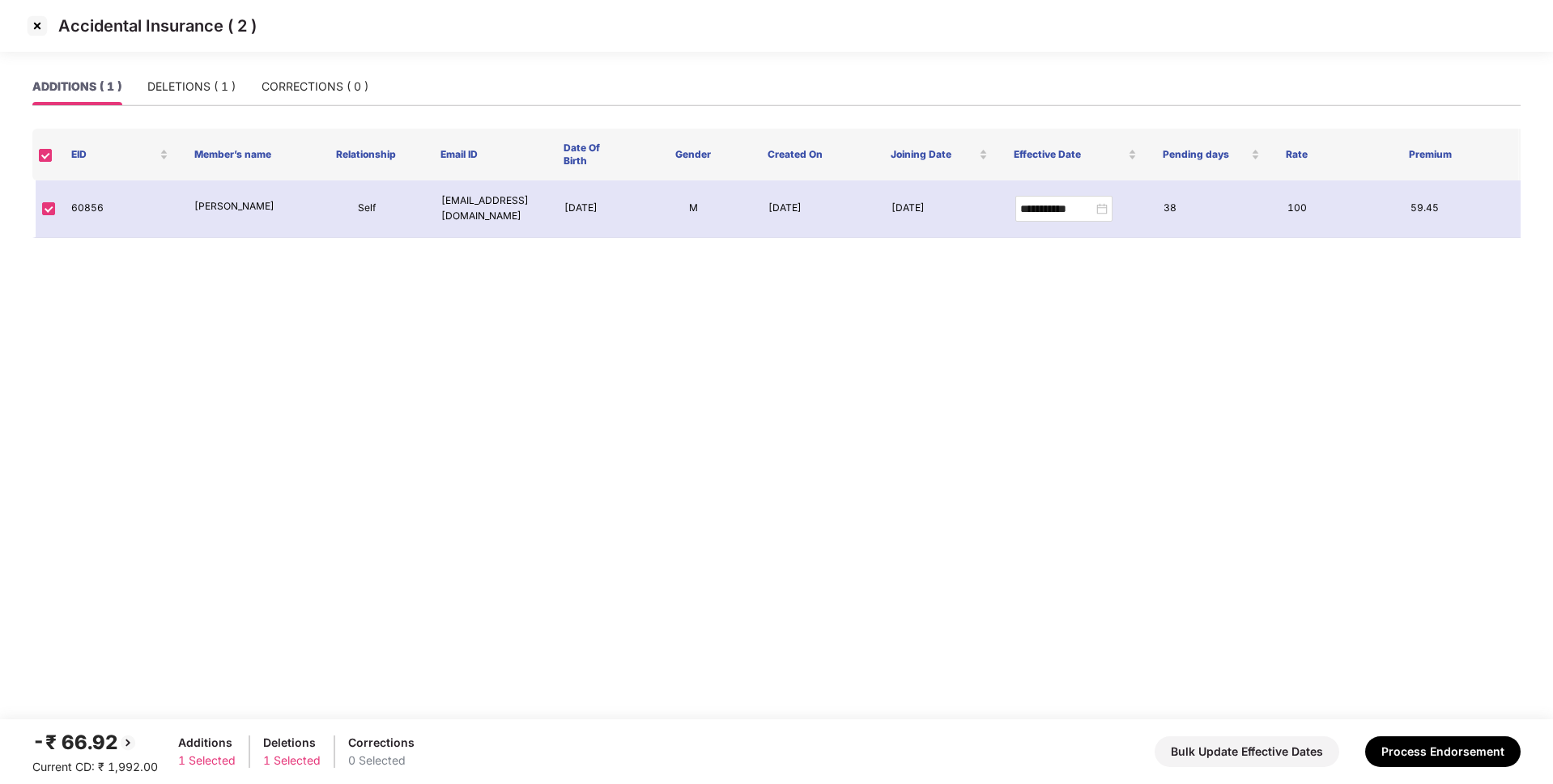
click at [39, 24] on img at bounding box center [37, 25] width 25 height 25
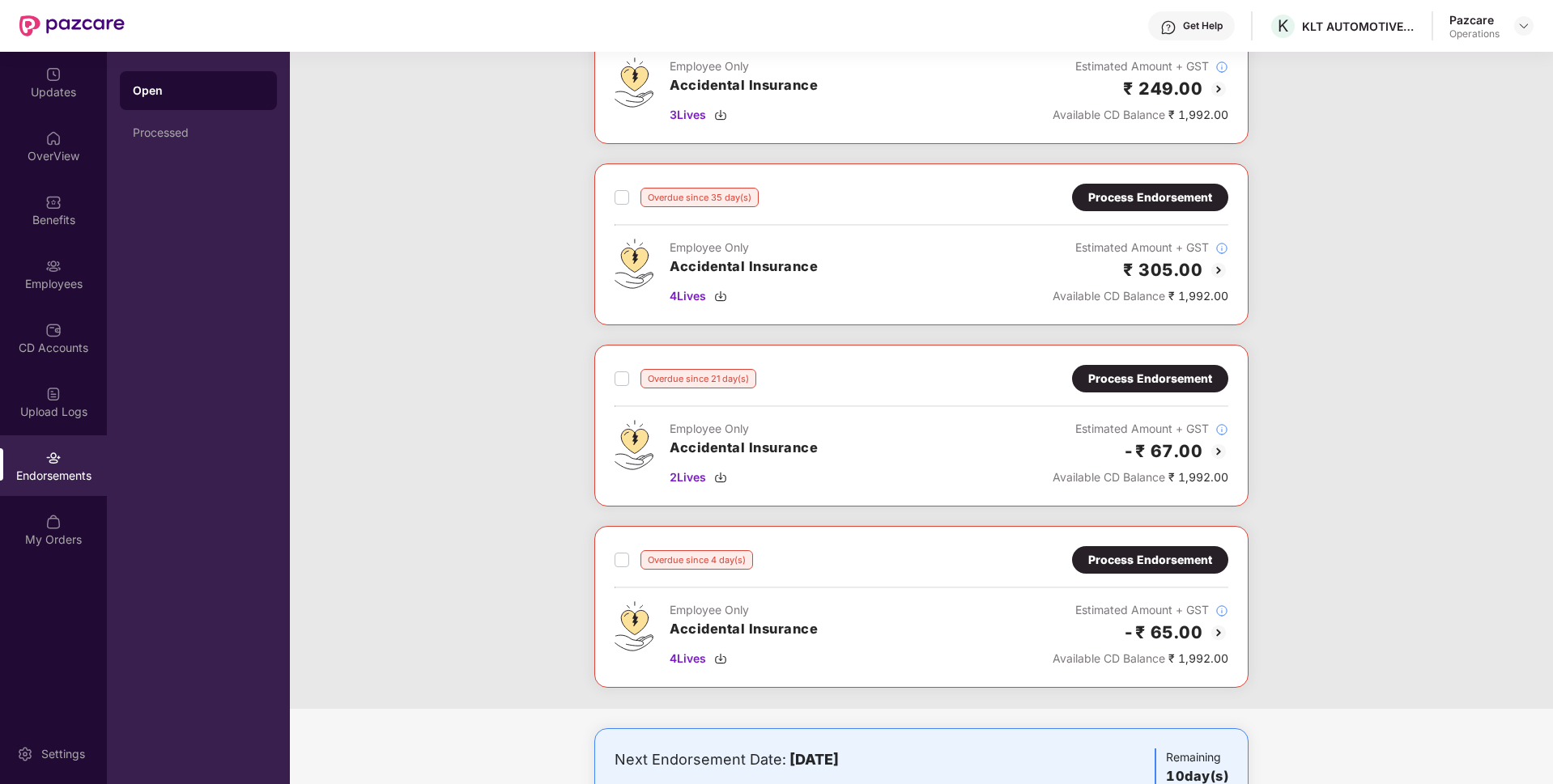
scroll to position [524, 0]
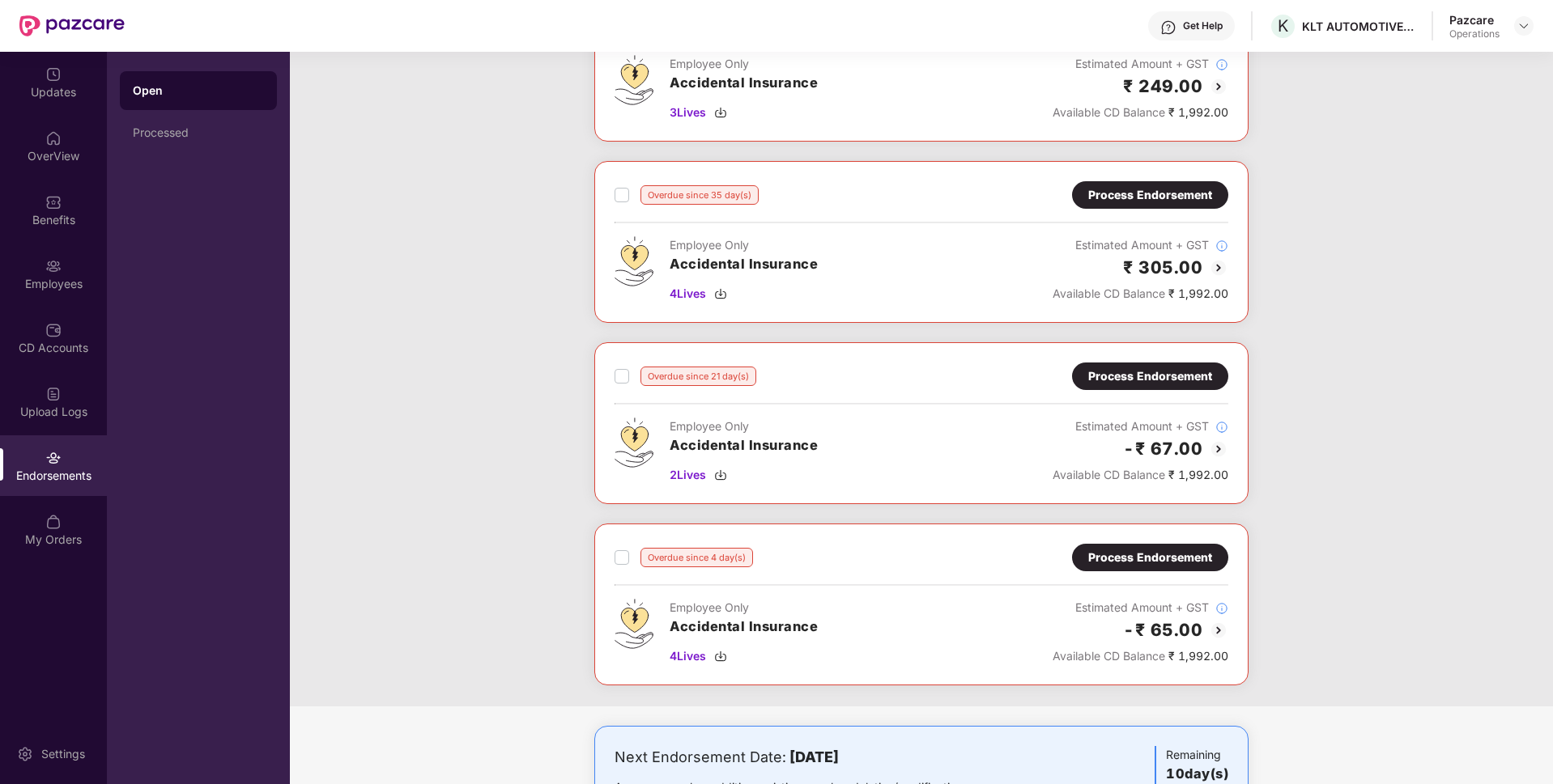
click at [1140, 555] on div "Process Endorsement" at bounding box center [1150, 558] width 123 height 18
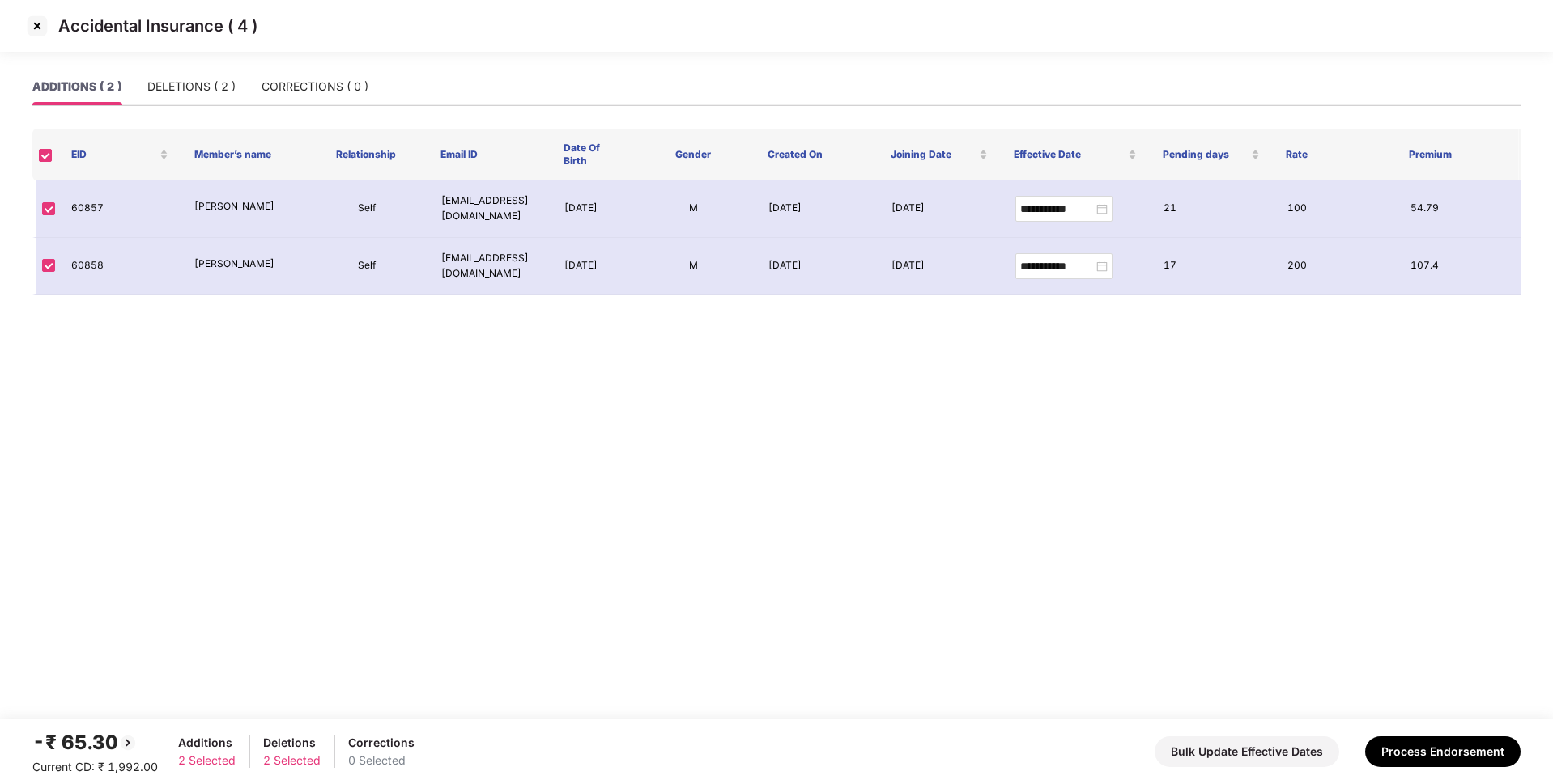
click at [38, 25] on img at bounding box center [37, 25] width 25 height 25
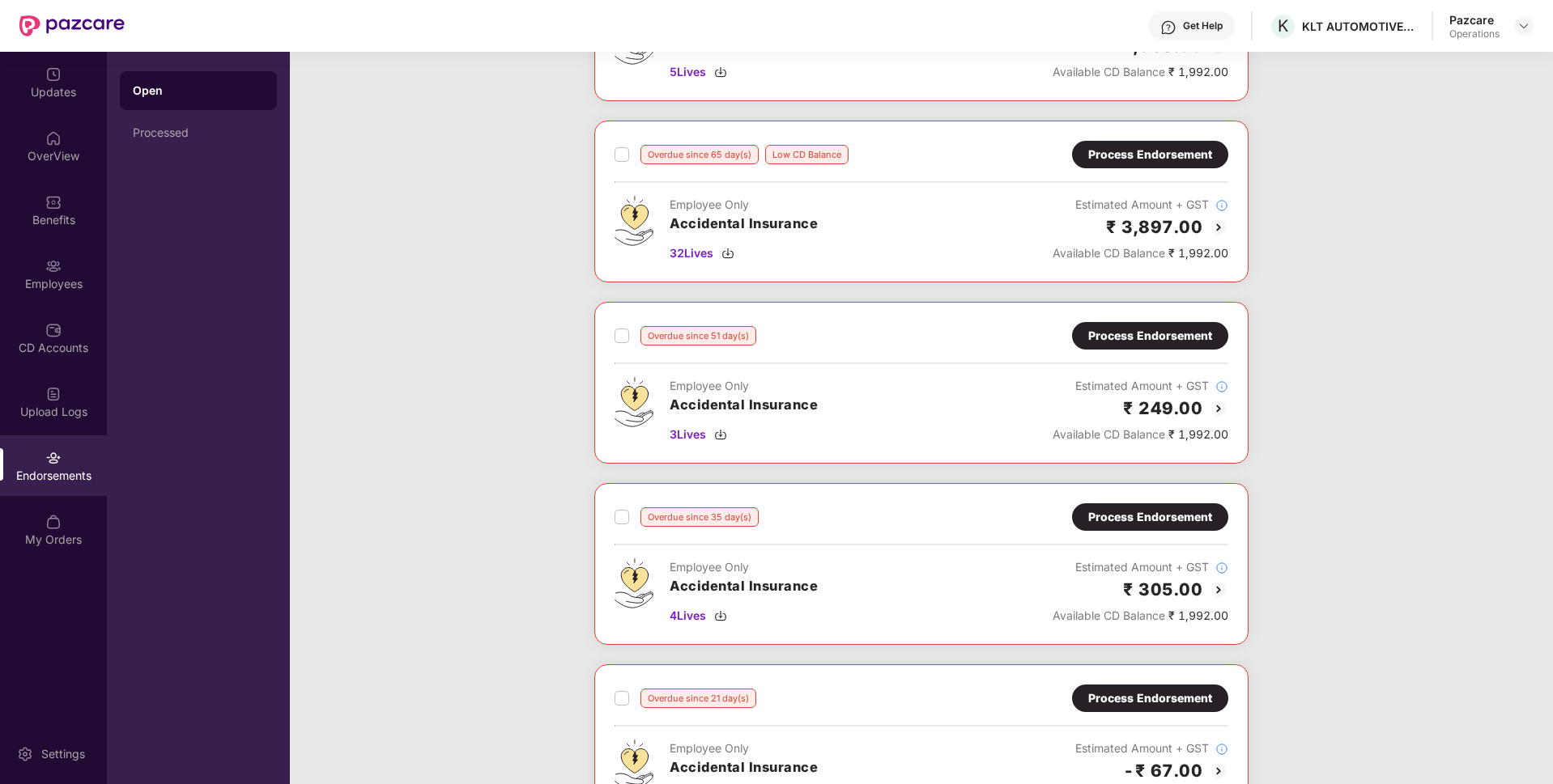
scroll to position [210, 0]
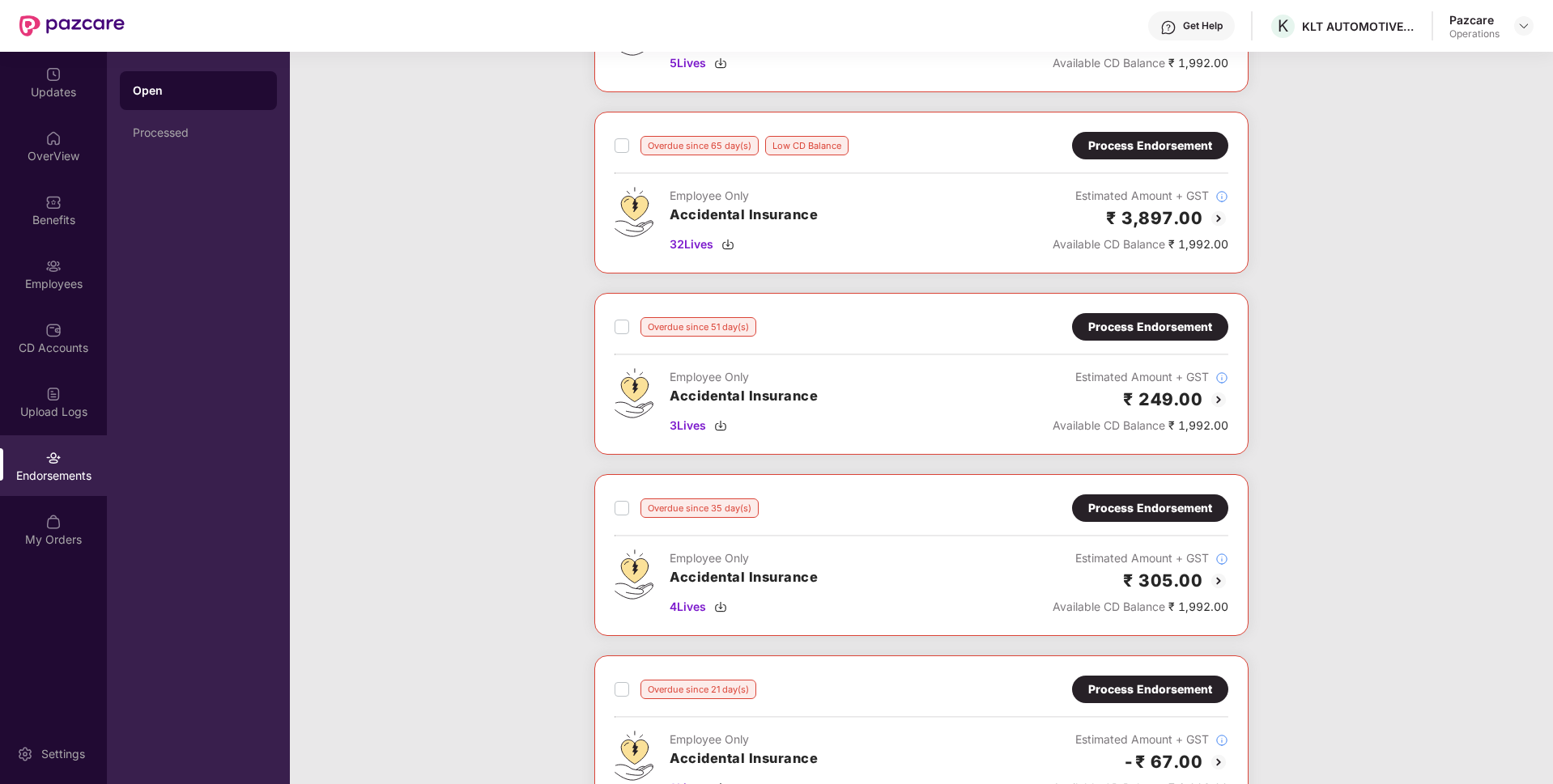
click at [1108, 329] on div "Process Endorsement" at bounding box center [1150, 327] width 123 height 18
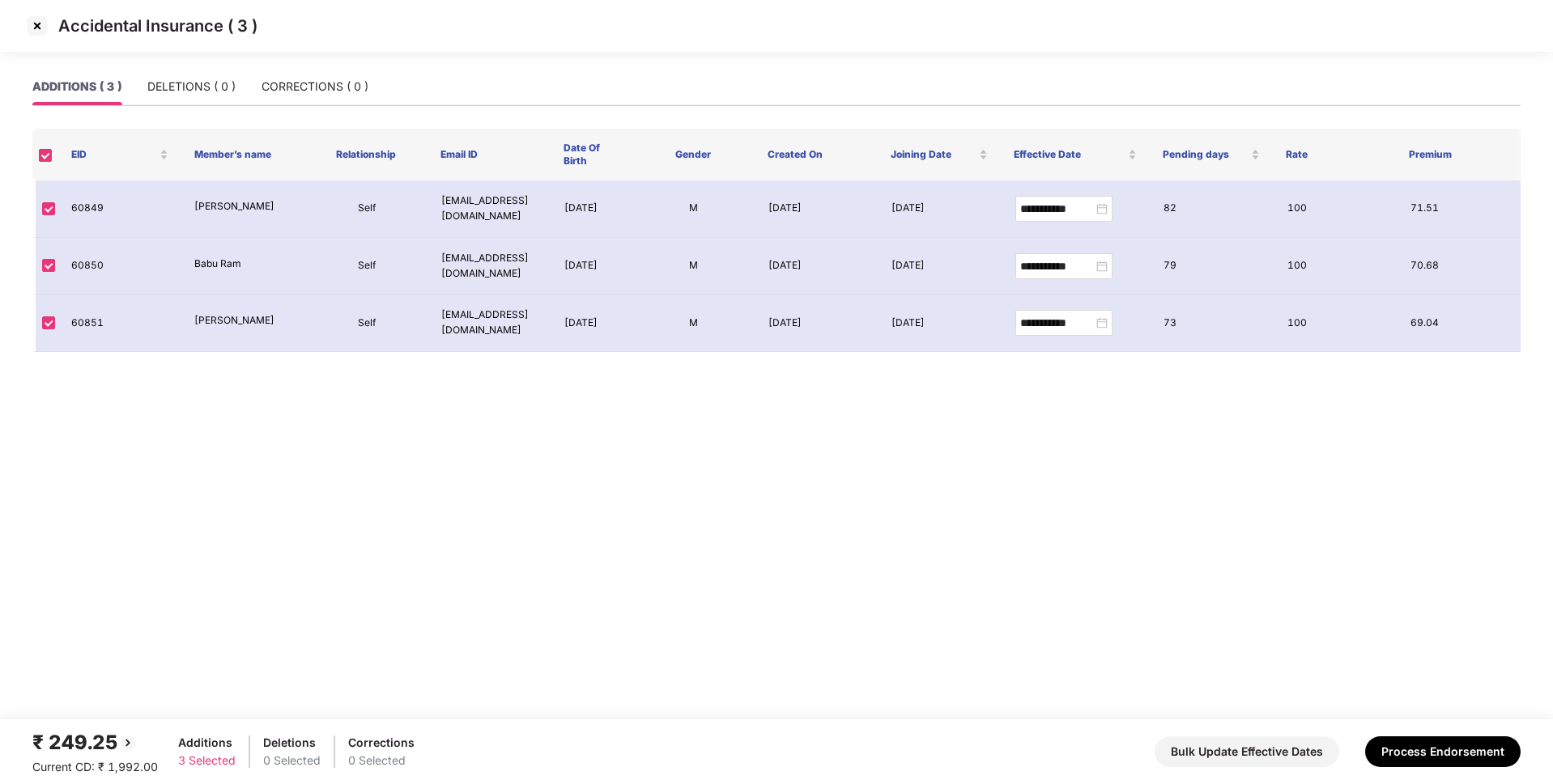
click at [37, 17] on img at bounding box center [37, 25] width 25 height 25
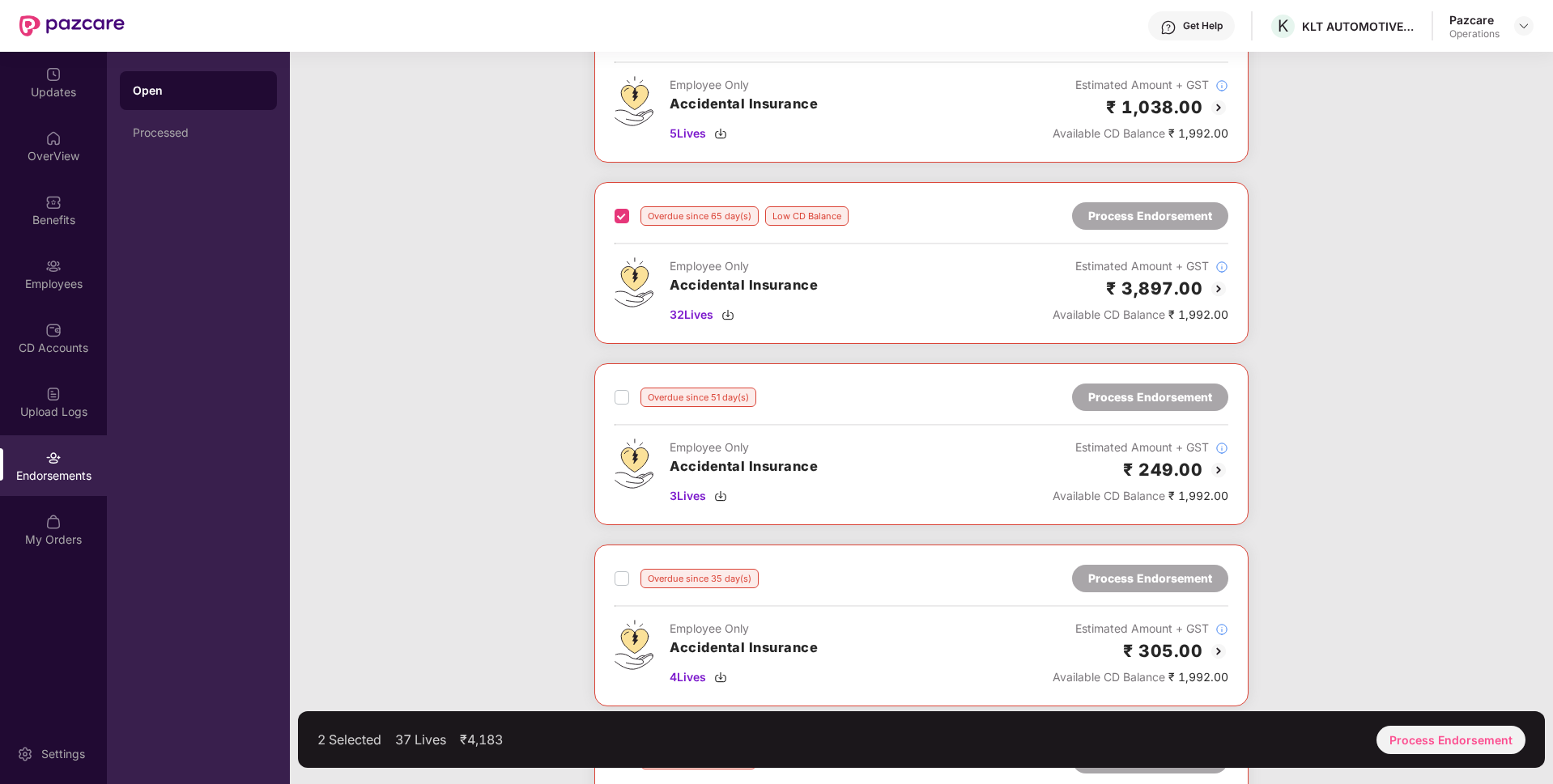
scroll to position [141, 0]
click at [615, 386] on div "Overdue since 51 day(s) Process Endorsement" at bounding box center [920, 396] width 614 height 27
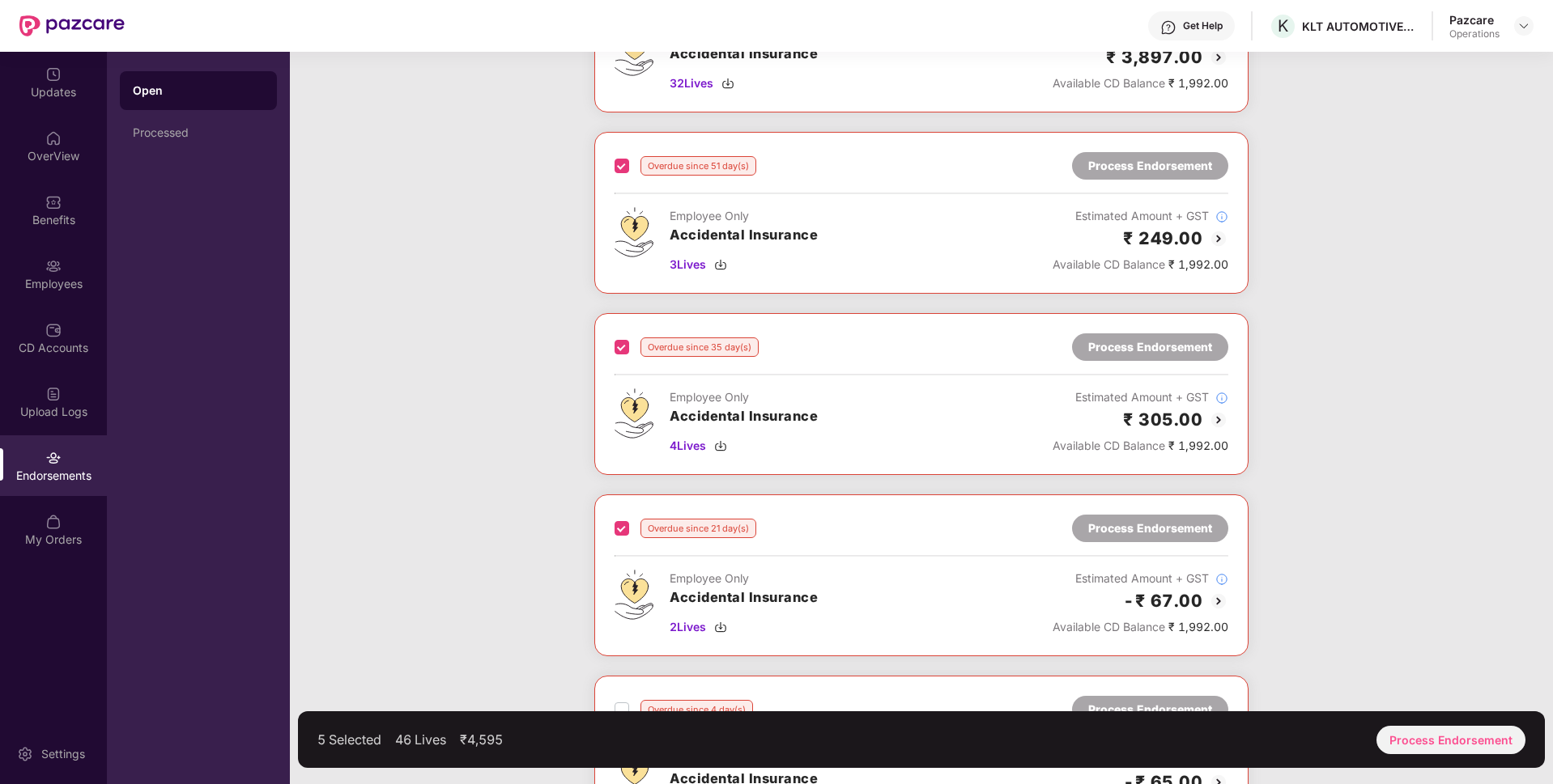
scroll to position [606, 0]
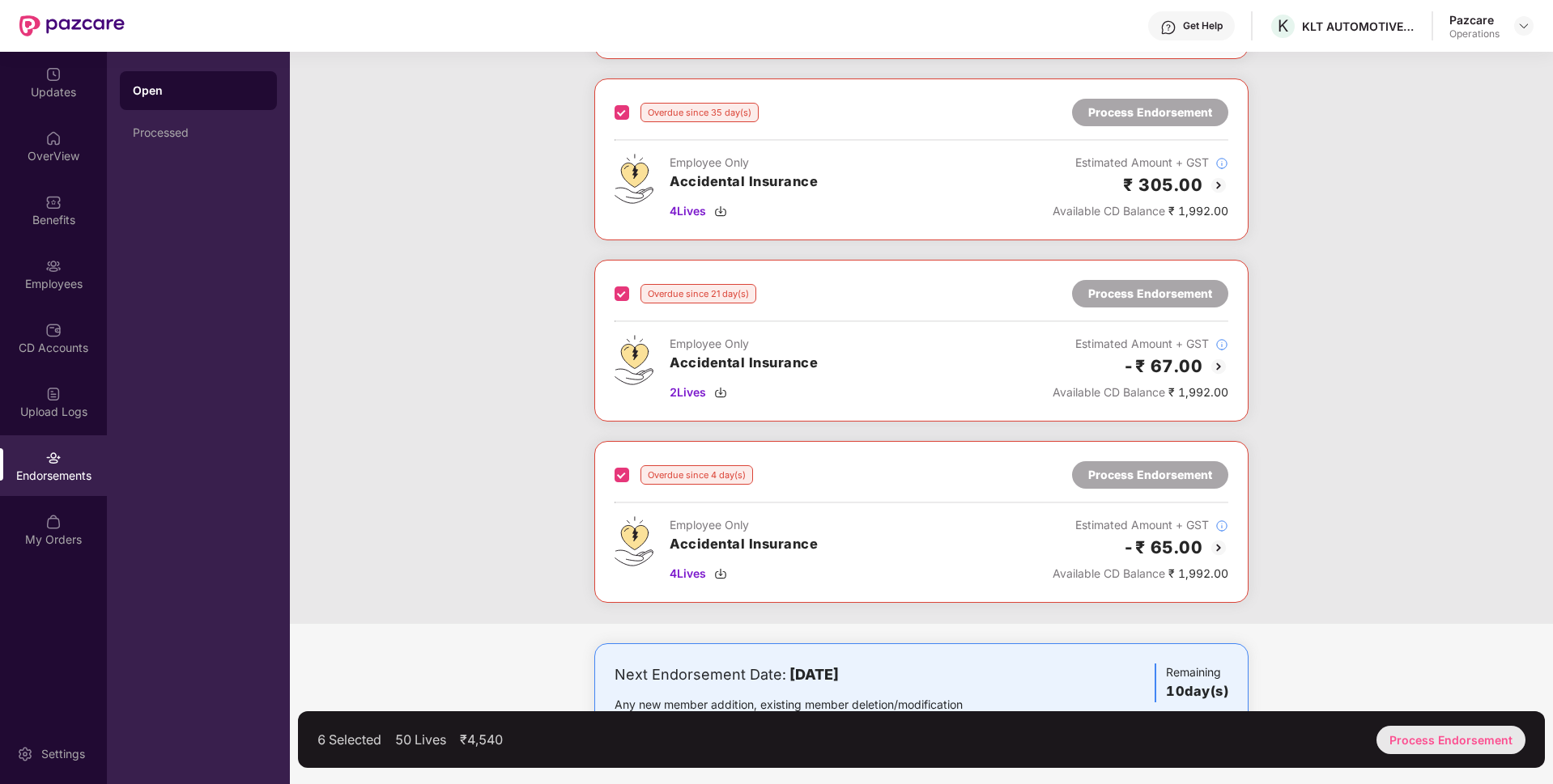
click at [1431, 740] on div "Process Endorsement" at bounding box center [1450, 740] width 149 height 28
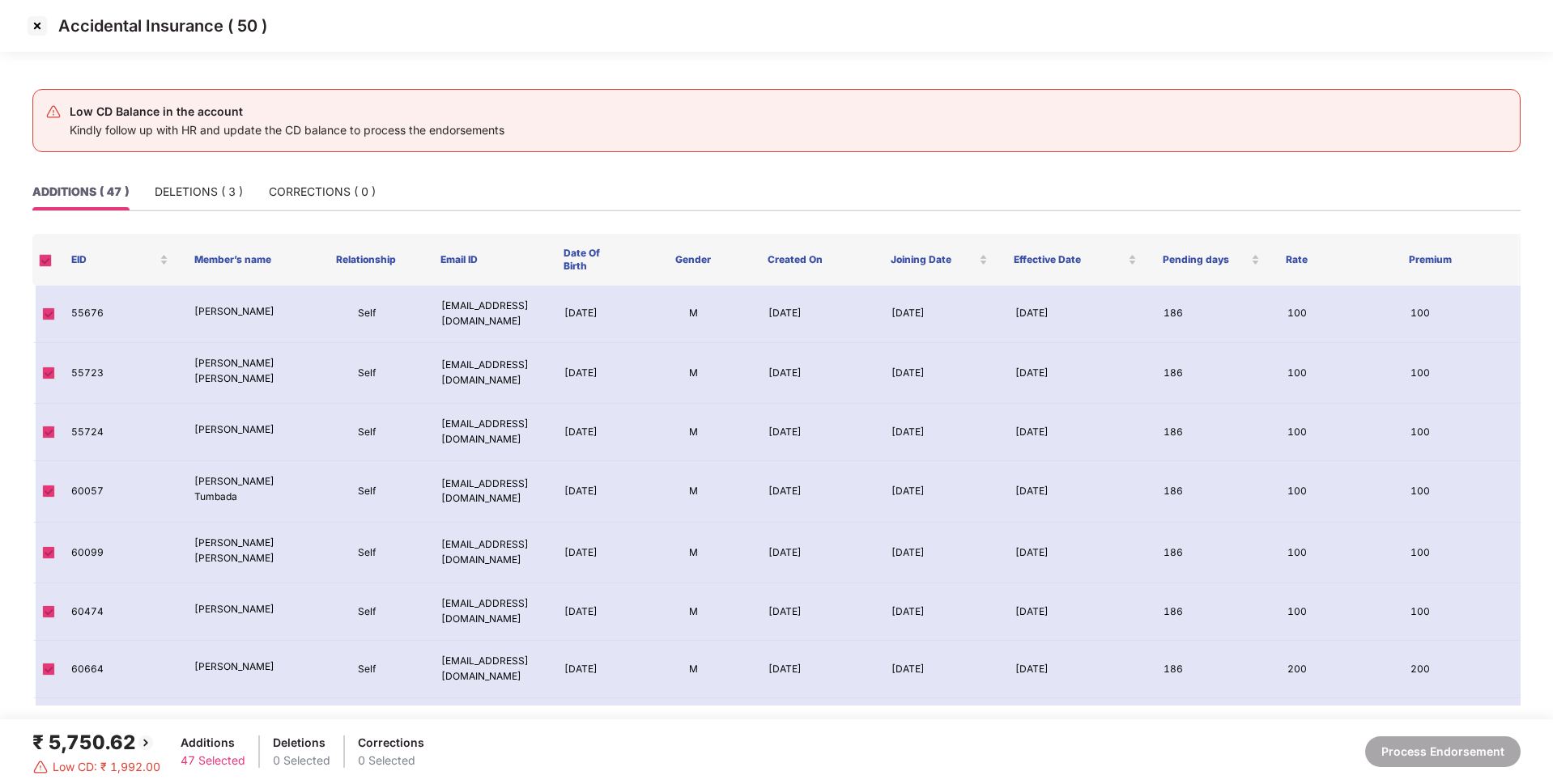
click at [49, 27] on img at bounding box center [37, 25] width 25 height 25
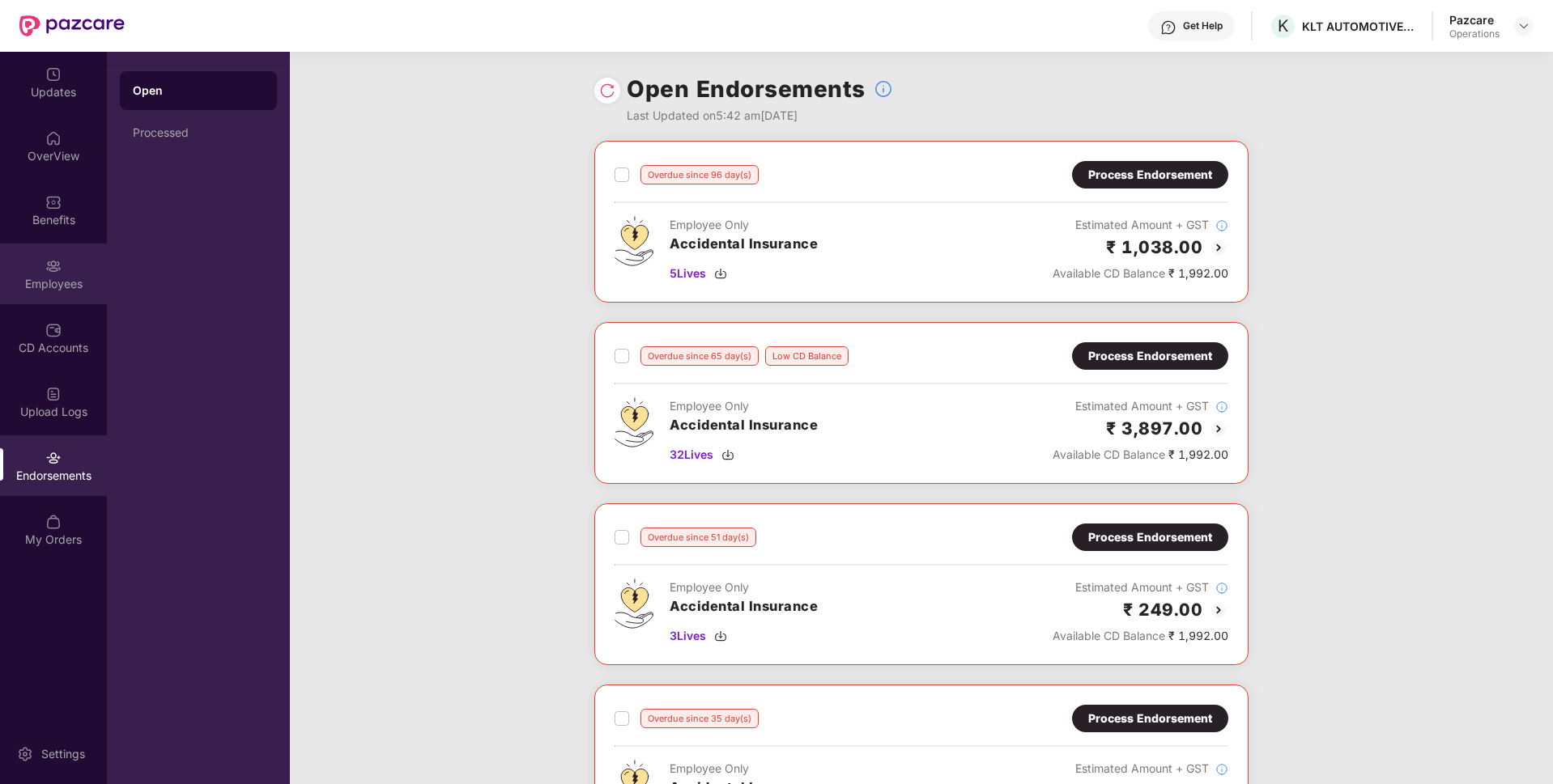
click at [79, 281] on div "Employees" at bounding box center [53, 284] width 107 height 17
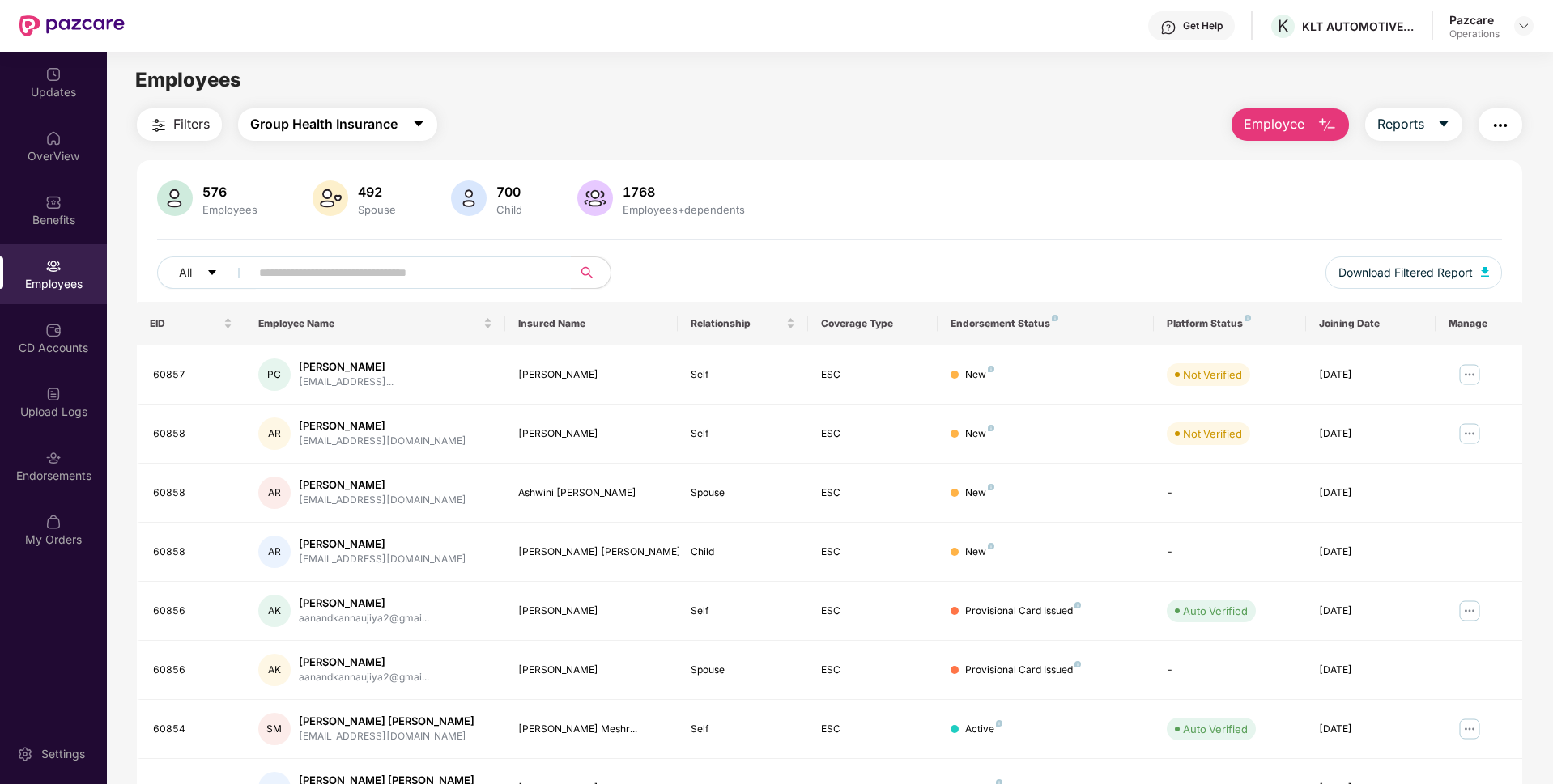
click at [368, 118] on span "Group Health Insurance" at bounding box center [323, 124] width 147 height 21
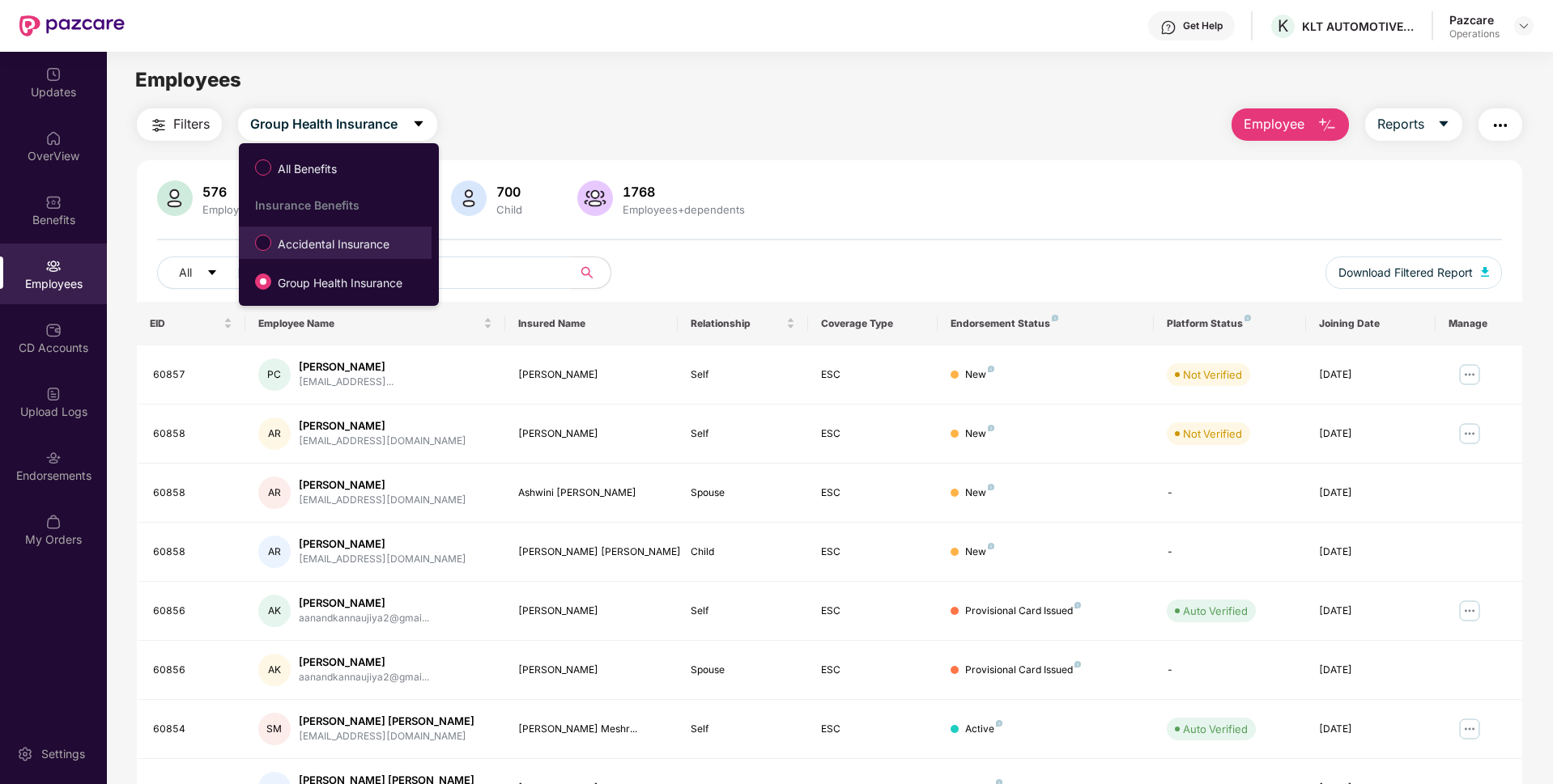
click at [310, 236] on span "Accidental Insurance" at bounding box center [333, 245] width 124 height 18
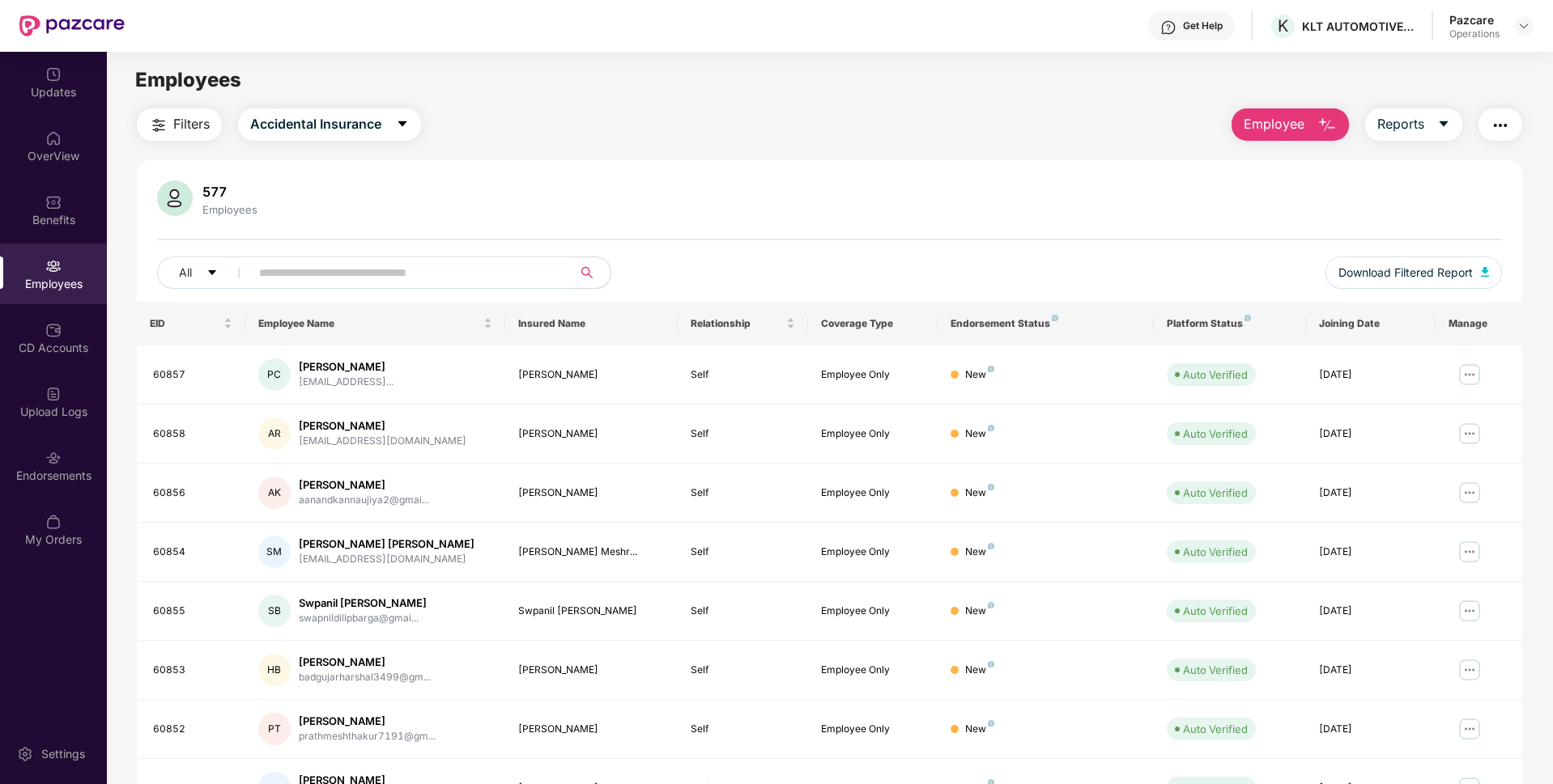
click at [345, 270] on input "text" at bounding box center [404, 272] width 291 height 24
paste input "*****"
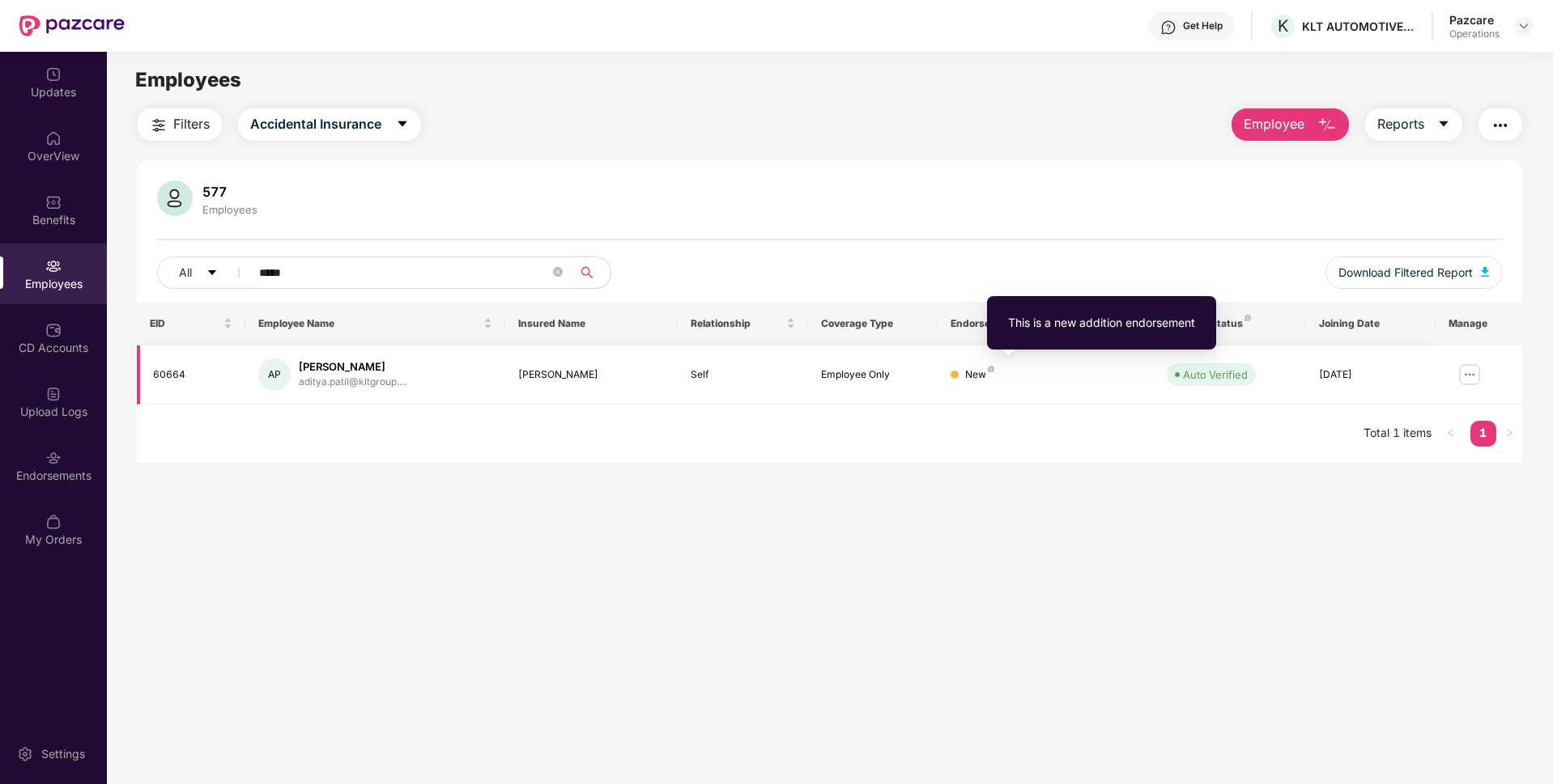
type input "*****"
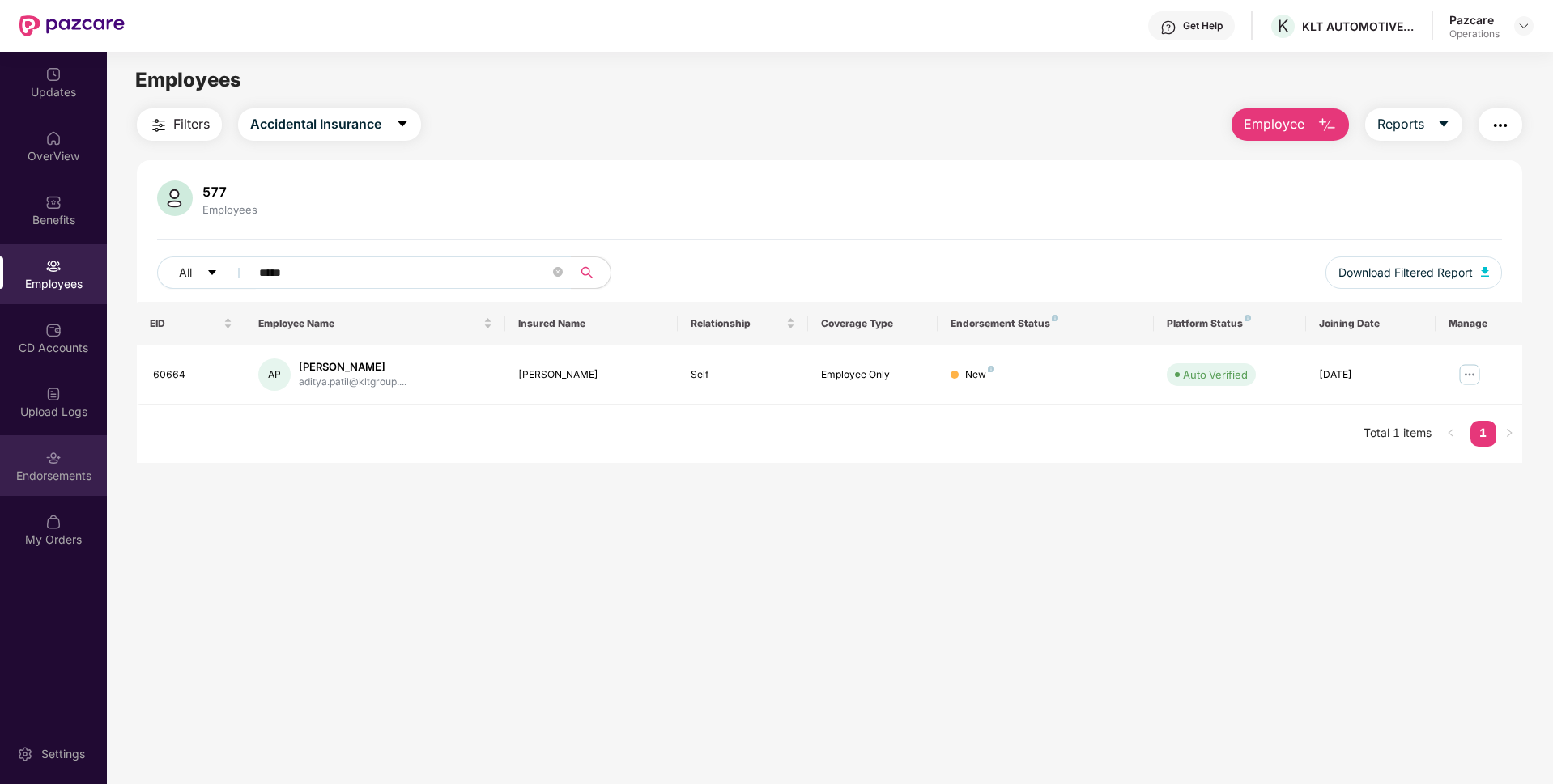
click at [3, 480] on div "Endorsements" at bounding box center [53, 476] width 107 height 17
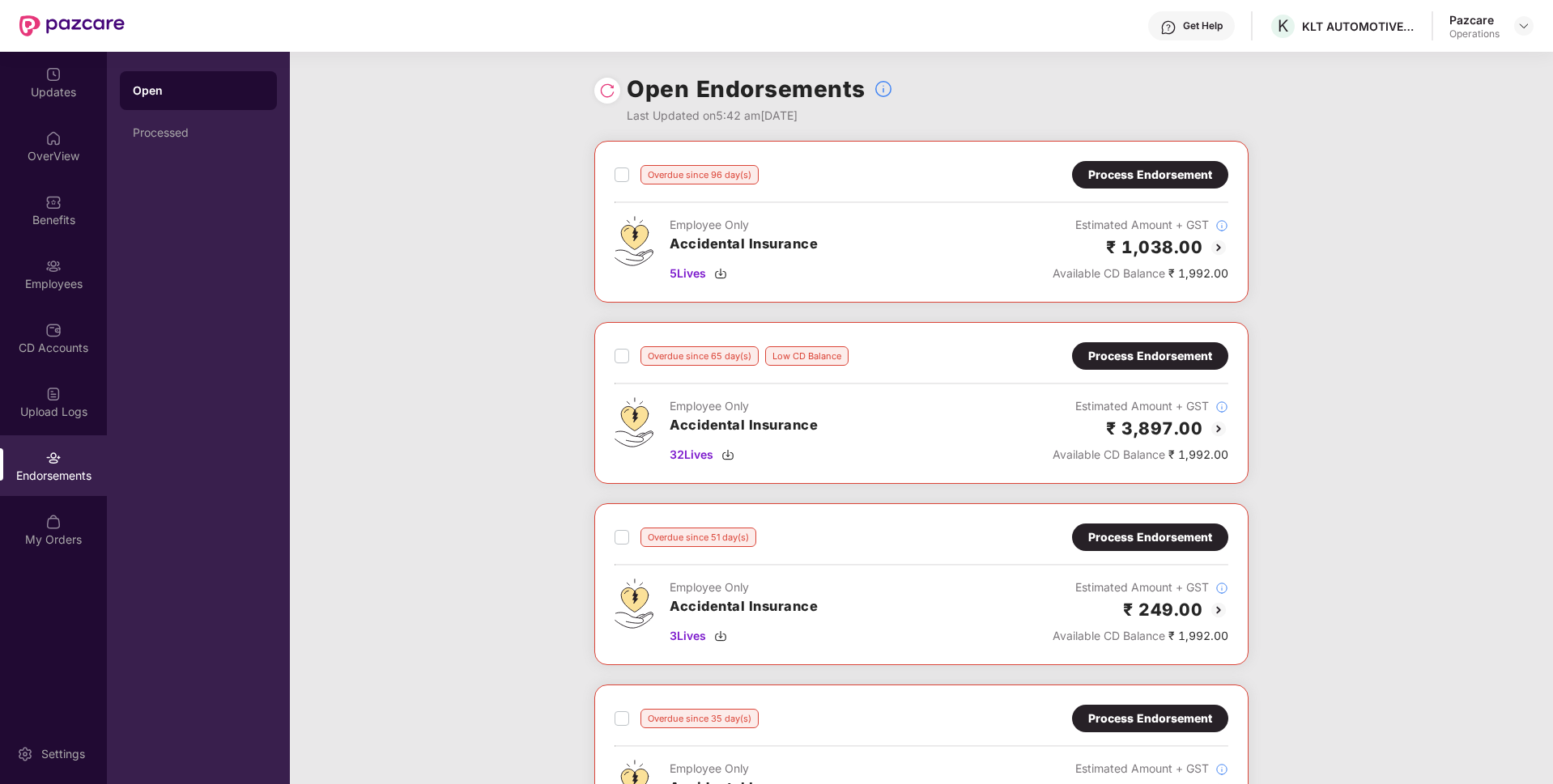
click at [1161, 167] on div "Process Endorsement" at bounding box center [1150, 174] width 123 height 18
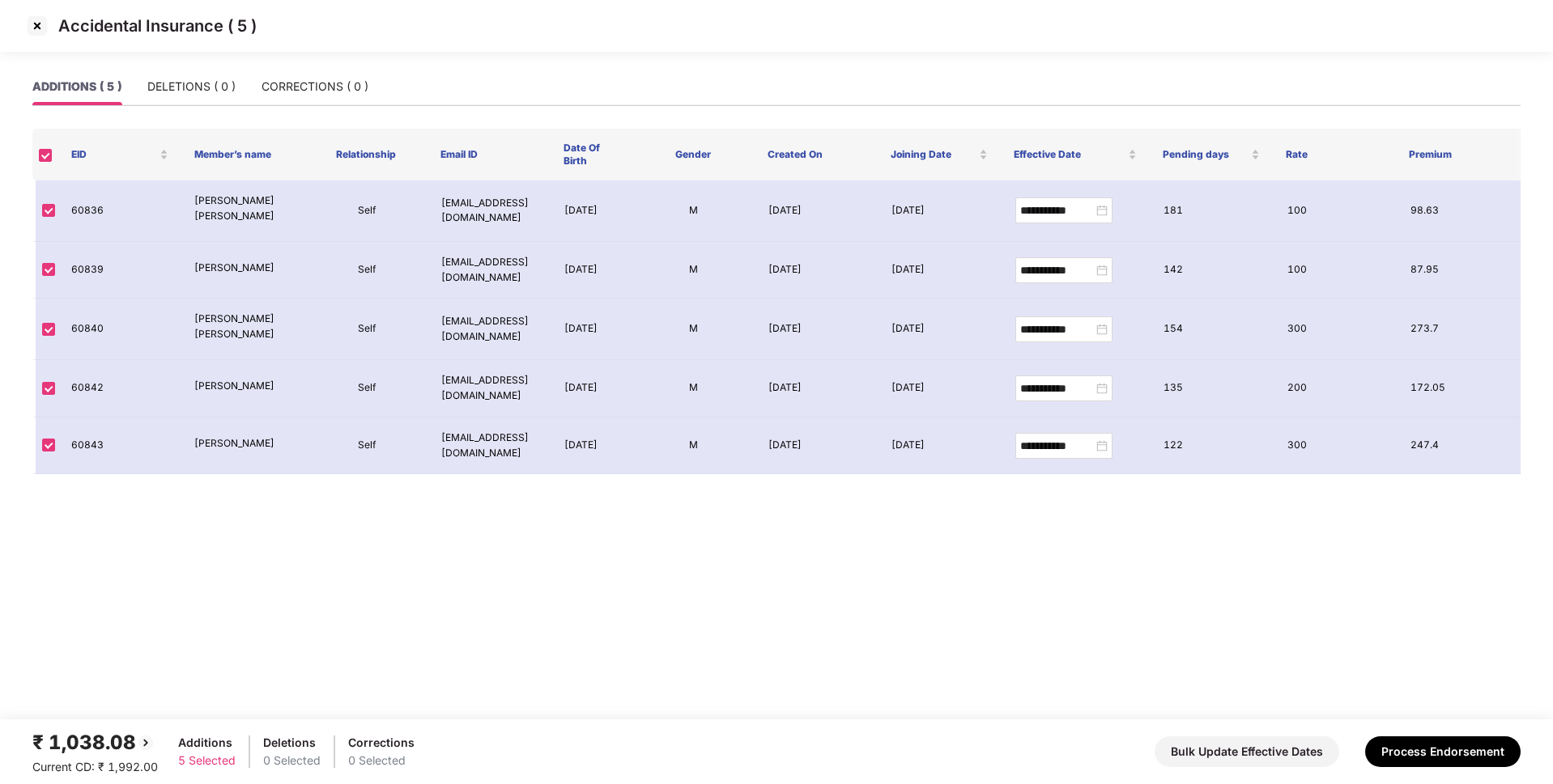
click at [35, 21] on img at bounding box center [37, 25] width 25 height 25
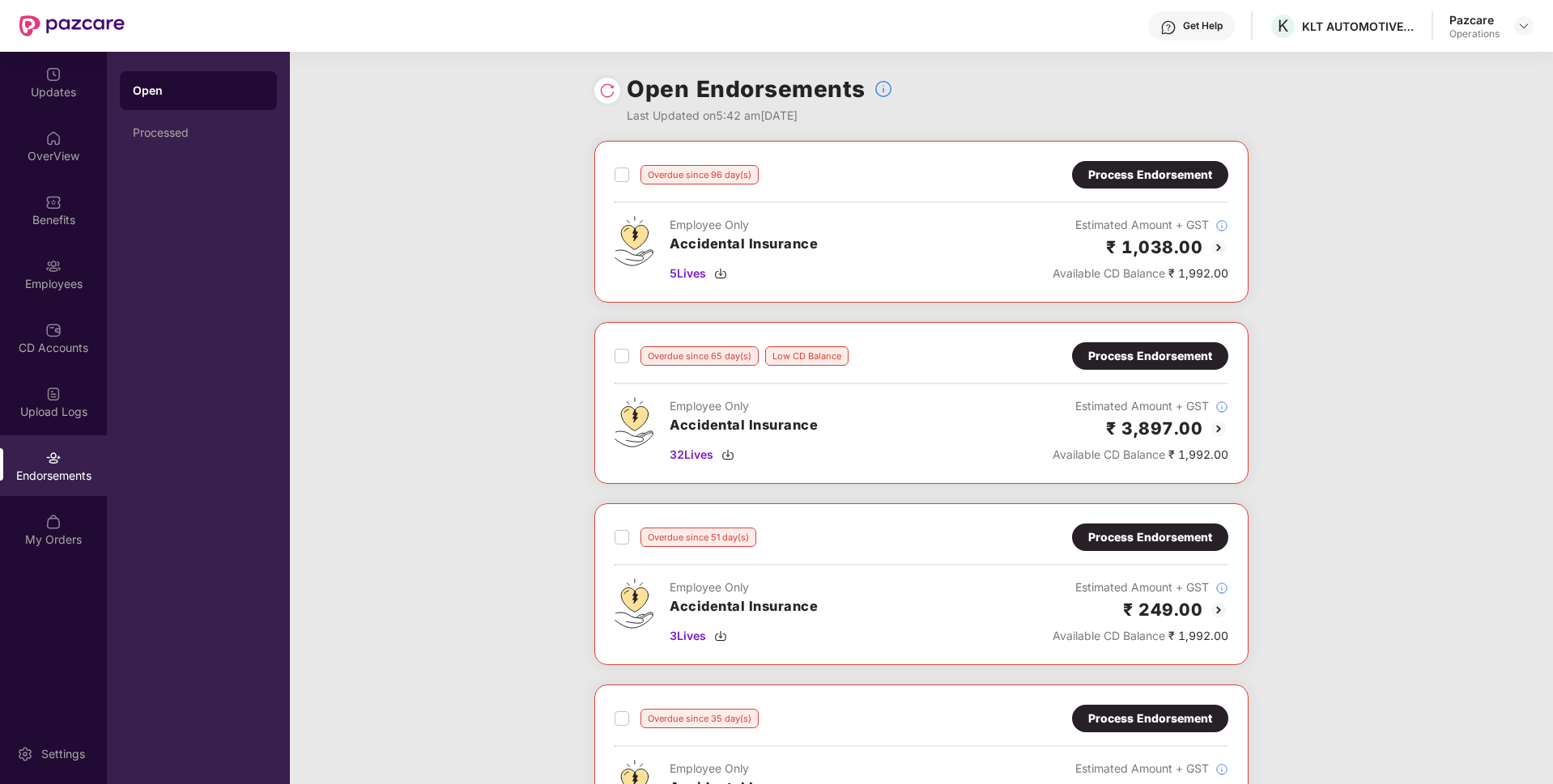
click at [1148, 347] on div "Process Endorsement" at bounding box center [1150, 356] width 123 height 18
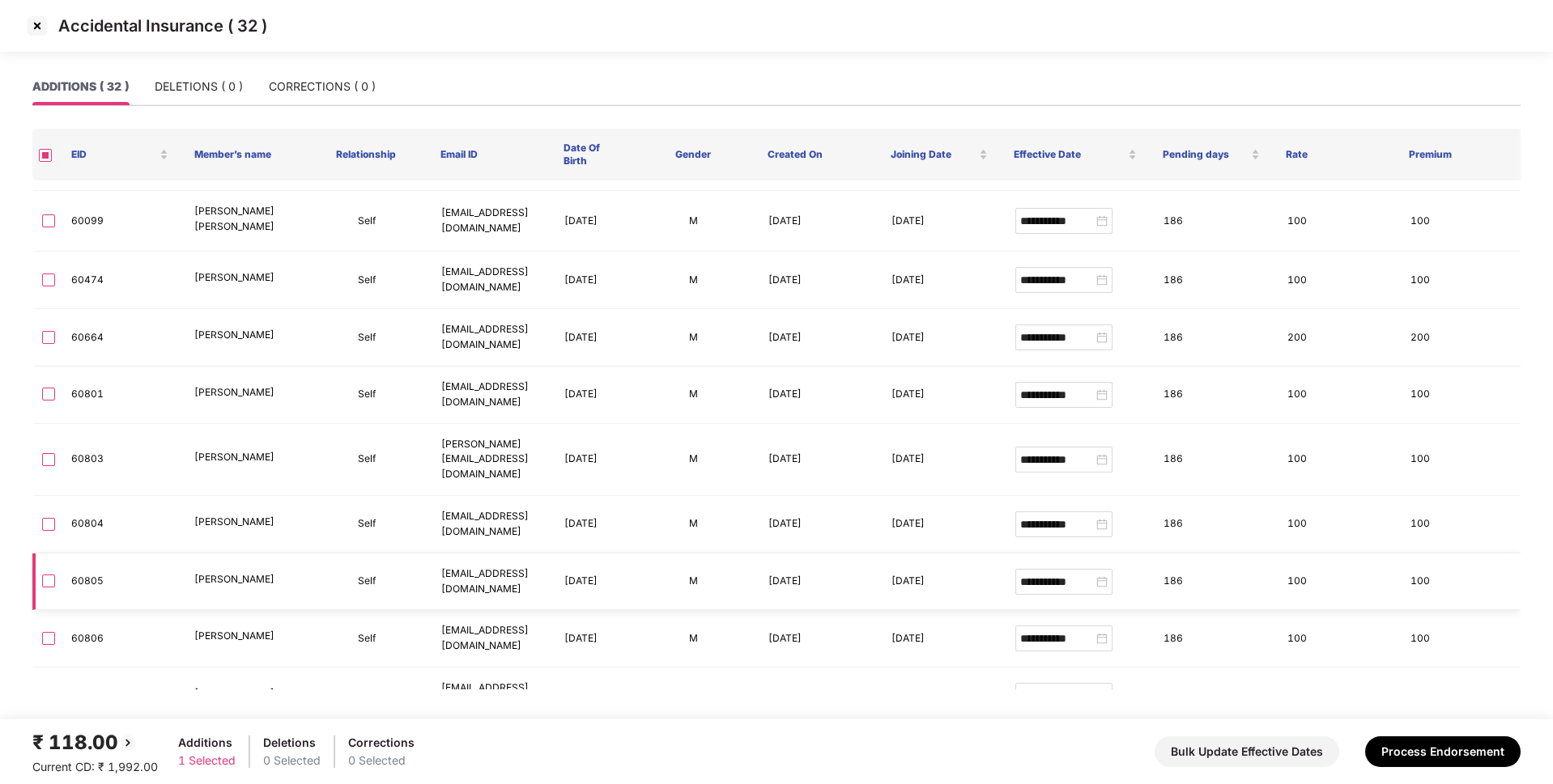
scroll to position [0, 0]
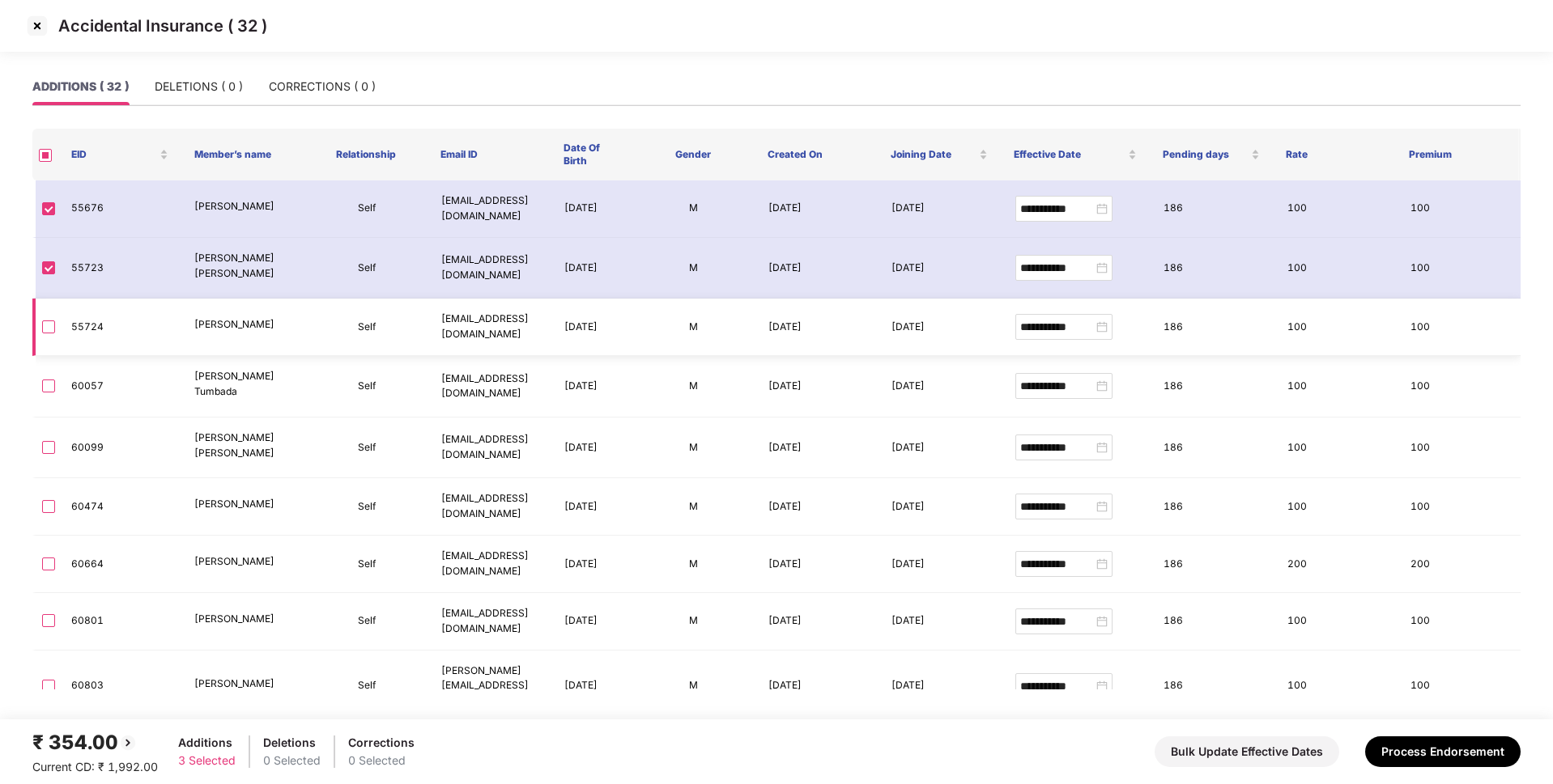
click at [45, 318] on label at bounding box center [48, 327] width 13 height 18
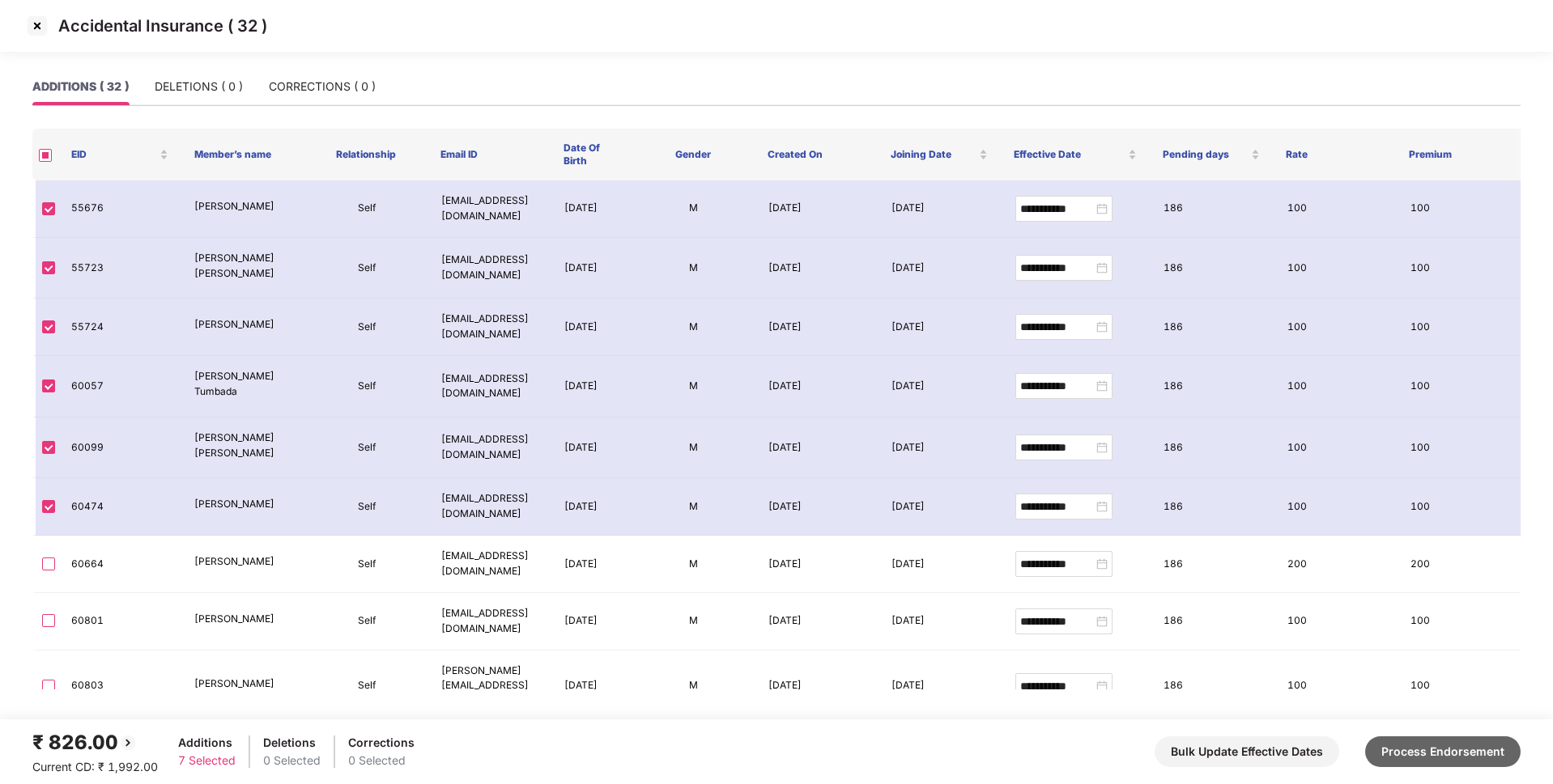
click at [1391, 752] on button "Process Endorsement" at bounding box center [1442, 751] width 156 height 30
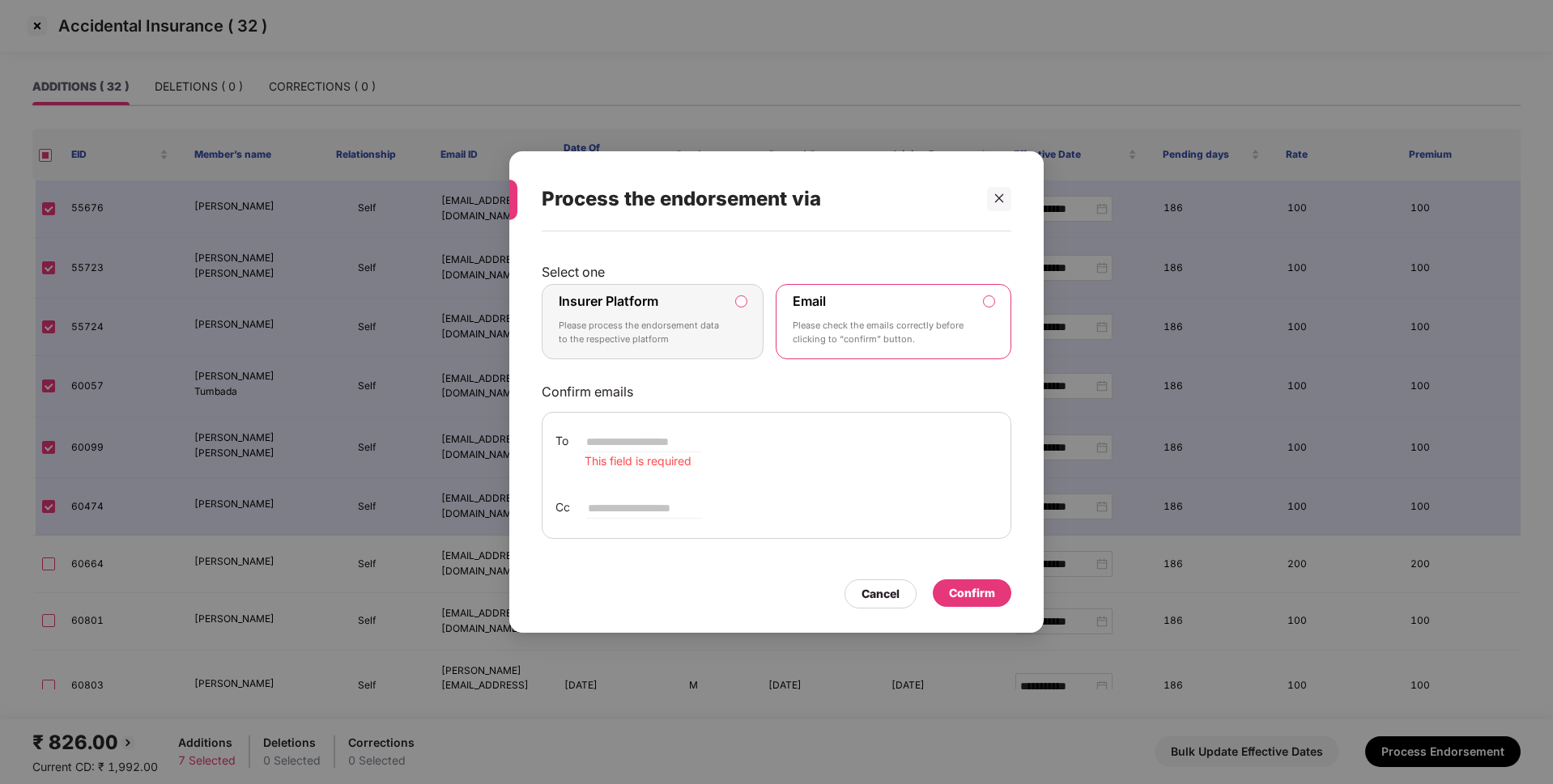
click at [642, 319] on p "Please process the endorsement data to the respective platform" at bounding box center [640, 333] width 165 height 28
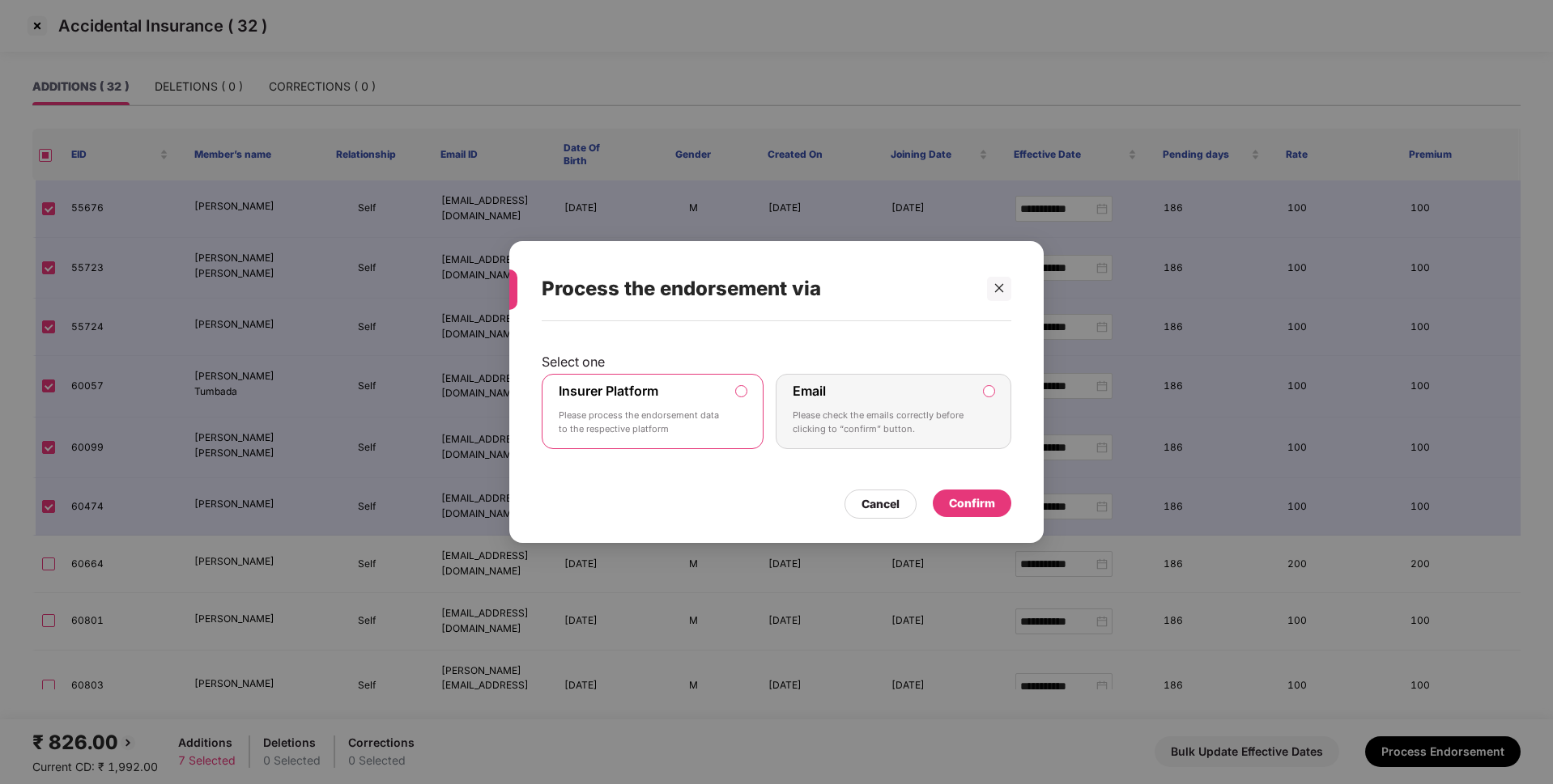
click at [965, 507] on div "Confirm" at bounding box center [971, 503] width 46 height 18
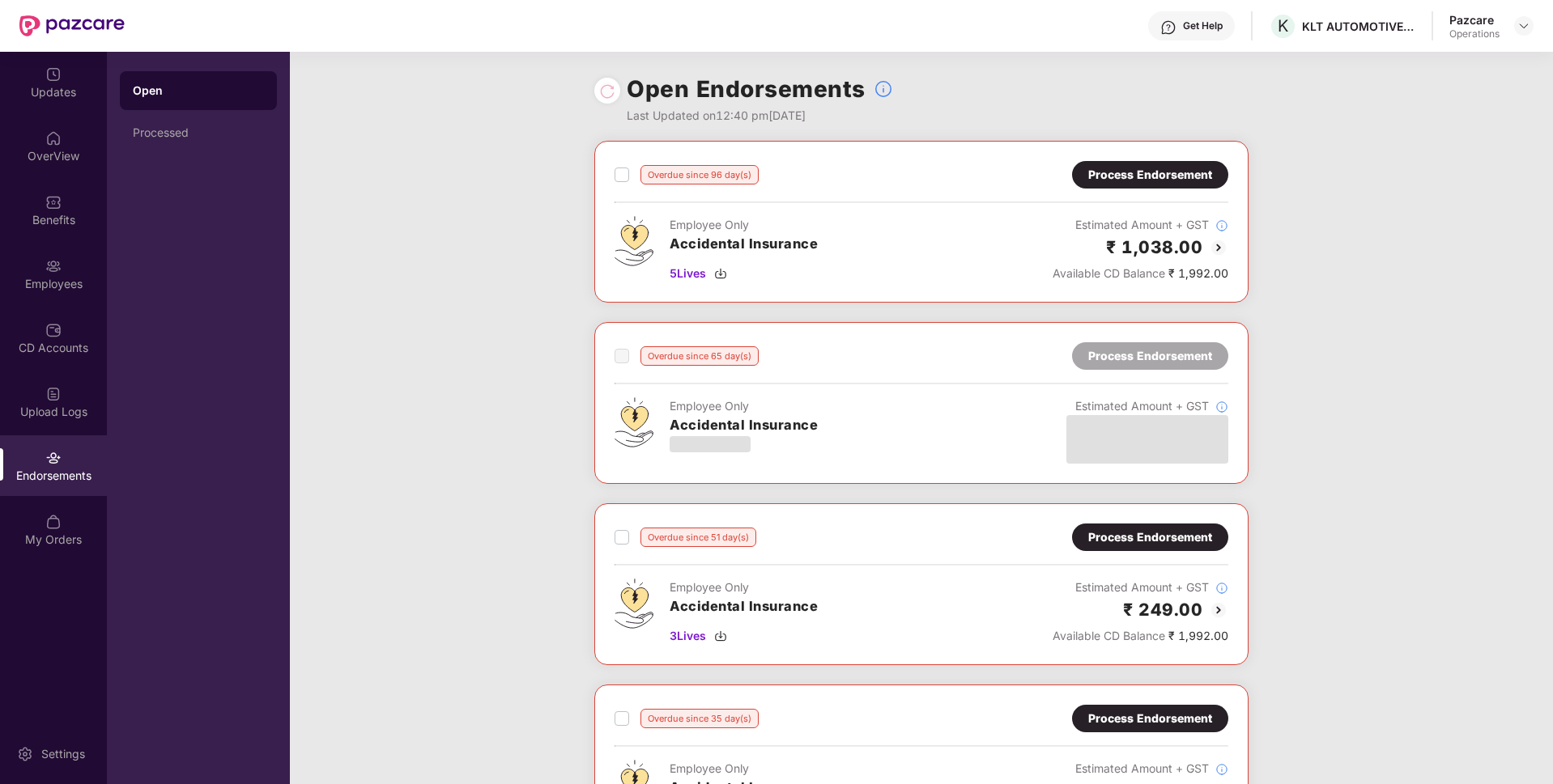
click at [1134, 178] on div "Process Endorsement" at bounding box center [1150, 174] width 123 height 18
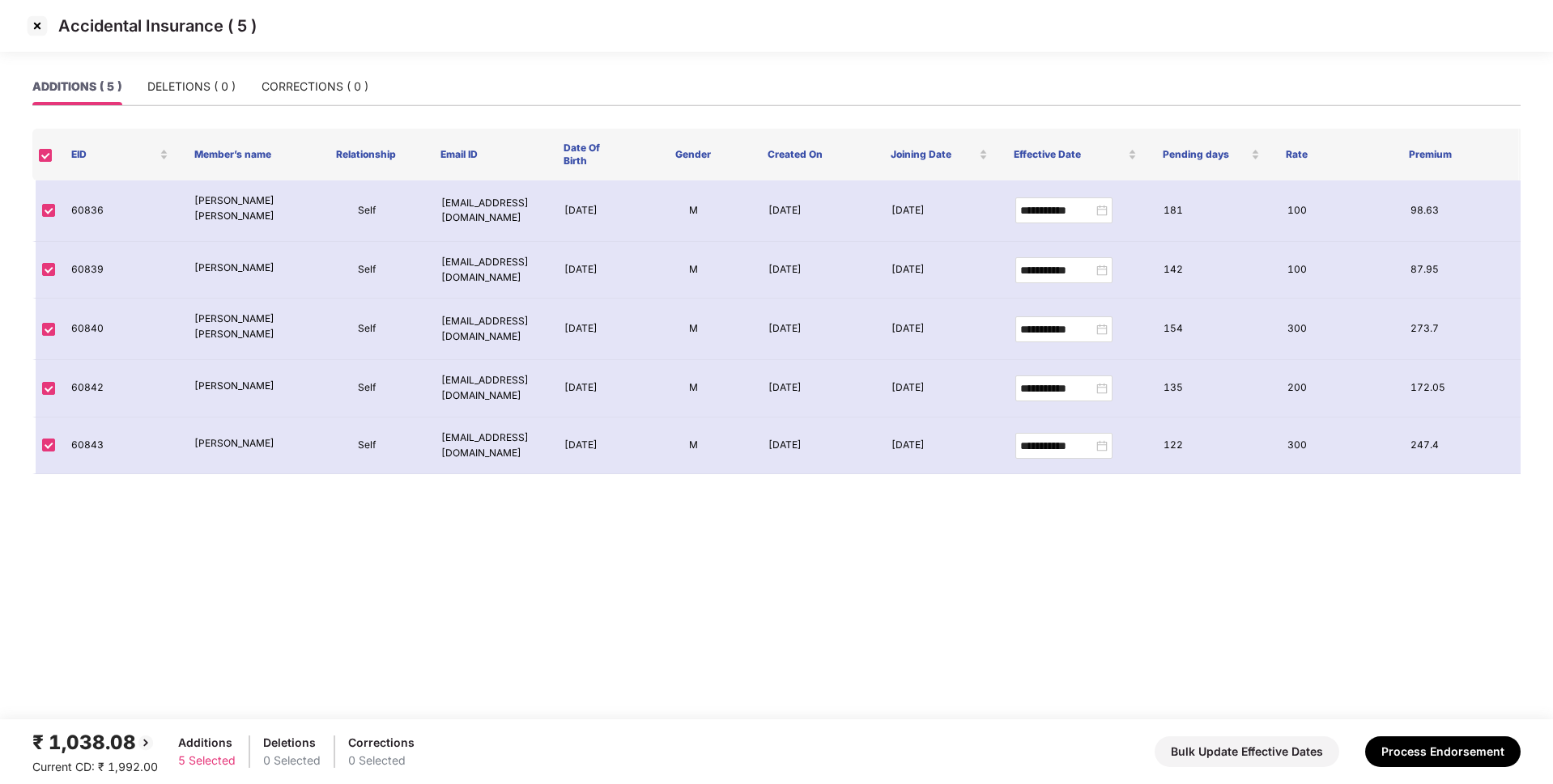
click at [43, 145] on th at bounding box center [45, 154] width 25 height 52
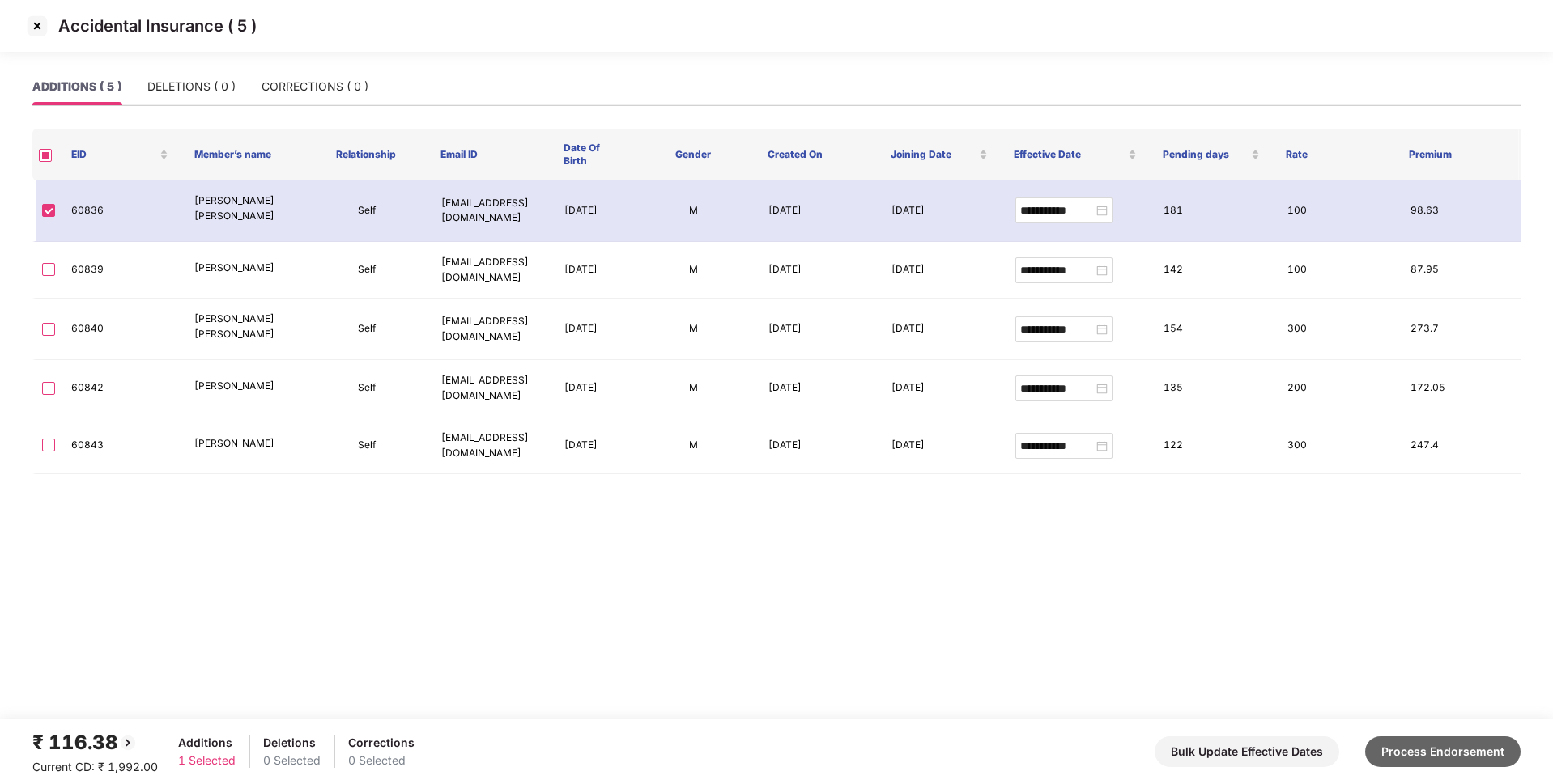
click at [1458, 756] on button "Process Endorsement" at bounding box center [1442, 751] width 156 height 30
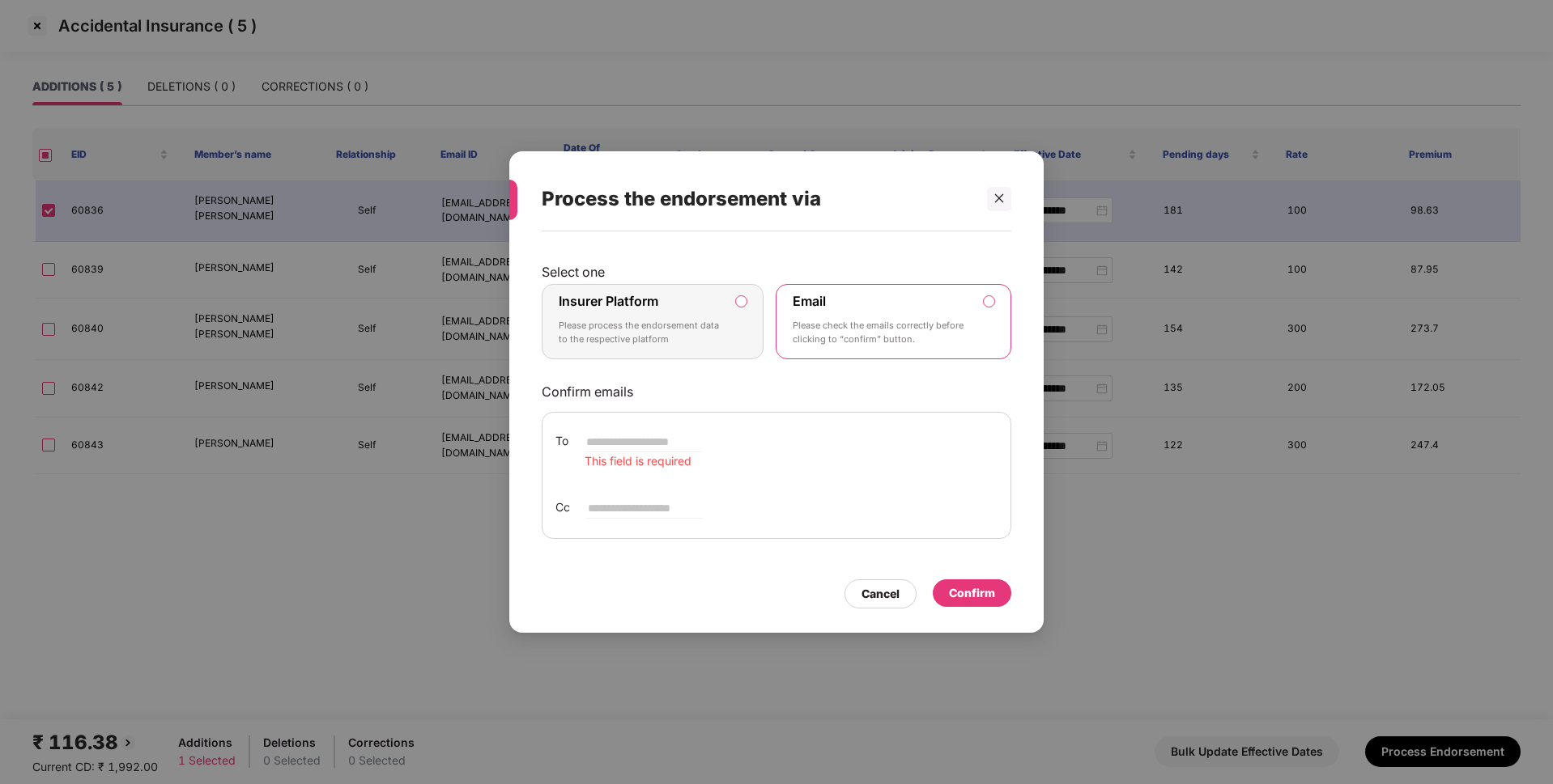
click at [719, 329] on p "Please process the endorsement data to the respective platform" at bounding box center [640, 333] width 165 height 28
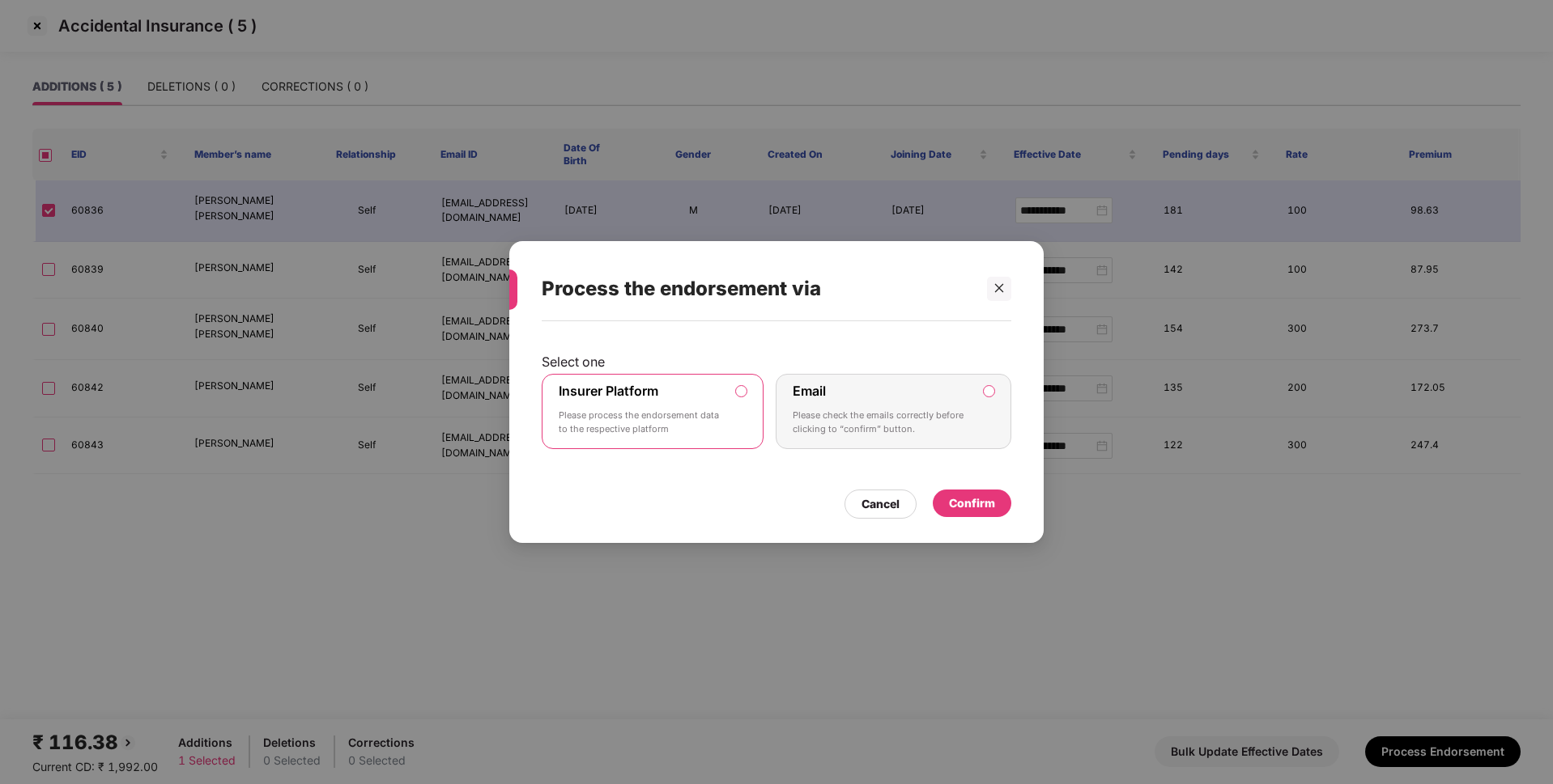
click at [979, 502] on div "Confirm" at bounding box center [971, 503] width 46 height 18
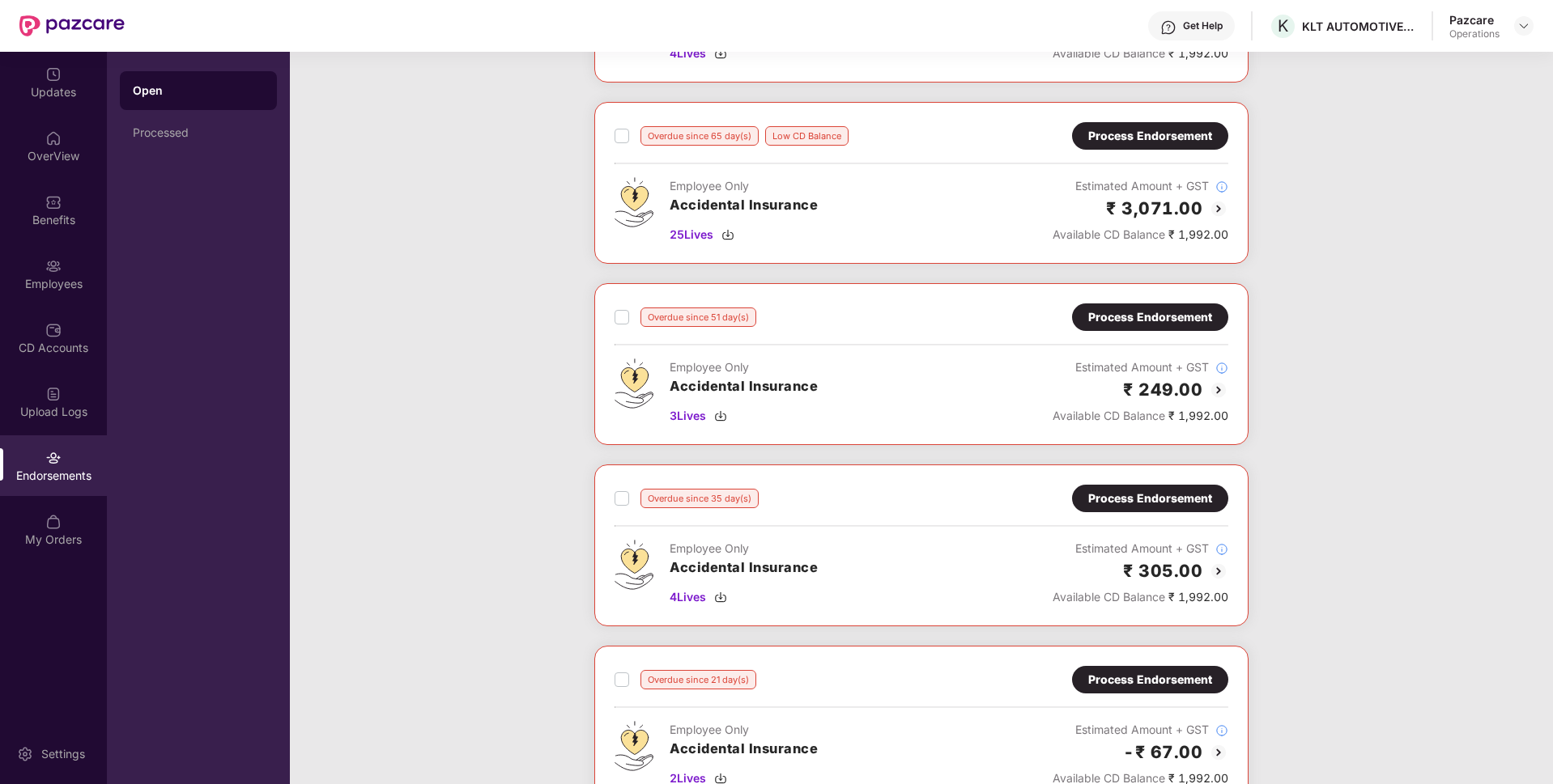
scroll to position [221, 0]
click at [1179, 304] on div "Process Endorsement" at bounding box center [1151, 316] width 157 height 27
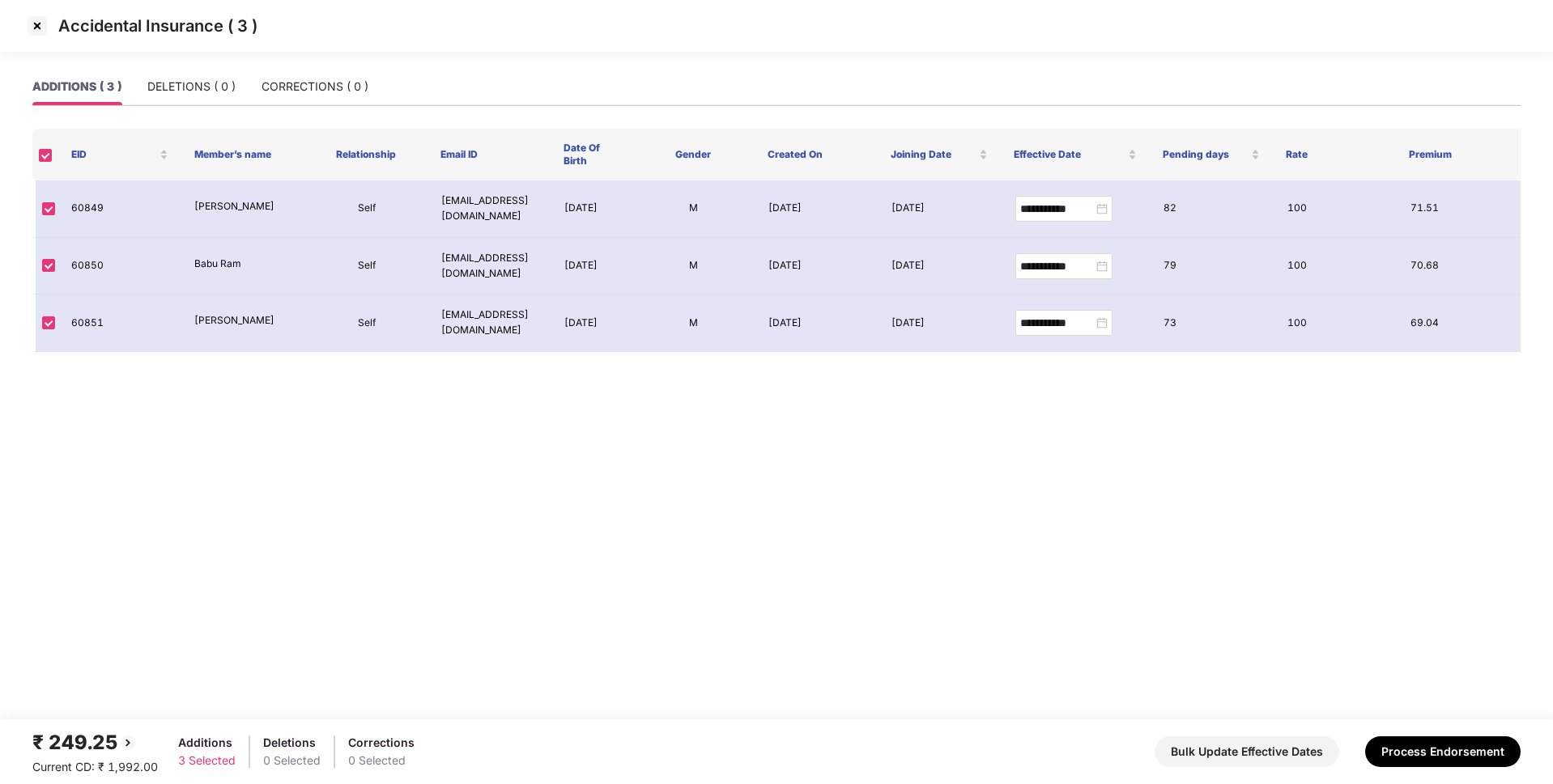
click at [38, 21] on img at bounding box center [37, 25] width 25 height 25
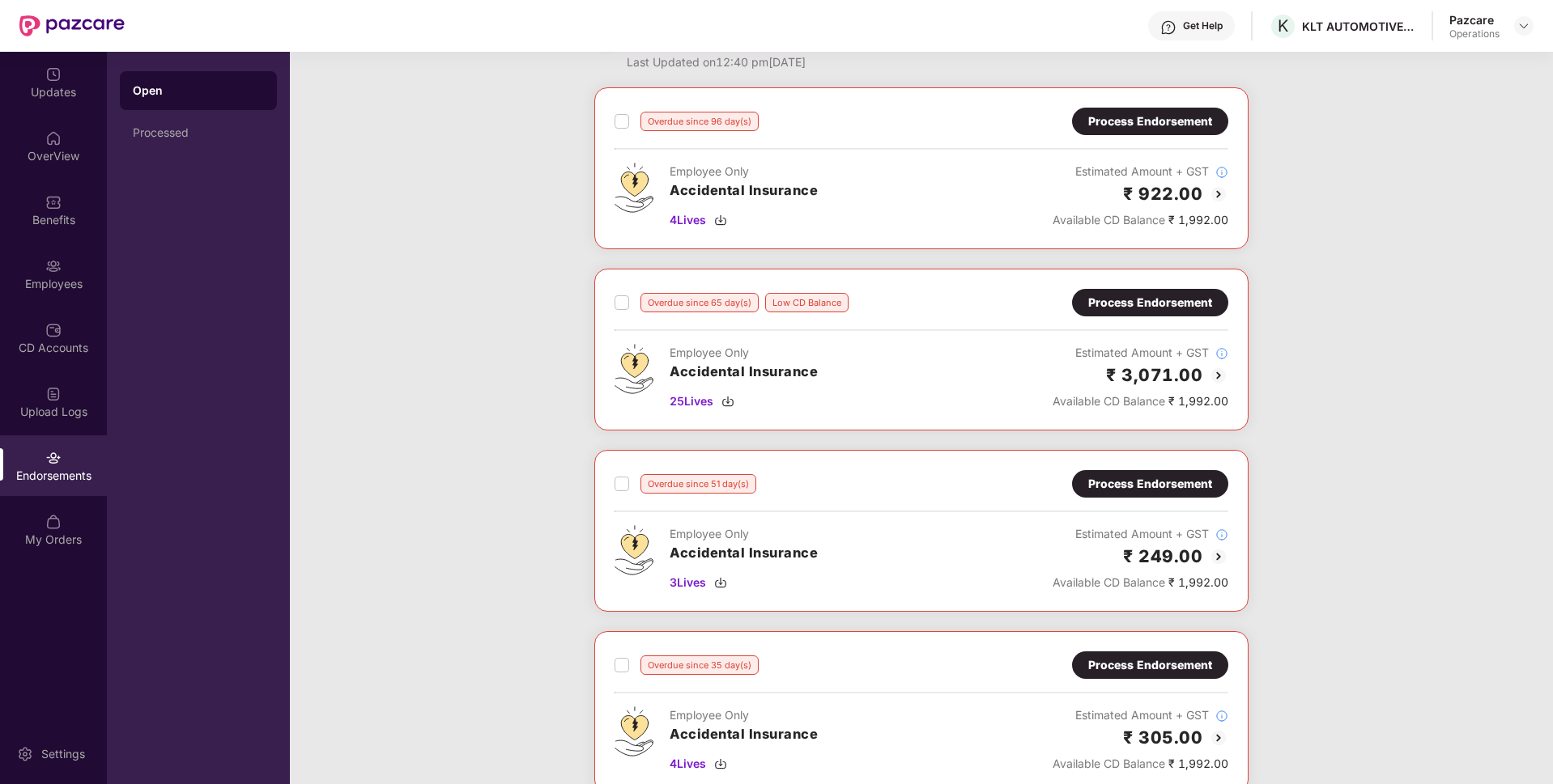
scroll to position [44, 0]
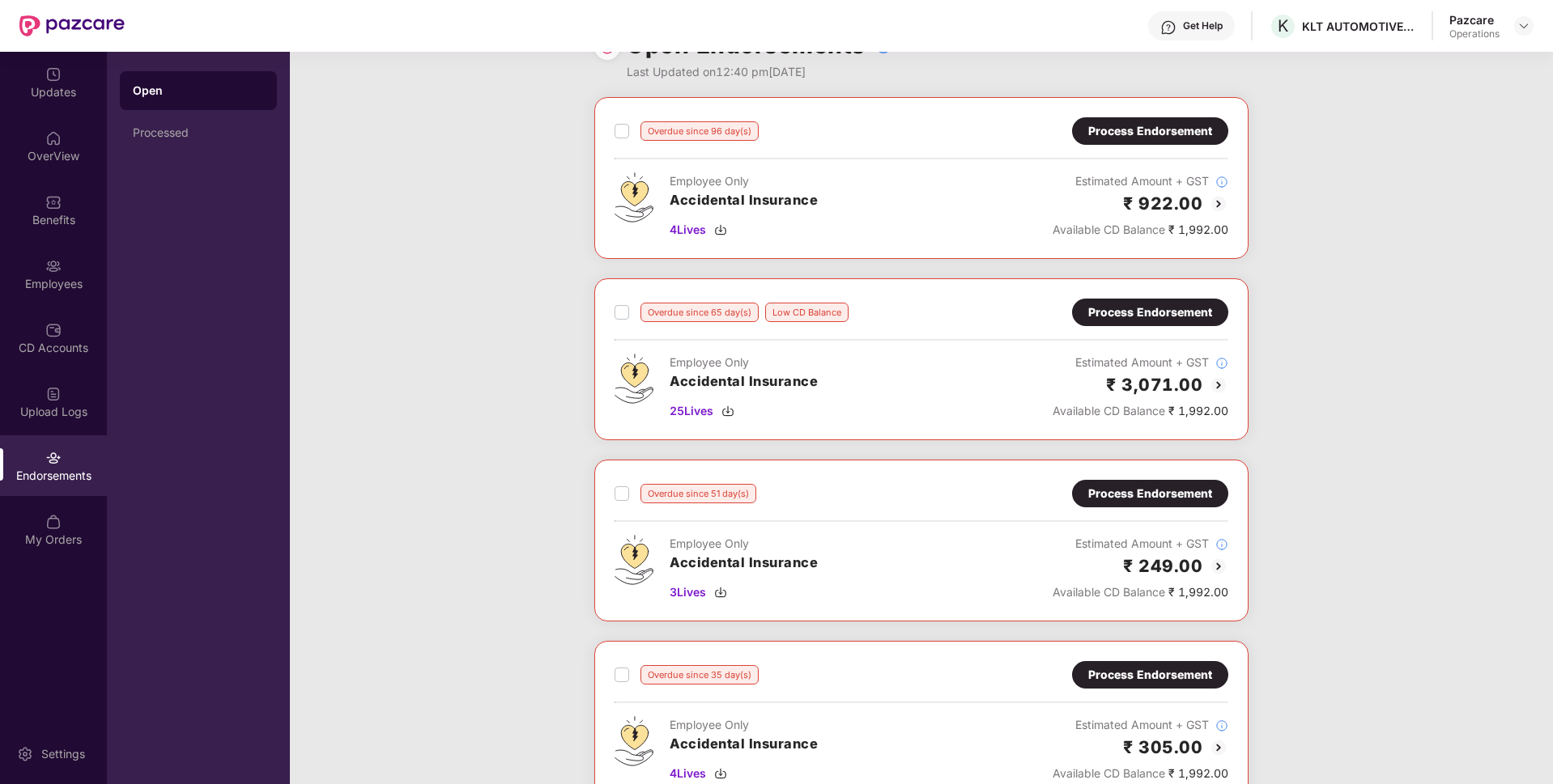
click at [1133, 305] on div "Process Endorsement" at bounding box center [1150, 312] width 123 height 18
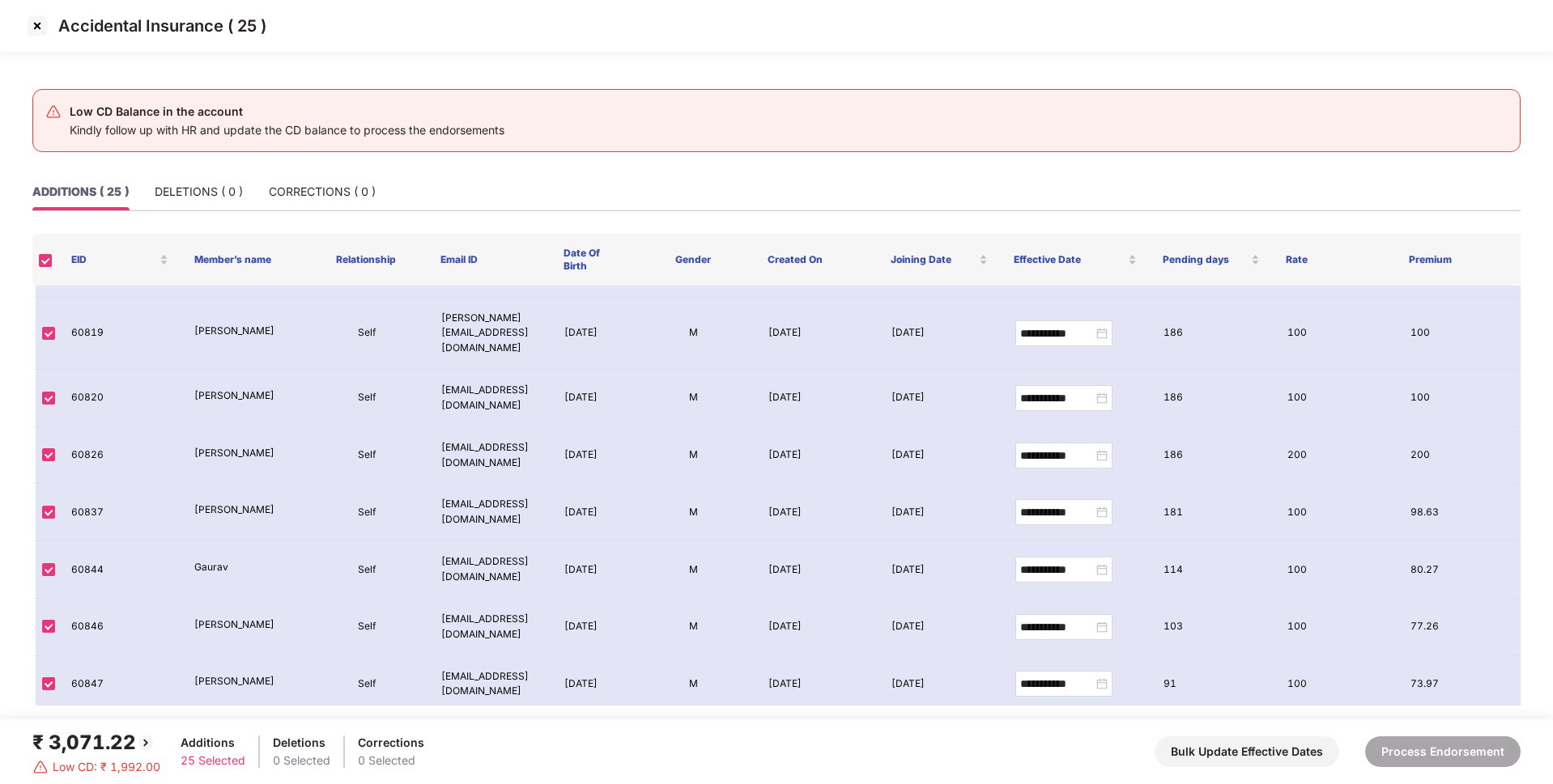
scroll to position [979, 0]
click at [41, 25] on img at bounding box center [37, 25] width 25 height 25
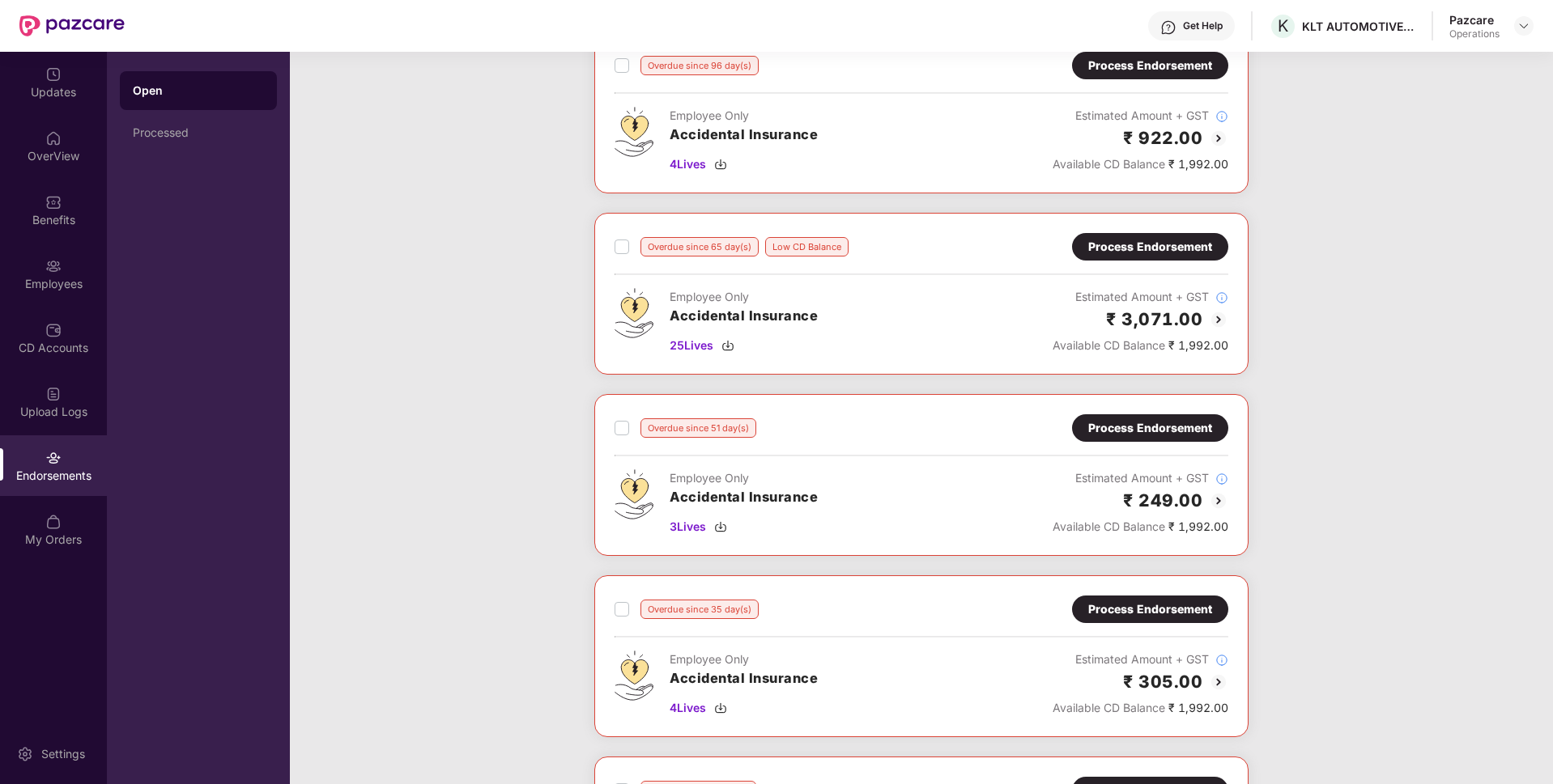
scroll to position [0, 0]
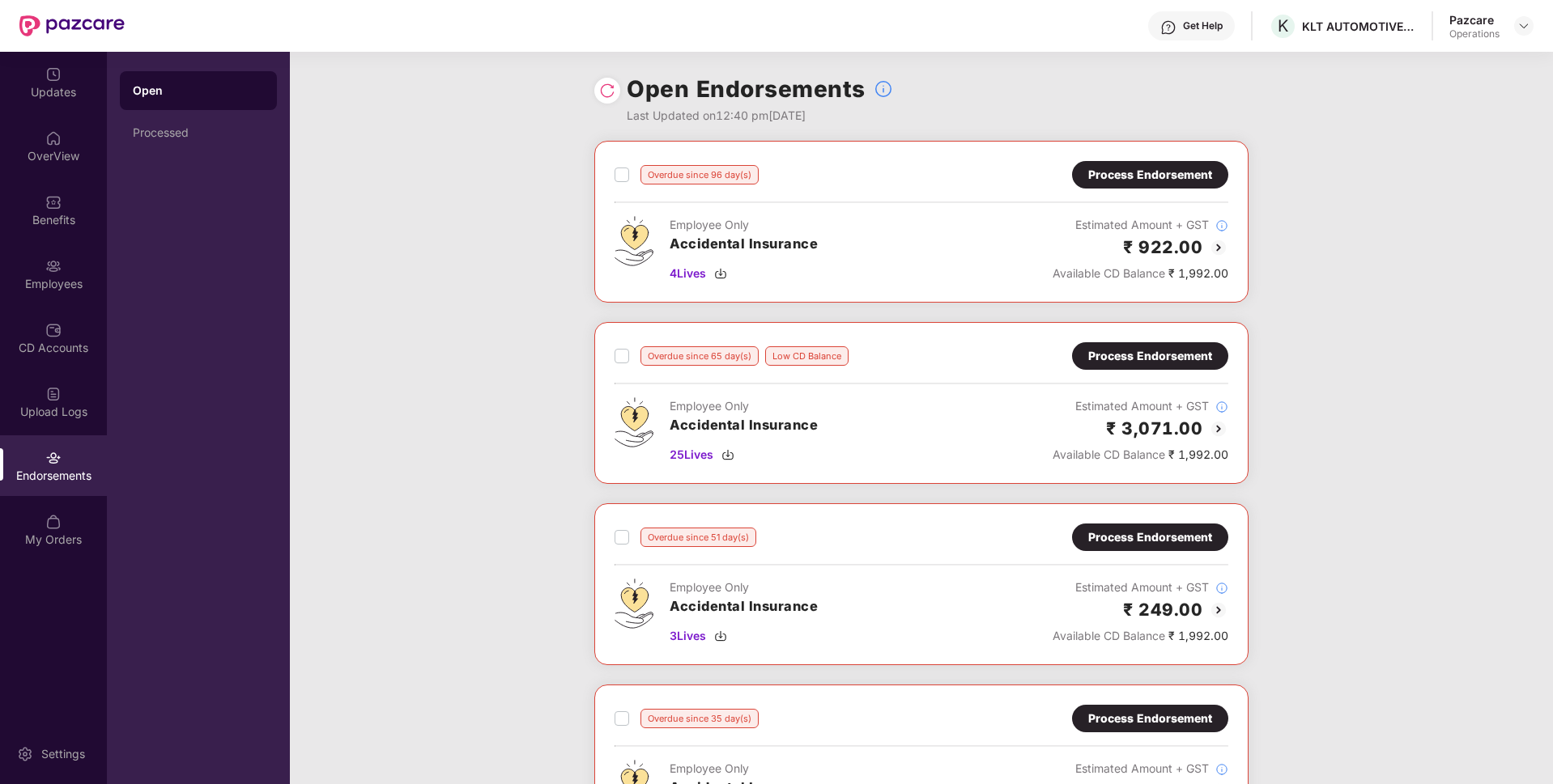
click at [1103, 175] on div "Process Endorsement" at bounding box center [1150, 174] width 123 height 18
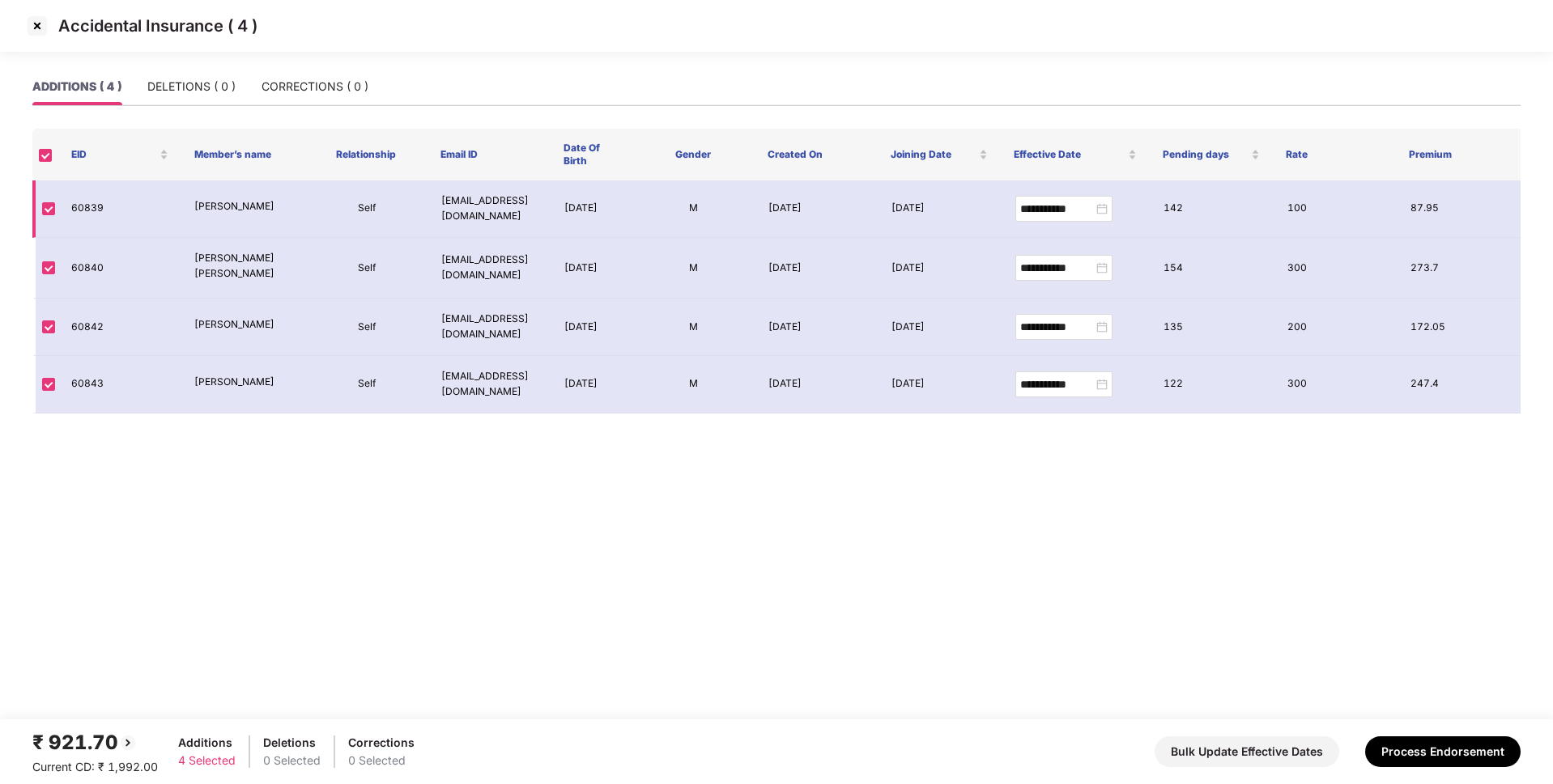
click at [91, 208] on td "60839" at bounding box center [120, 208] width 123 height 58
copy td "60839"
click at [91, 261] on td "60840" at bounding box center [120, 268] width 123 height 62
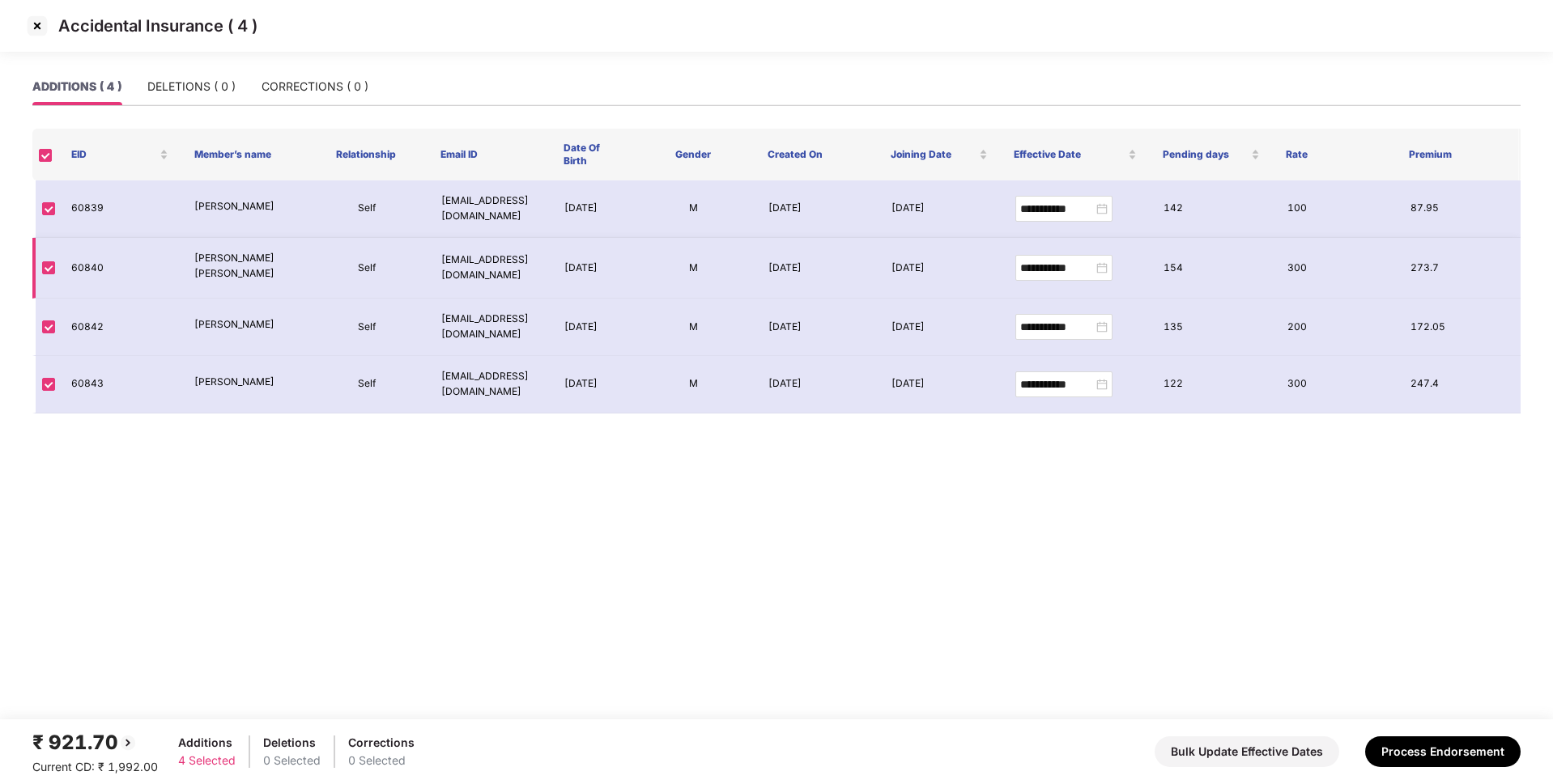
click at [91, 261] on td "60840" at bounding box center [120, 268] width 123 height 62
copy td "60840"
click at [33, 21] on img at bounding box center [37, 25] width 25 height 25
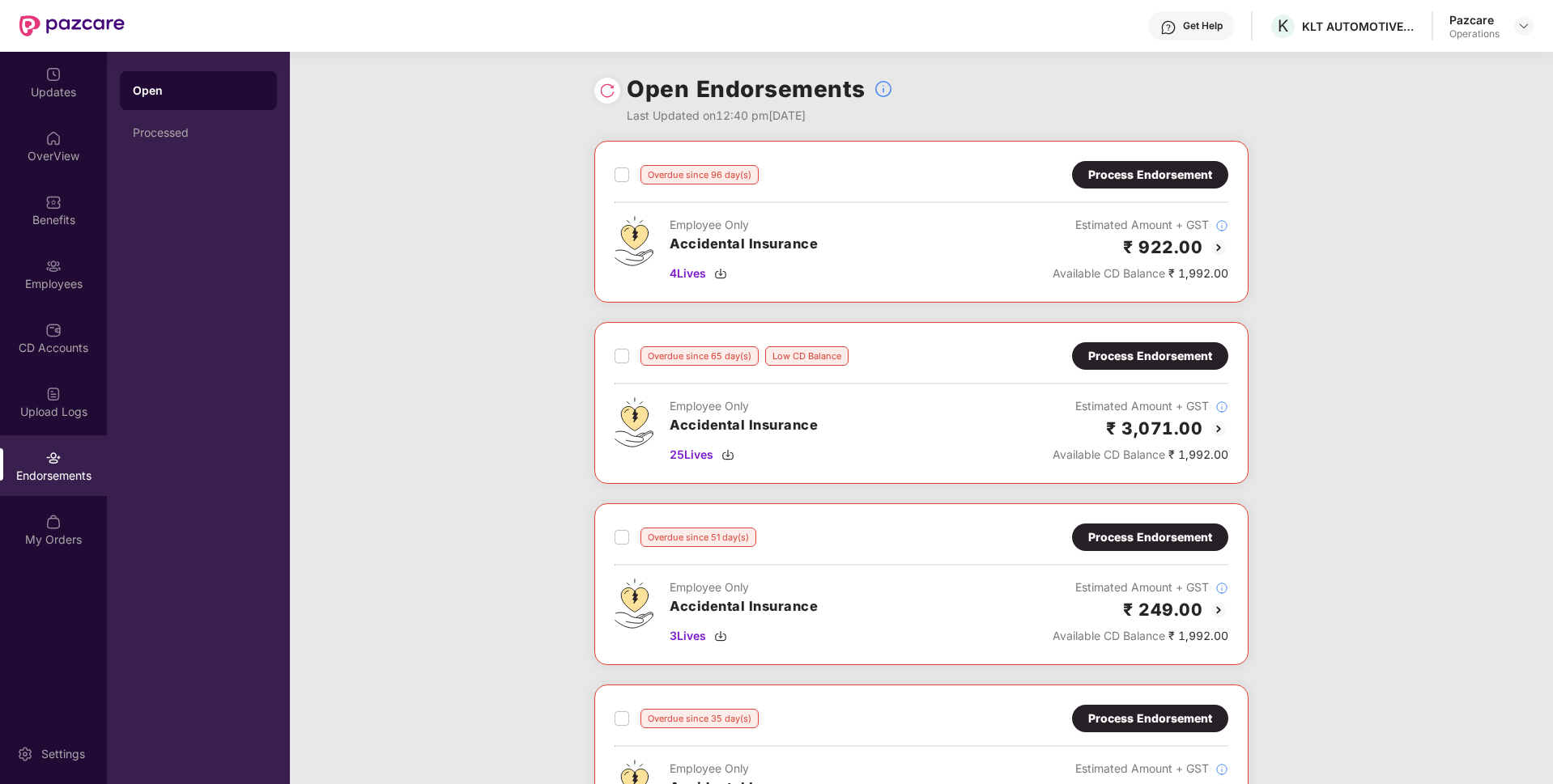
click at [1163, 344] on div "Process Endorsement" at bounding box center [1151, 356] width 157 height 27
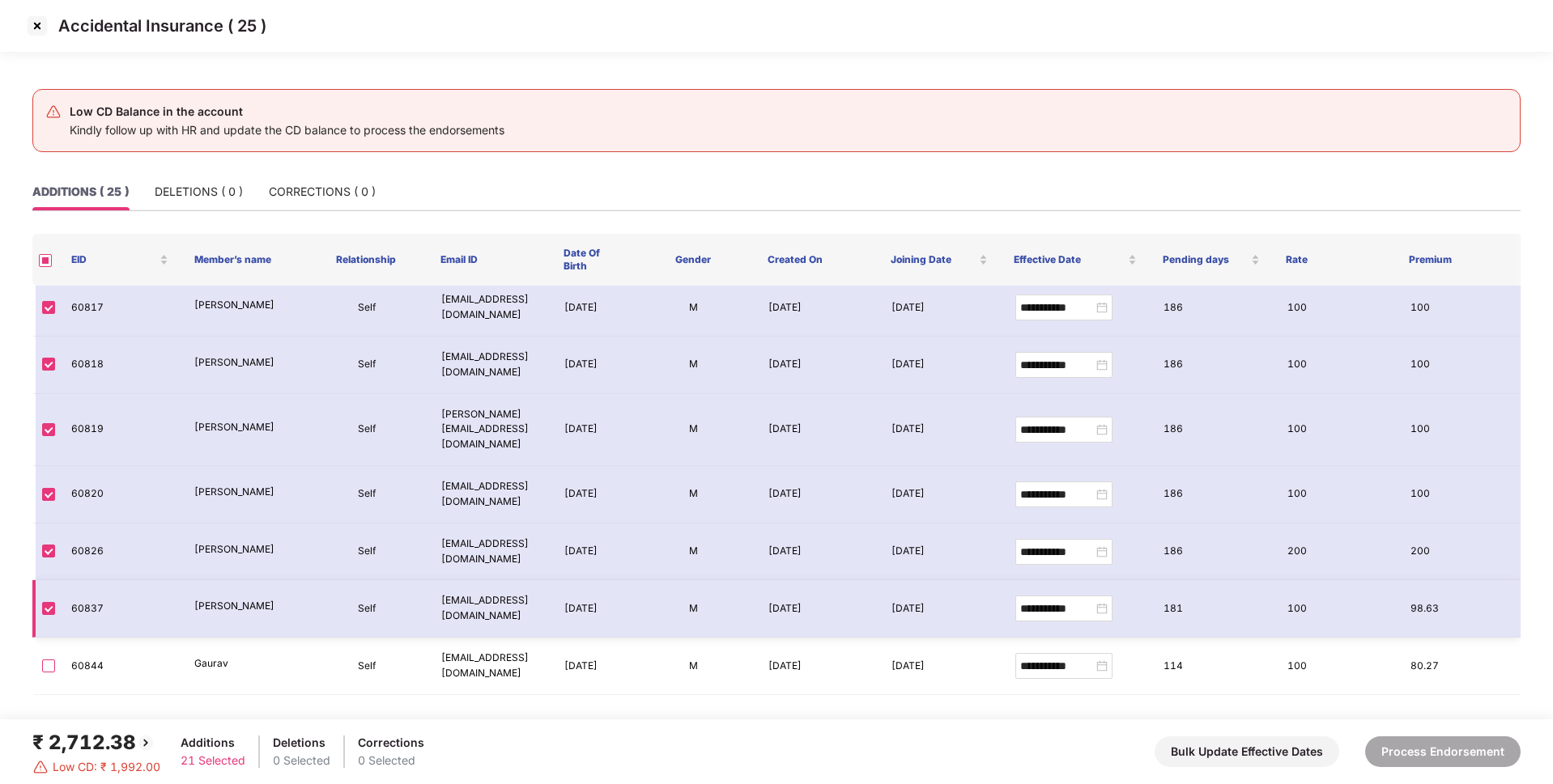
scroll to position [1014, 0]
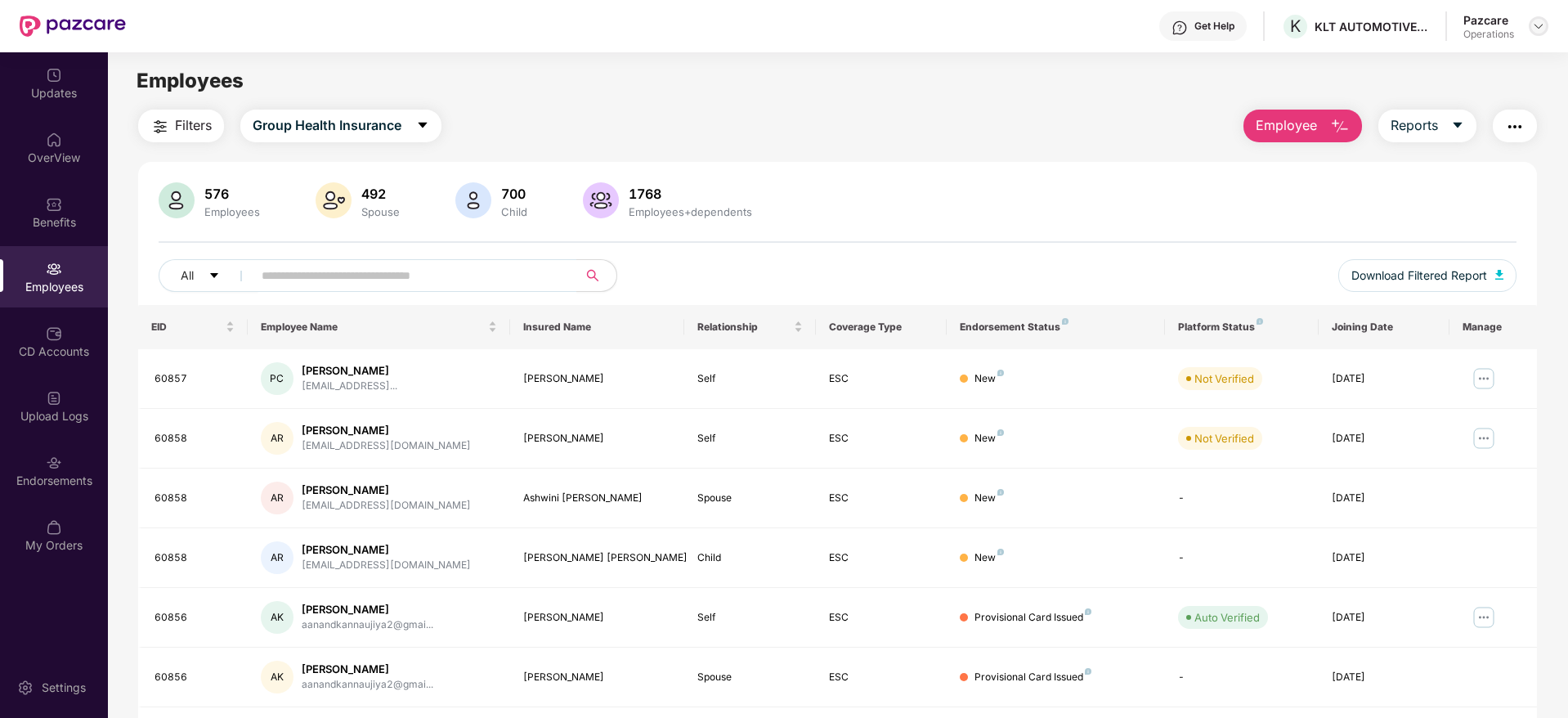
click at [1541, 24] on img at bounding box center [1537, 26] width 13 height 13
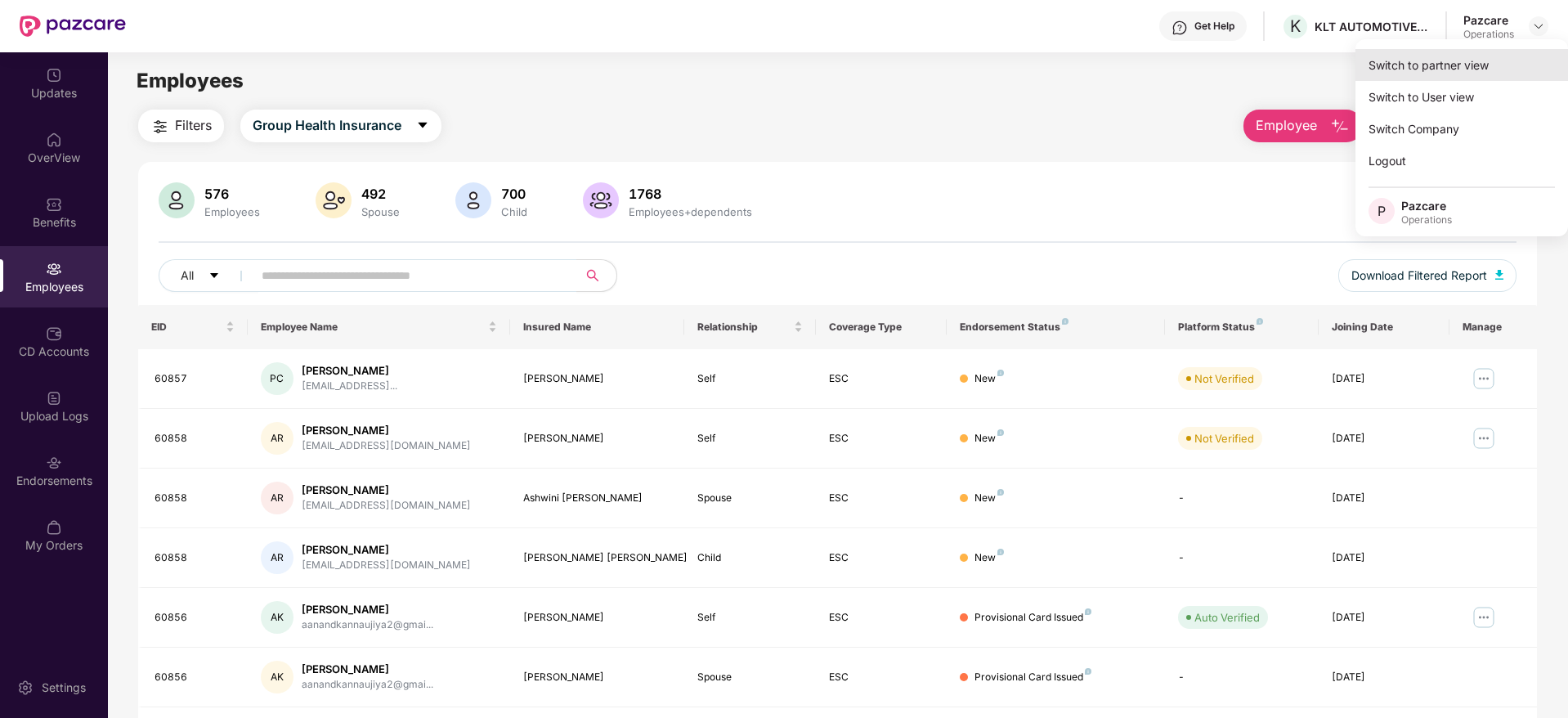
click at [1447, 49] on div "Switch to partner view" at bounding box center [1461, 65] width 213 height 32
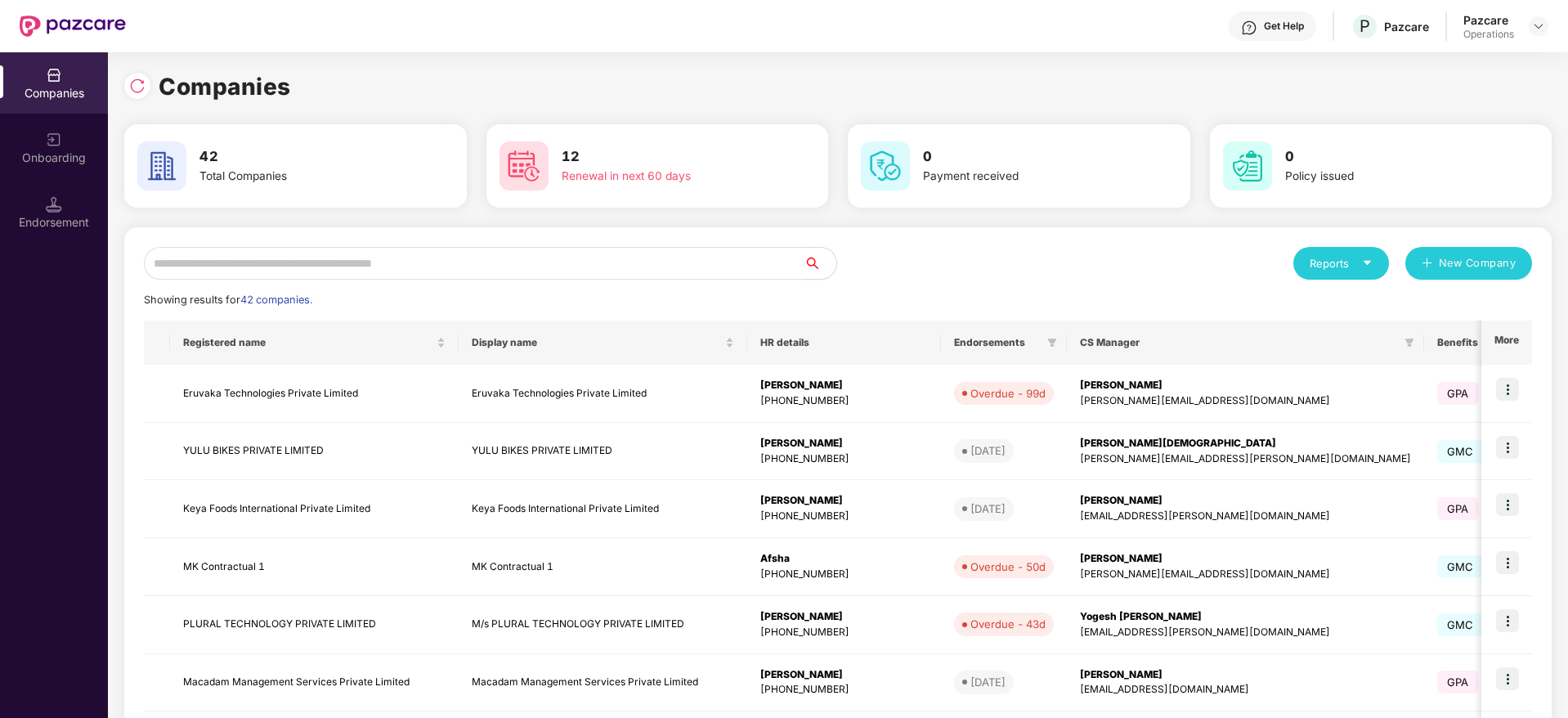
click at [480, 257] on input "text" at bounding box center [474, 263] width 659 height 33
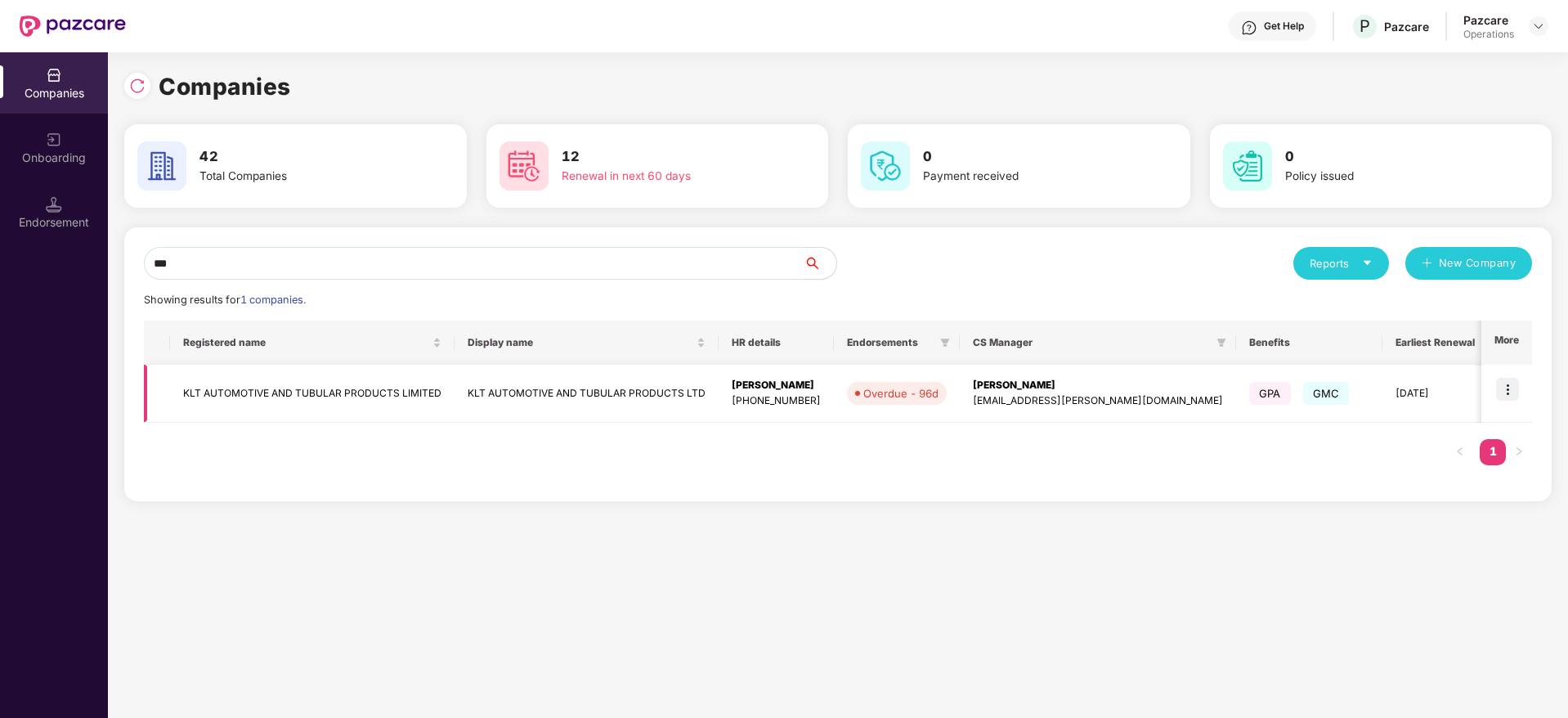
type input "***"
click at [298, 404] on td "KLT AUTOMOTIVE AND TUBULAR PRODUCTS LIMITED" at bounding box center [312, 394] width 285 height 58
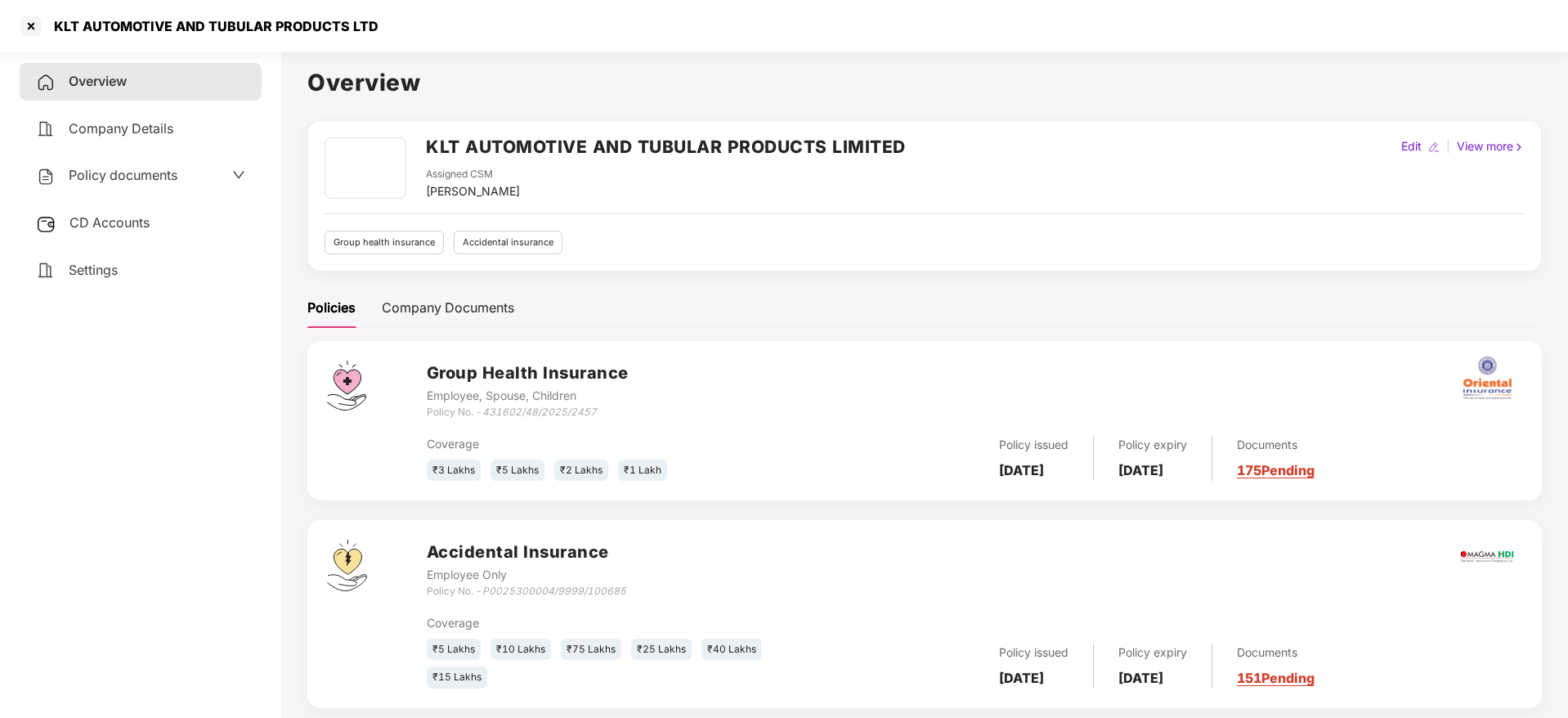
click at [128, 220] on span "CD Accounts" at bounding box center [109, 223] width 80 height 17
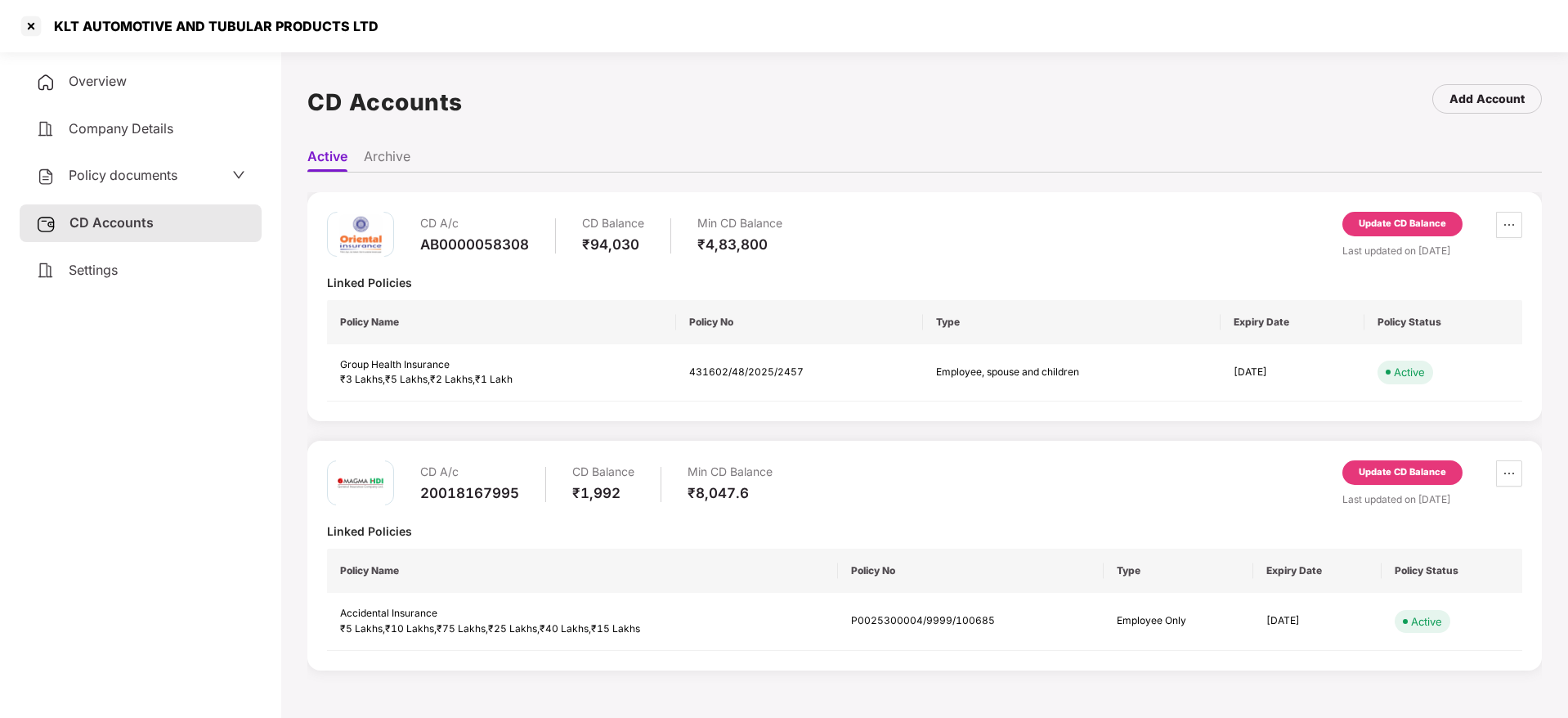
click at [1374, 465] on div "Update CD Balance" at bounding box center [1402, 472] width 87 height 15
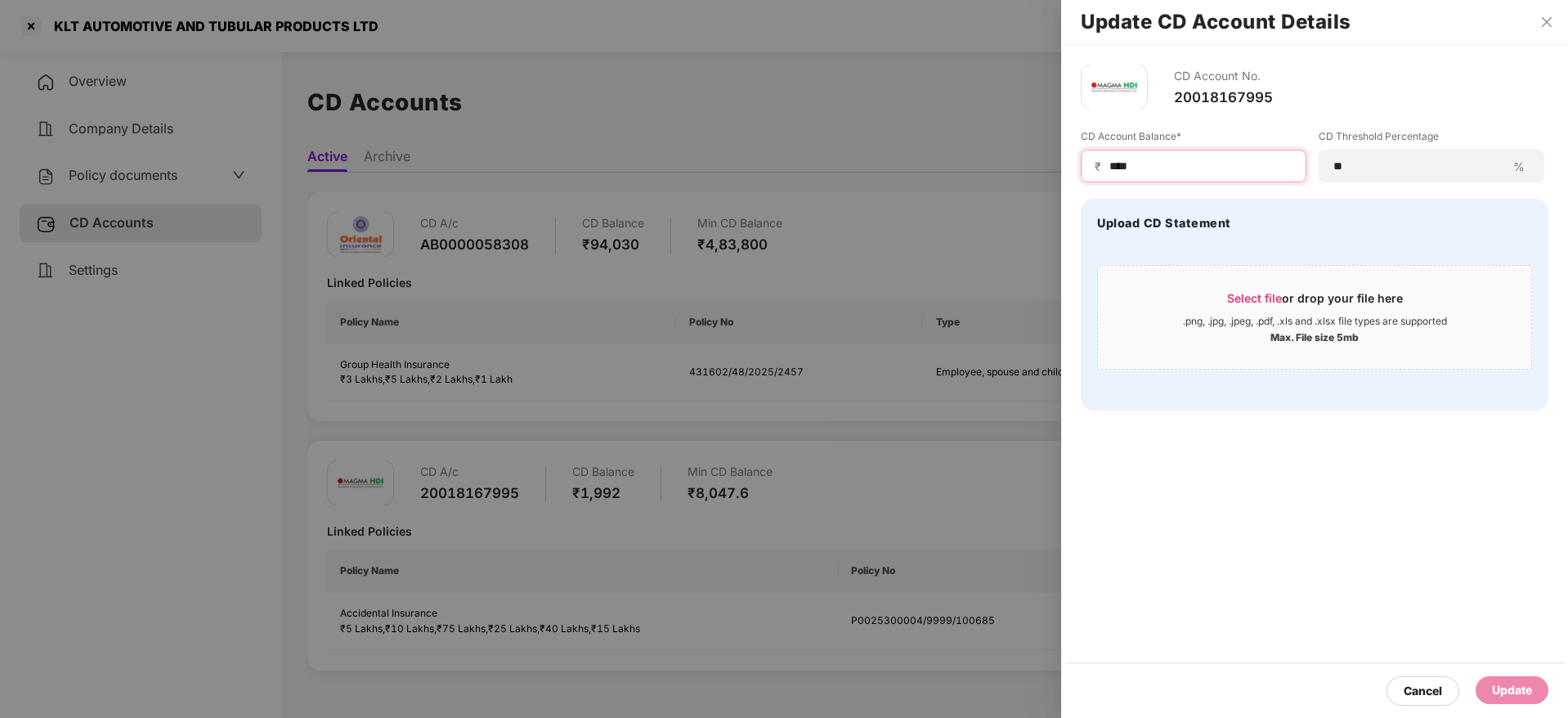
drag, startPoint x: 1173, startPoint y: 168, endPoint x: 1090, endPoint y: 163, distance: 83.2
click at [1090, 163] on div "₹ ****" at bounding box center [1193, 165] width 225 height 33
type input "****"
click at [1487, 678] on div "Update" at bounding box center [1512, 690] width 73 height 28
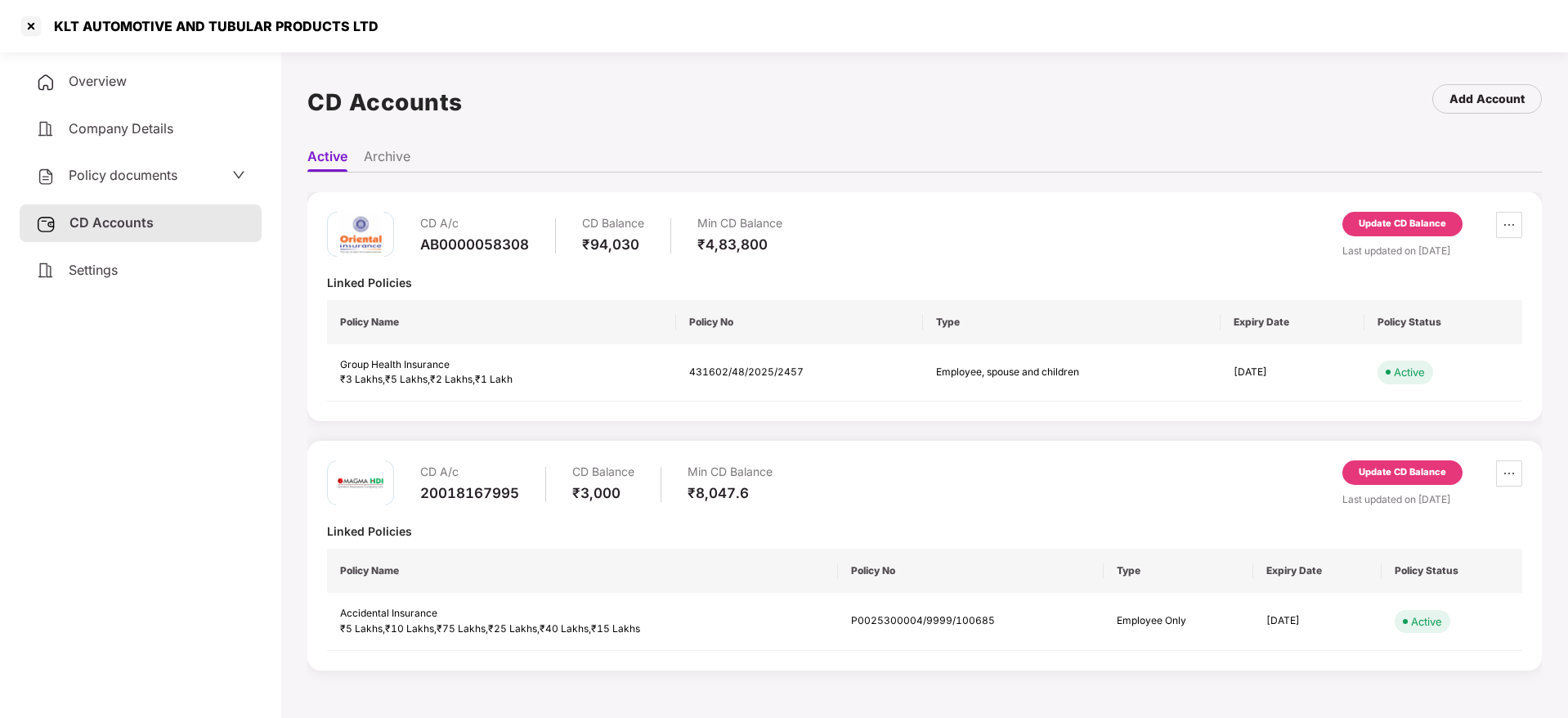
click at [1384, 474] on div "Update CD Balance" at bounding box center [1402, 472] width 87 height 15
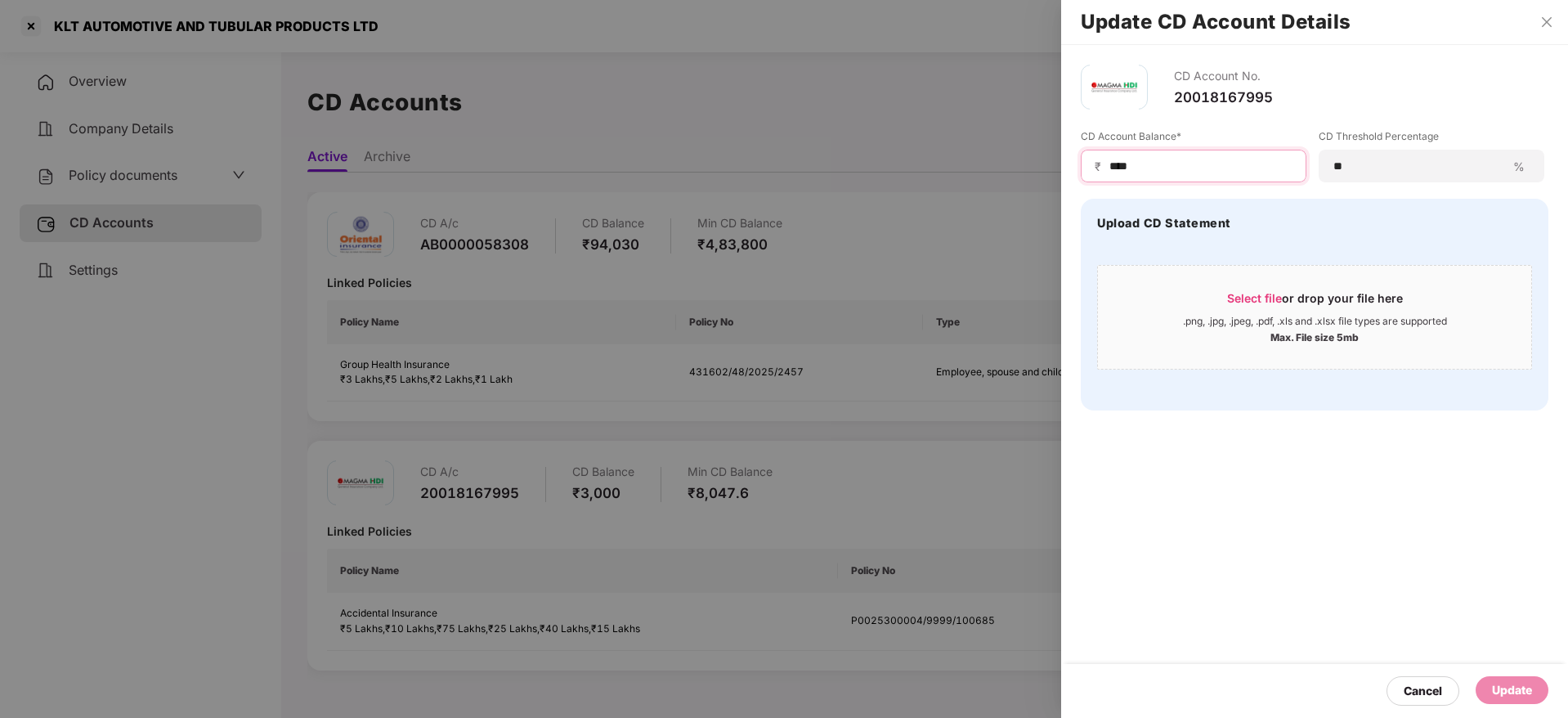
drag, startPoint x: 1153, startPoint y: 160, endPoint x: 1035, endPoint y: 171, distance: 118.5
click at [1035, 171] on div "Update CD Account Details CD Account No. 20018167995 CD Account Balance* ₹ ****…" at bounding box center [784, 359] width 1568 height 718
type input "****"
click at [1501, 691] on div "Update" at bounding box center [1512, 690] width 41 height 18
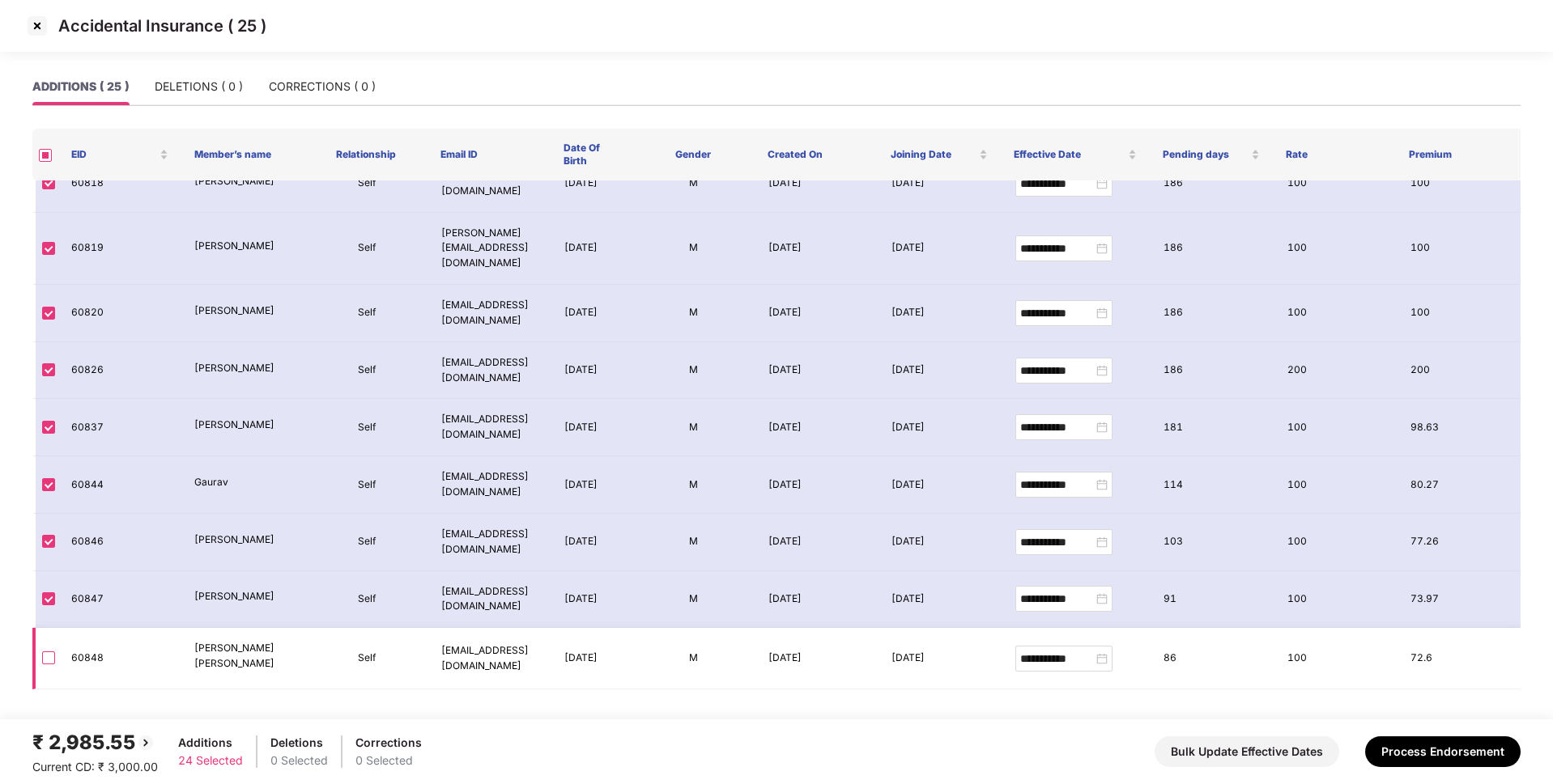
scroll to position [925, 0]
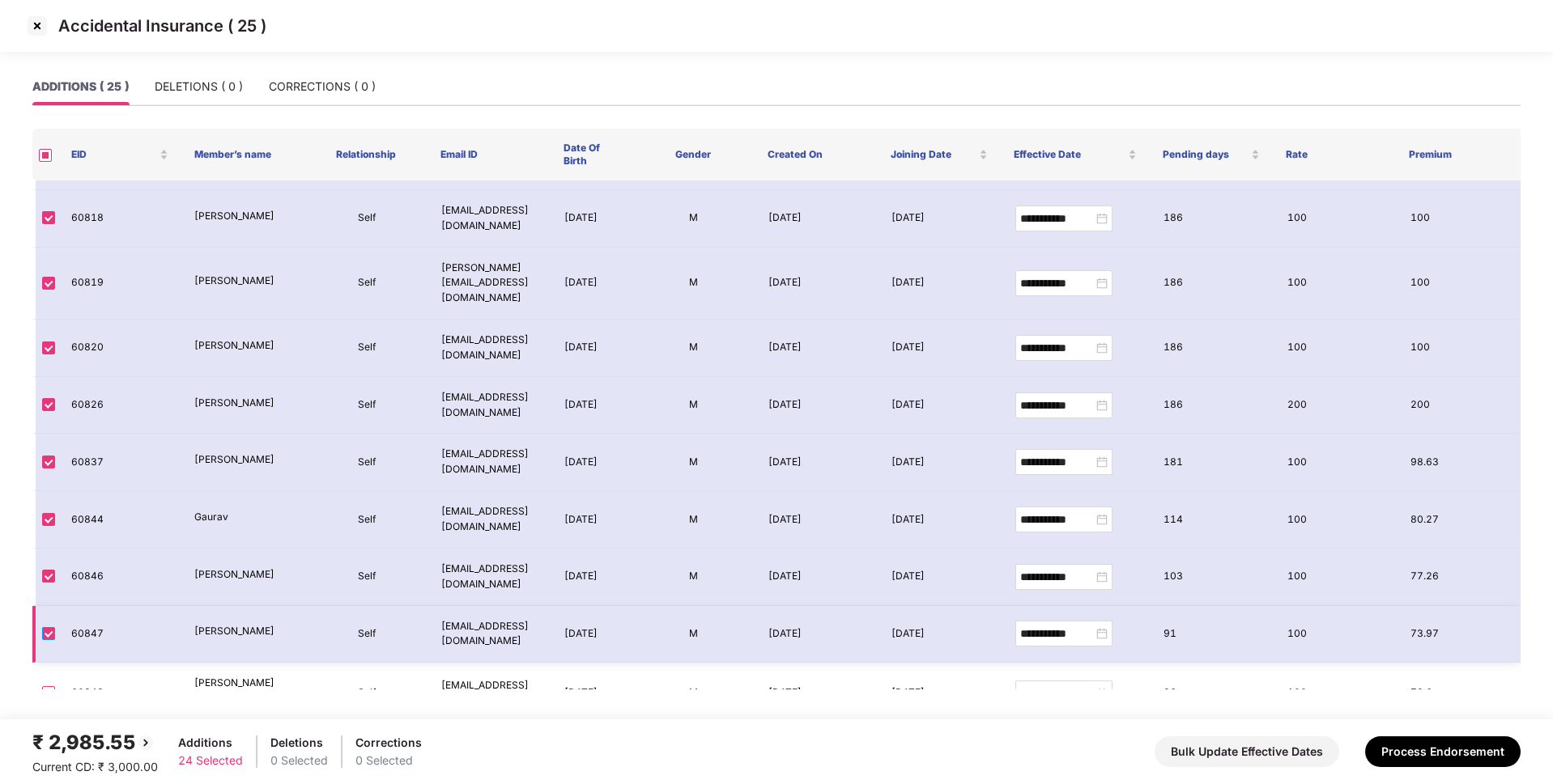
click at [44, 624] on label at bounding box center [48, 633] width 13 height 18
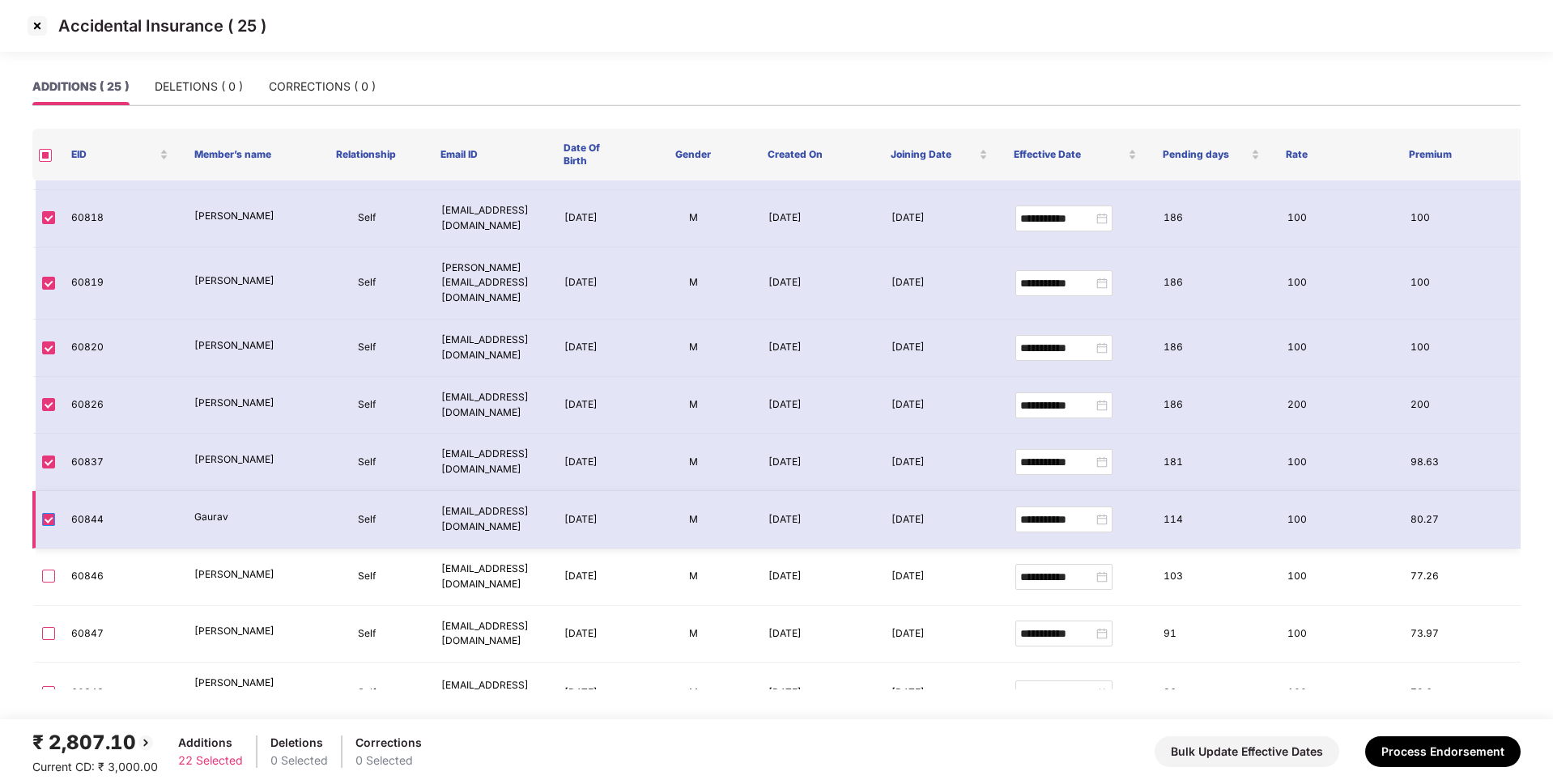
click at [43, 511] on label at bounding box center [48, 520] width 13 height 18
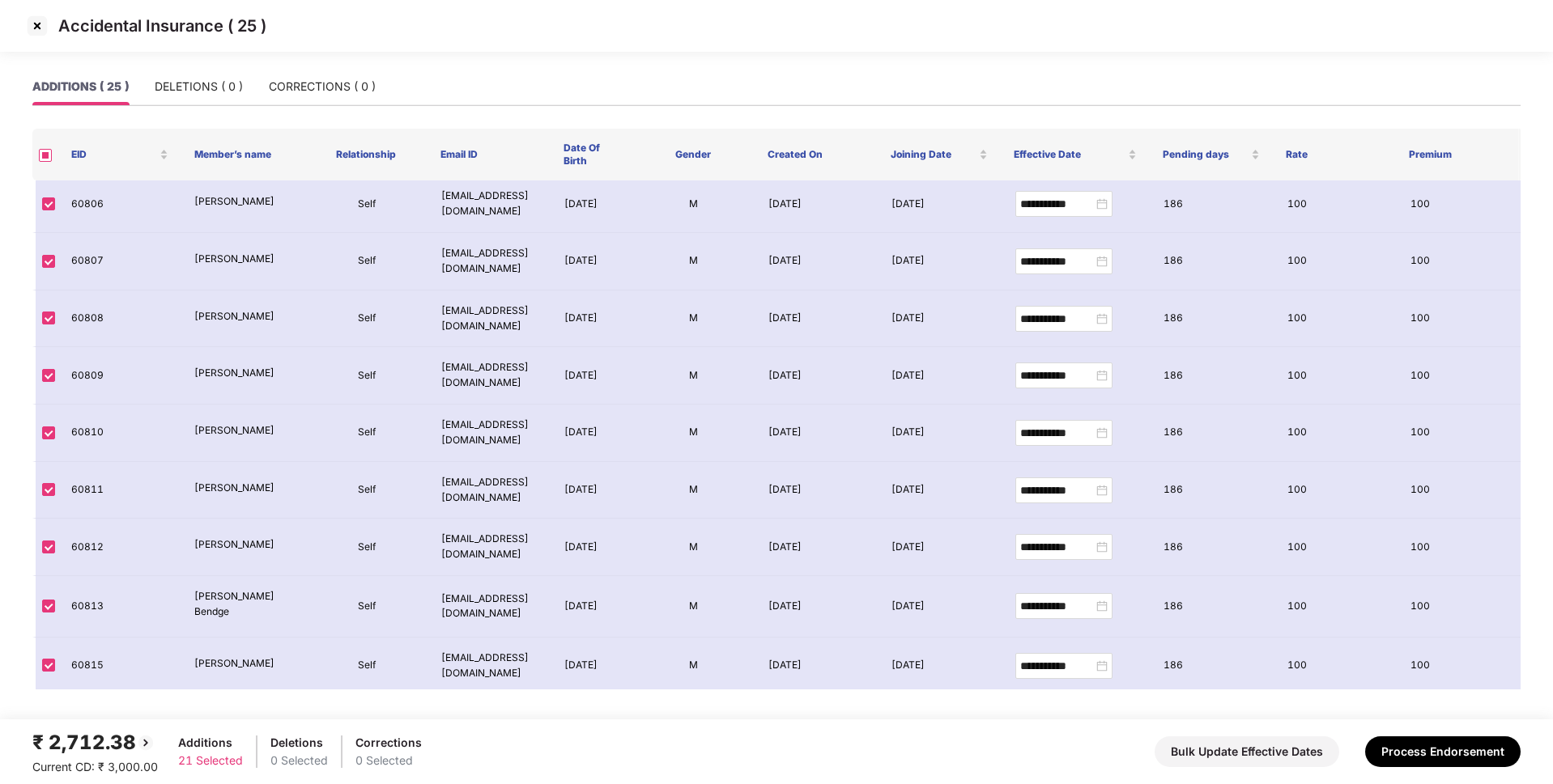
scroll to position [0, 0]
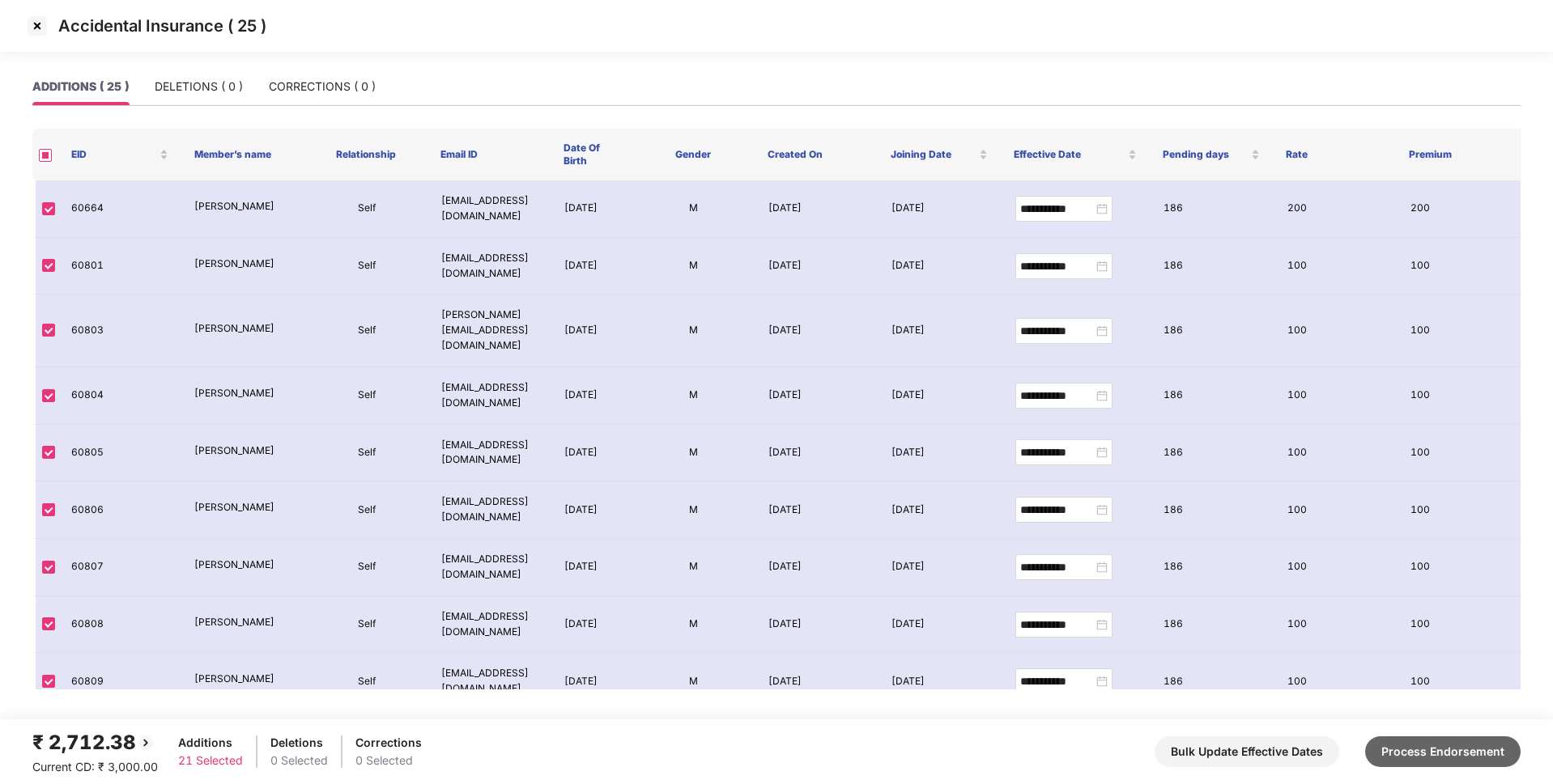
click at [1385, 743] on button "Process Endorsement" at bounding box center [1442, 751] width 156 height 30
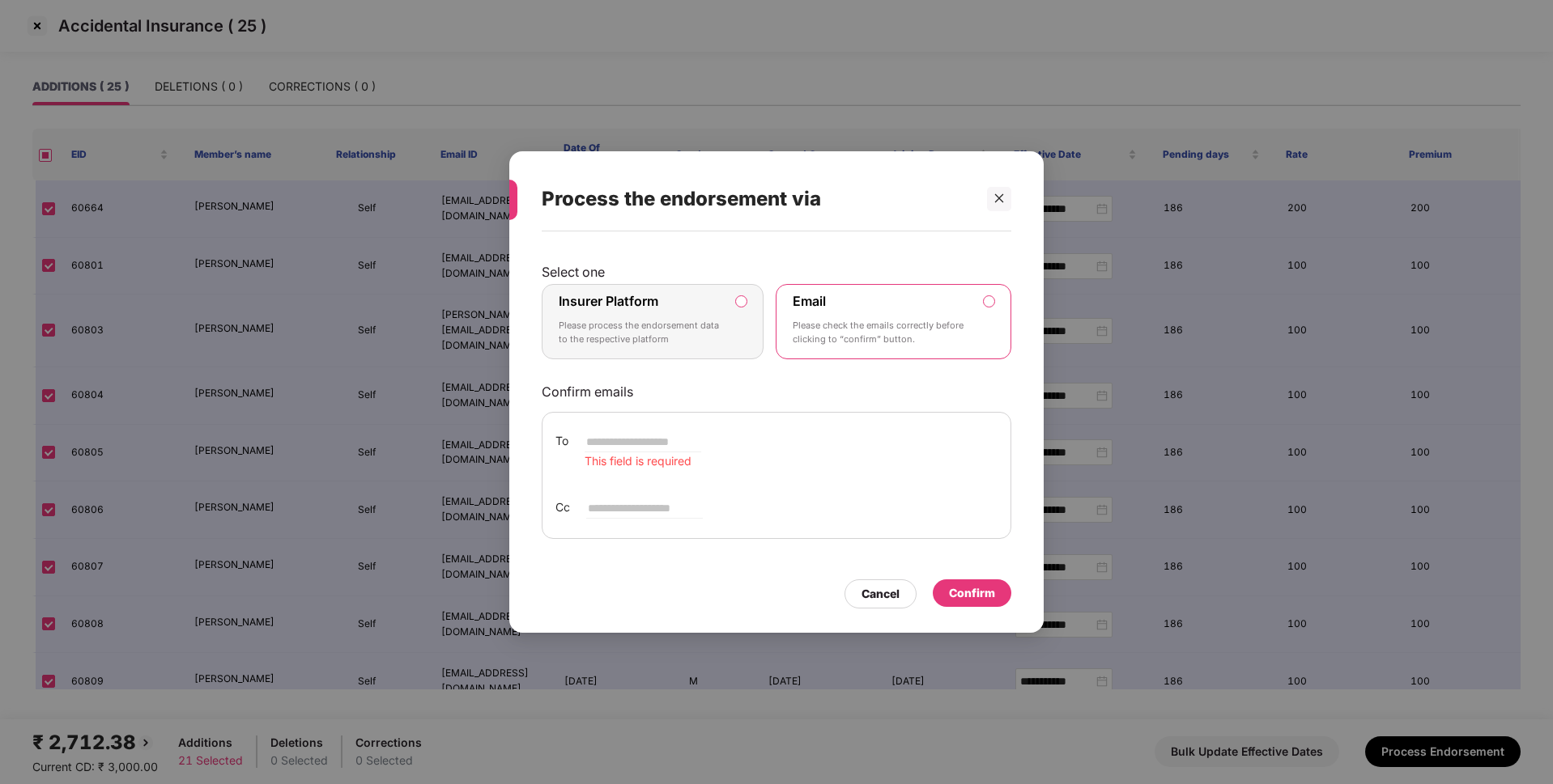
click at [736, 328] on label "Insurer Platform Please process the endorsement data to the respective platform" at bounding box center [652, 322] width 222 height 76
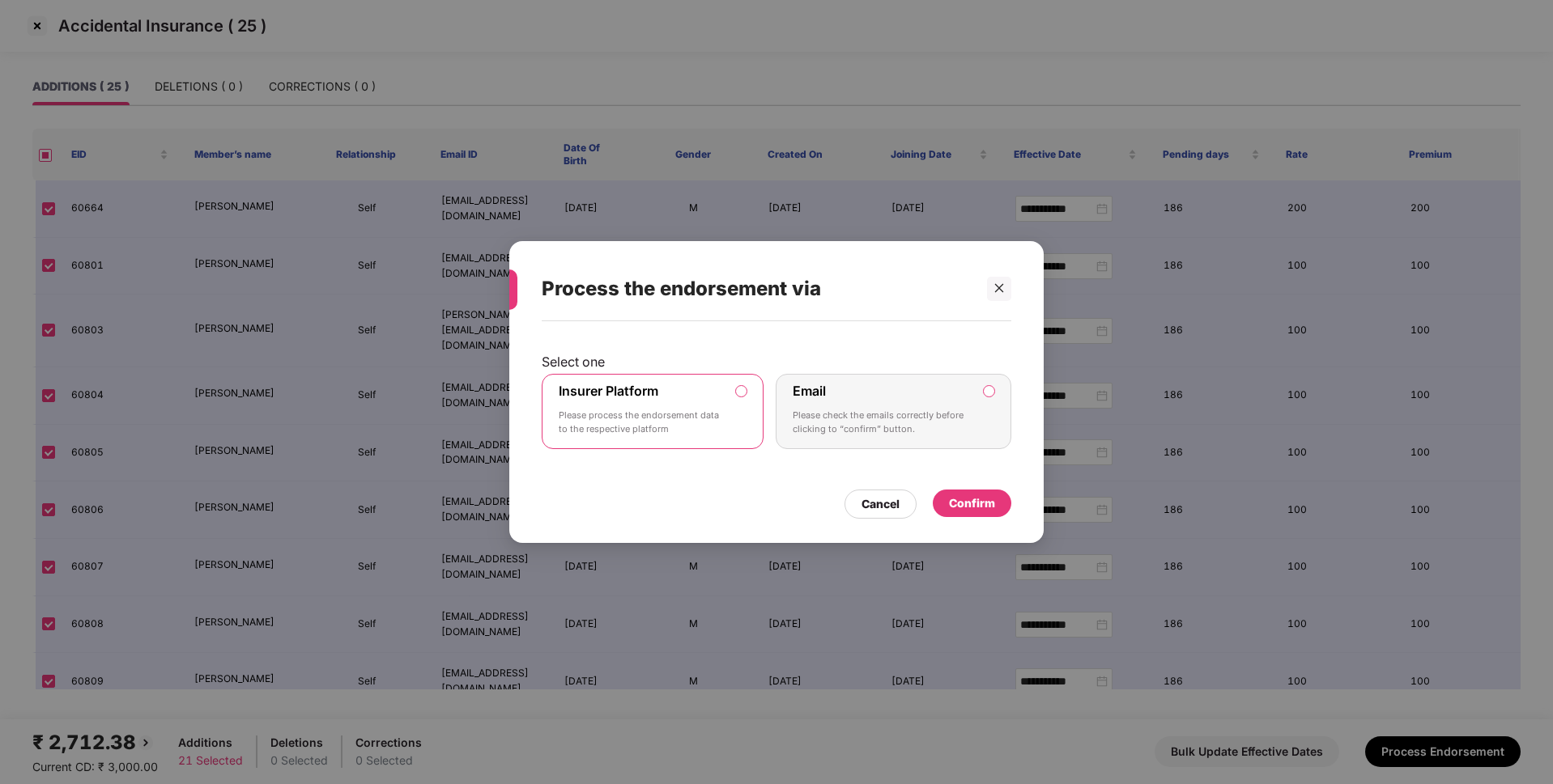
click at [981, 496] on div "Confirm" at bounding box center [971, 503] width 46 height 18
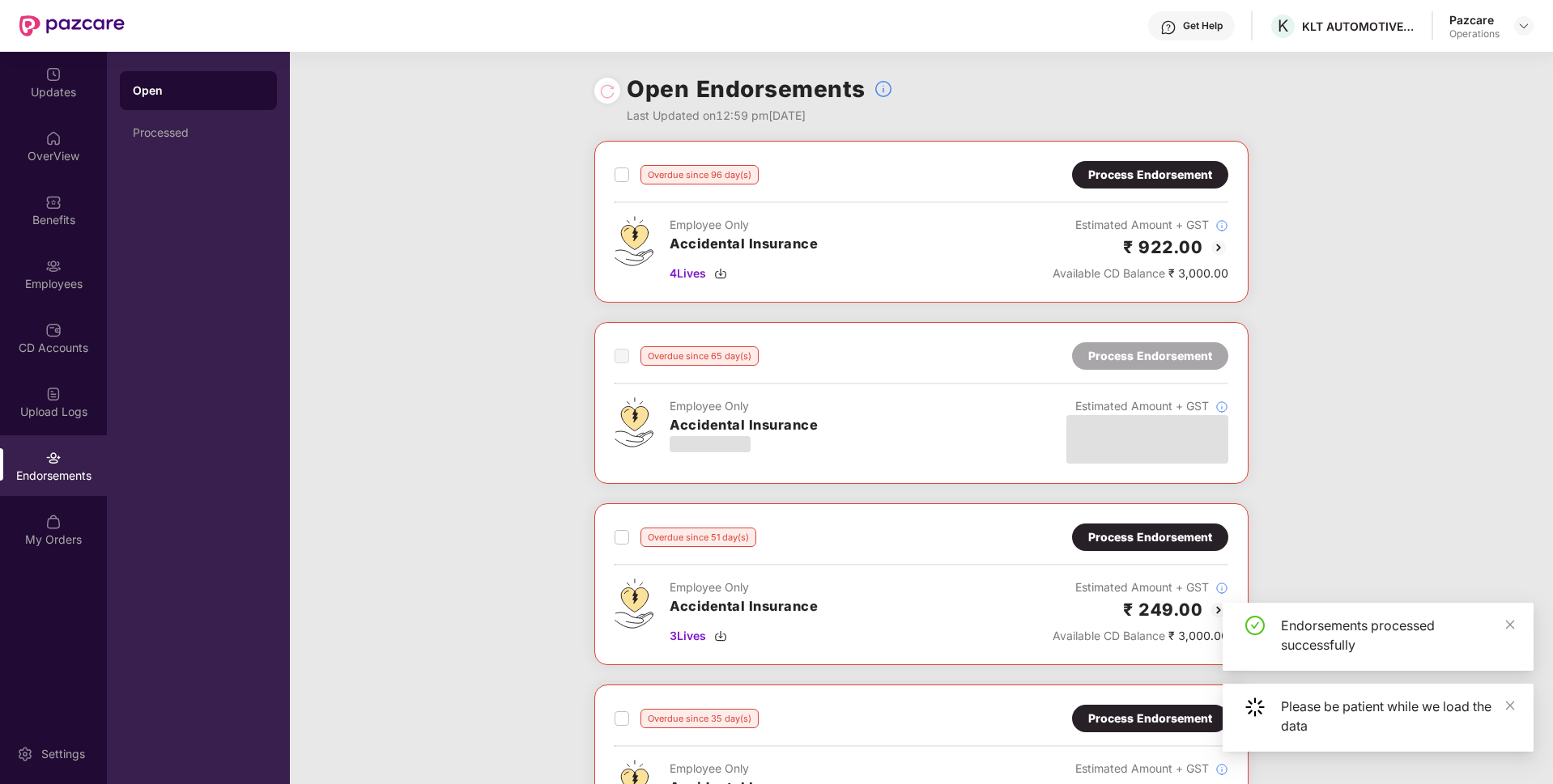
click at [1147, 182] on div "Process Endorsement" at bounding box center [1150, 174] width 123 height 18
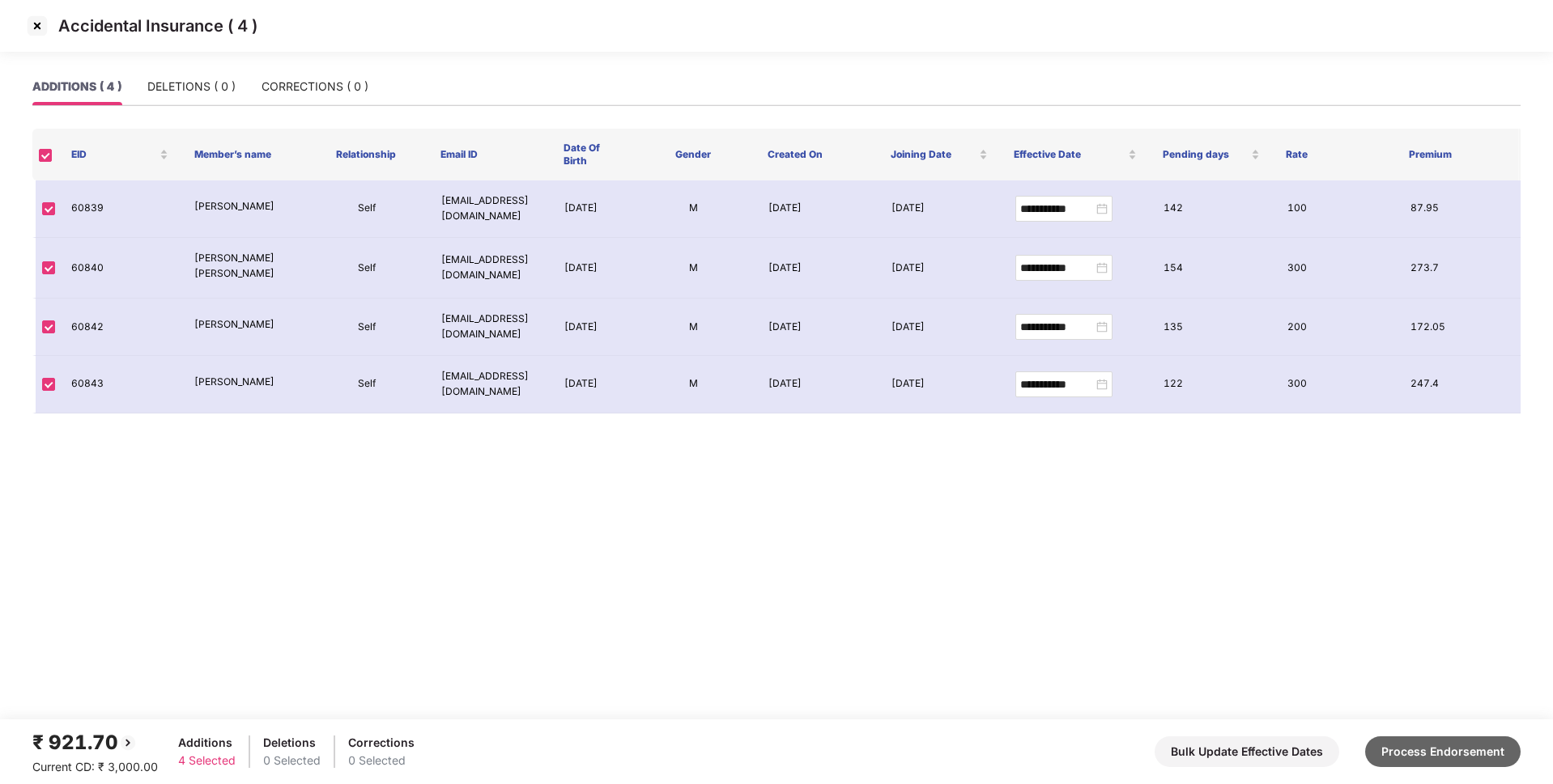
click at [1448, 760] on button "Process Endorsement" at bounding box center [1442, 751] width 156 height 30
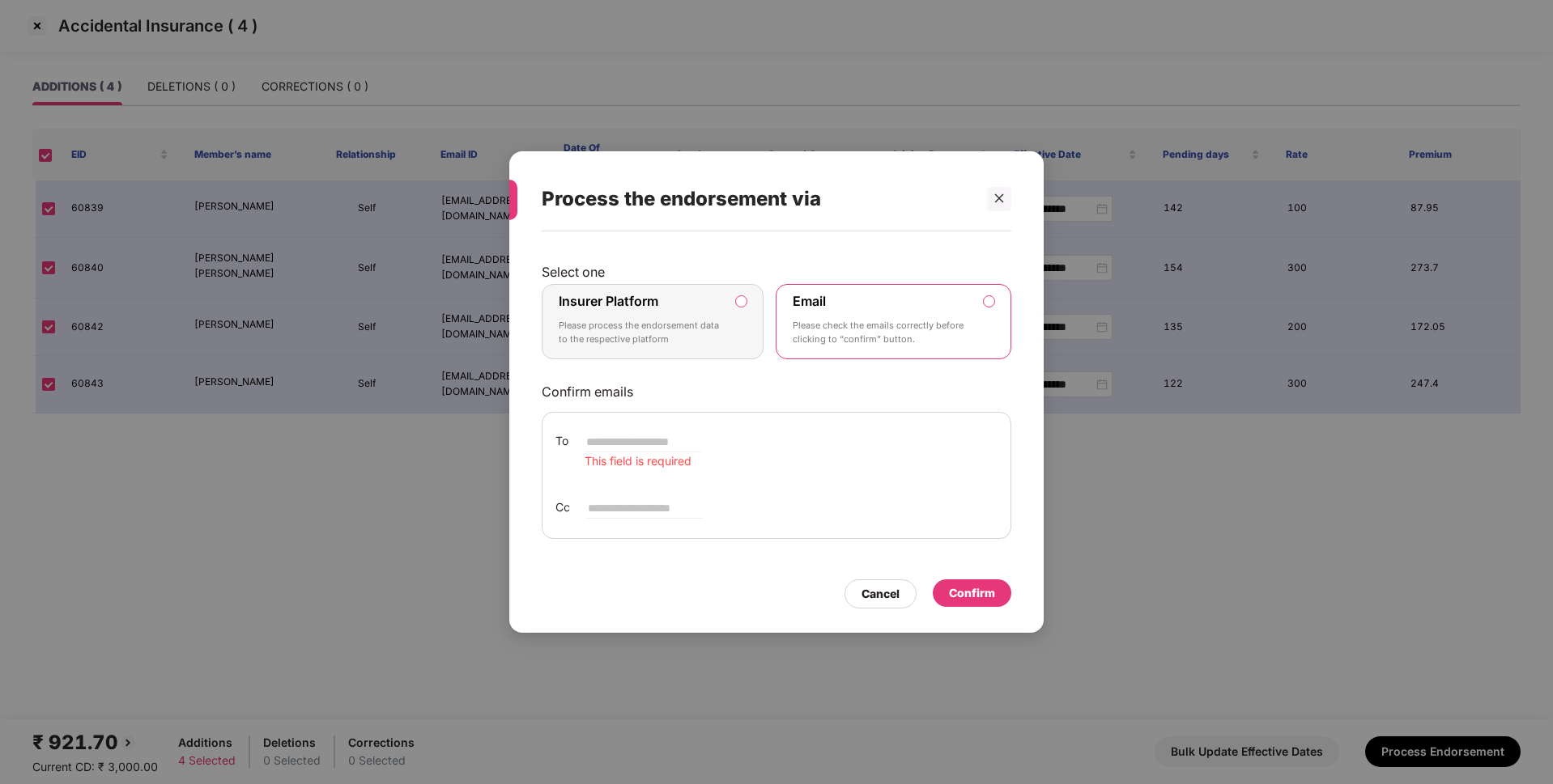
click at [673, 303] on div "Insurer Platform Please process the endorsement data to the respective platform" at bounding box center [640, 322] width 165 height 59
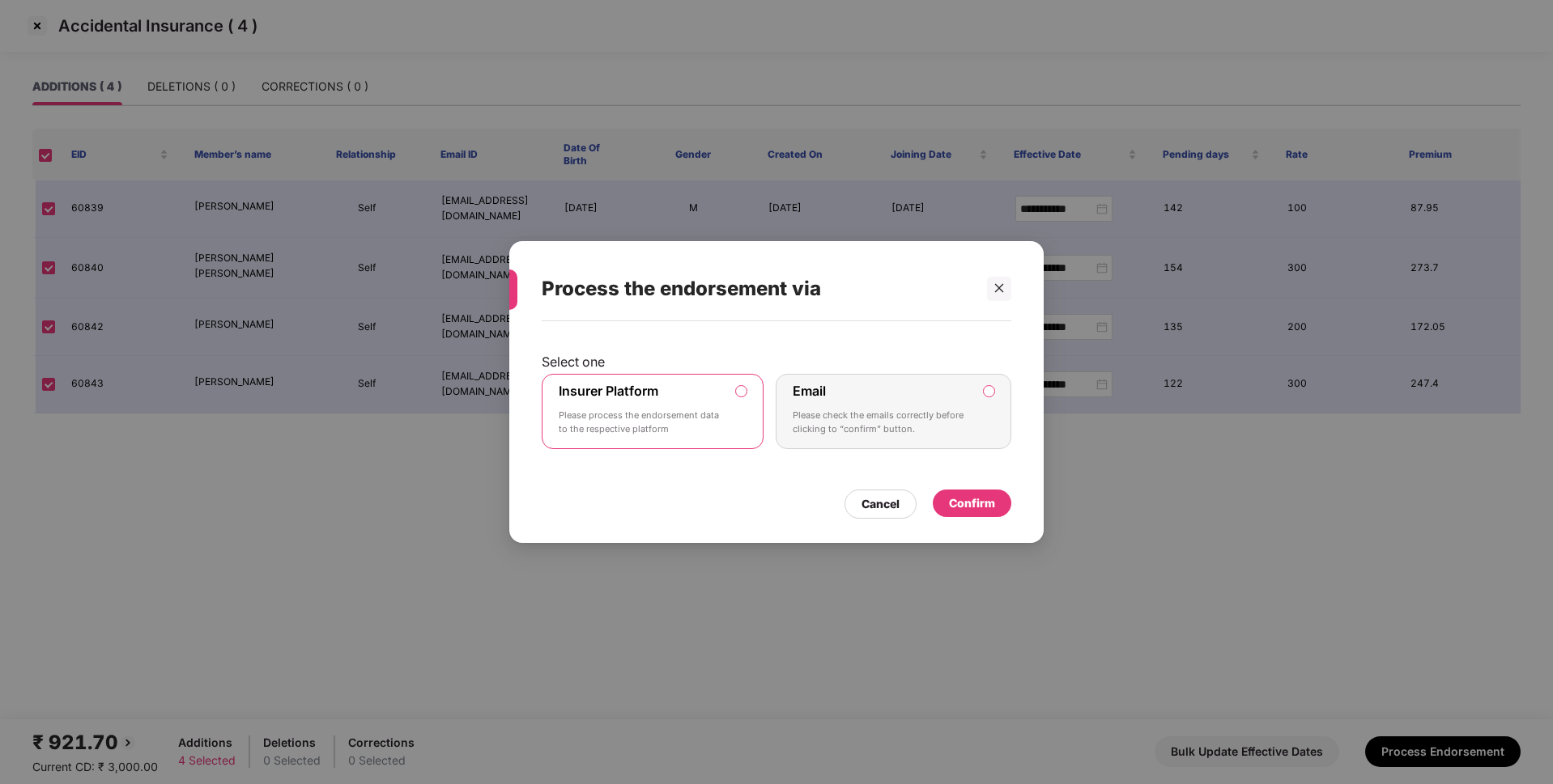
click at [969, 498] on div "Confirm" at bounding box center [971, 503] width 46 height 18
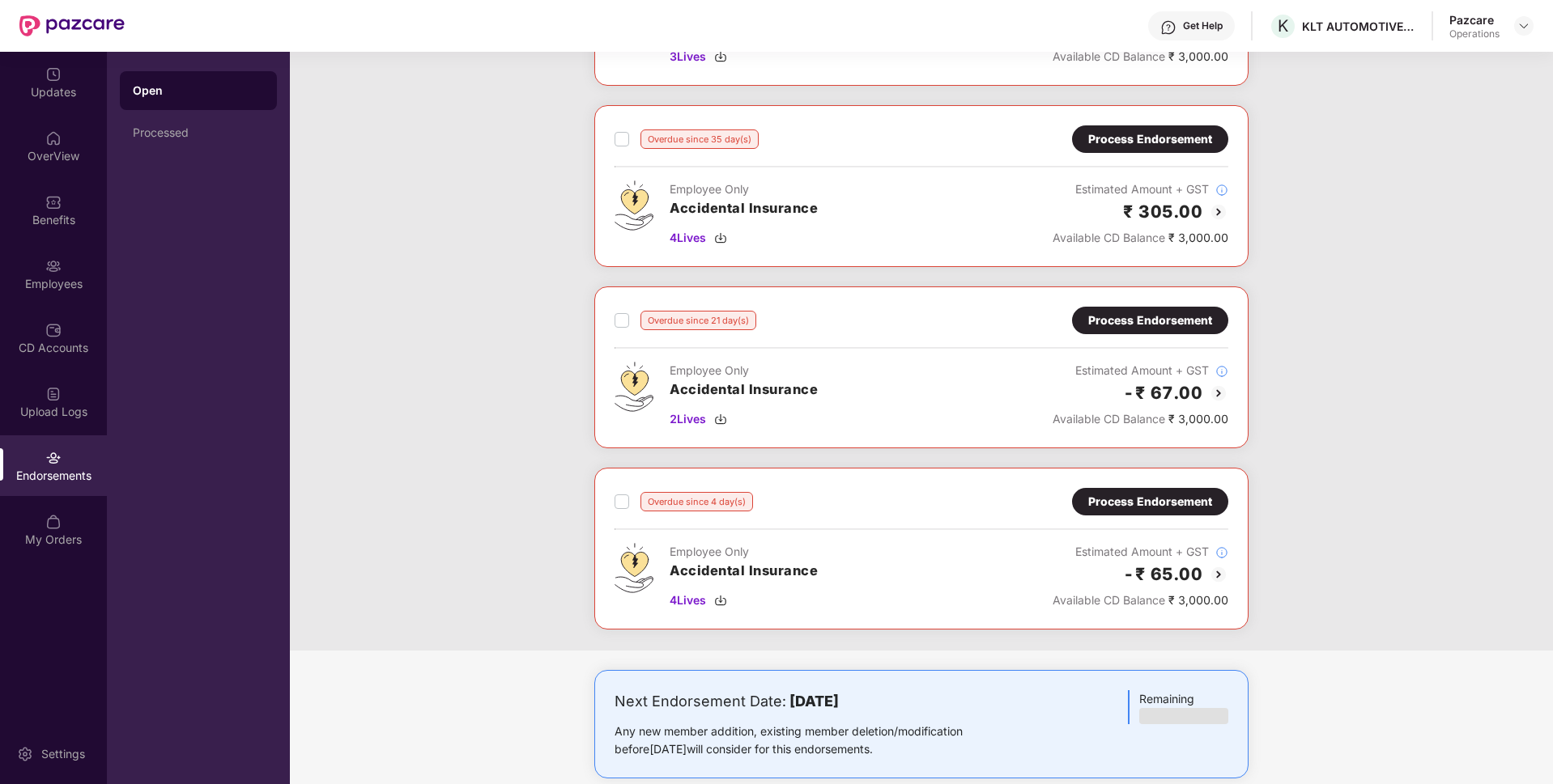
scroll to position [400, 0]
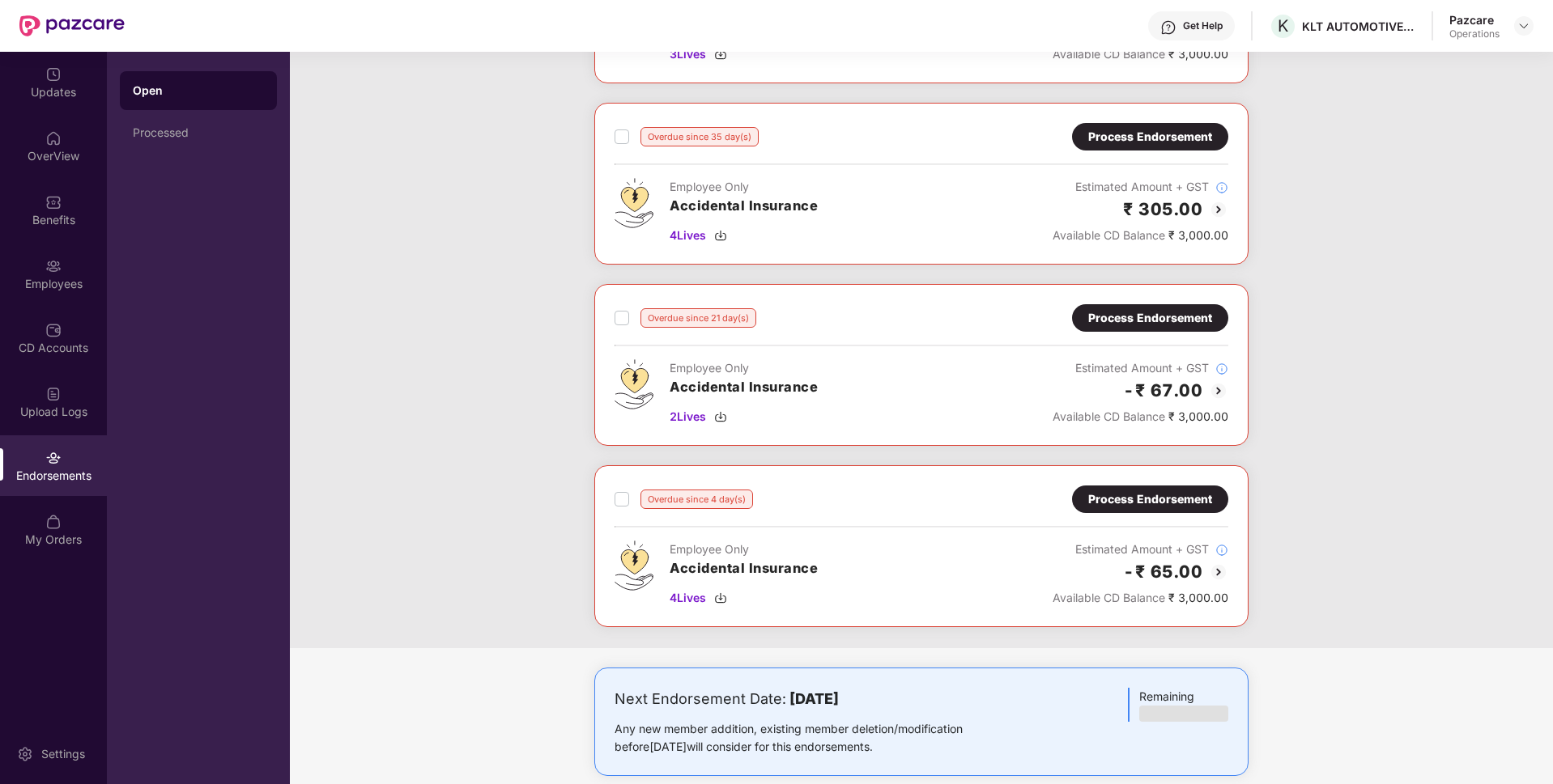
click at [1147, 320] on div "Process Endorsement" at bounding box center [1150, 318] width 123 height 18
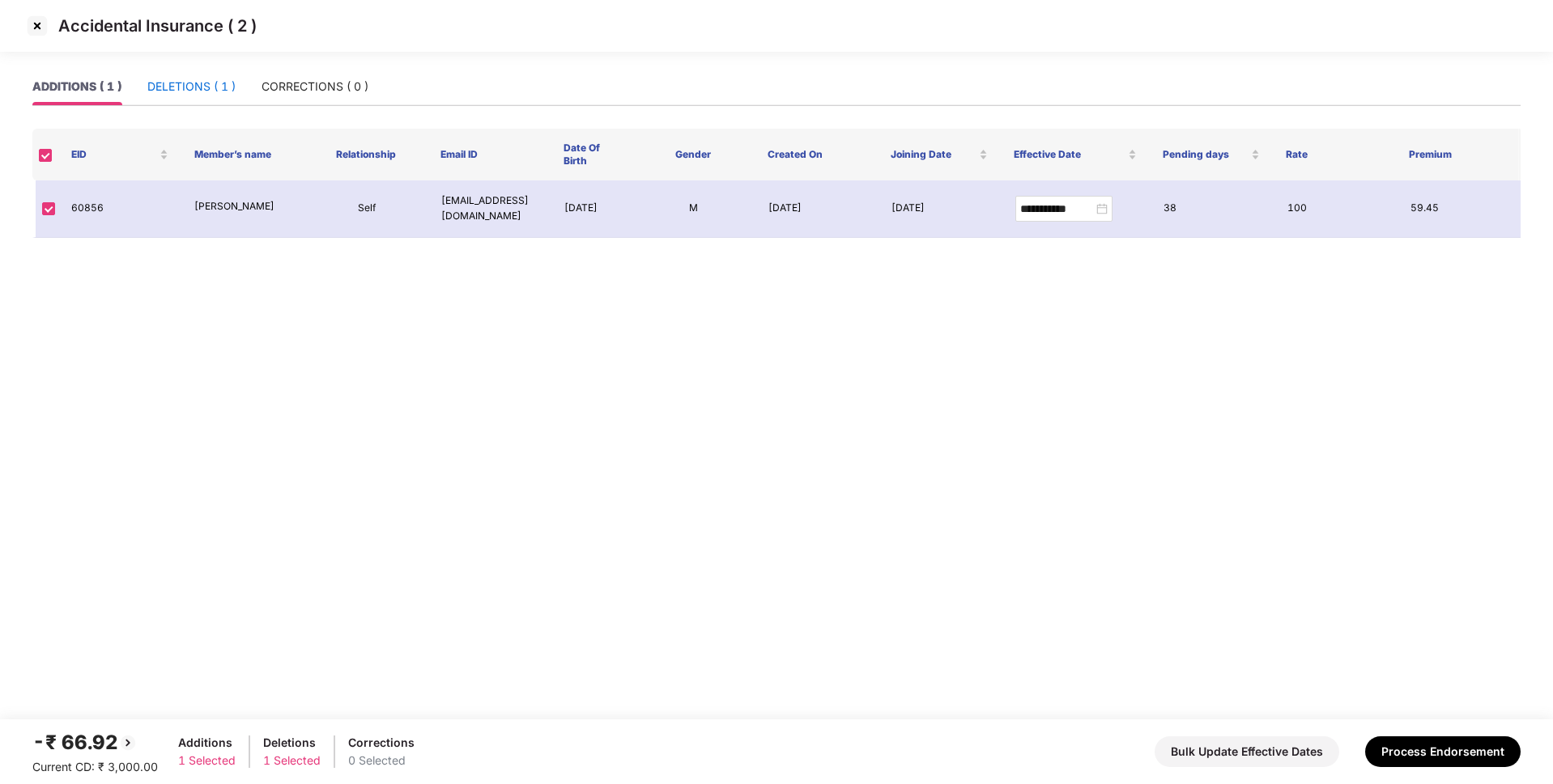
click at [212, 84] on div "DELETIONS ( 1 )" at bounding box center [191, 86] width 88 height 18
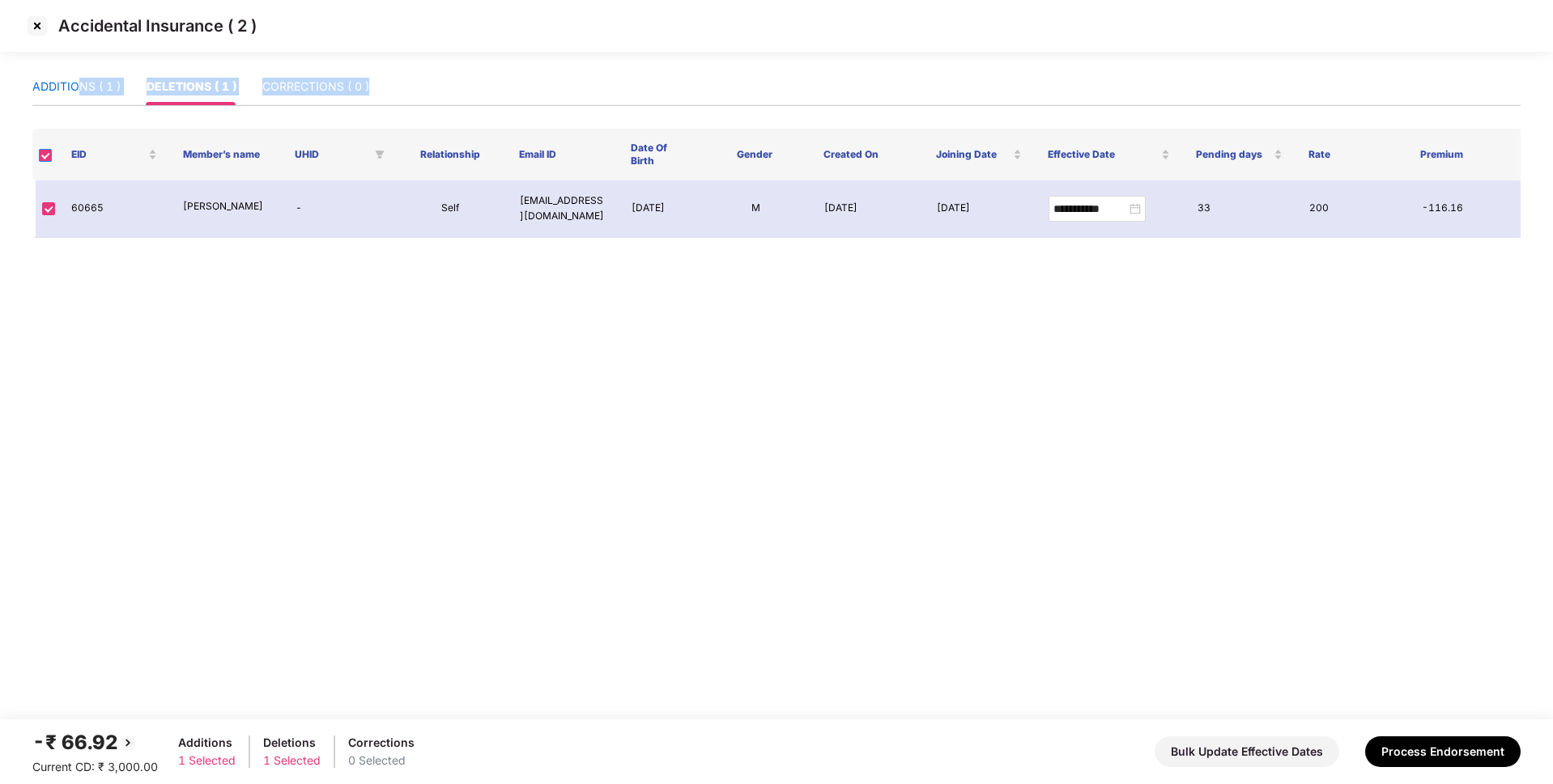
click at [48, 149] on div "**********" at bounding box center [776, 153] width 1488 height 170
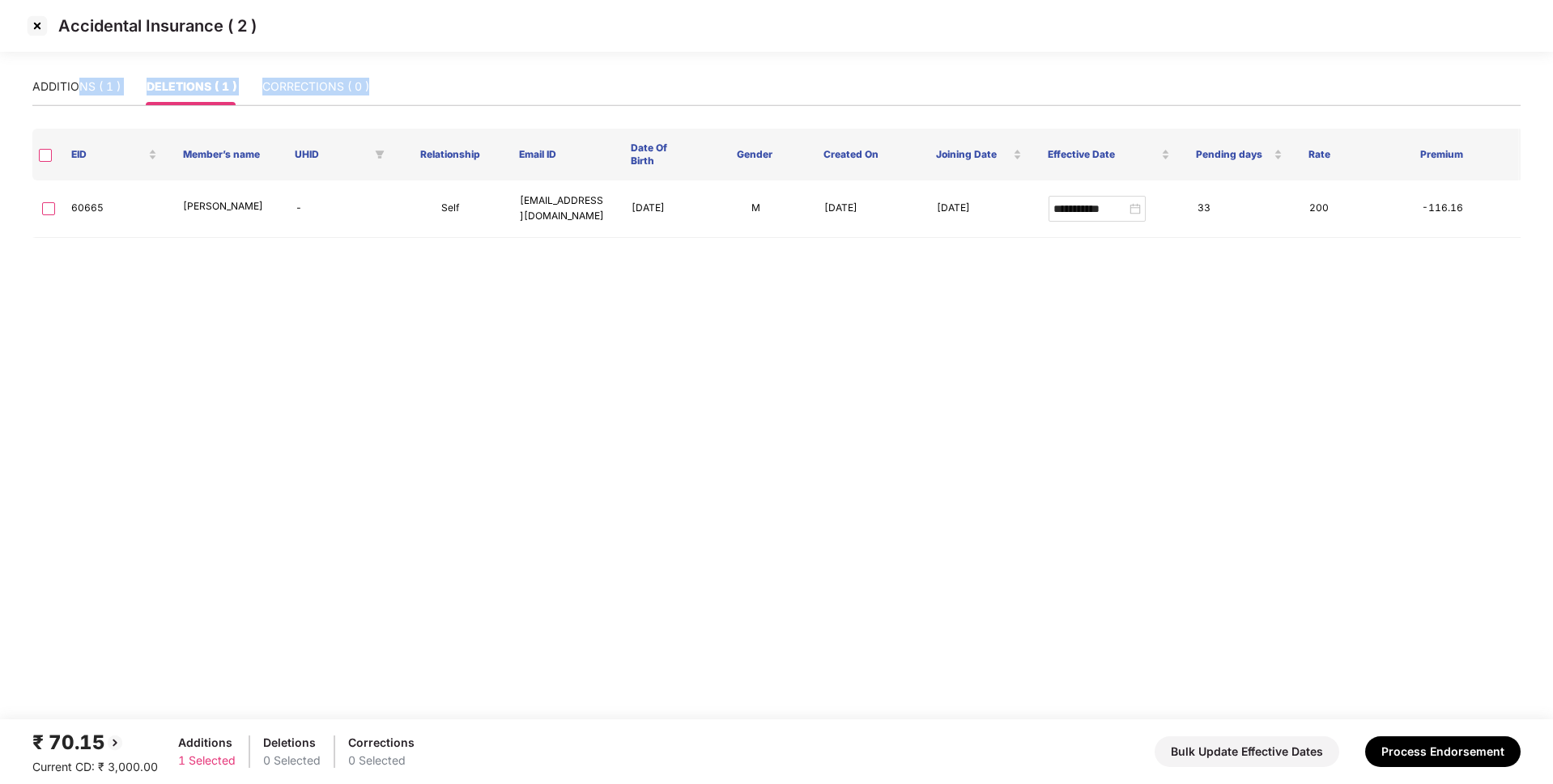
click at [207, 88] on div "DELETIONS ( 1 )" at bounding box center [192, 86] width 90 height 18
click at [79, 88] on div "ADDITIONS ( 1 )" at bounding box center [76, 86] width 88 height 18
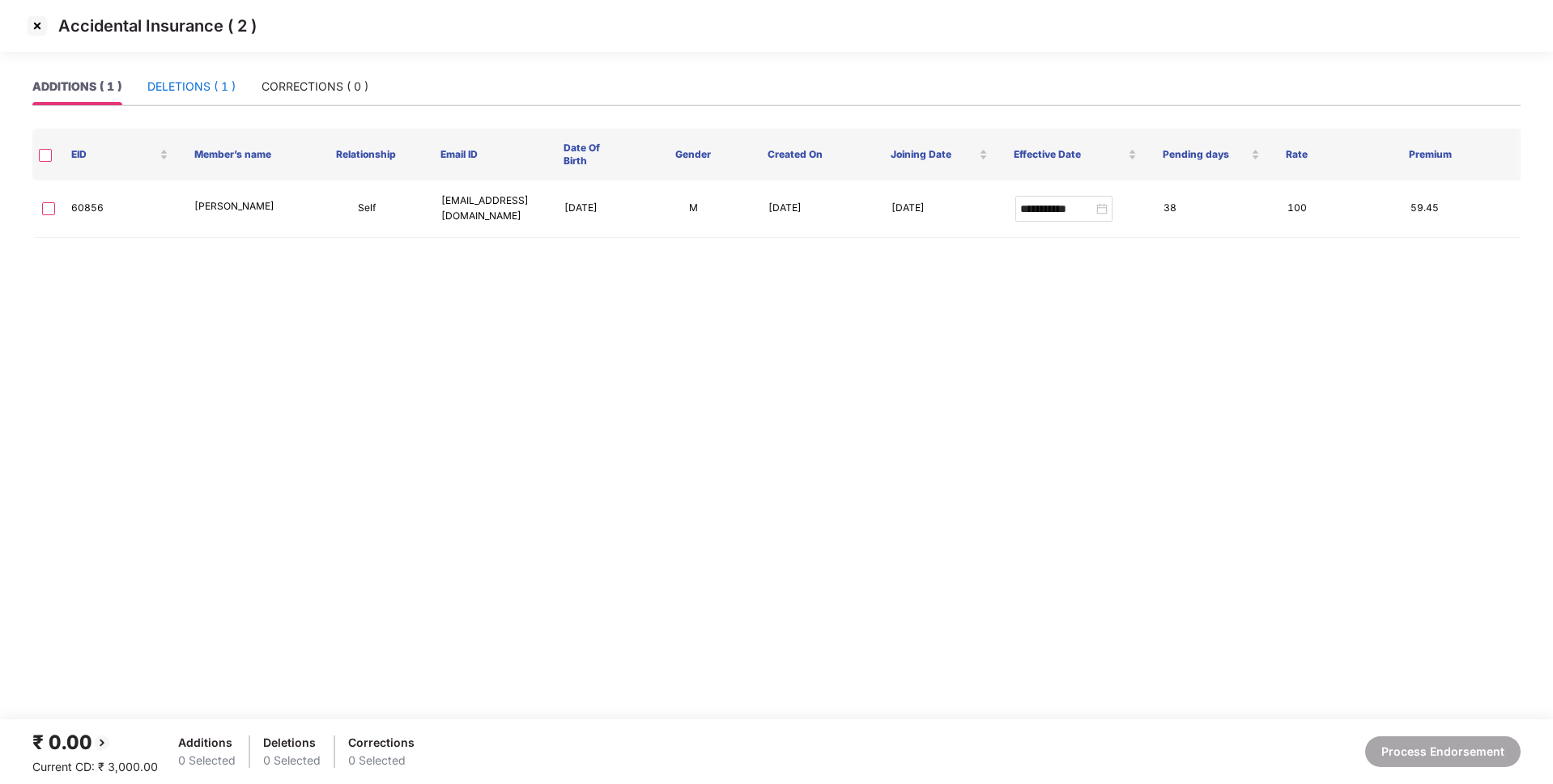
click at [184, 92] on div "DELETIONS ( 1 )" at bounding box center [191, 86] width 88 height 18
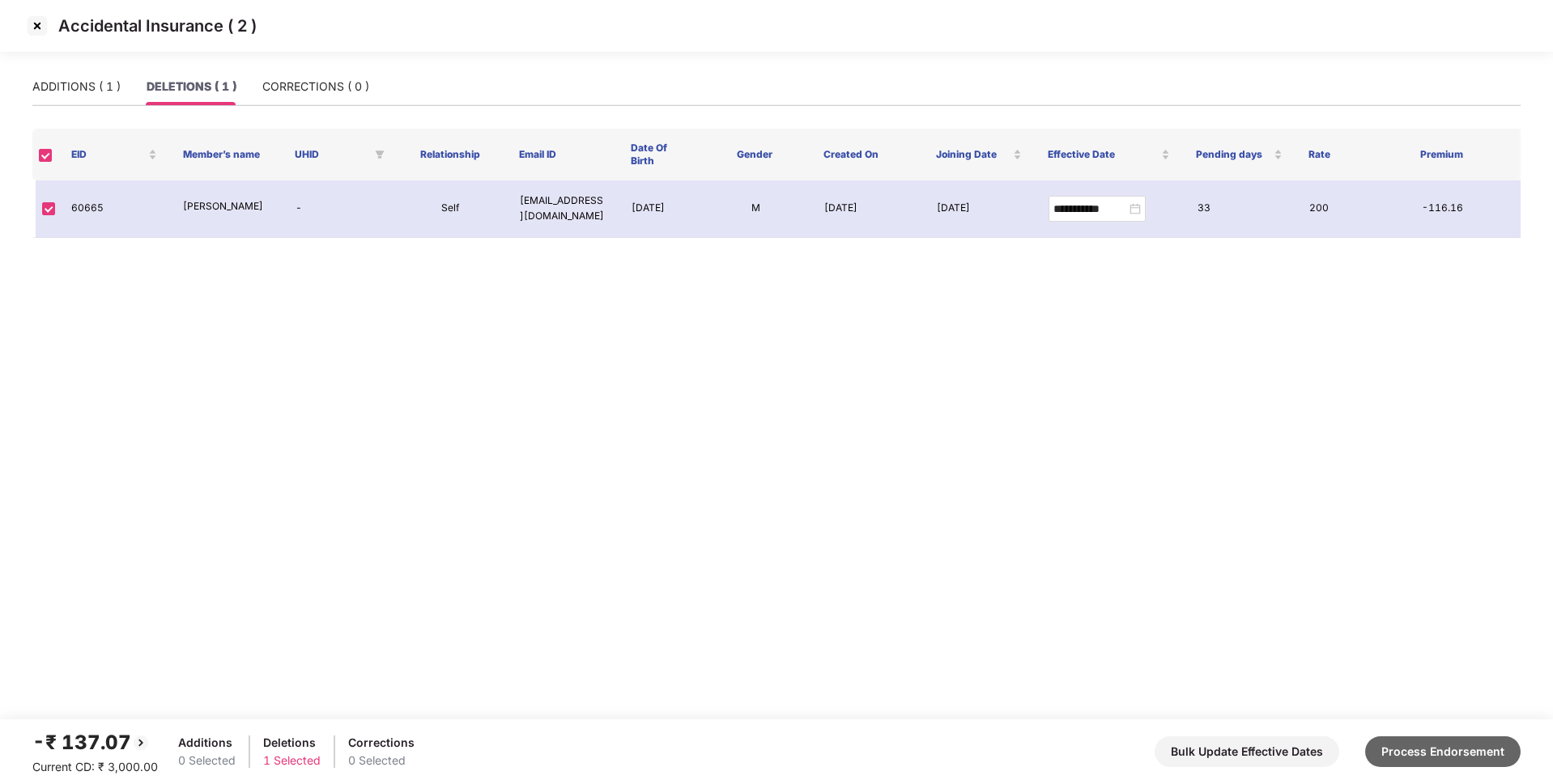
click at [1435, 740] on button "Process Endorsement" at bounding box center [1442, 751] width 156 height 30
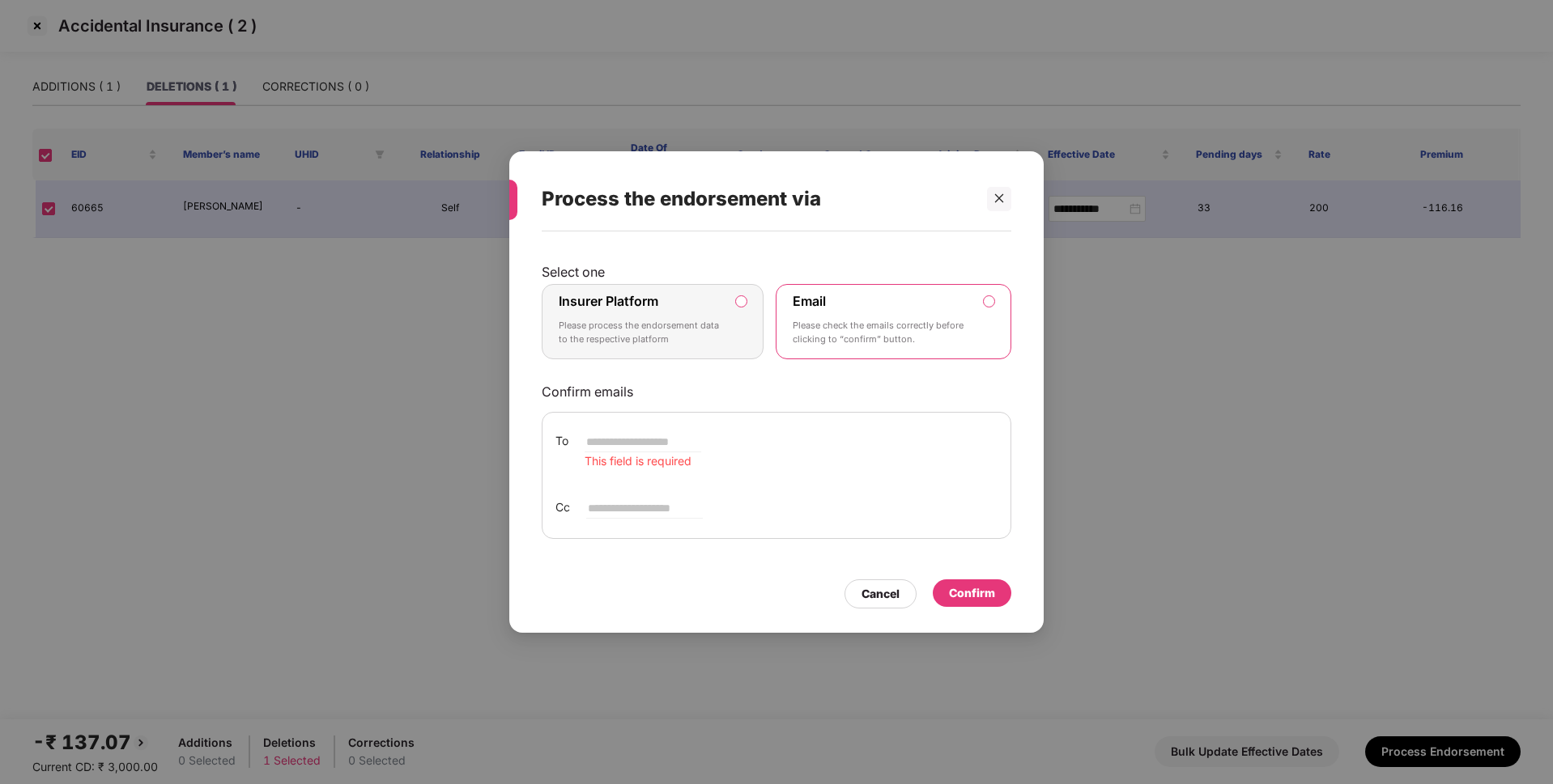
click at [750, 329] on label "Insurer Platform Please process the endorsement data to the respective platform" at bounding box center [652, 322] width 222 height 76
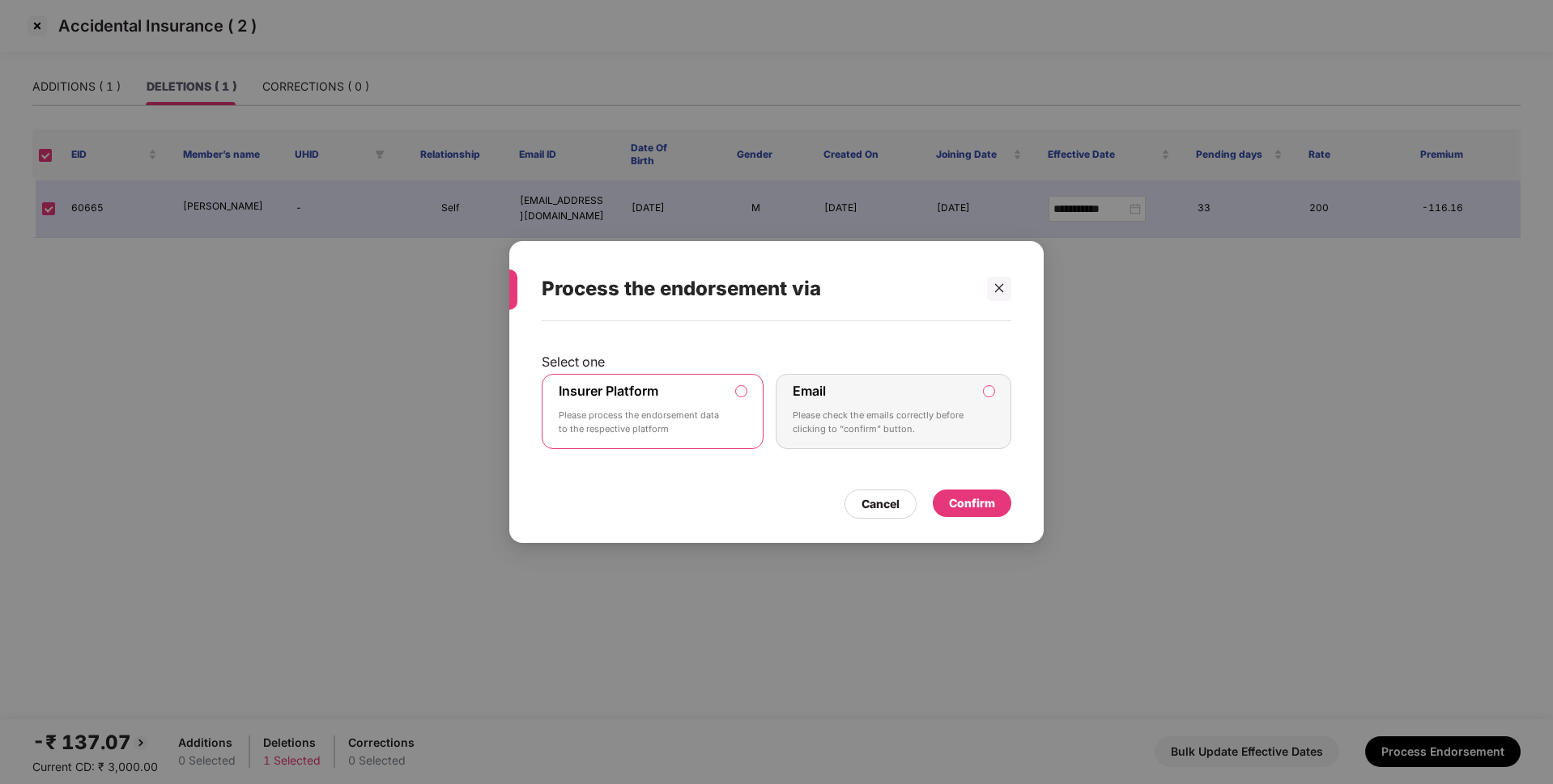
click at [989, 513] on div "Confirm" at bounding box center [971, 503] width 78 height 27
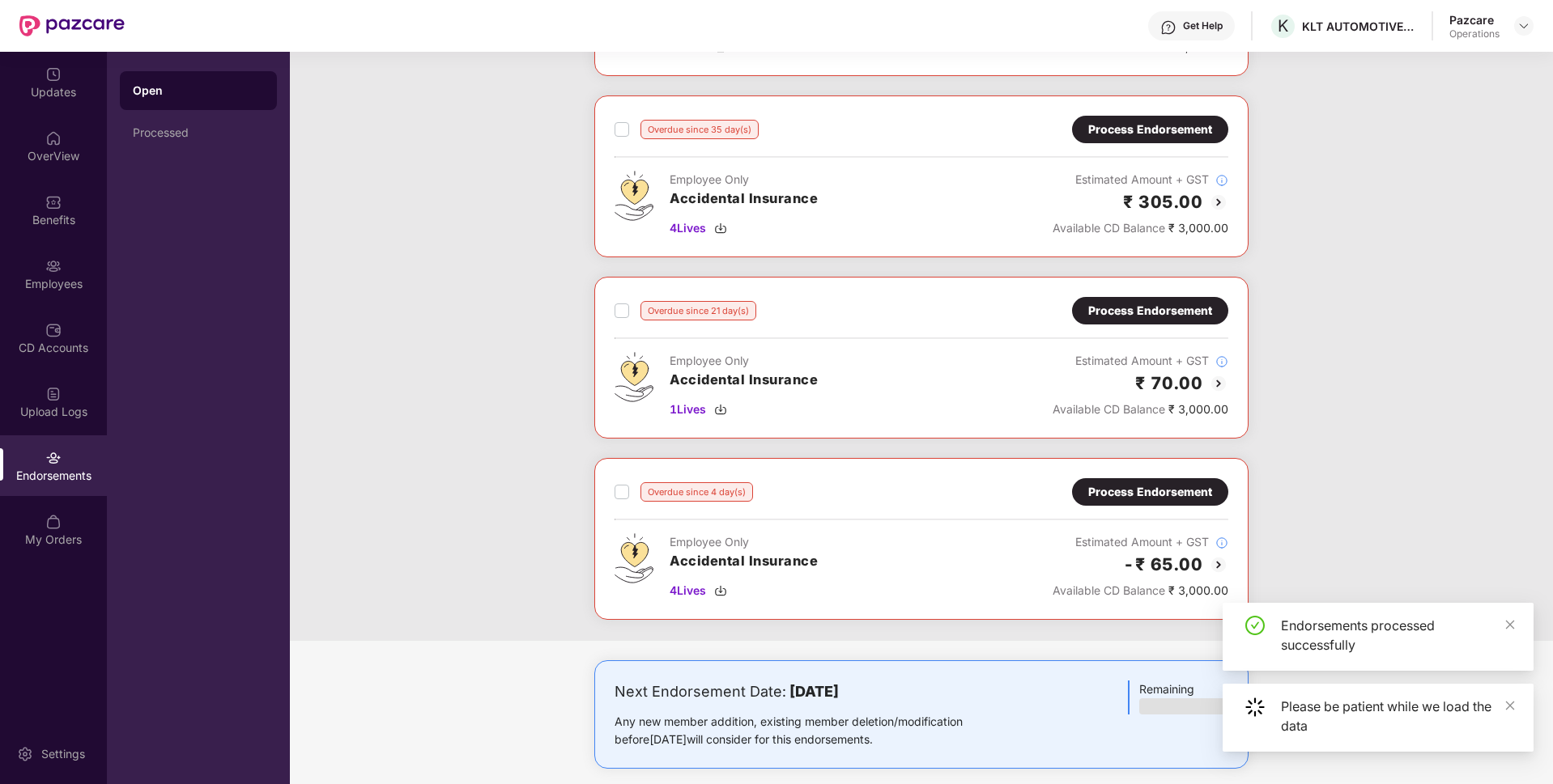
scroll to position [425, 0]
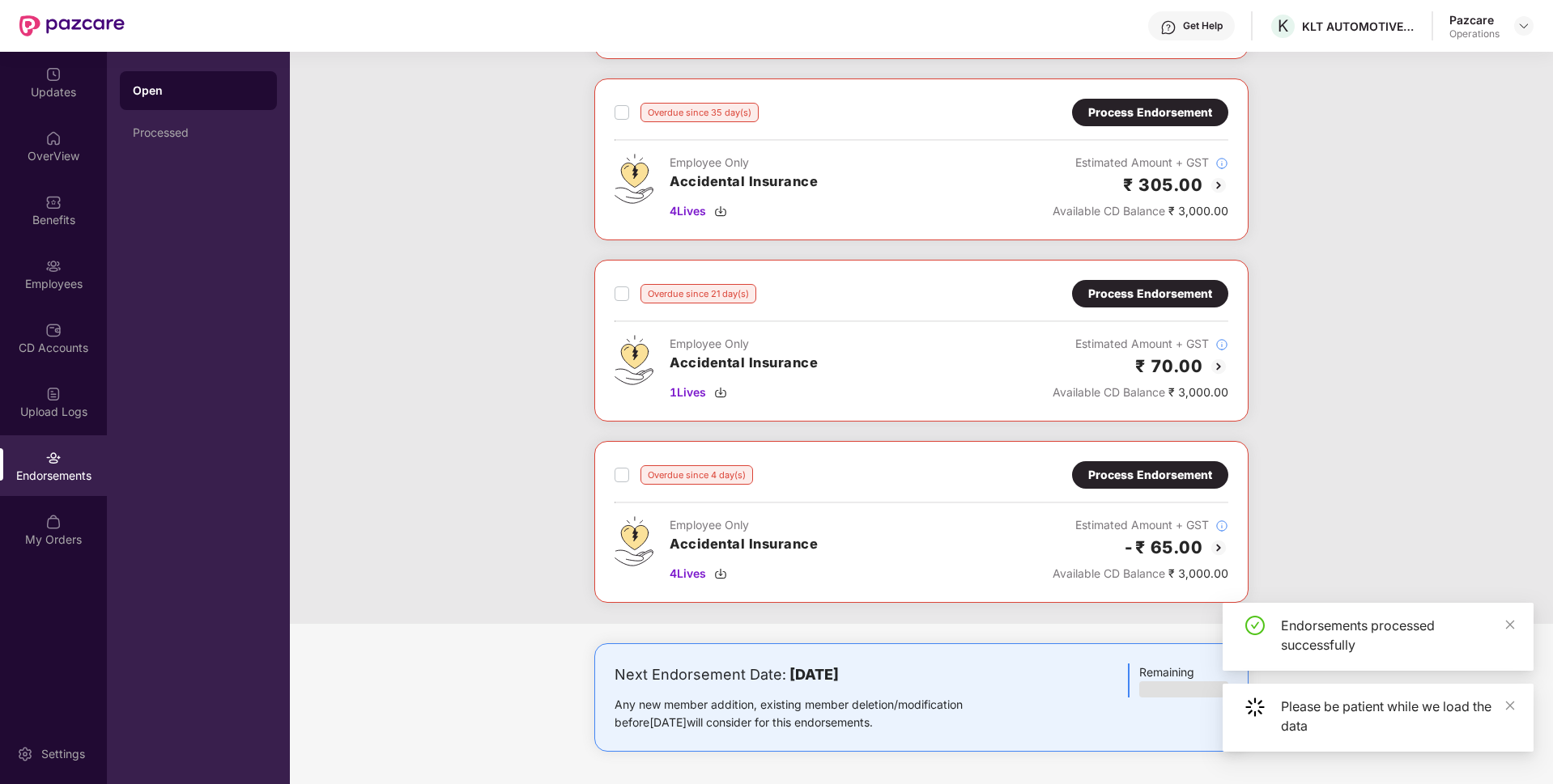
click at [1124, 474] on div "Process Endorsement" at bounding box center [1150, 475] width 123 height 18
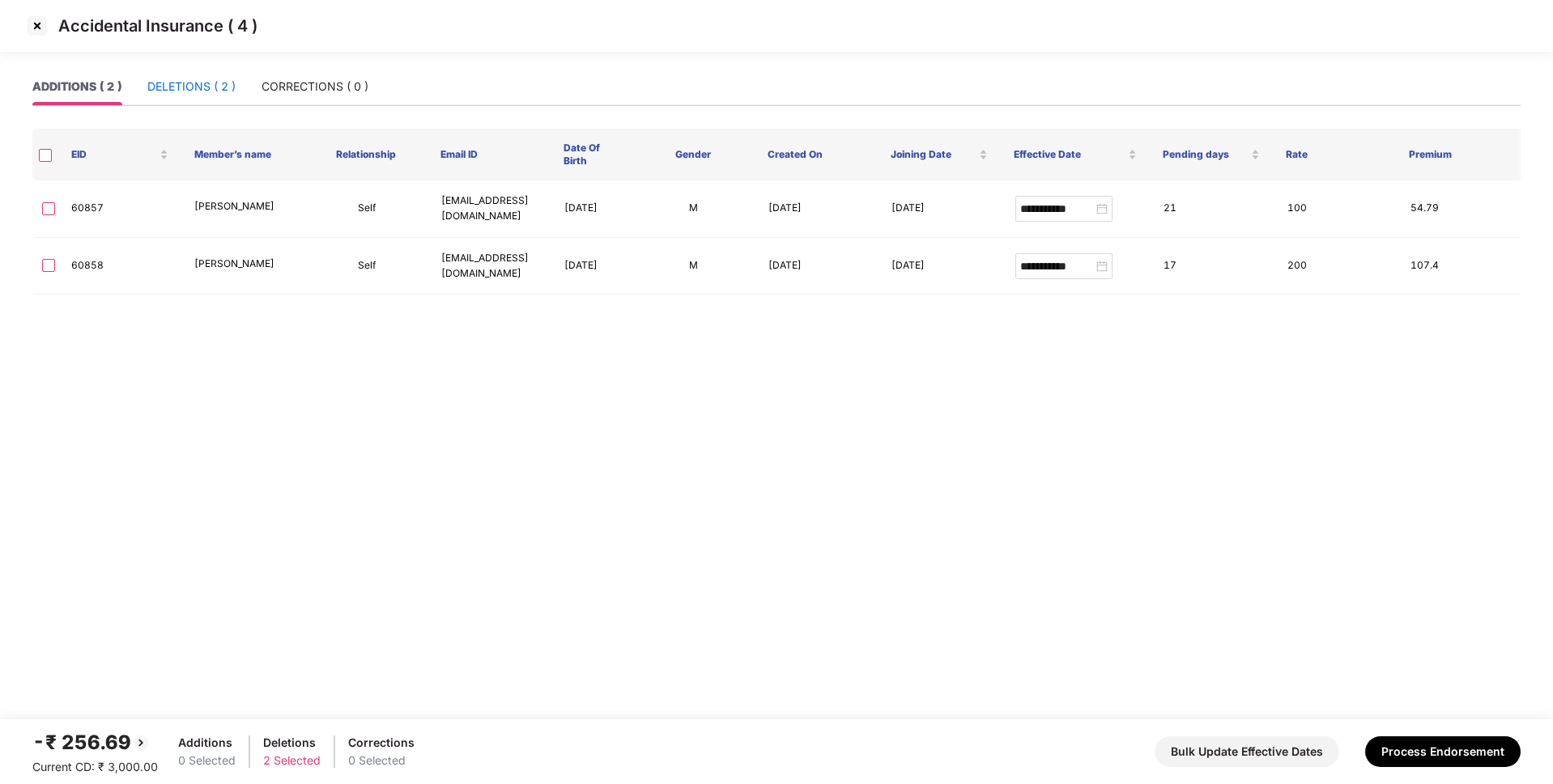
click at [199, 91] on div "DELETIONS ( 2 )" at bounding box center [191, 86] width 88 height 18
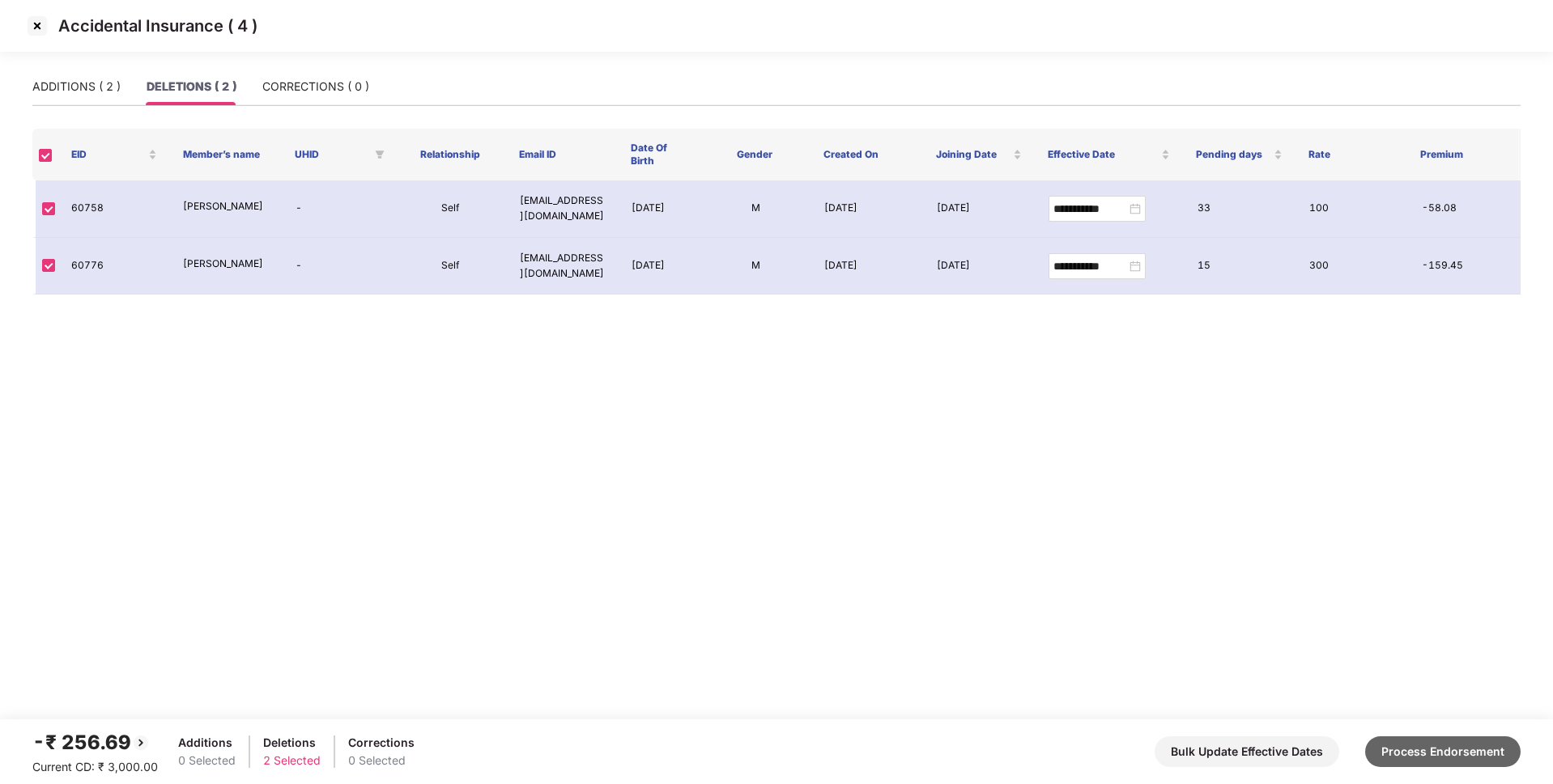
click at [1435, 742] on button "Process Endorsement" at bounding box center [1442, 751] width 156 height 30
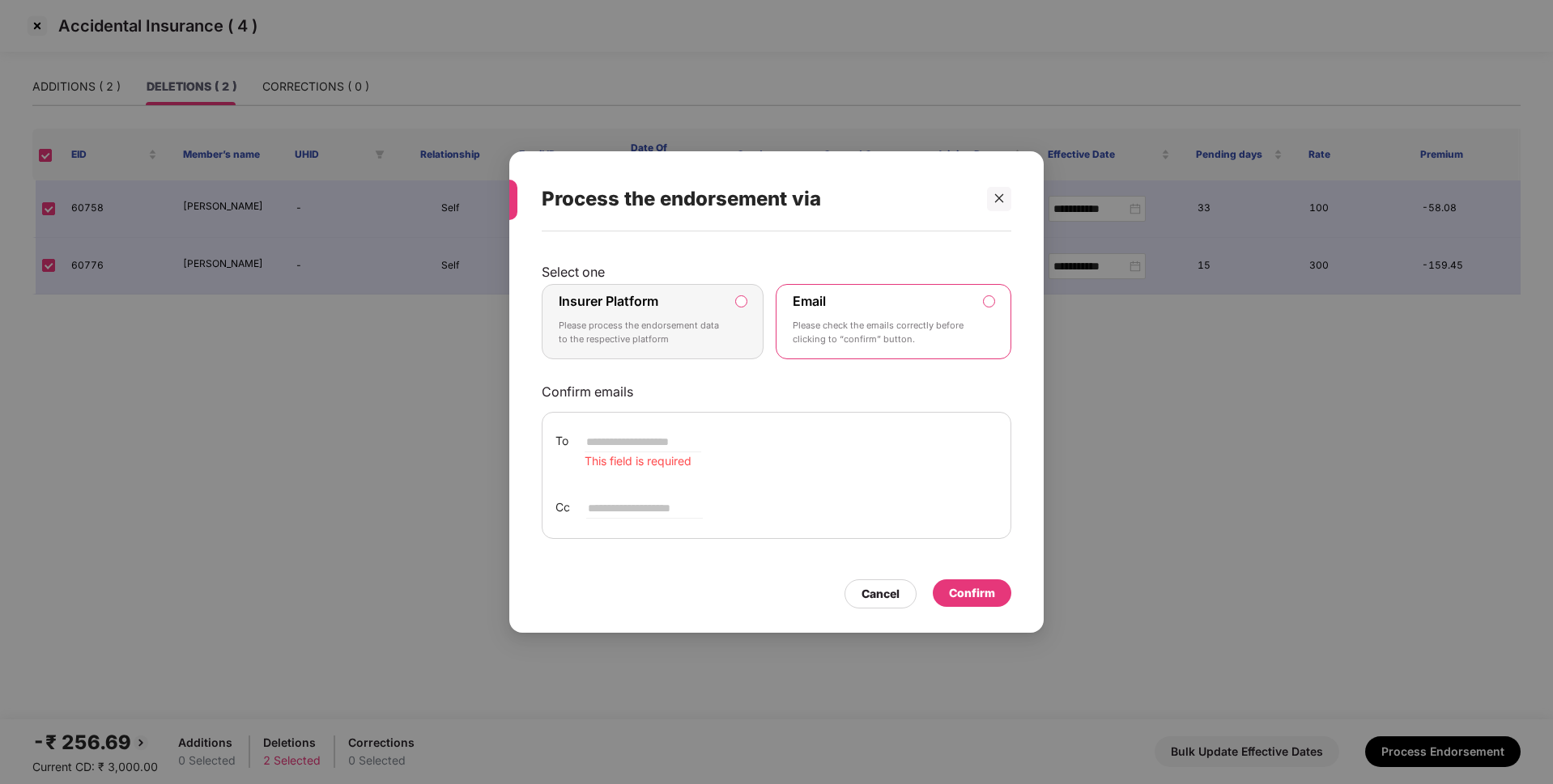
click at [717, 320] on p "Please process the endorsement data to the respective platform" at bounding box center [640, 333] width 165 height 28
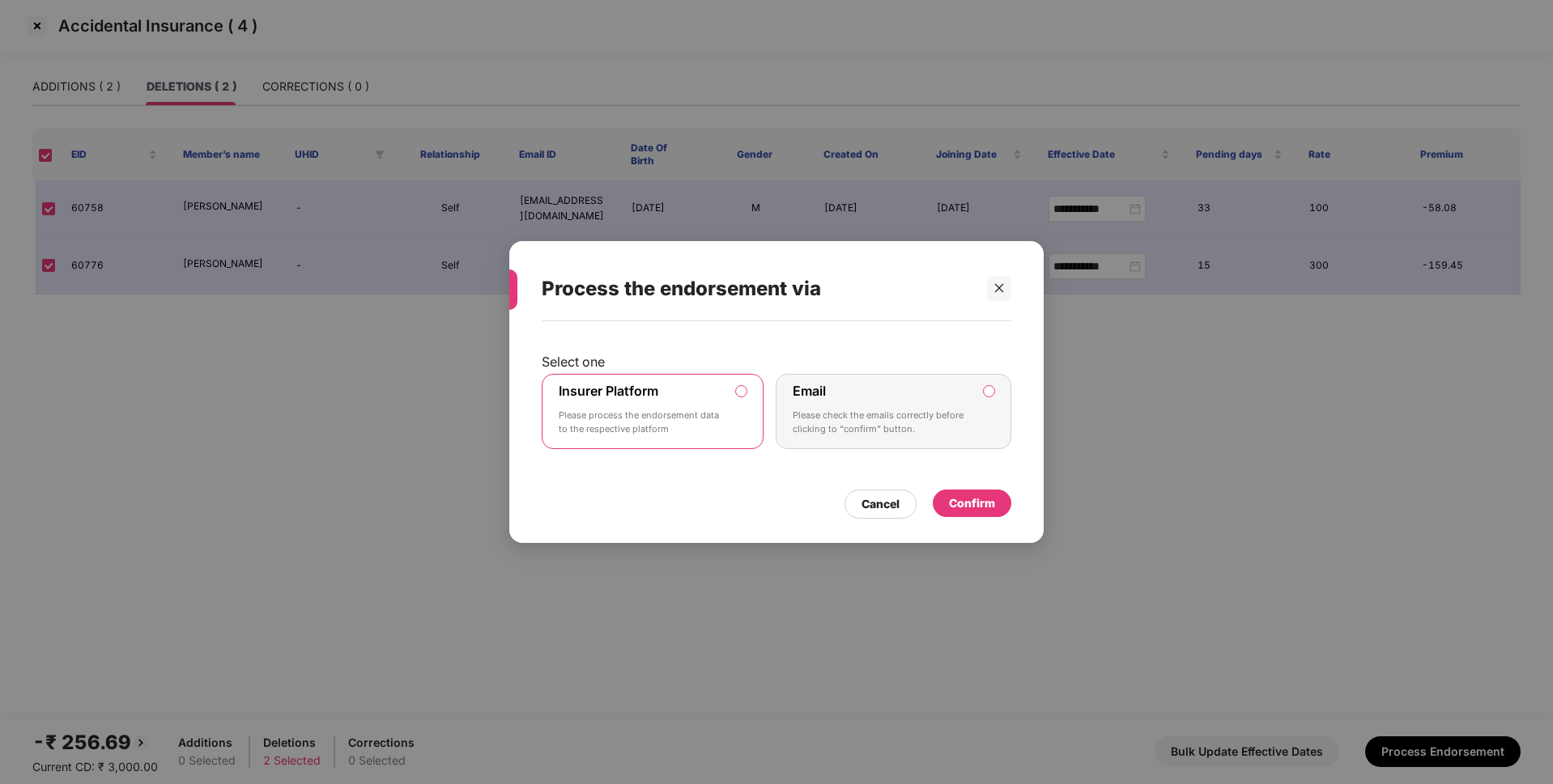
click at [991, 505] on div "Confirm" at bounding box center [971, 503] width 46 height 18
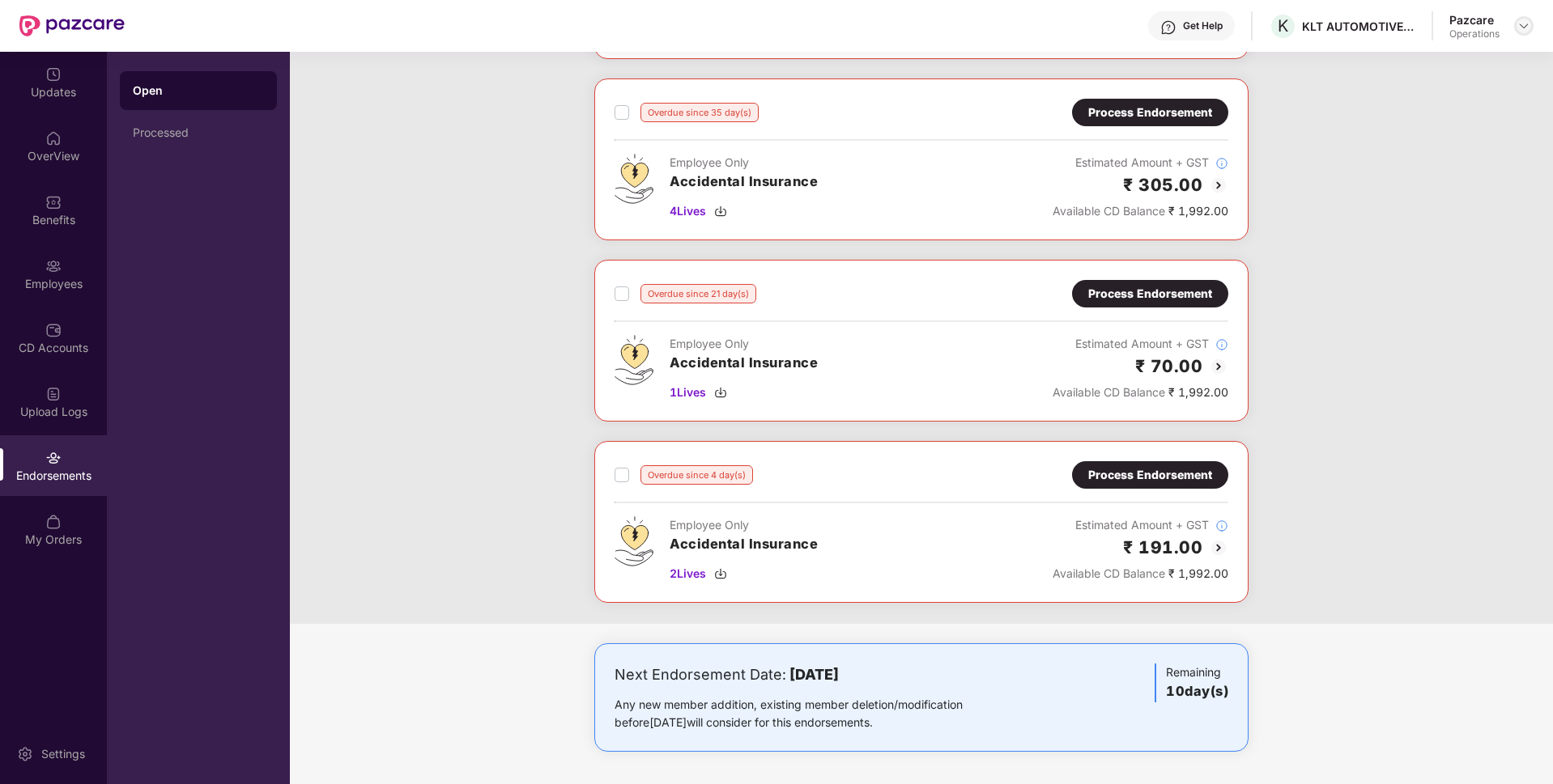
click at [1526, 24] on img at bounding box center [1523, 25] width 13 height 13
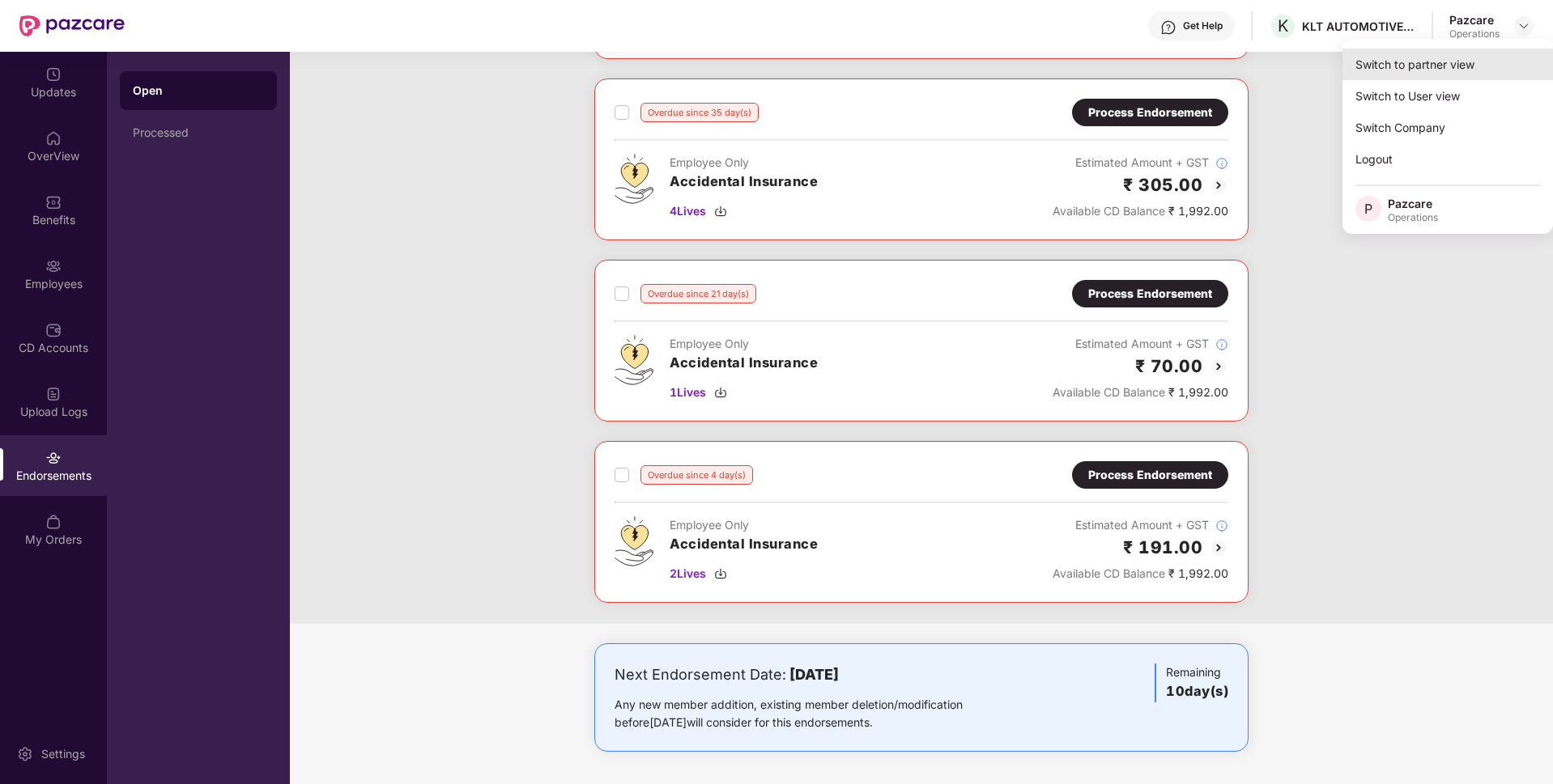
click at [1446, 64] on div "Switch to partner view" at bounding box center [1447, 65] width 211 height 31
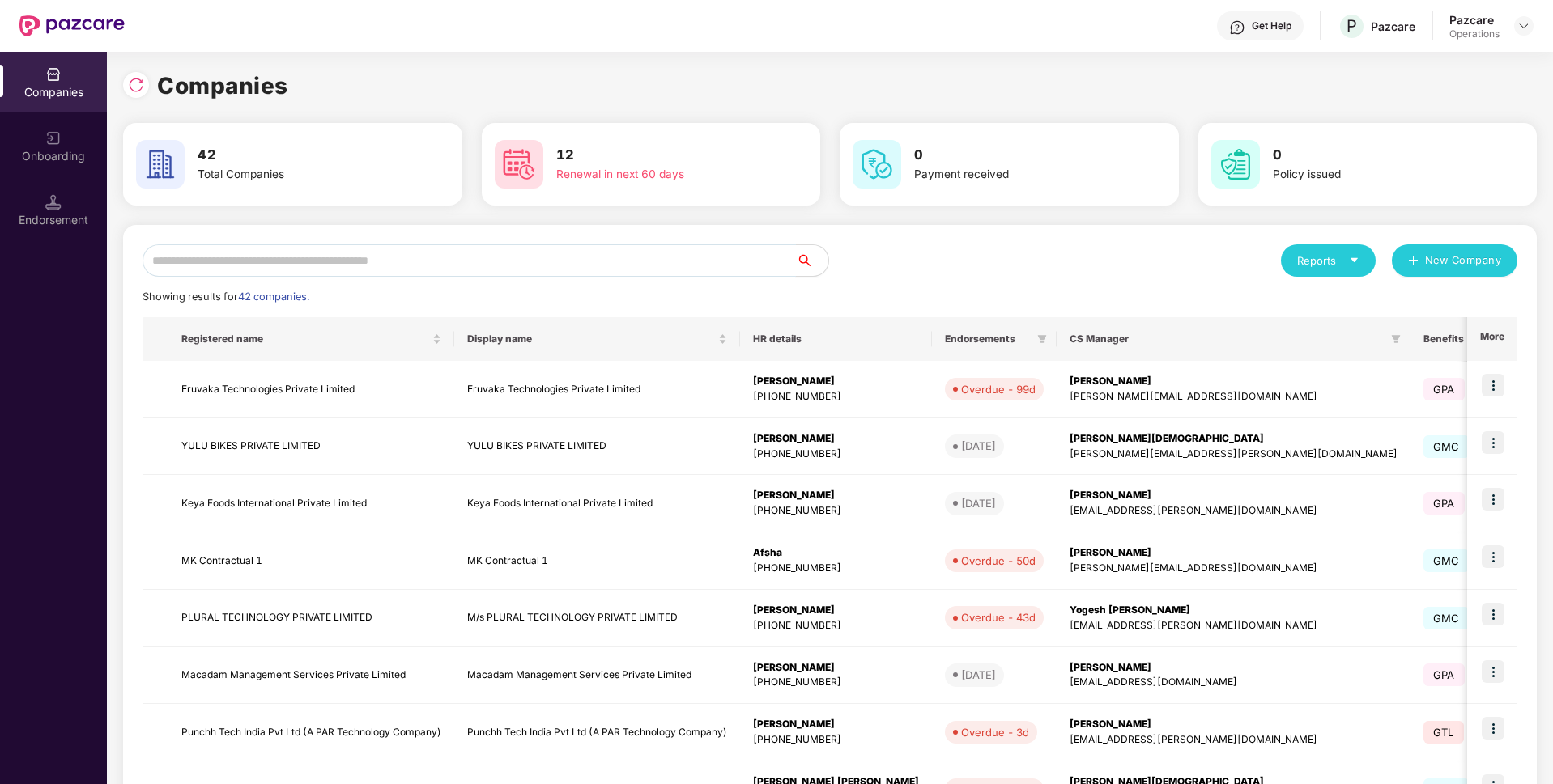
click at [741, 251] on input "text" at bounding box center [469, 260] width 653 height 32
paste input "**********"
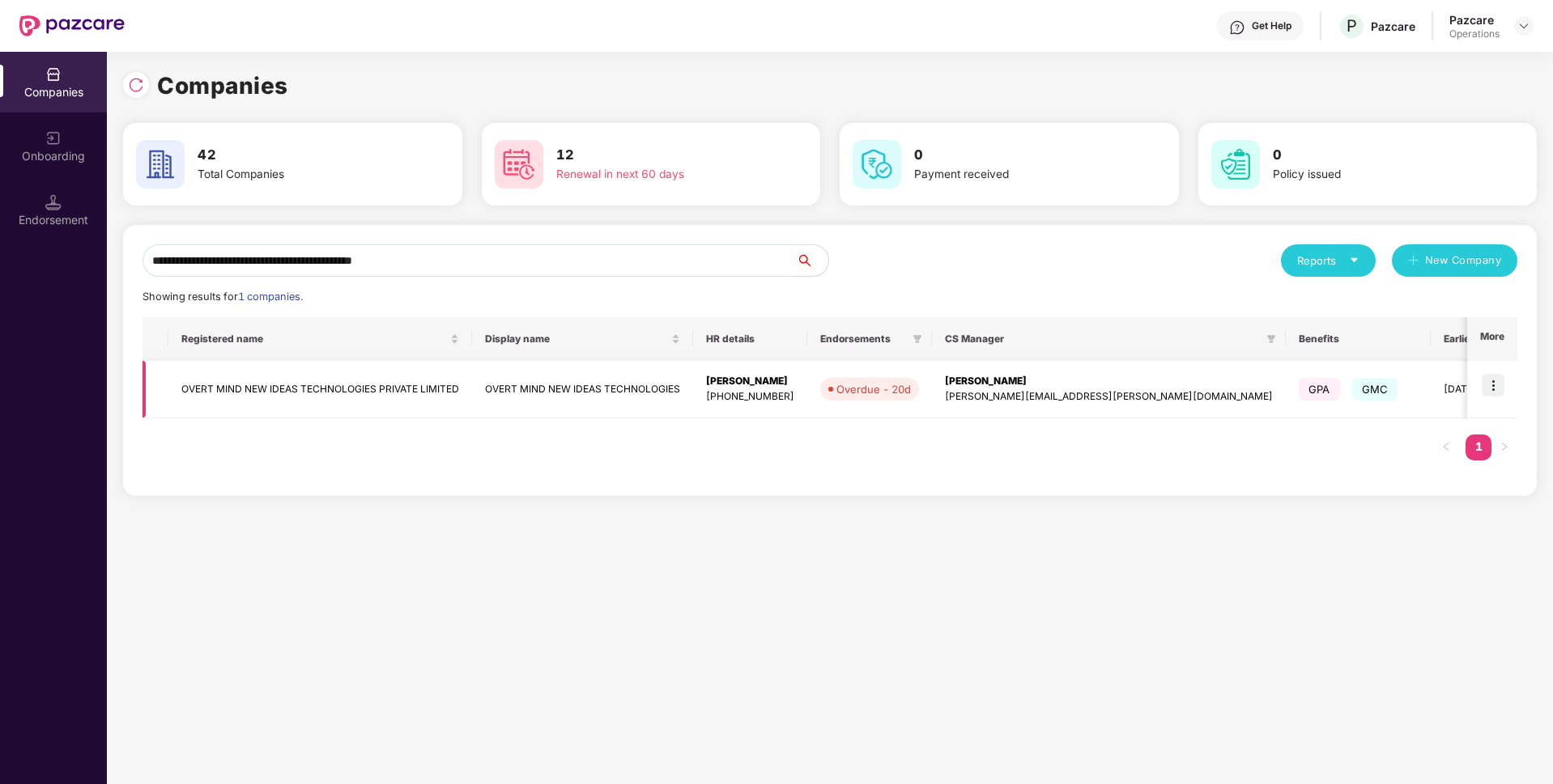
type input "**********"
click at [1496, 386] on img at bounding box center [1492, 385] width 23 height 23
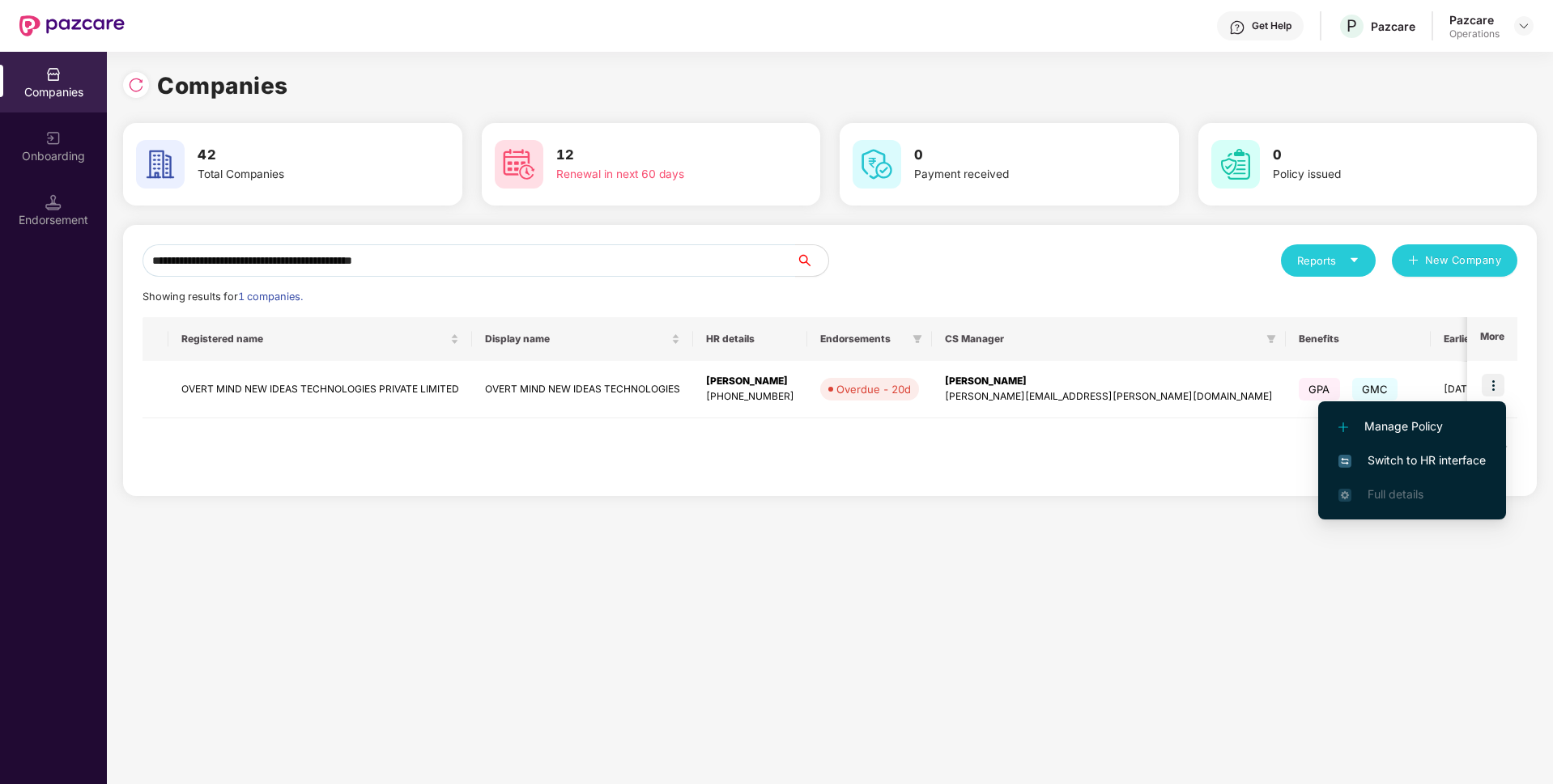
click at [1395, 460] on span "Switch to HR interface" at bounding box center [1412, 460] width 147 height 18
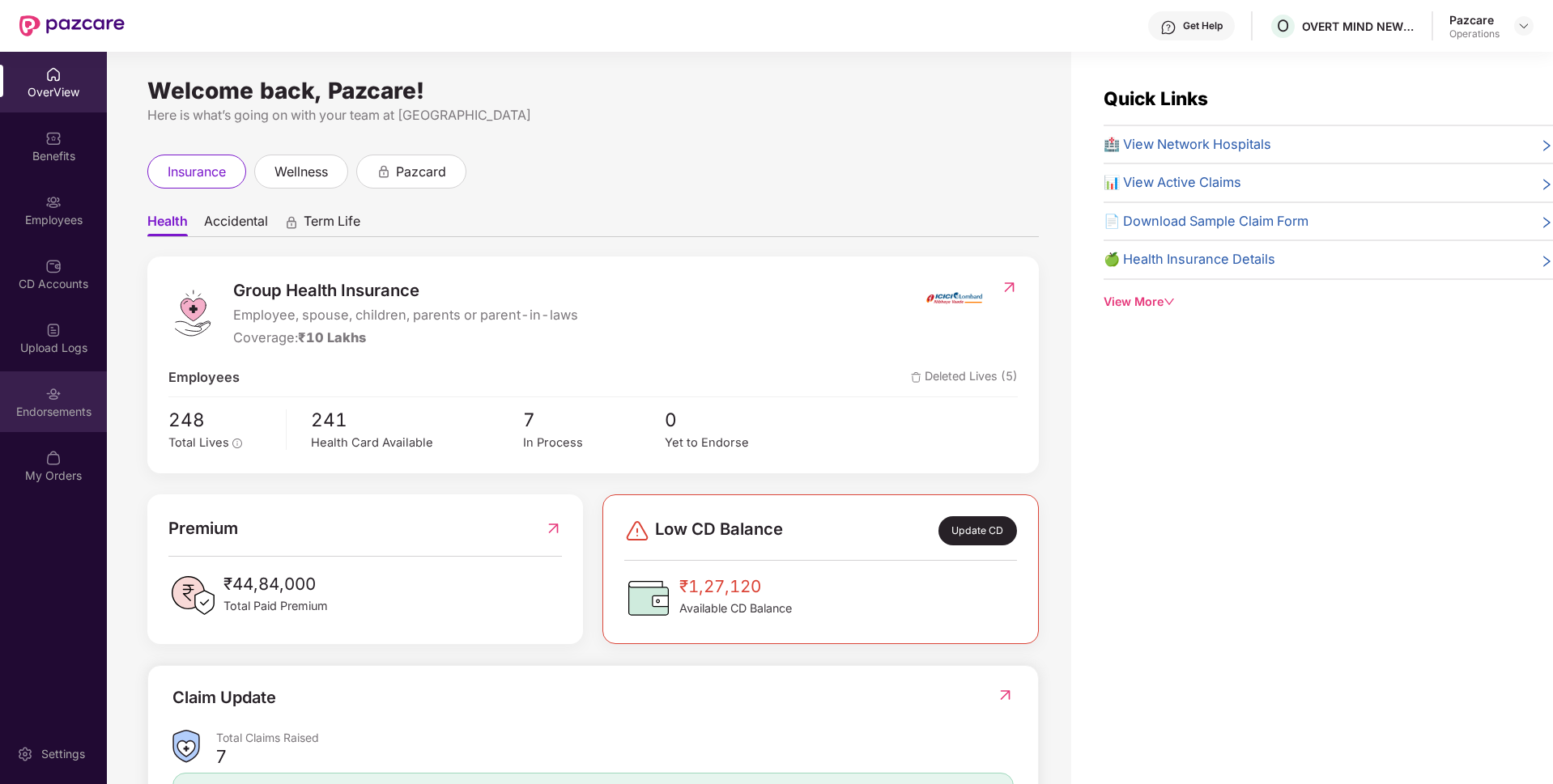
click at [60, 413] on div "Endorsements" at bounding box center [53, 412] width 107 height 17
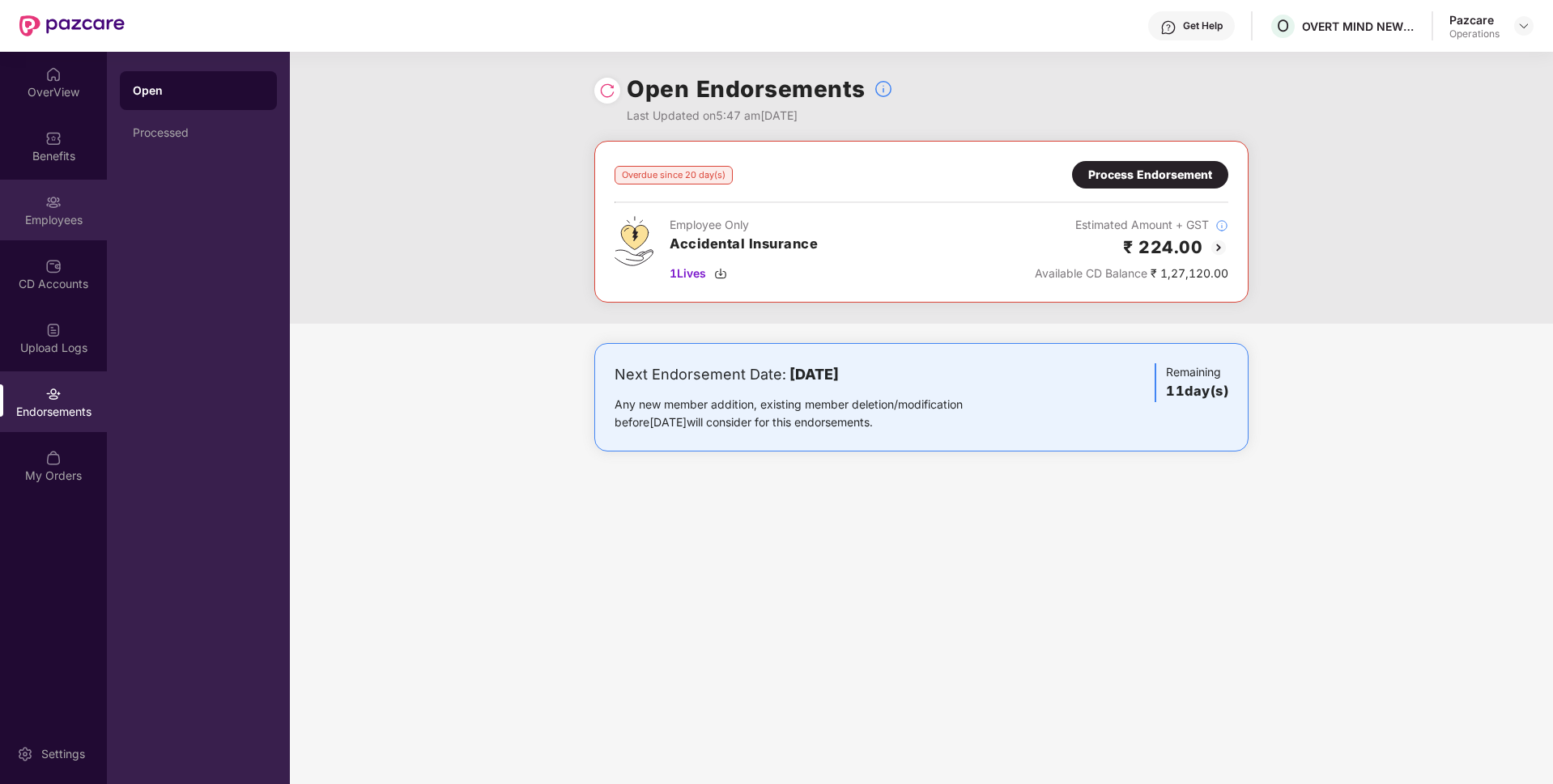
click at [72, 212] on div "Employees" at bounding box center [53, 220] width 107 height 17
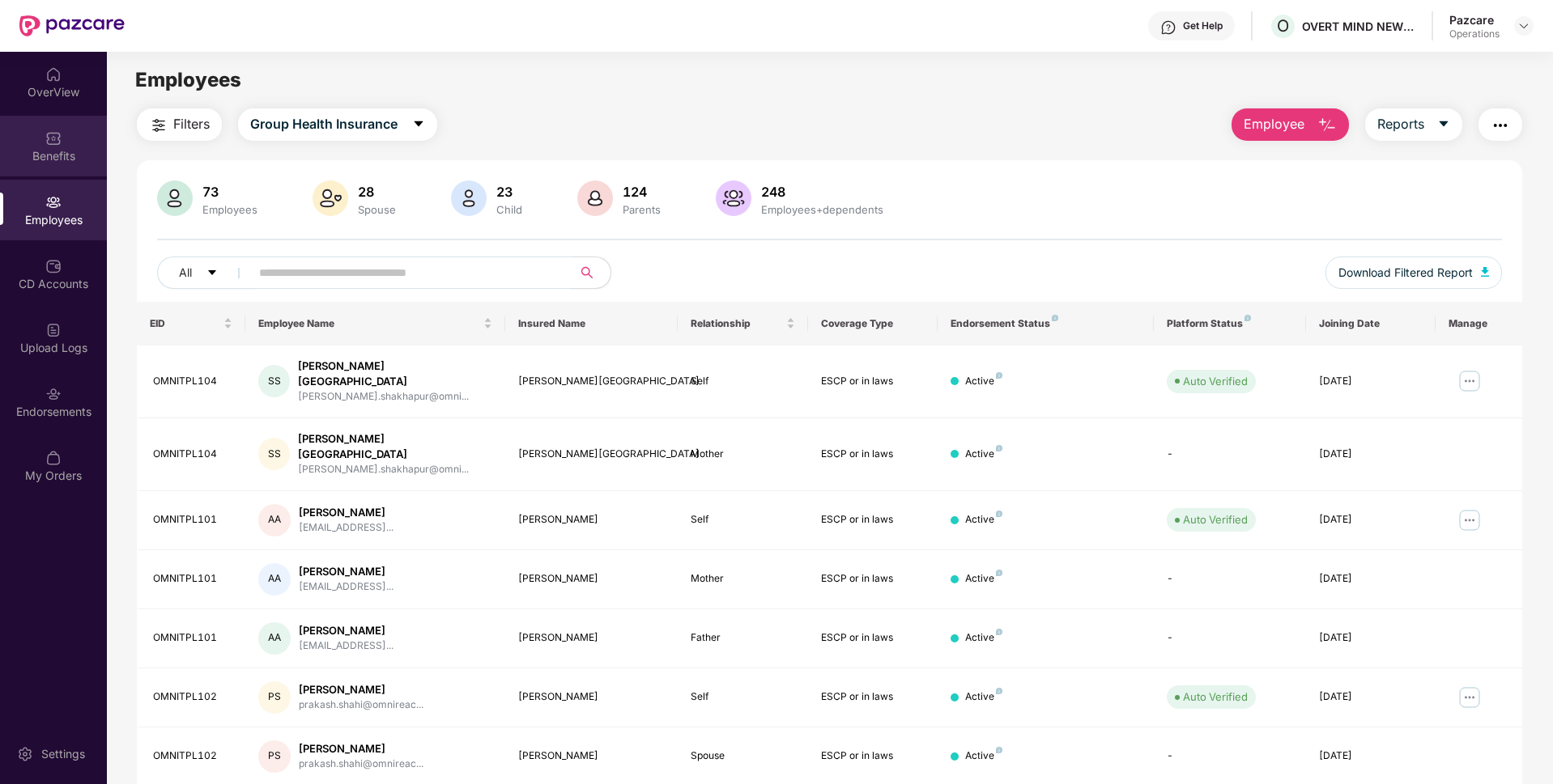
click at [56, 152] on div "Benefits" at bounding box center [53, 156] width 107 height 17
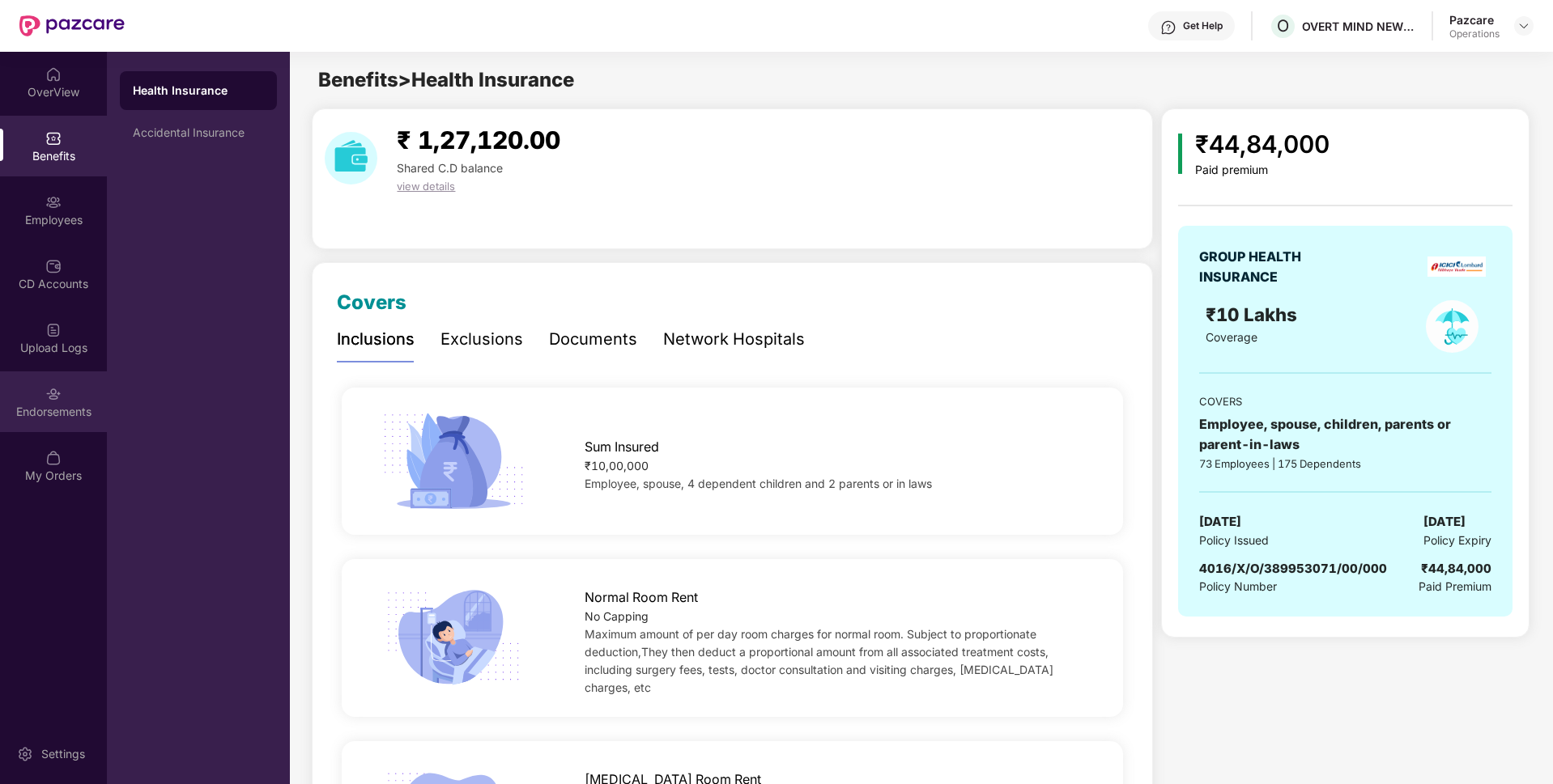
click at [21, 414] on div "Endorsements" at bounding box center [53, 412] width 107 height 17
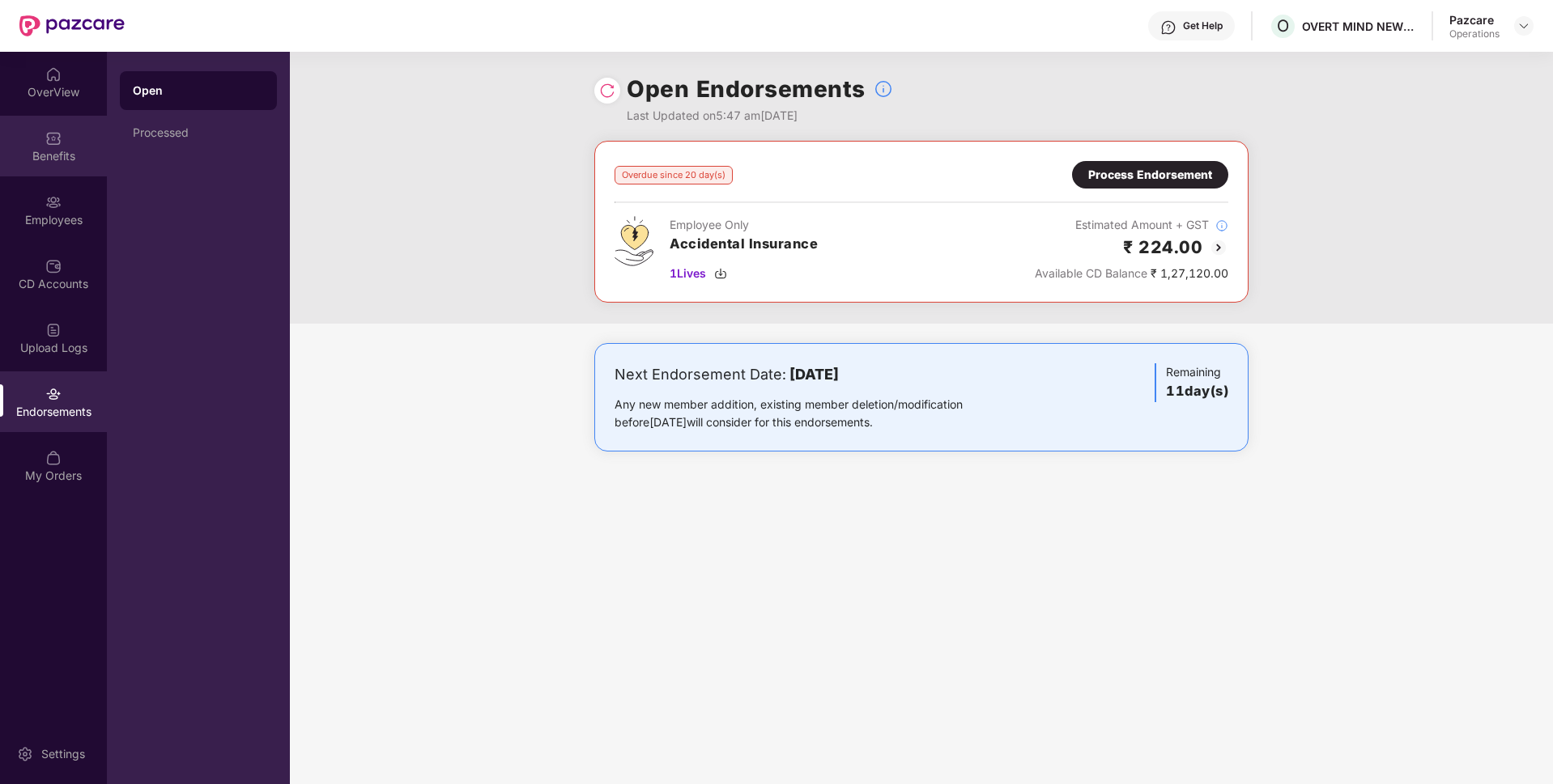
click at [63, 130] on div "Benefits" at bounding box center [53, 146] width 107 height 61
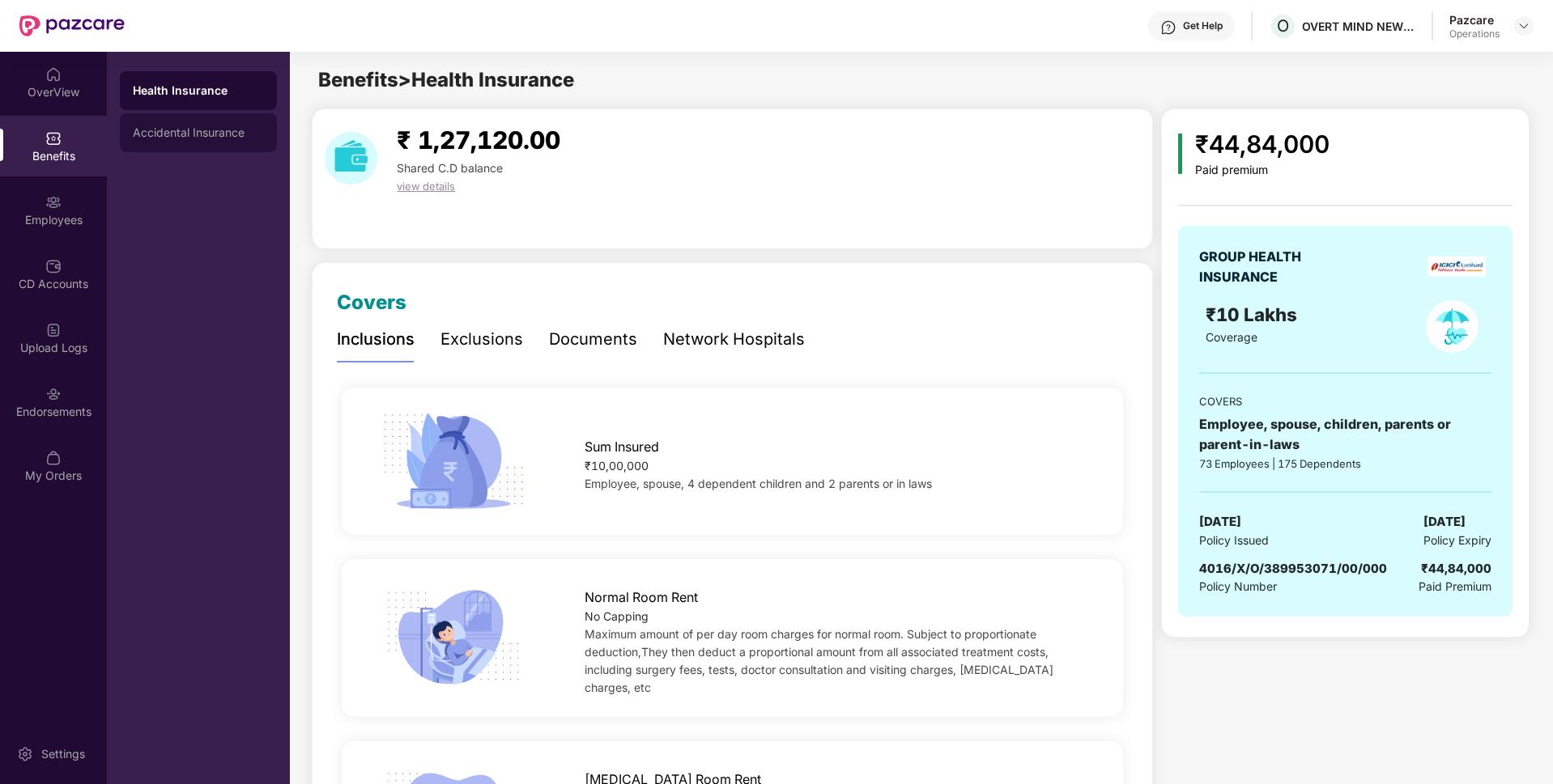
click at [183, 118] on div "Accidental Insurance" at bounding box center [198, 133] width 157 height 39
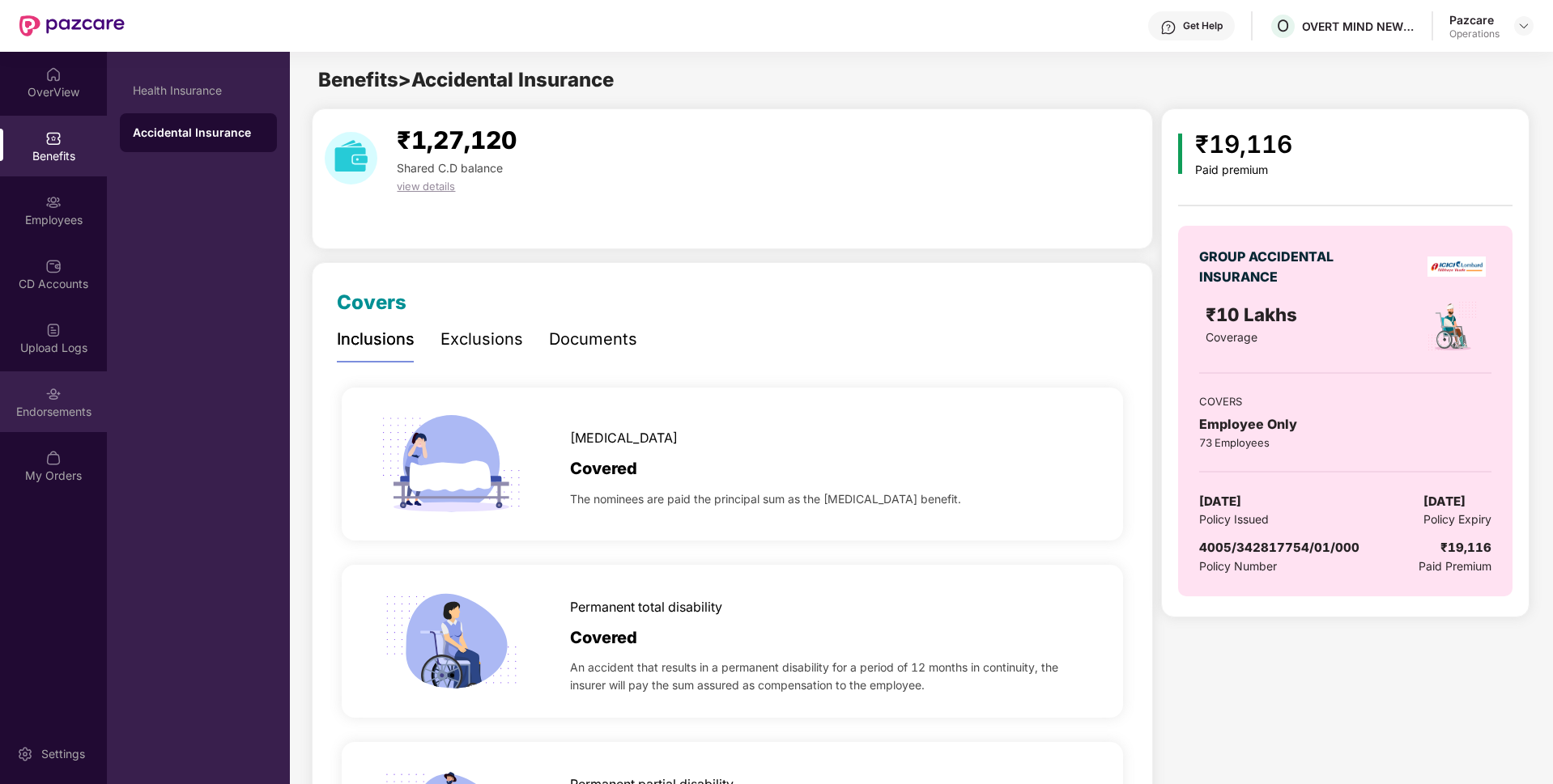
click at [47, 399] on img at bounding box center [53, 393] width 17 height 17
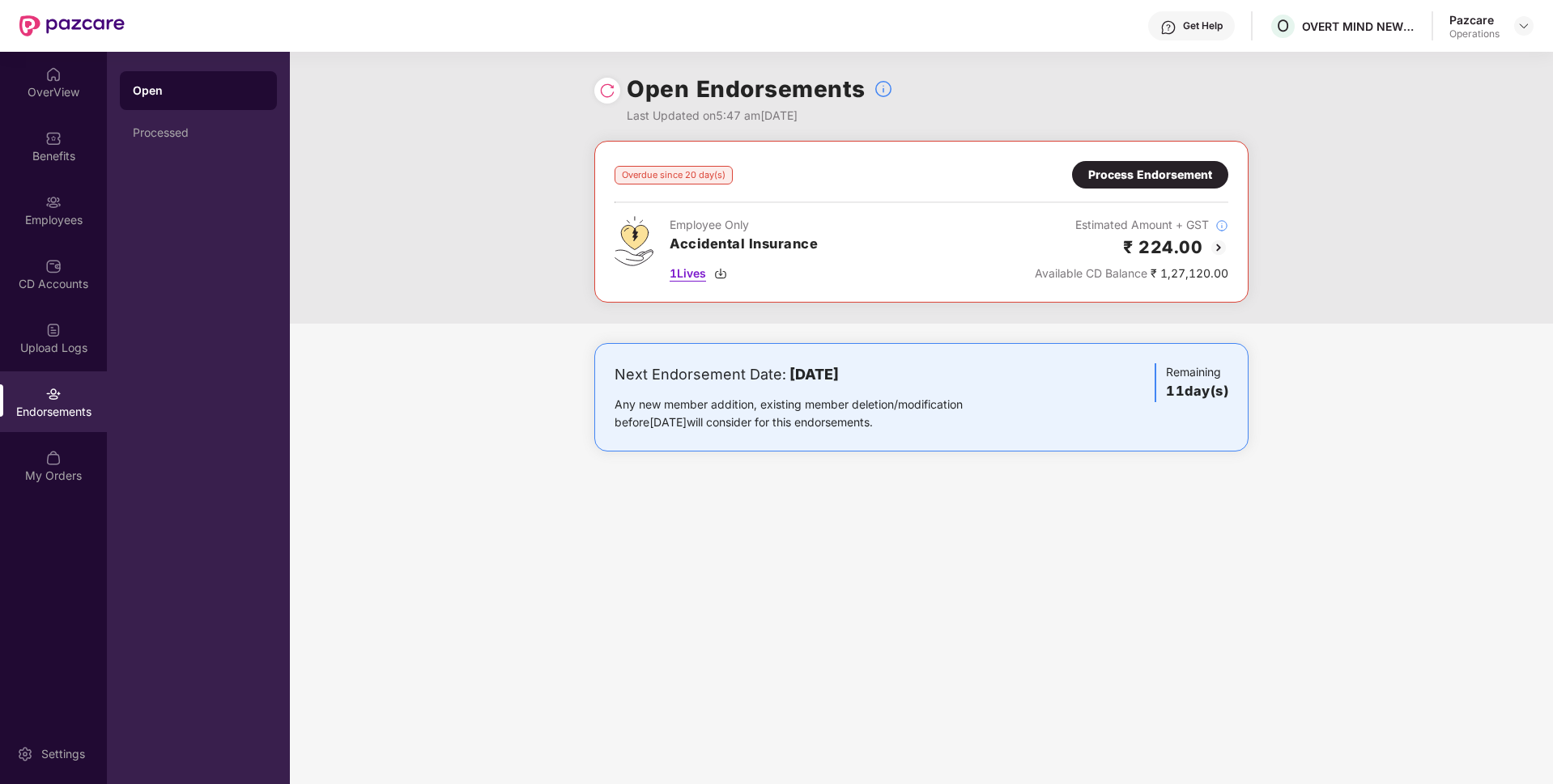
click at [692, 274] on span "1 Lives" at bounding box center [687, 273] width 36 height 18
